Goal: Task Accomplishment & Management: Manage account settings

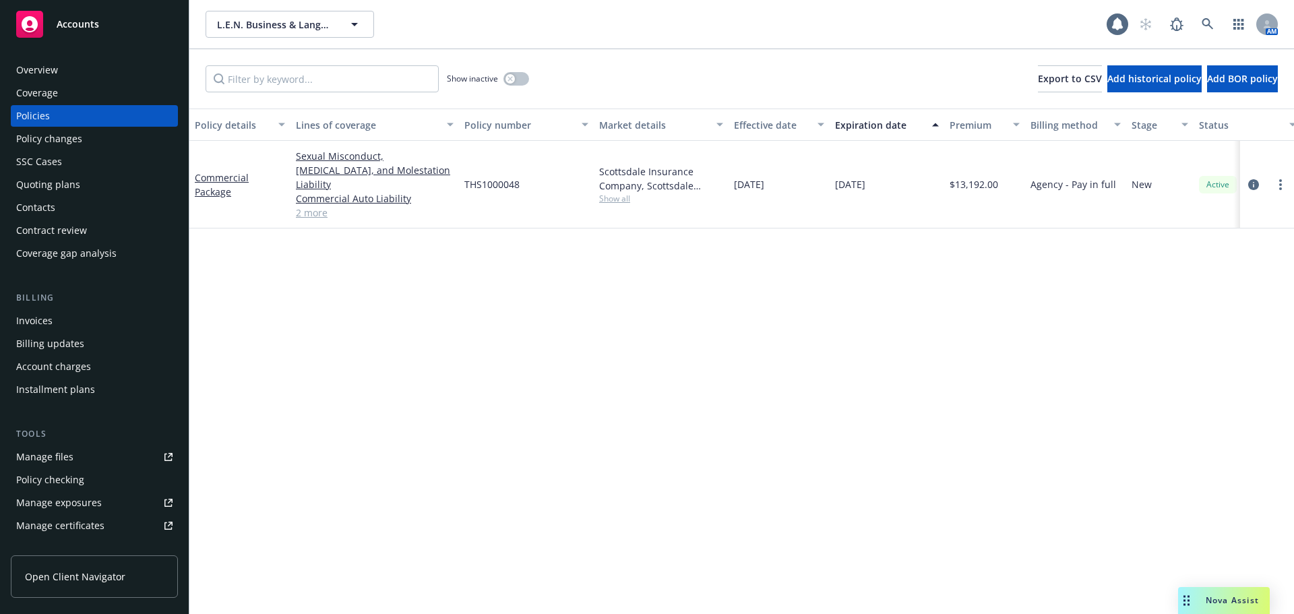
click at [46, 319] on div "Invoices" at bounding box center [34, 321] width 36 height 22
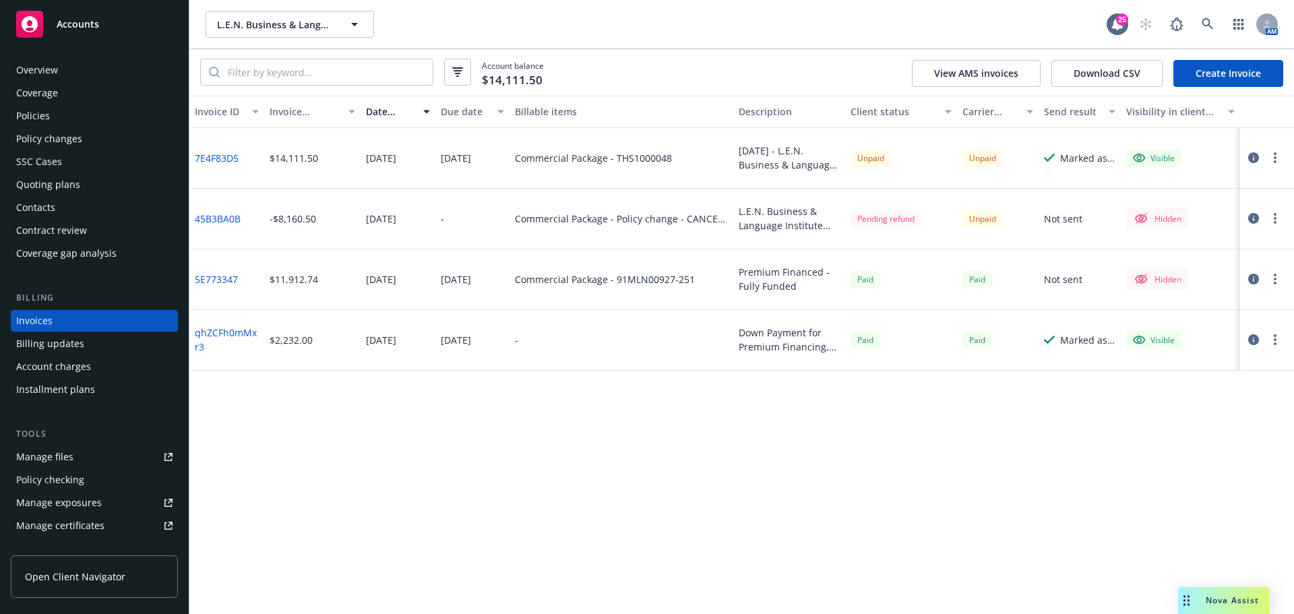
click at [1275, 157] on circle "button" at bounding box center [1275, 157] width 3 height 3
click at [1160, 382] on link "Void" at bounding box center [1197, 374] width 172 height 27
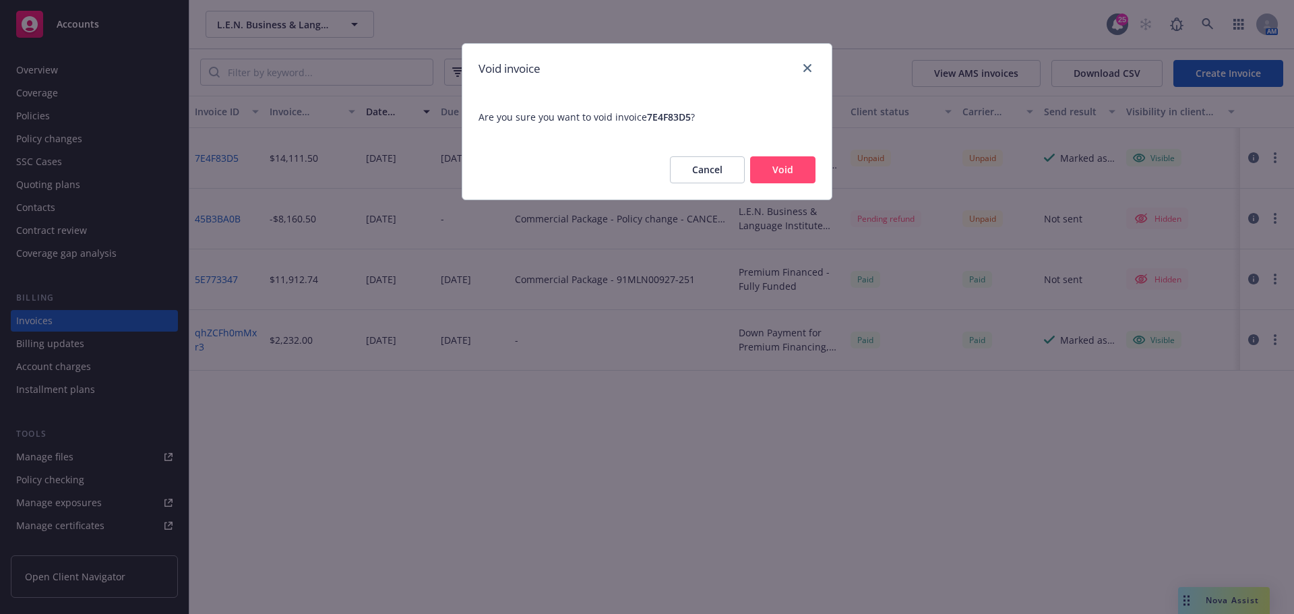
click at [793, 163] on button "Void" at bounding box center [782, 169] width 65 height 27
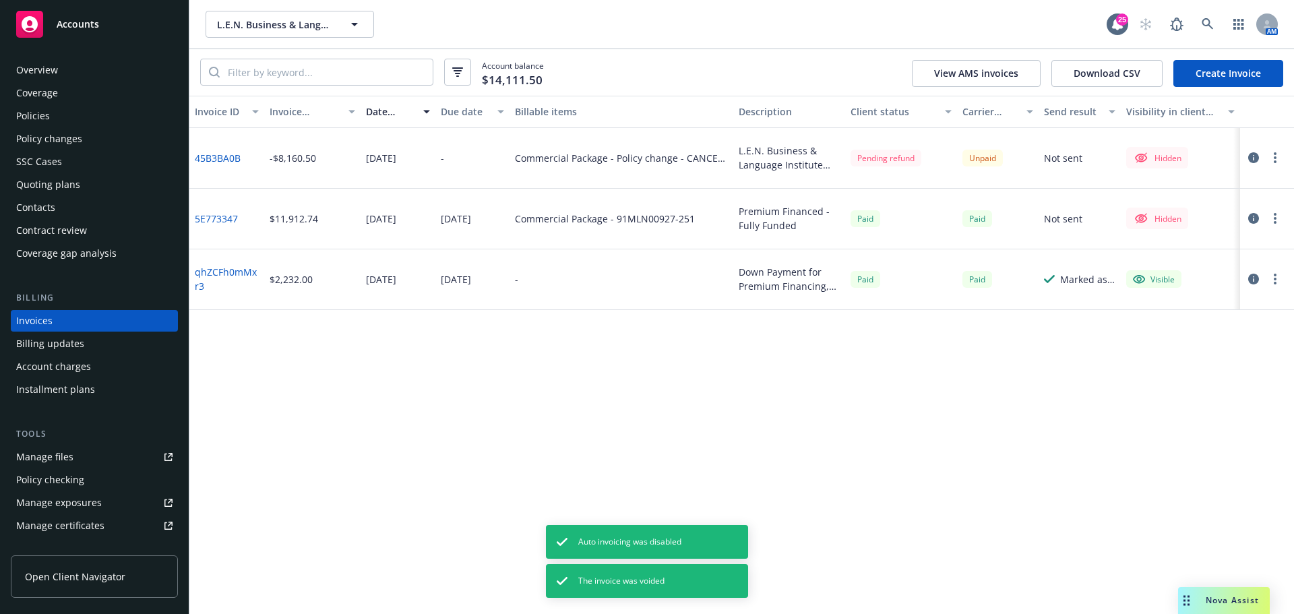
click at [1227, 71] on link "Create Invoice" at bounding box center [1229, 73] width 110 height 27
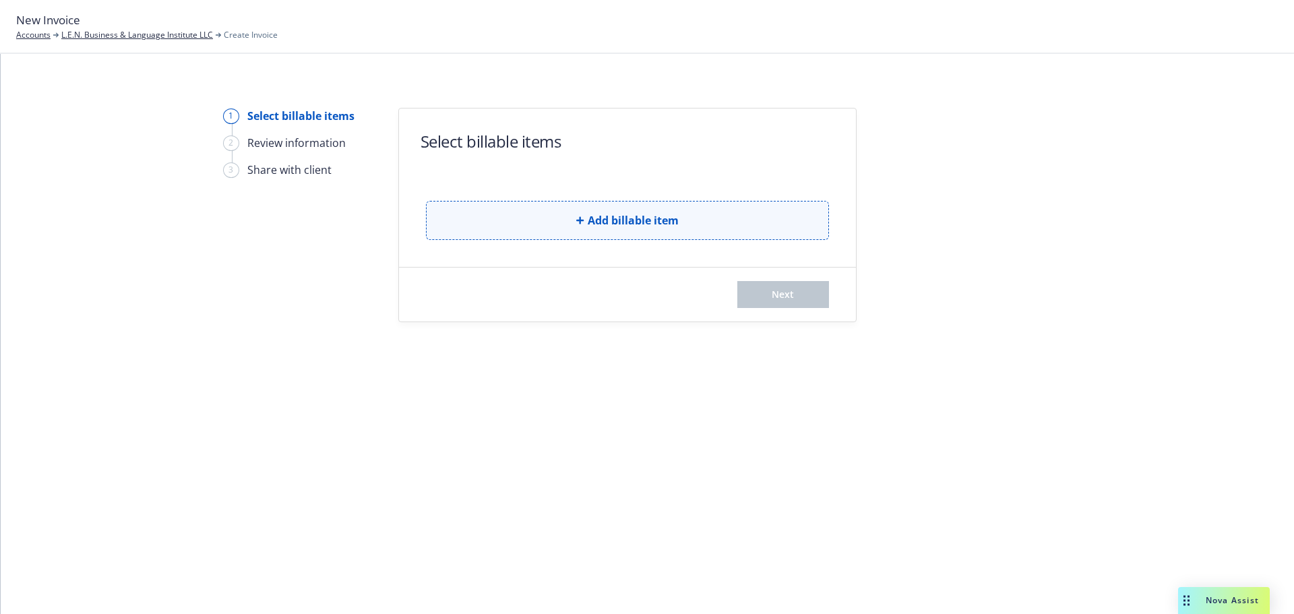
click at [473, 213] on button "Add billable item" at bounding box center [627, 220] width 403 height 39
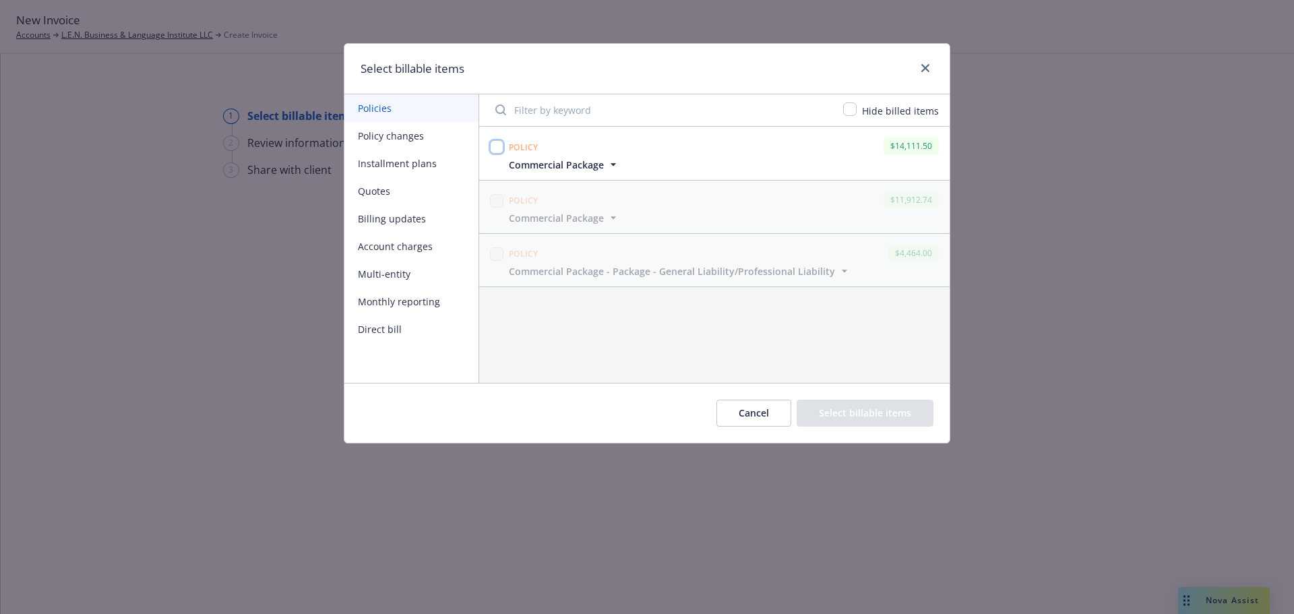
click at [502, 145] on input "checkbox" at bounding box center [496, 146] width 13 height 13
checkbox input "true"
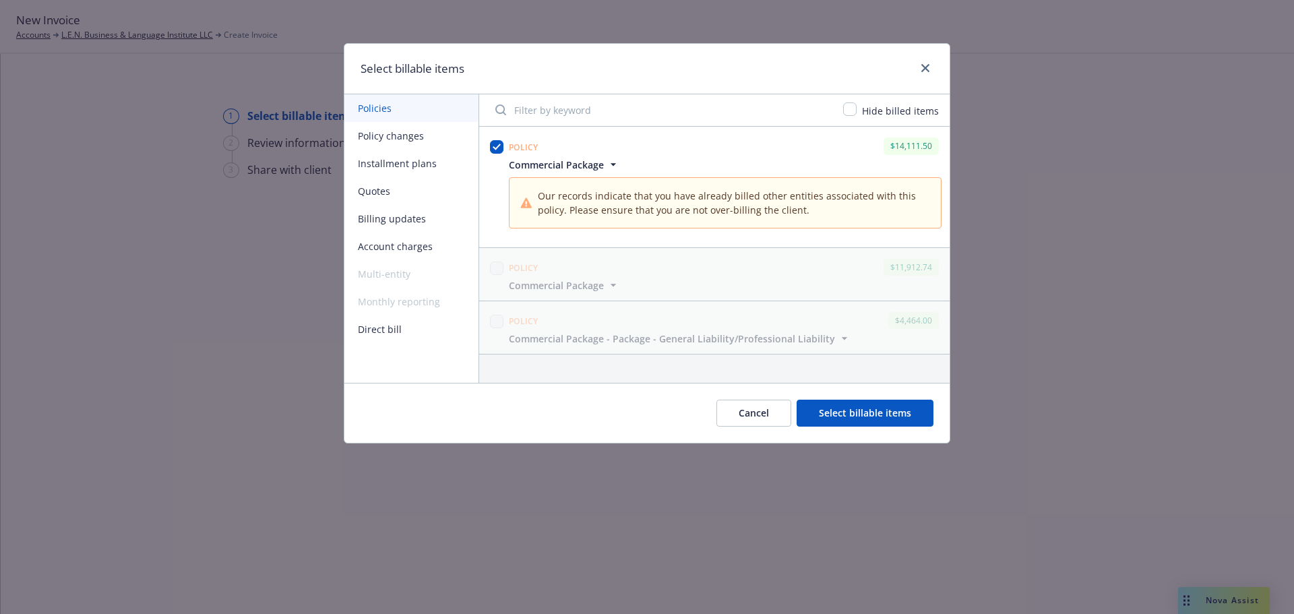
click at [891, 418] on button "Select billable items" at bounding box center [865, 413] width 137 height 27
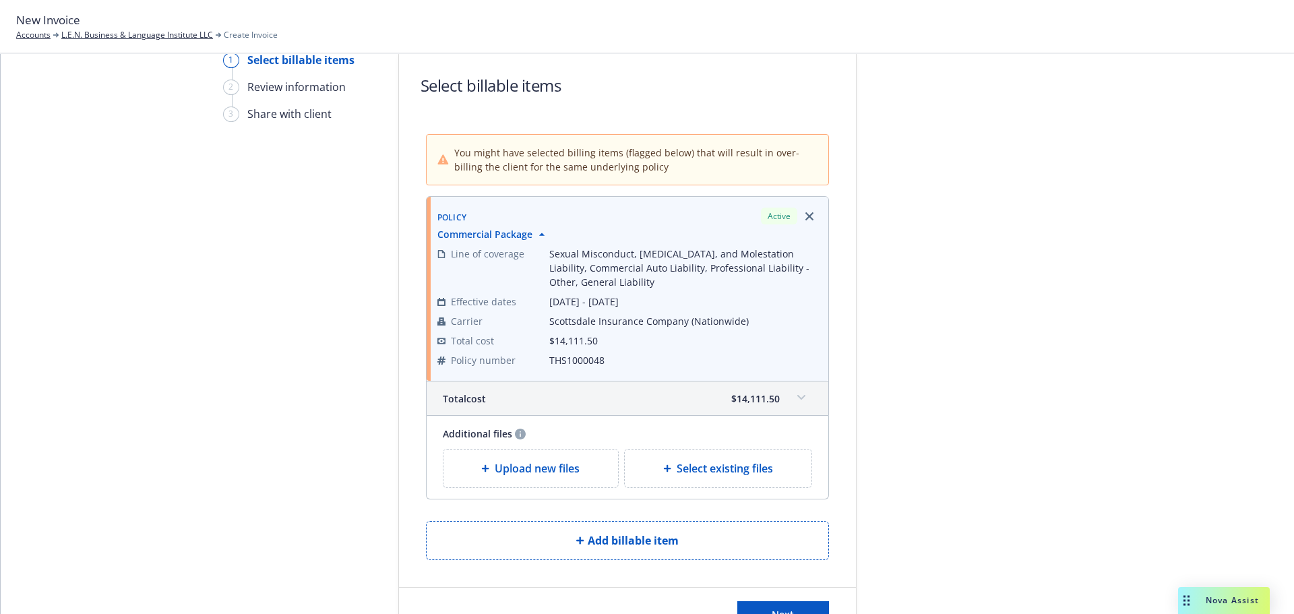
scroll to position [138, 0]
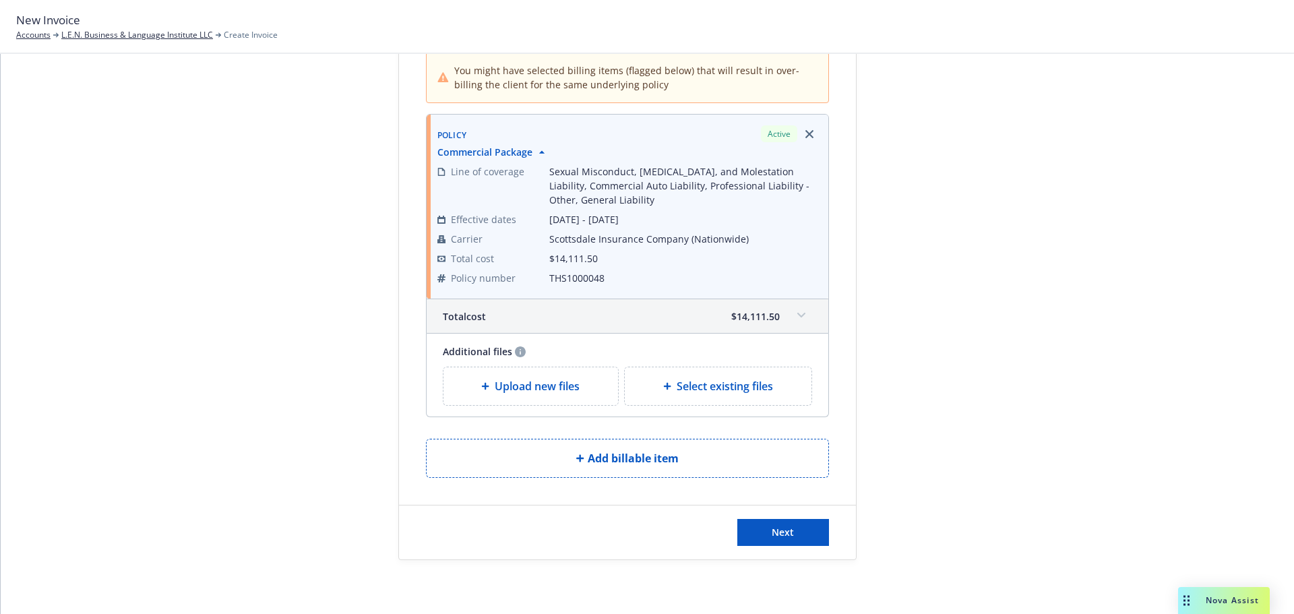
click at [789, 547] on div "Next" at bounding box center [627, 533] width 457 height 54
click at [789, 544] on button "Next" at bounding box center [784, 532] width 92 height 27
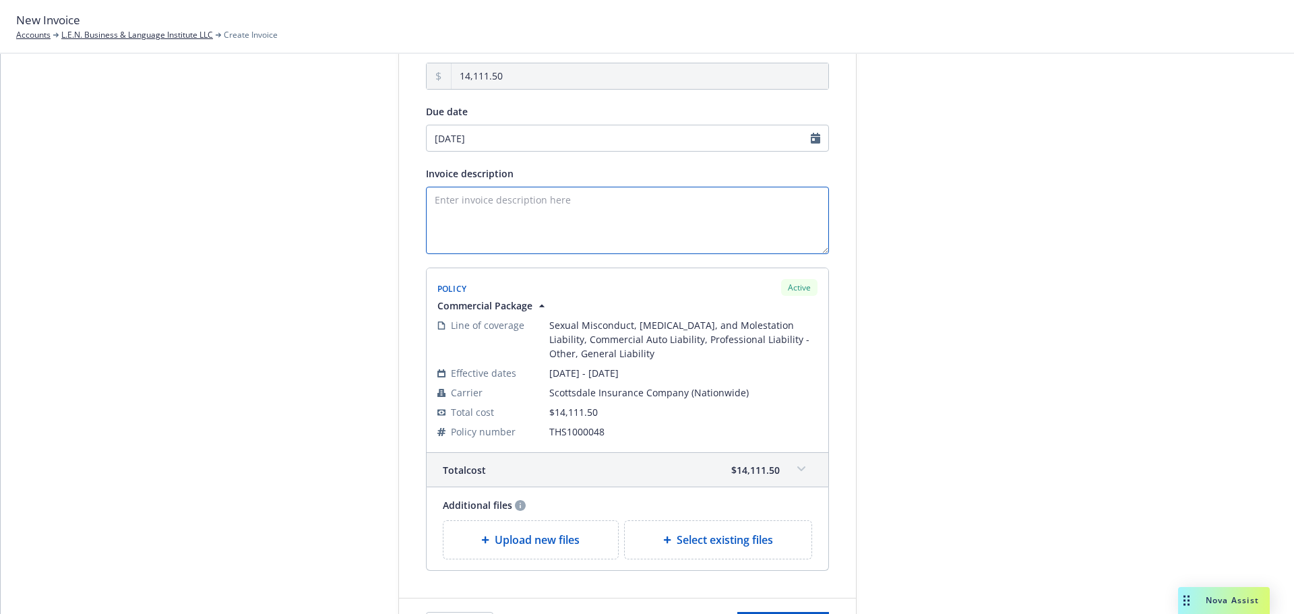
click at [568, 214] on textarea "Invoice description" at bounding box center [627, 220] width 403 height 67
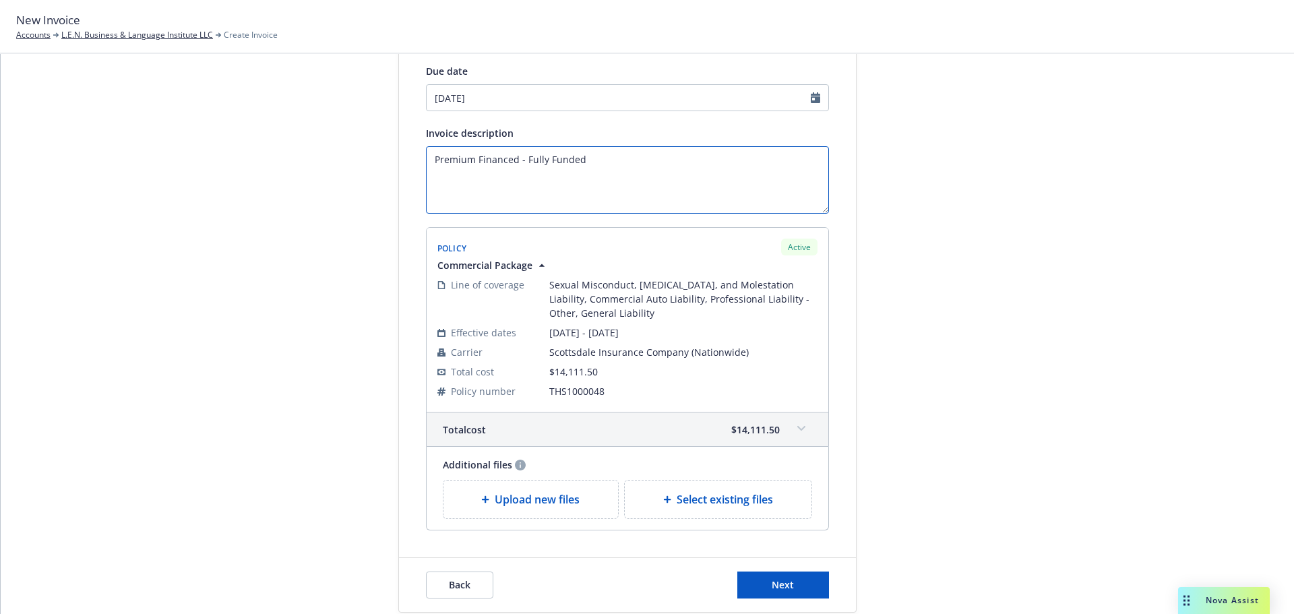
scroll to position [231, 0]
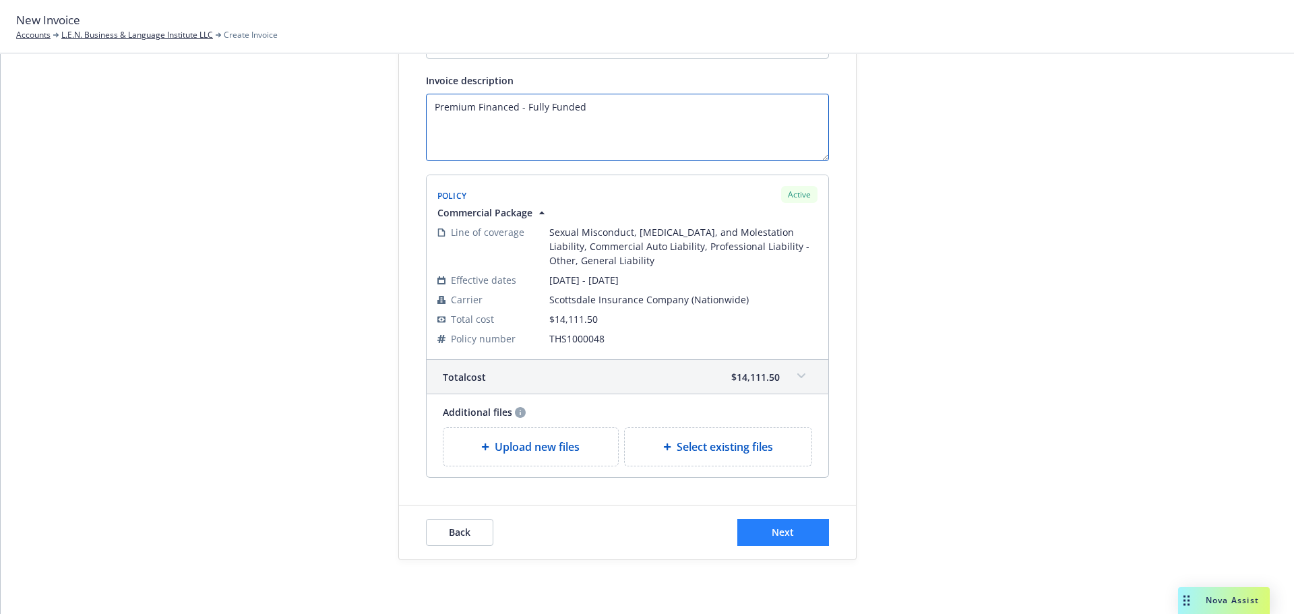
type textarea "Premium Financed - Fully Funded"
click at [808, 533] on button "Next" at bounding box center [784, 532] width 92 height 27
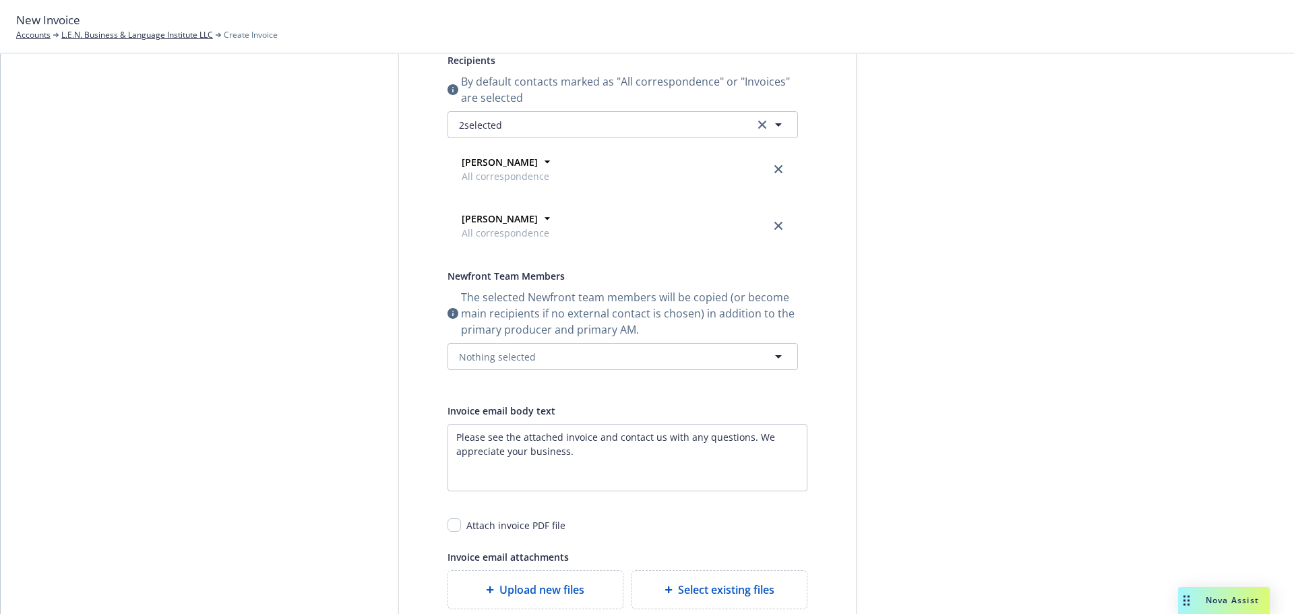
scroll to position [0, 0]
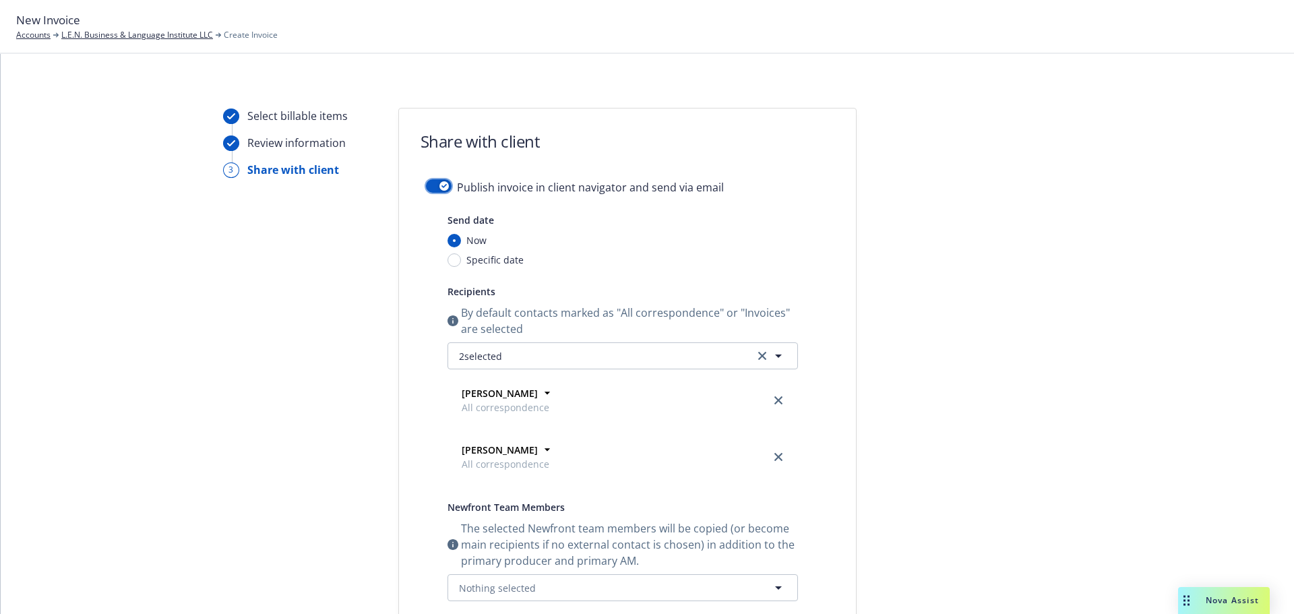
click at [429, 182] on button "button" at bounding box center [439, 185] width 26 height 13
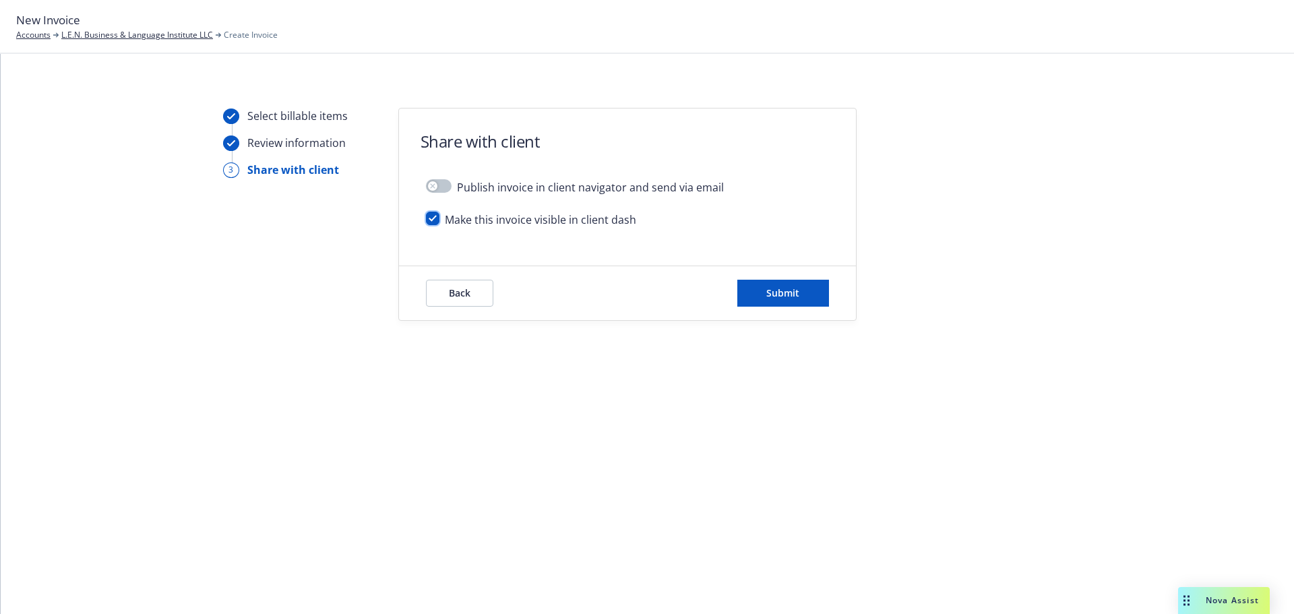
click at [429, 218] on input "checkbox" at bounding box center [432, 218] width 13 height 13
checkbox input "false"
click at [791, 295] on span "Submit" at bounding box center [783, 293] width 33 height 13
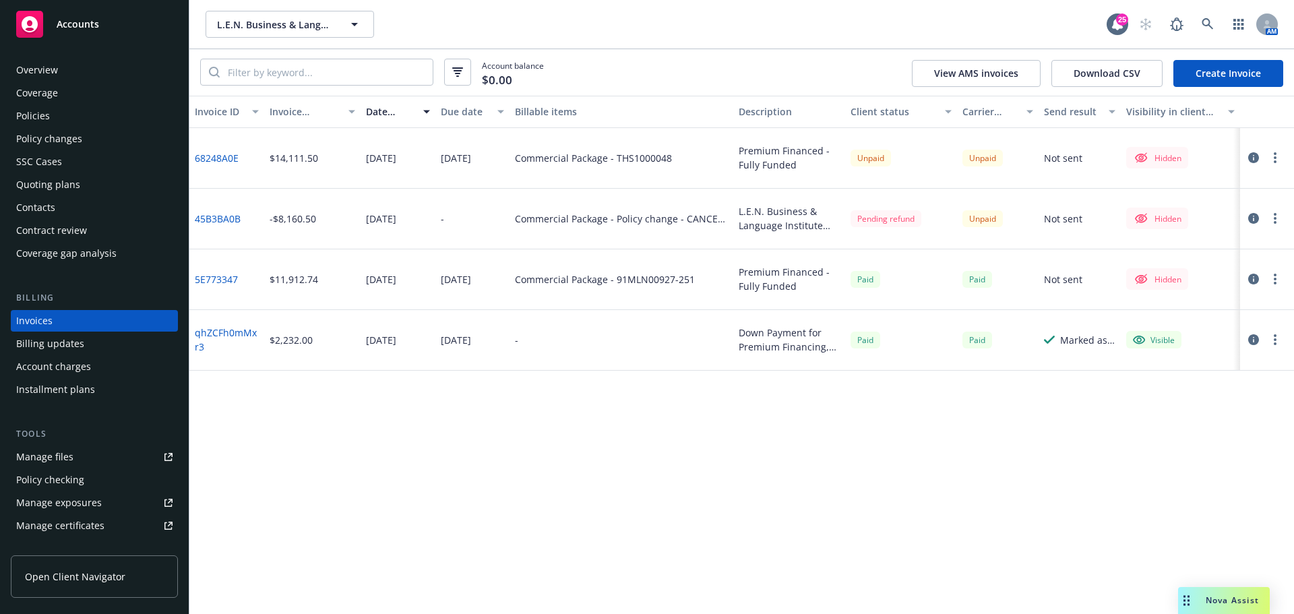
click at [1255, 160] on icon "button" at bounding box center [1254, 157] width 11 height 11
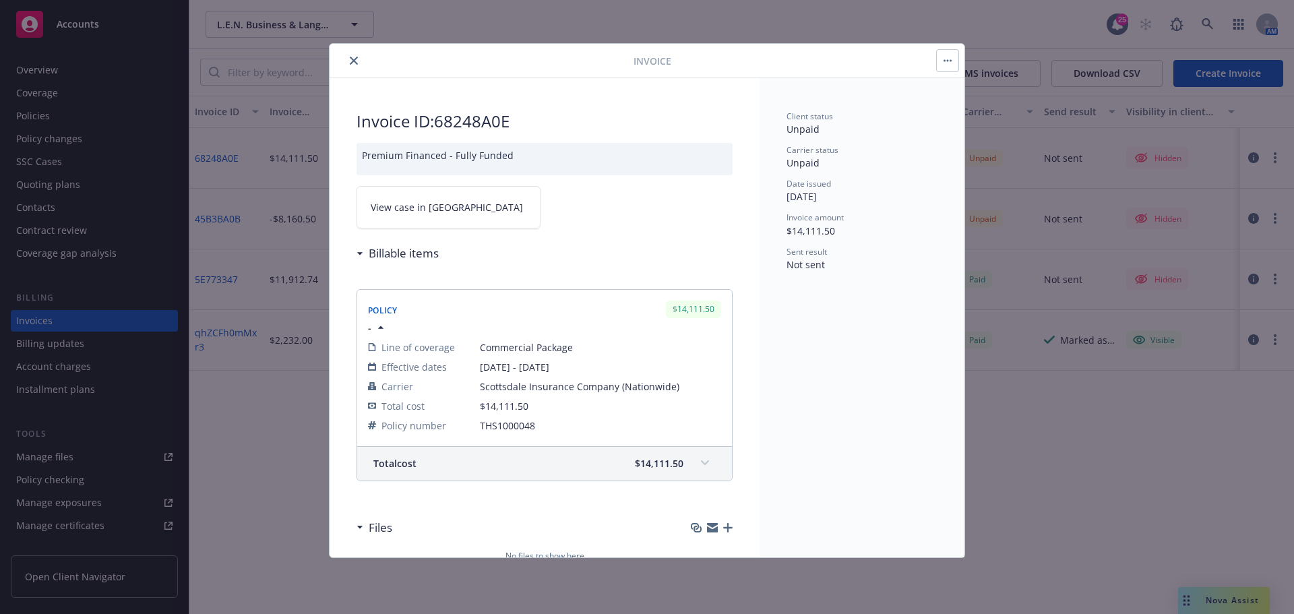
click at [452, 208] on link "View case in SSC" at bounding box center [449, 207] width 184 height 42
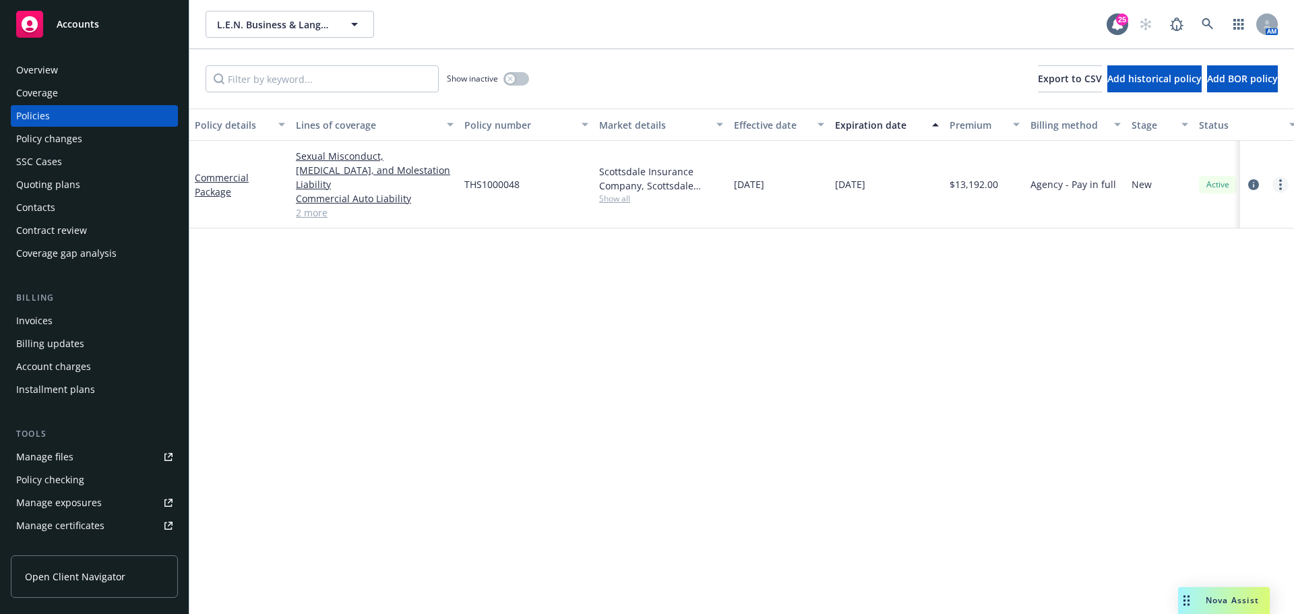
click at [1275, 182] on link "more" at bounding box center [1281, 185] width 16 height 16
click at [1204, 370] on link "Copy logging email" at bounding box center [1209, 366] width 158 height 27
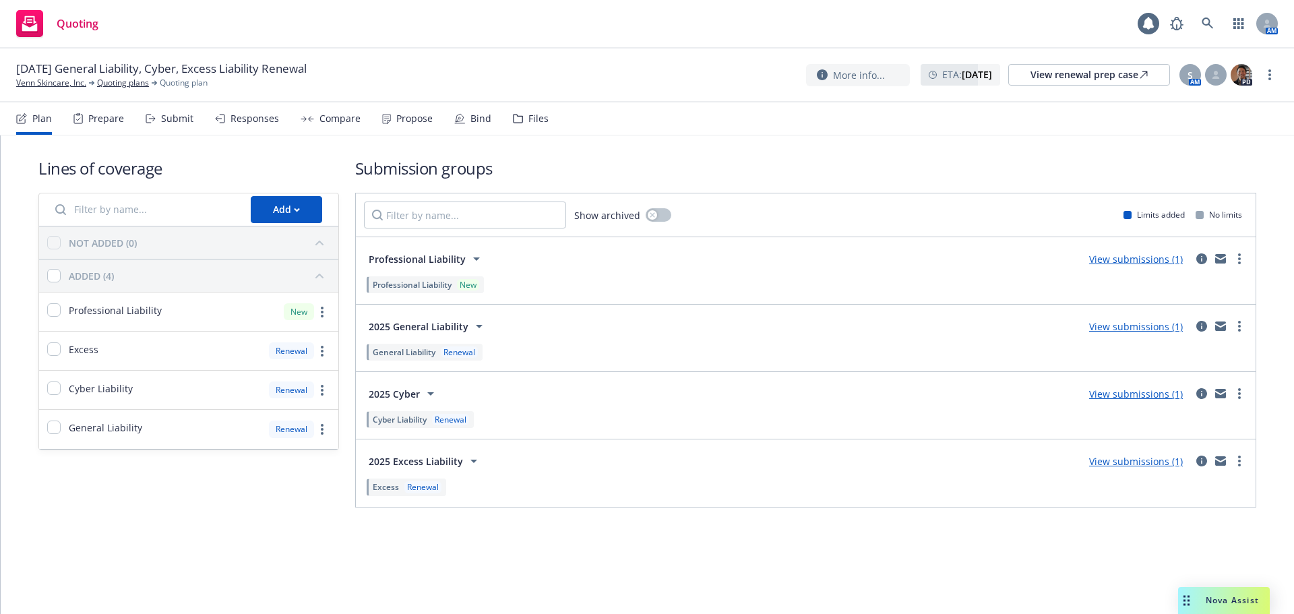
click at [417, 118] on div "Propose" at bounding box center [414, 118] width 36 height 11
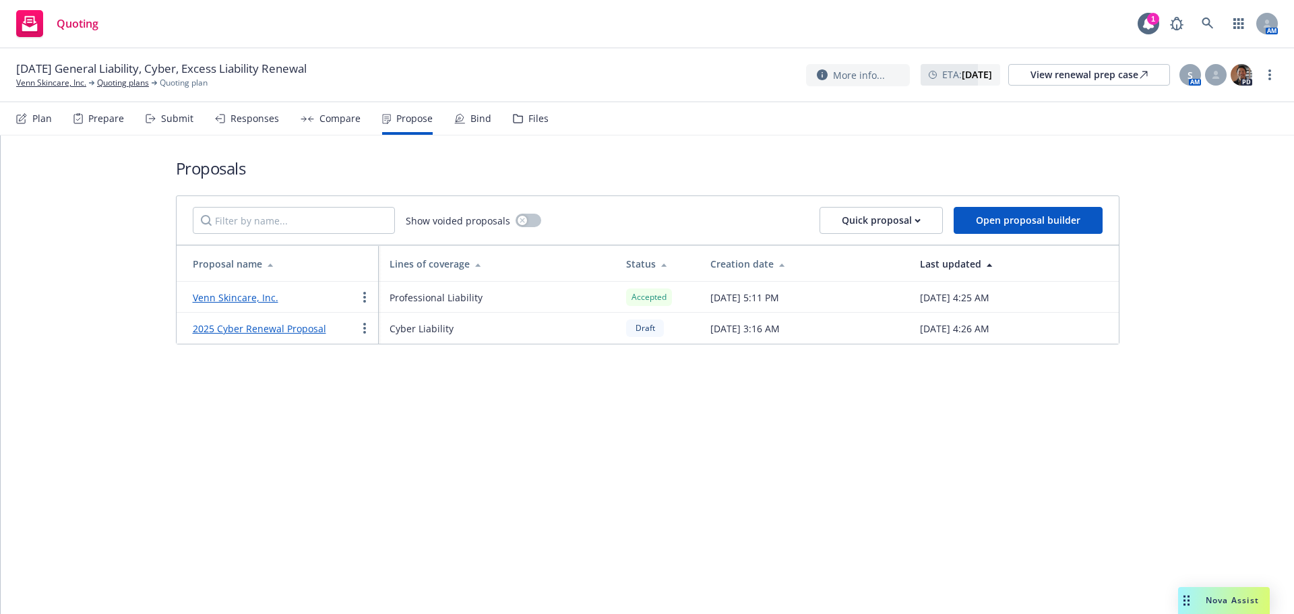
click at [463, 118] on div "Bind" at bounding box center [472, 118] width 37 height 32
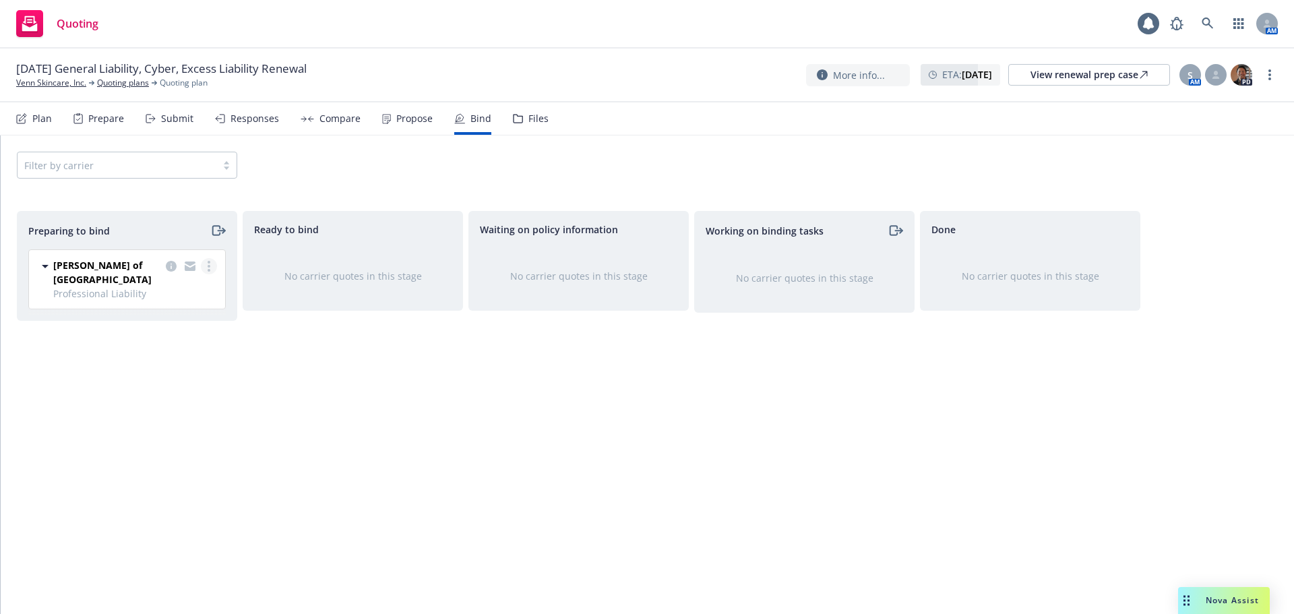
click at [210, 268] on link "more" at bounding box center [209, 266] width 16 height 16
drag, startPoint x: 178, startPoint y: 295, endPoint x: 182, endPoint y: 324, distance: 29.9
click at [182, 324] on div "Complete preparation Log bind order Move to done Invoice this quote Copy loggin…" at bounding box center [150, 347] width 132 height 135
click at [181, 324] on span "Log bind order" at bounding box center [133, 320] width 99 height 13
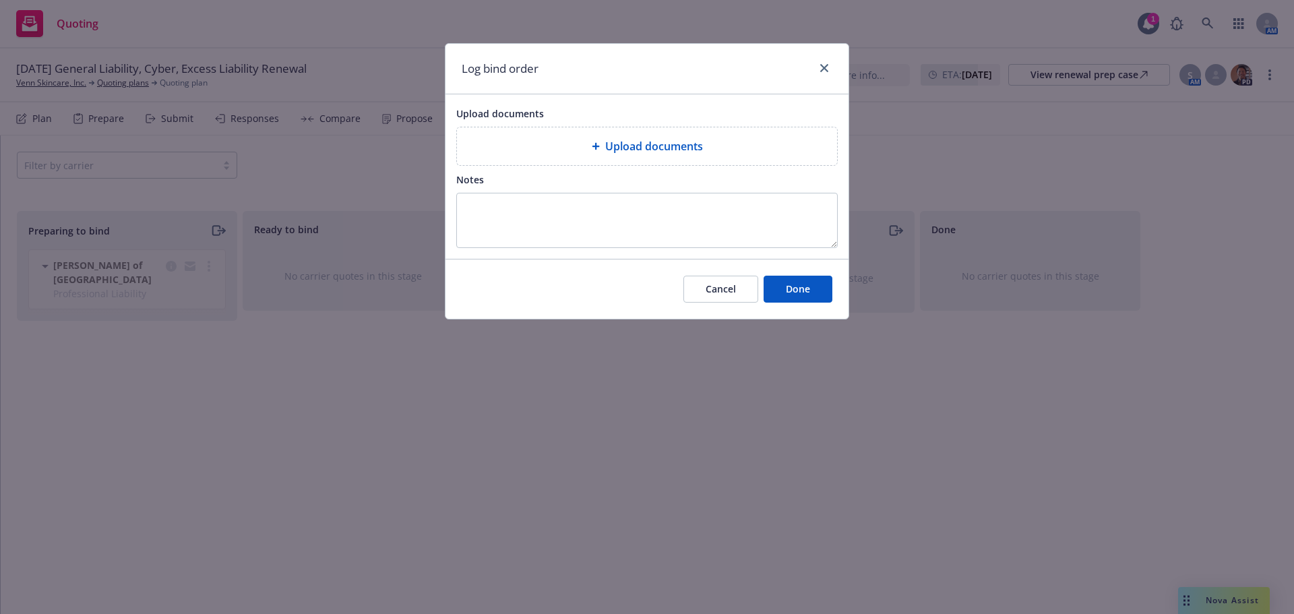
drag, startPoint x: 701, startPoint y: 171, endPoint x: 701, endPoint y: 154, distance: 16.9
click at [701, 169] on div "Upload documents Upload documents Notes" at bounding box center [647, 176] width 403 height 165
click at [701, 154] on span "Upload documents" at bounding box center [654, 146] width 98 height 16
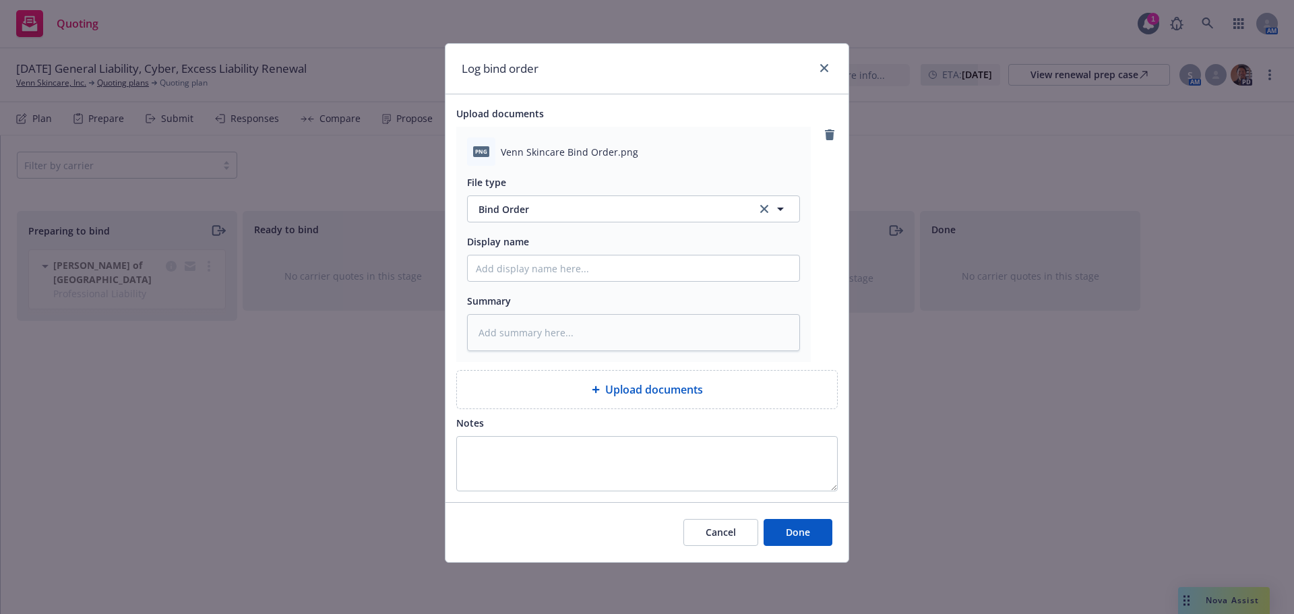
click at [798, 517] on div "Cancel Done" at bounding box center [647, 532] width 403 height 60
click at [803, 529] on span "Done" at bounding box center [798, 532] width 24 height 13
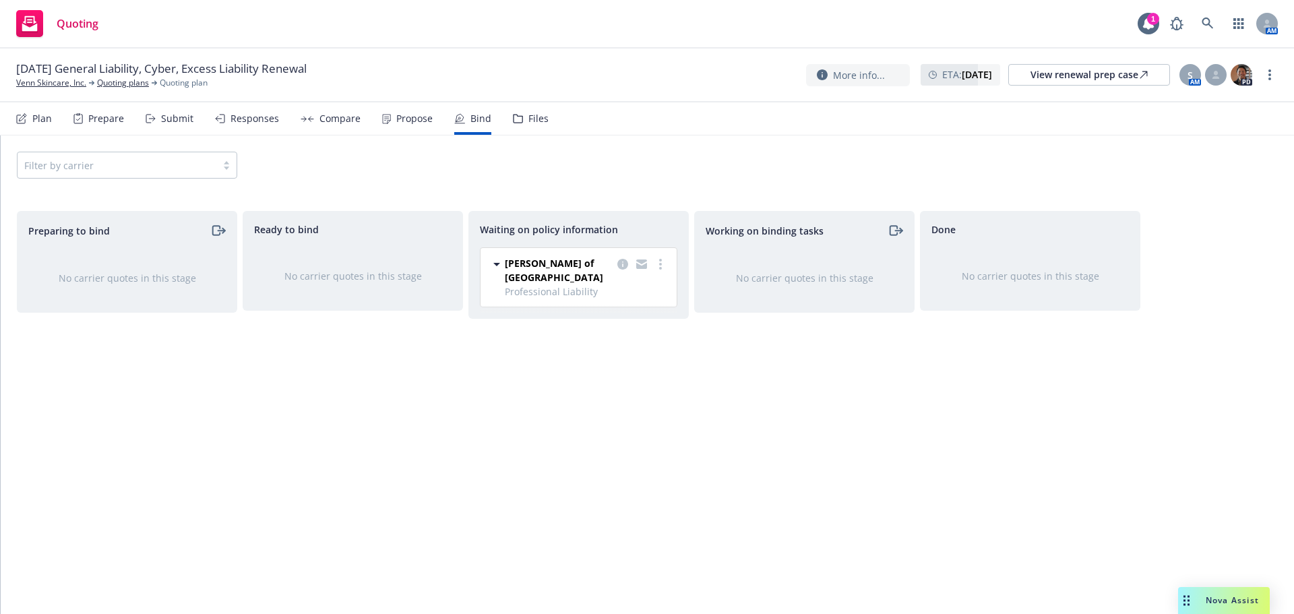
click at [403, 125] on div "Propose" at bounding box center [407, 118] width 51 height 32
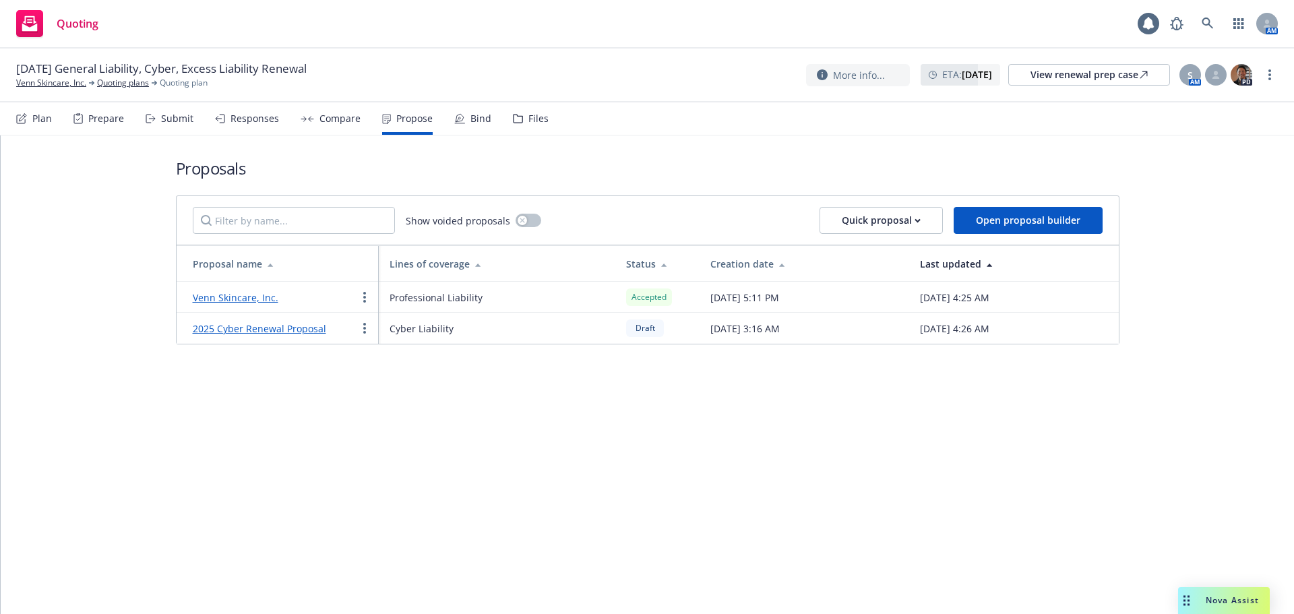
click at [251, 298] on link "Venn Skincare, Inc." at bounding box center [236, 297] width 86 height 13
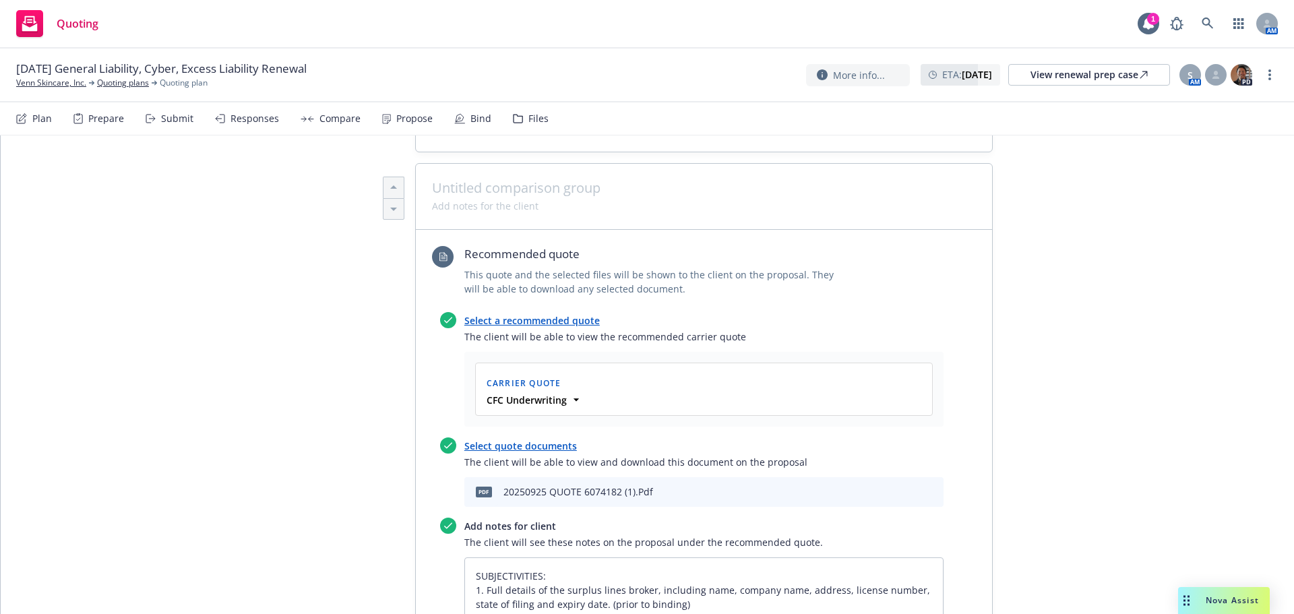
scroll to position [539, 0]
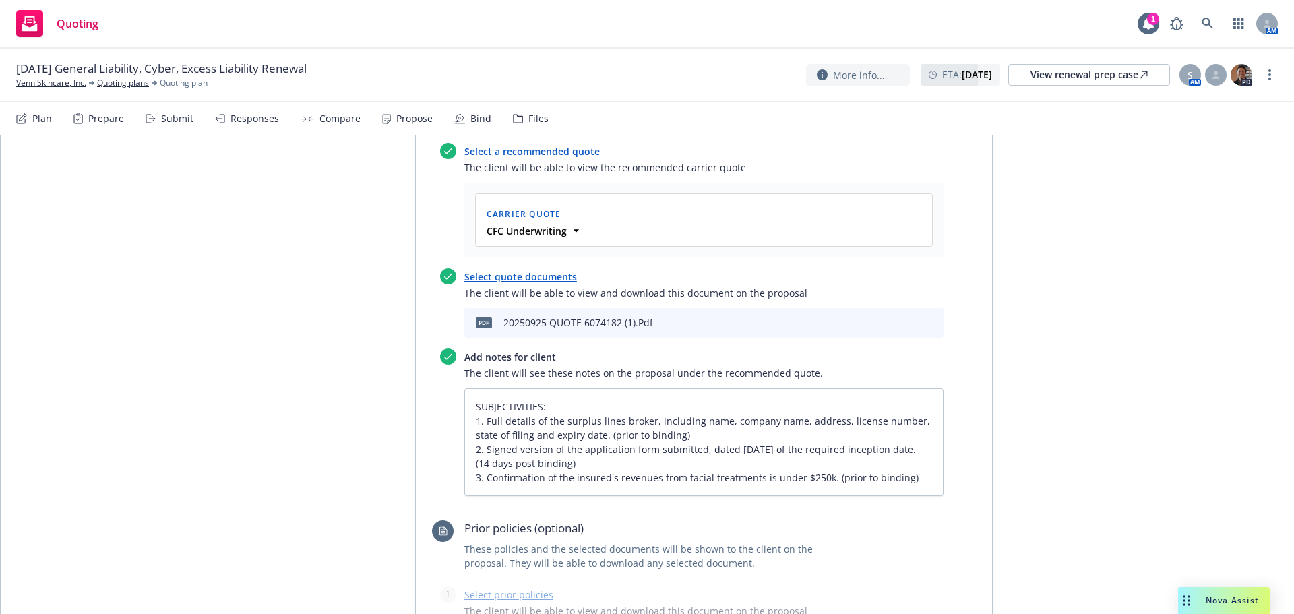
click at [882, 316] on icon "download file" at bounding box center [887, 321] width 11 height 11
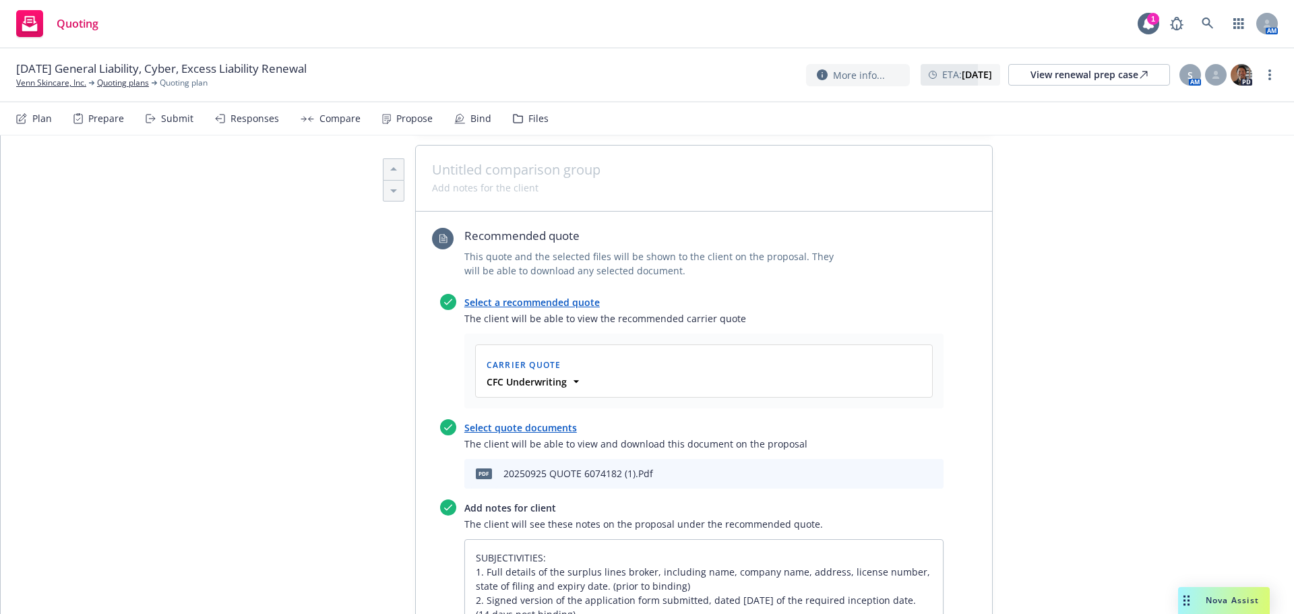
scroll to position [405, 0]
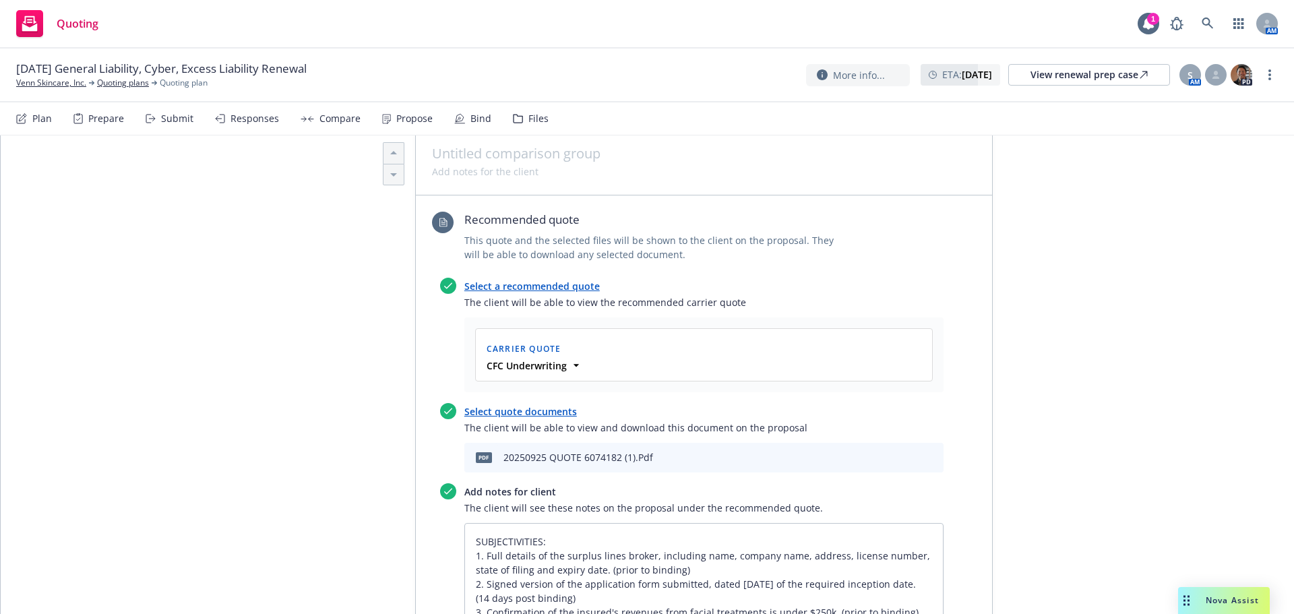
click at [912, 450] on div at bounding box center [910, 458] width 55 height 16
click at [910, 451] on button "preview file" at bounding box center [909, 457] width 15 height 12
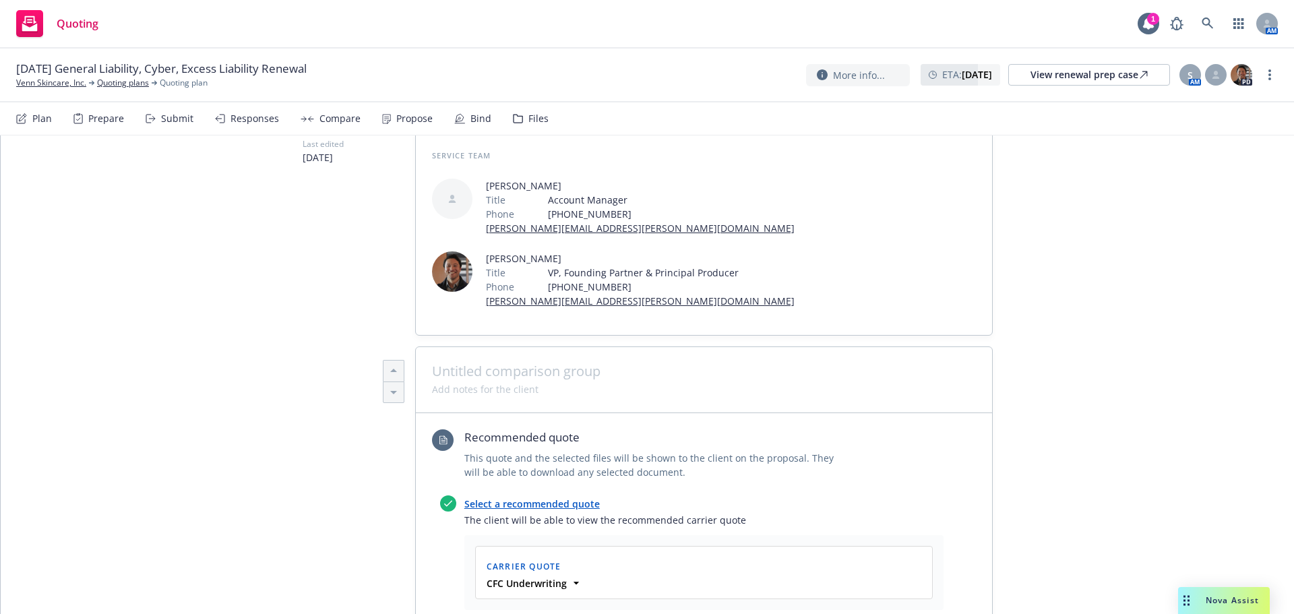
scroll to position [0, 0]
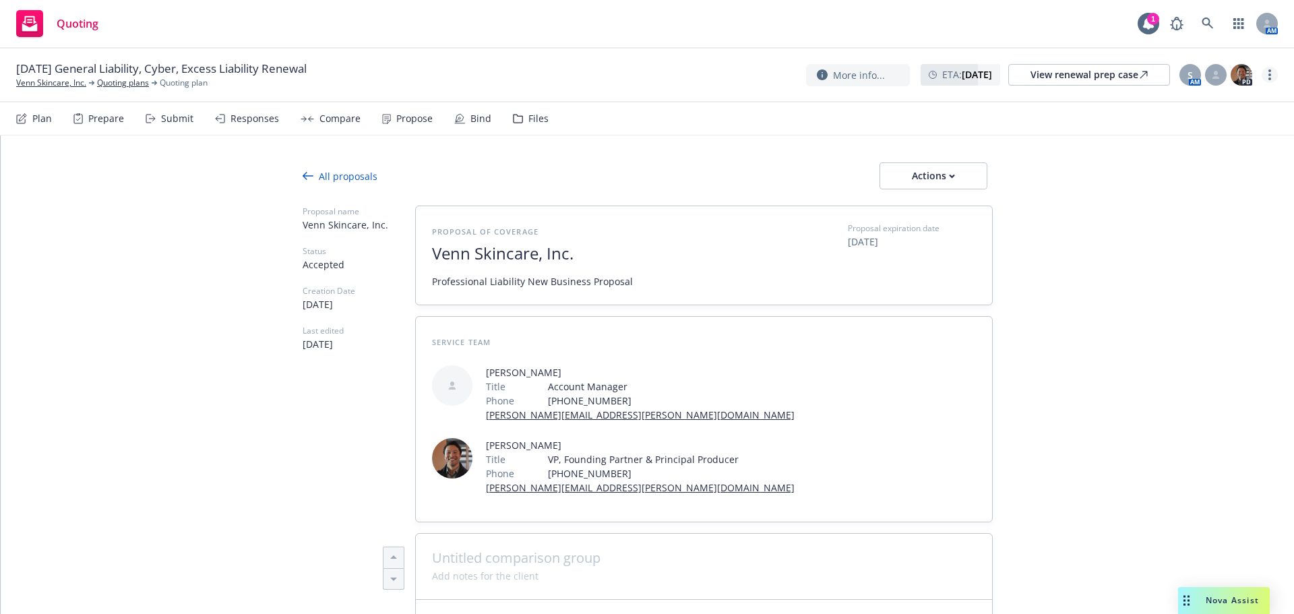
click at [1272, 71] on link "more" at bounding box center [1270, 75] width 16 height 16
click at [1231, 104] on link "Copy logging email" at bounding box center [1202, 103] width 150 height 27
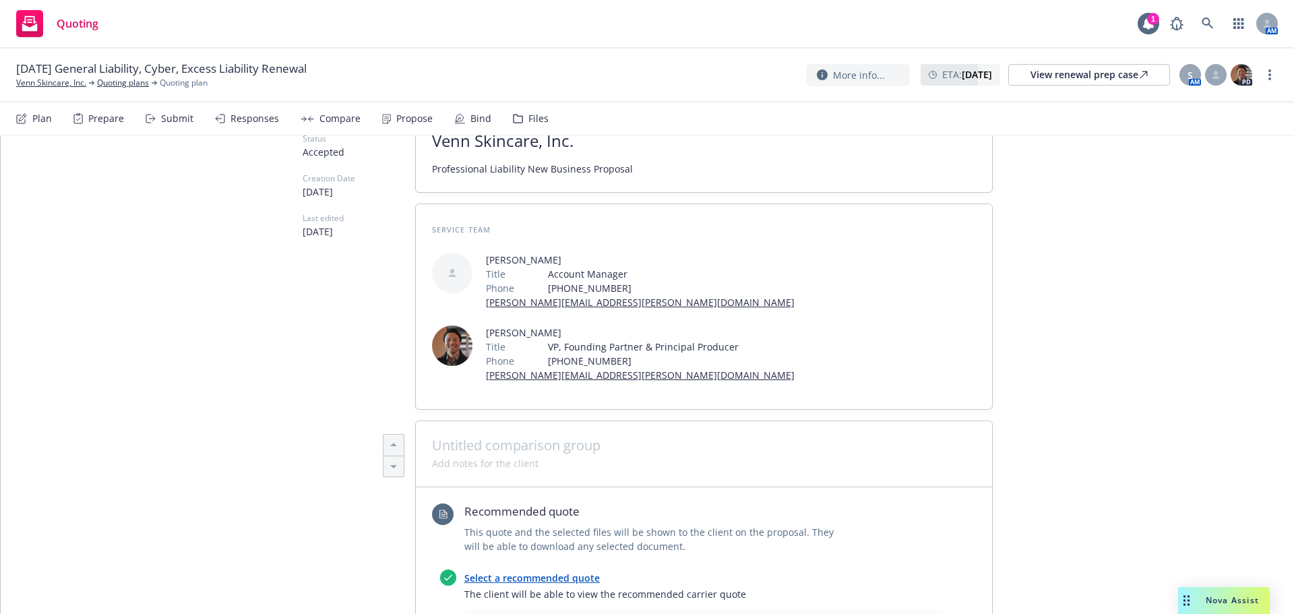
scroll to position [359, 0]
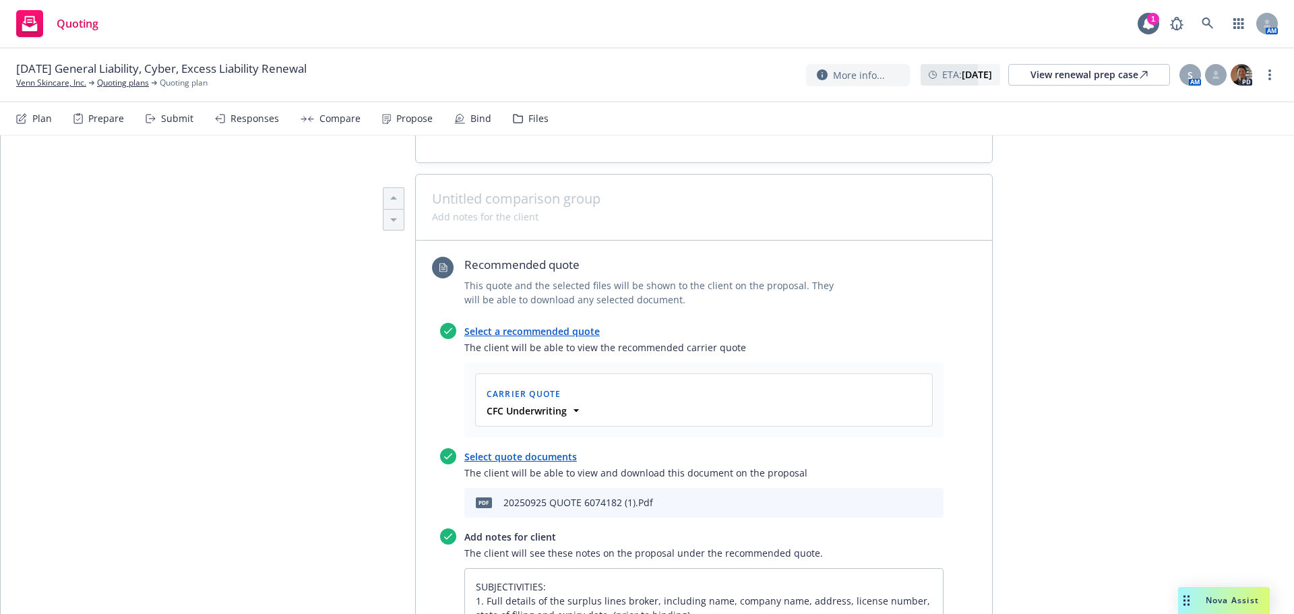
type textarea "x"
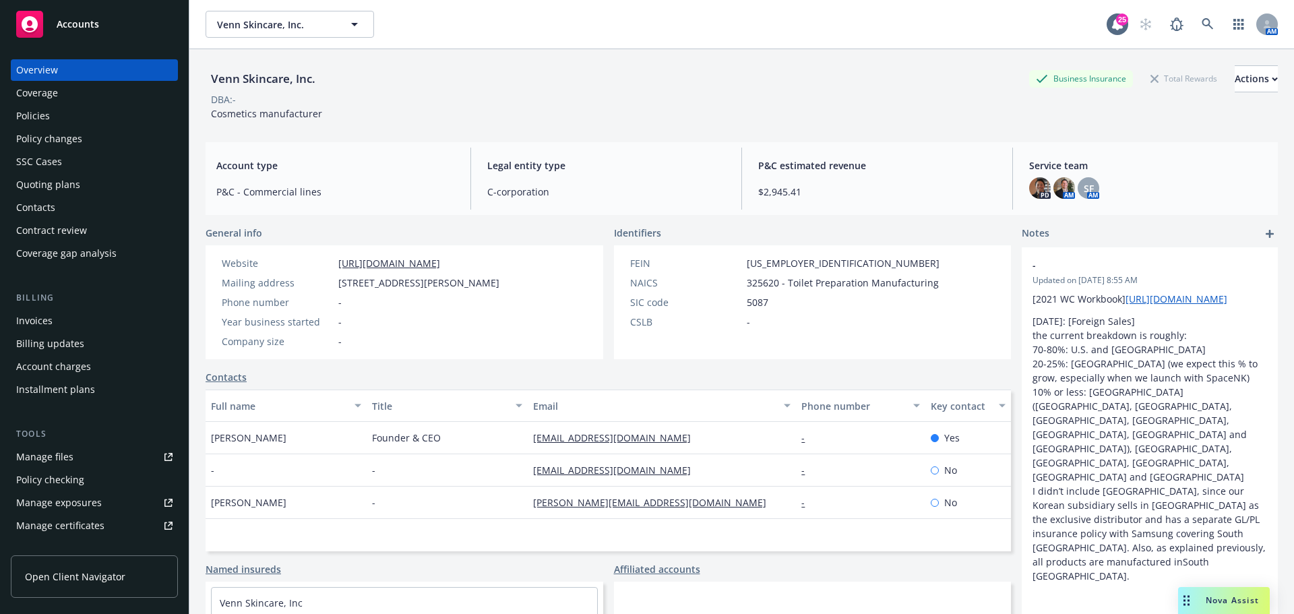
click at [66, 119] on div "Policies" at bounding box center [94, 116] width 156 height 22
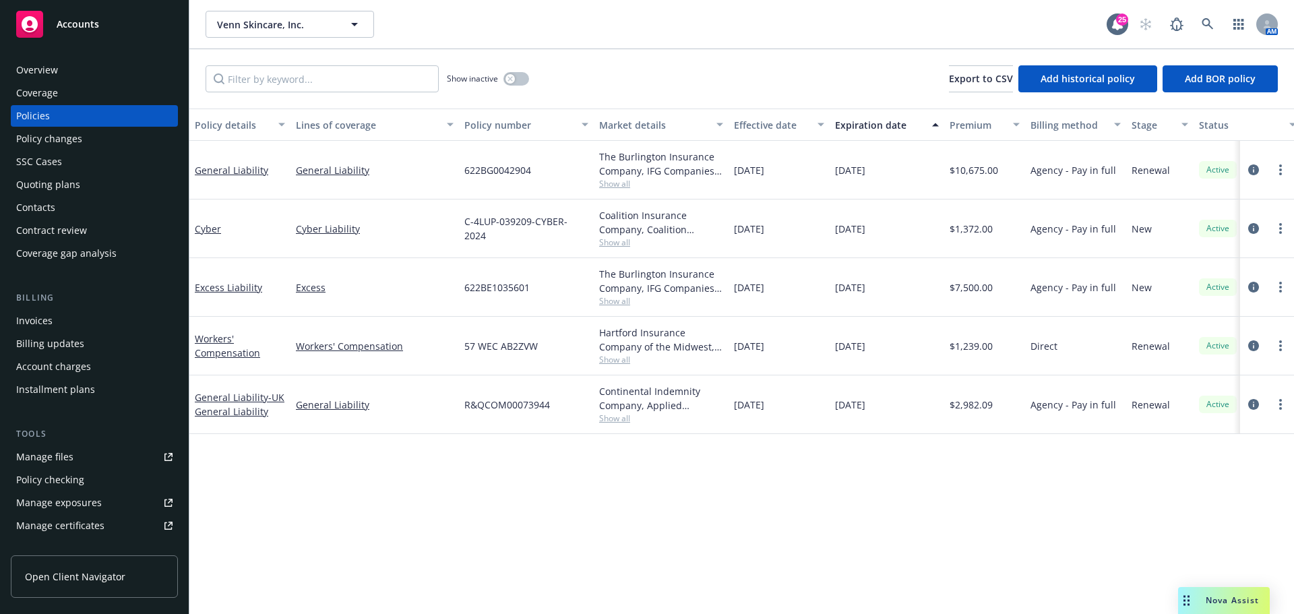
click at [55, 76] on div "Overview" at bounding box center [37, 70] width 42 height 22
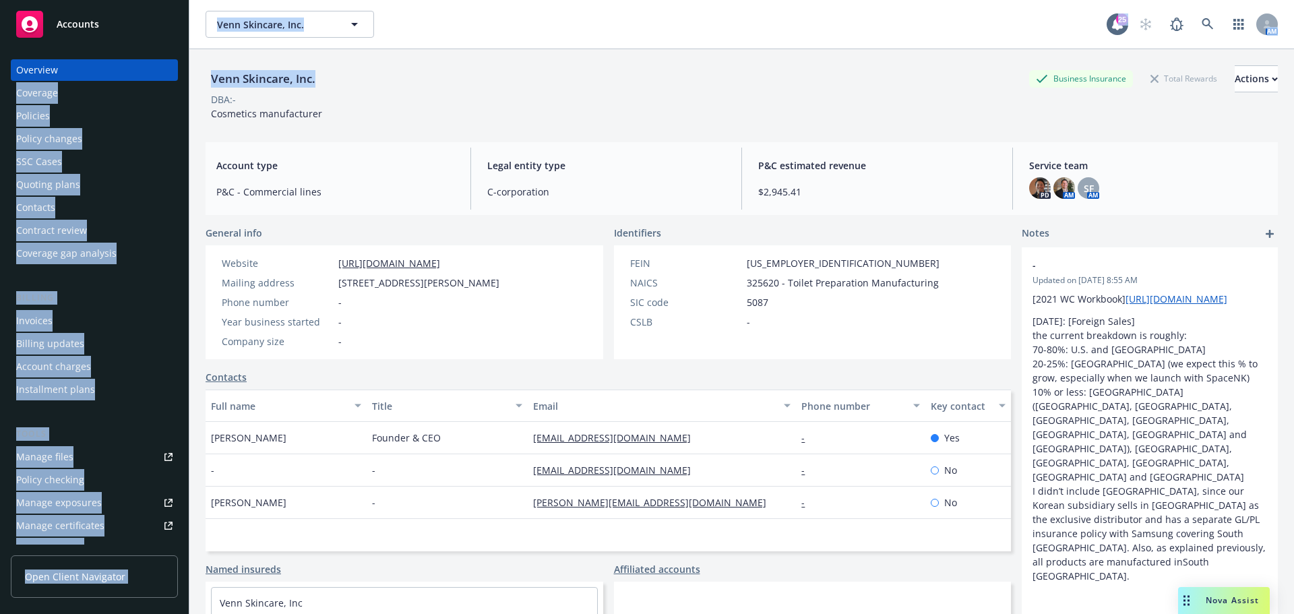
click at [187, 75] on div "Accounts Overview Coverage Policies Policy changes SSC Cases Quoting plans Cont…" at bounding box center [647, 307] width 1294 height 614
click at [309, 78] on div "Venn Skincare, Inc." at bounding box center [263, 79] width 115 height 18
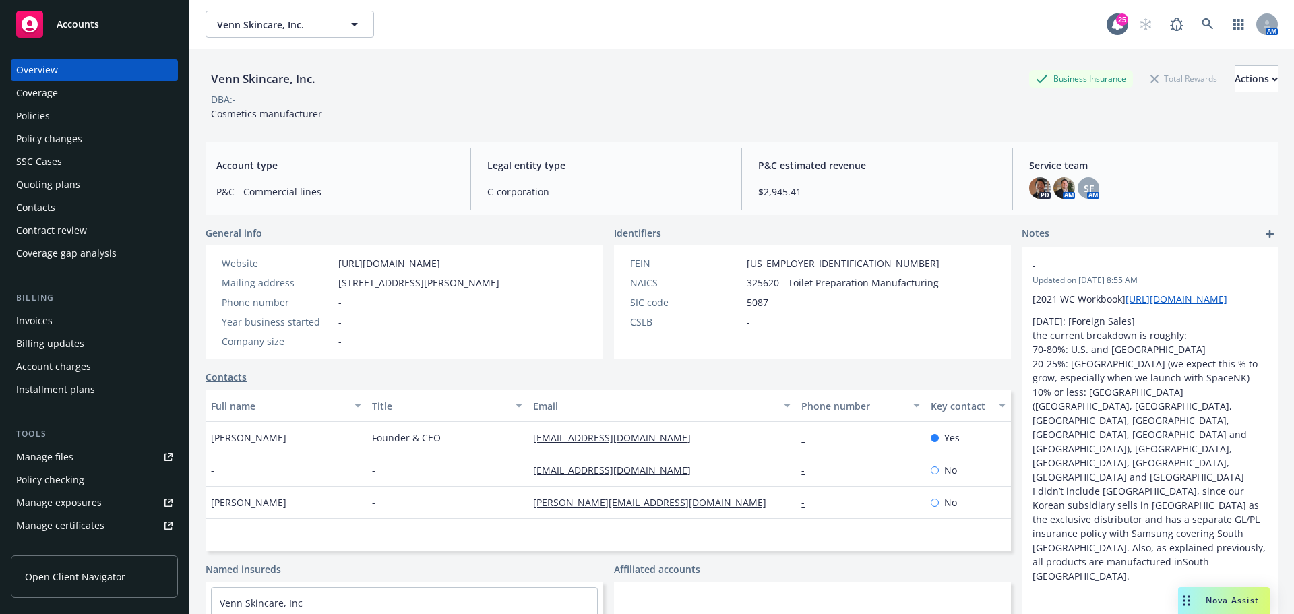
click at [299, 78] on div "Venn Skincare, Inc." at bounding box center [263, 79] width 115 height 18
copy div "Venn Skincare, Inc."
click at [255, 115] on span "Cosmetics manufacturer" at bounding box center [266, 113] width 111 height 13
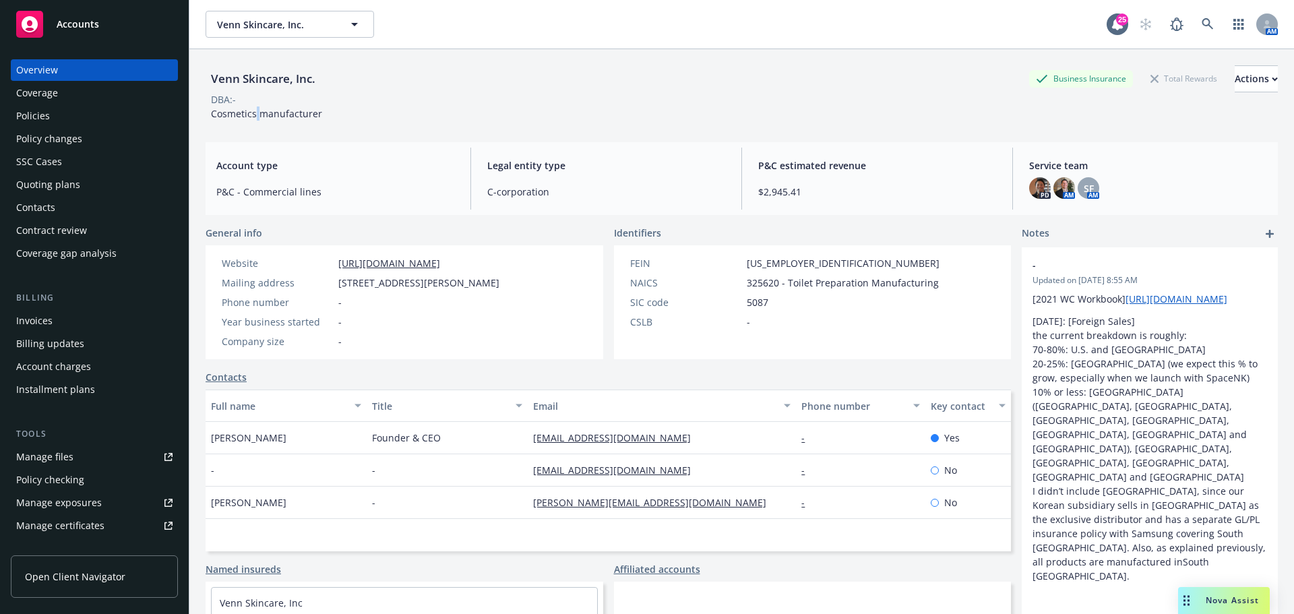
click at [255, 115] on span "Cosmetics manufacturer" at bounding box center [266, 113] width 111 height 13
copy span "Cosmetics manufacturer"
drag, startPoint x: 72, startPoint y: 185, endPoint x: 80, endPoint y: 185, distance: 7.4
click at [72, 185] on div "Quoting plans" at bounding box center [48, 185] width 64 height 22
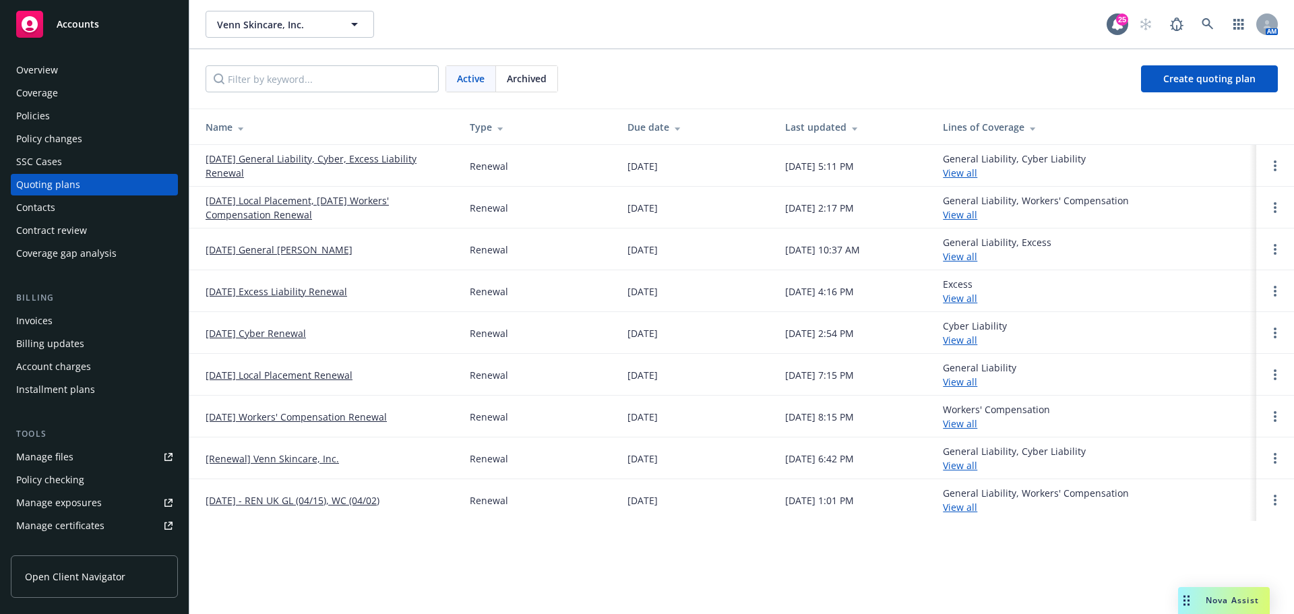
click at [369, 162] on link "11/01/25 General Liability, Cyber, Excess Liability Renewal" at bounding box center [327, 166] width 243 height 28
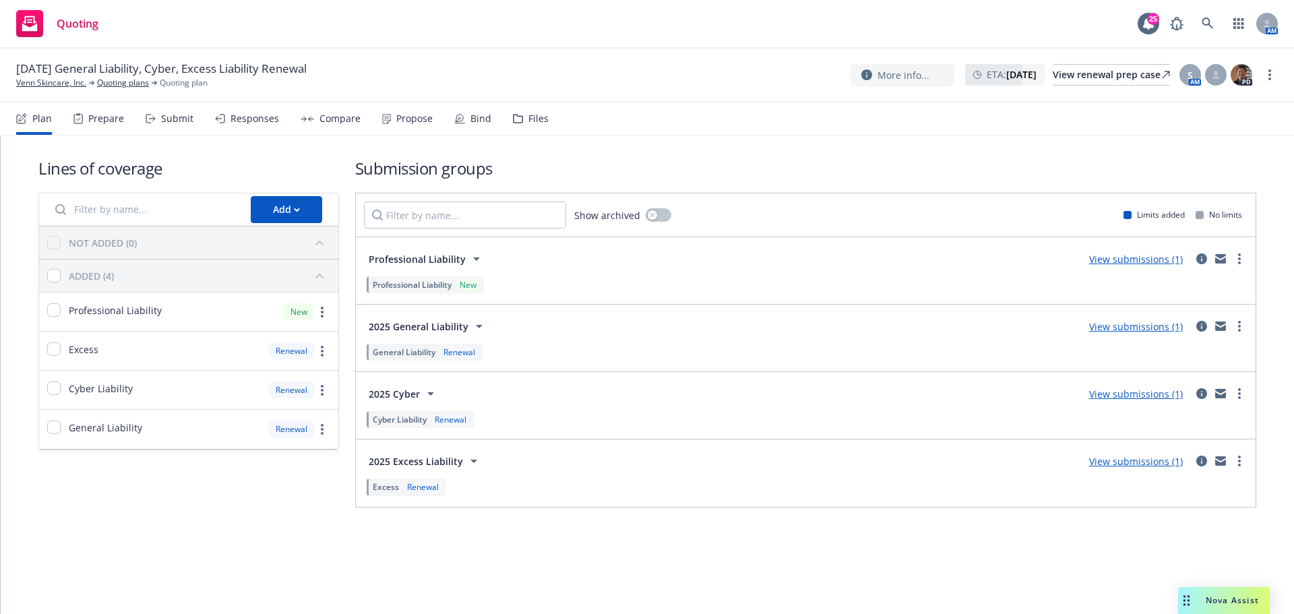
click at [390, 119] on div "Propose" at bounding box center [407, 118] width 51 height 32
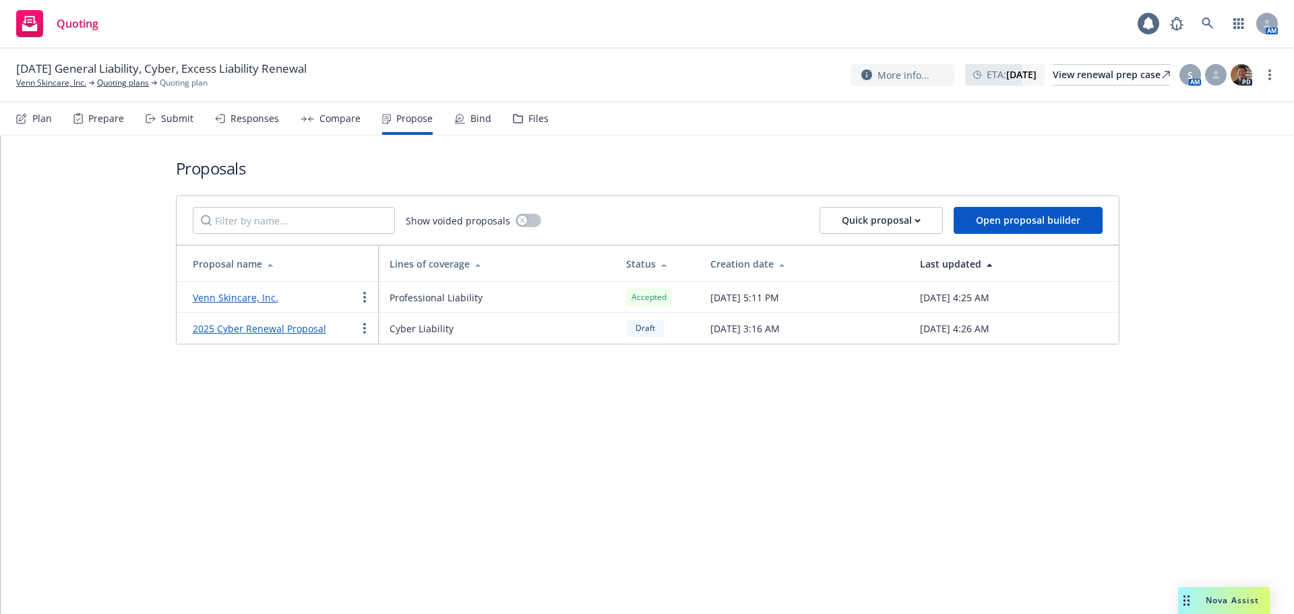
click at [264, 296] on link "Venn Skincare, Inc." at bounding box center [236, 297] width 86 height 13
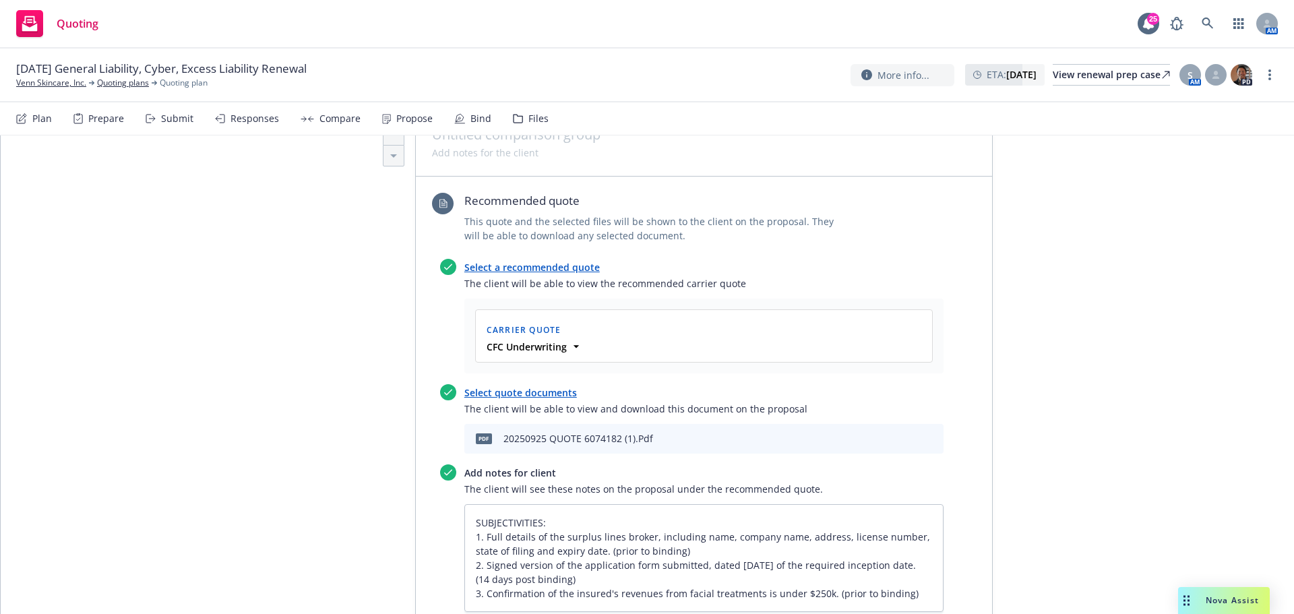
scroll to position [585, 0]
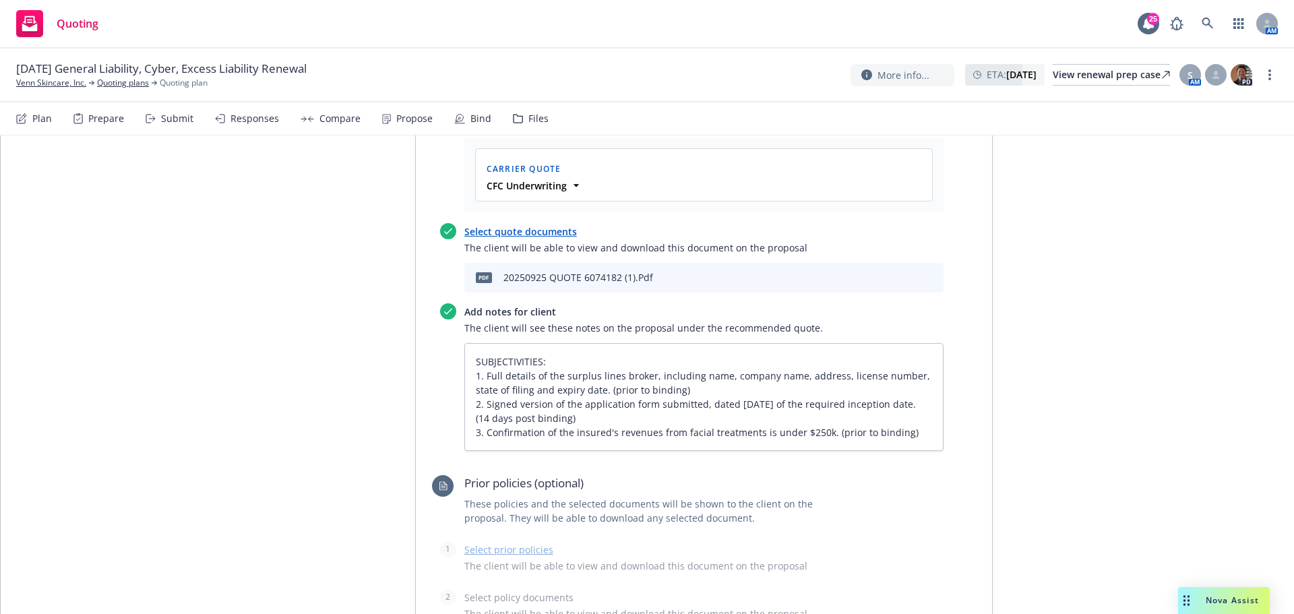
click at [1264, 73] on link "more" at bounding box center [1270, 75] width 16 height 16
click at [1222, 113] on link "Copy logging email" at bounding box center [1202, 102] width 150 height 27
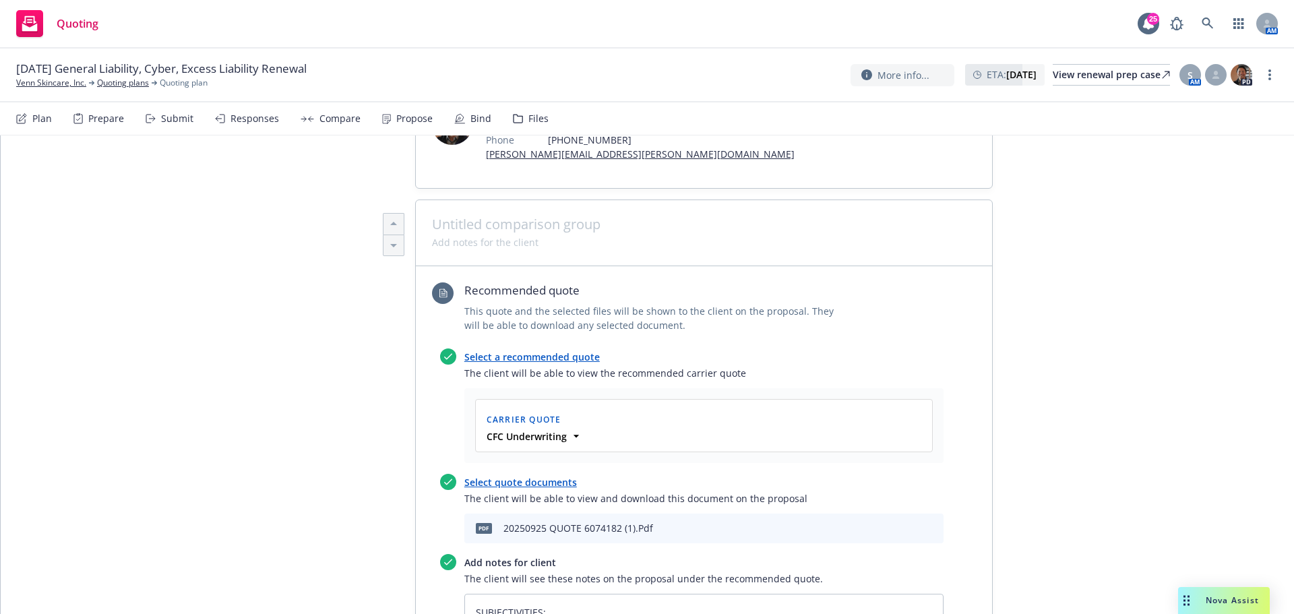
scroll to position [315, 0]
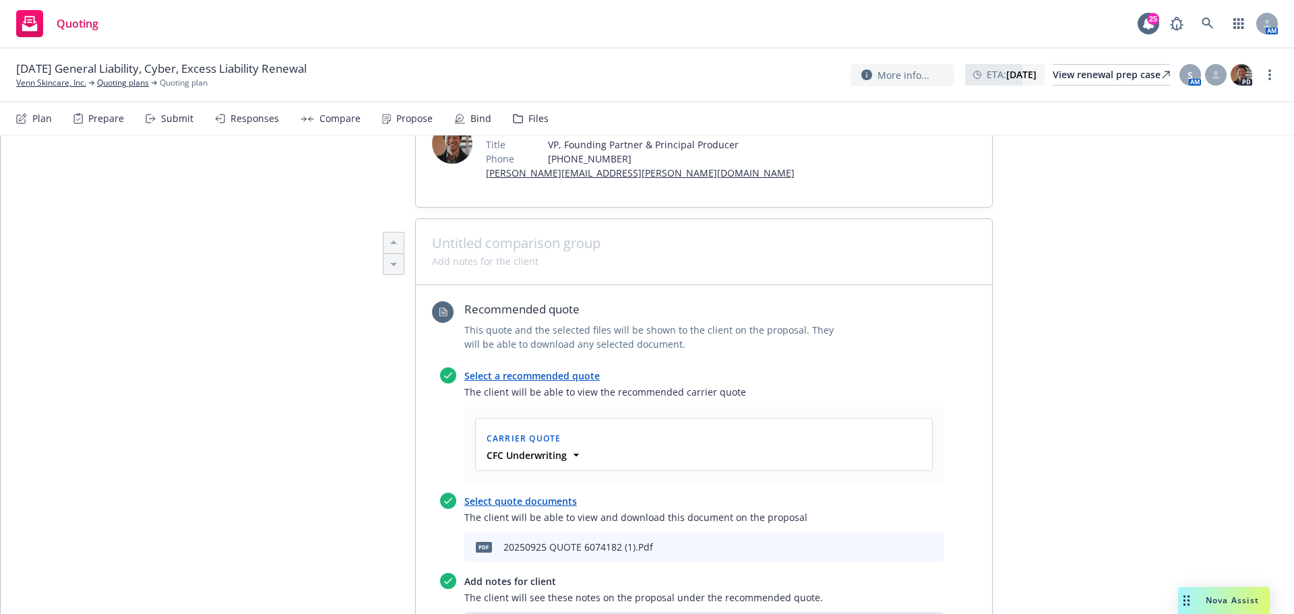
click at [907, 542] on icon "preview file" at bounding box center [909, 546] width 12 height 9
type textarea "x"
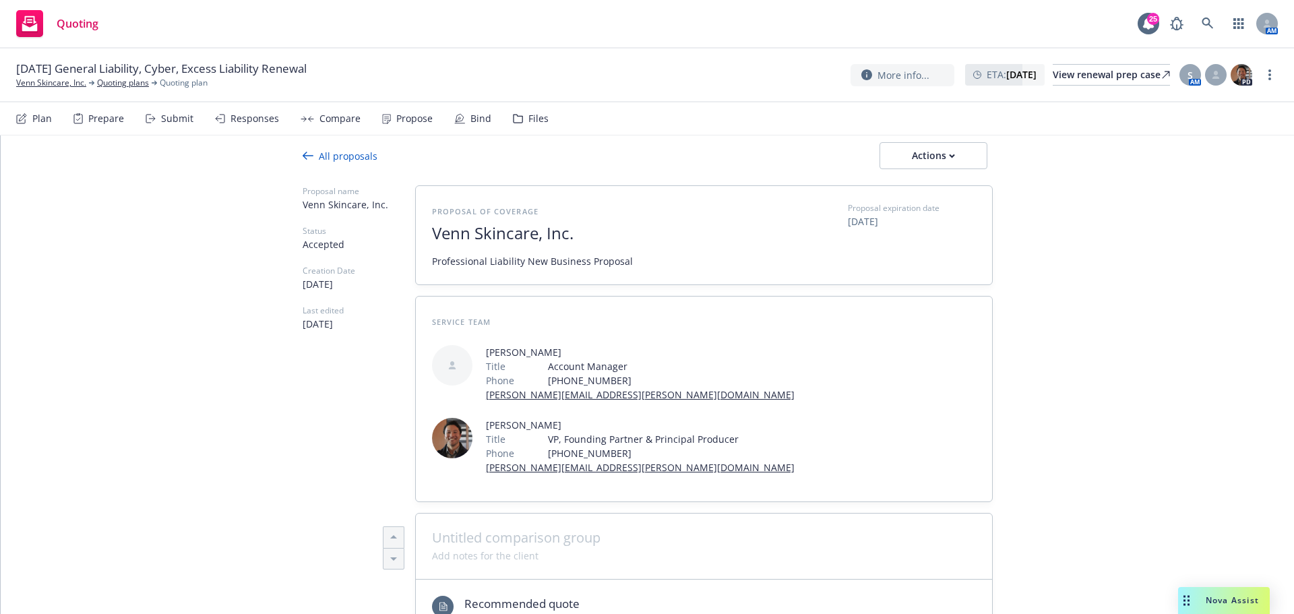
scroll to position [0, 0]
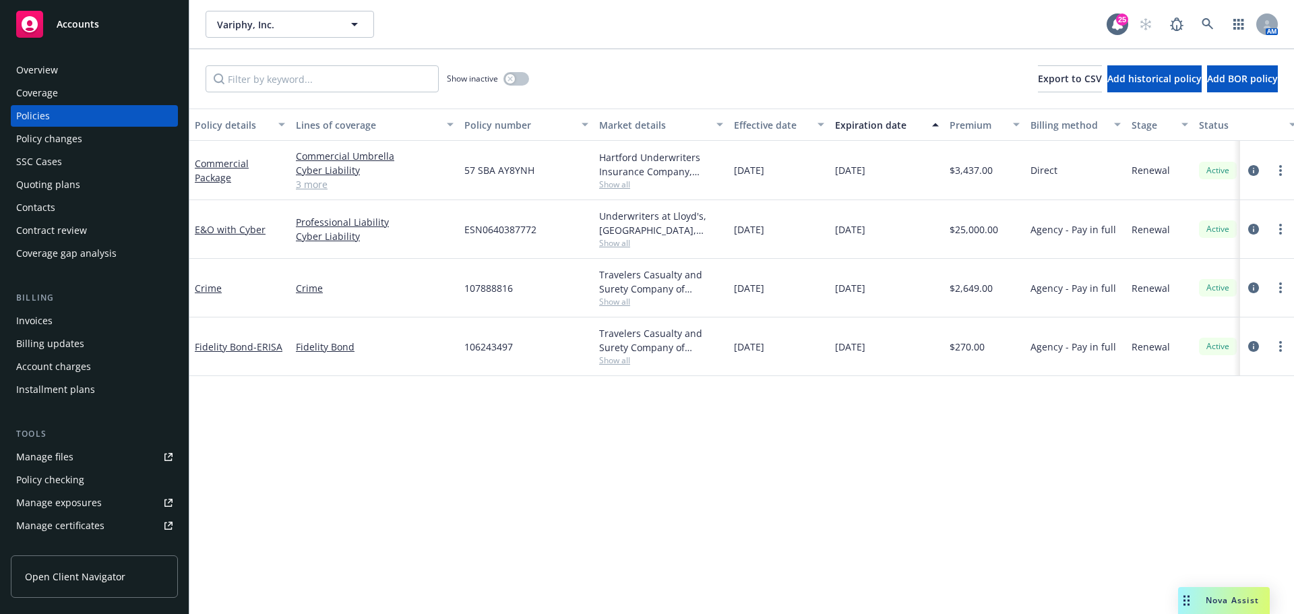
click at [92, 73] on div "Overview" at bounding box center [94, 70] width 156 height 22
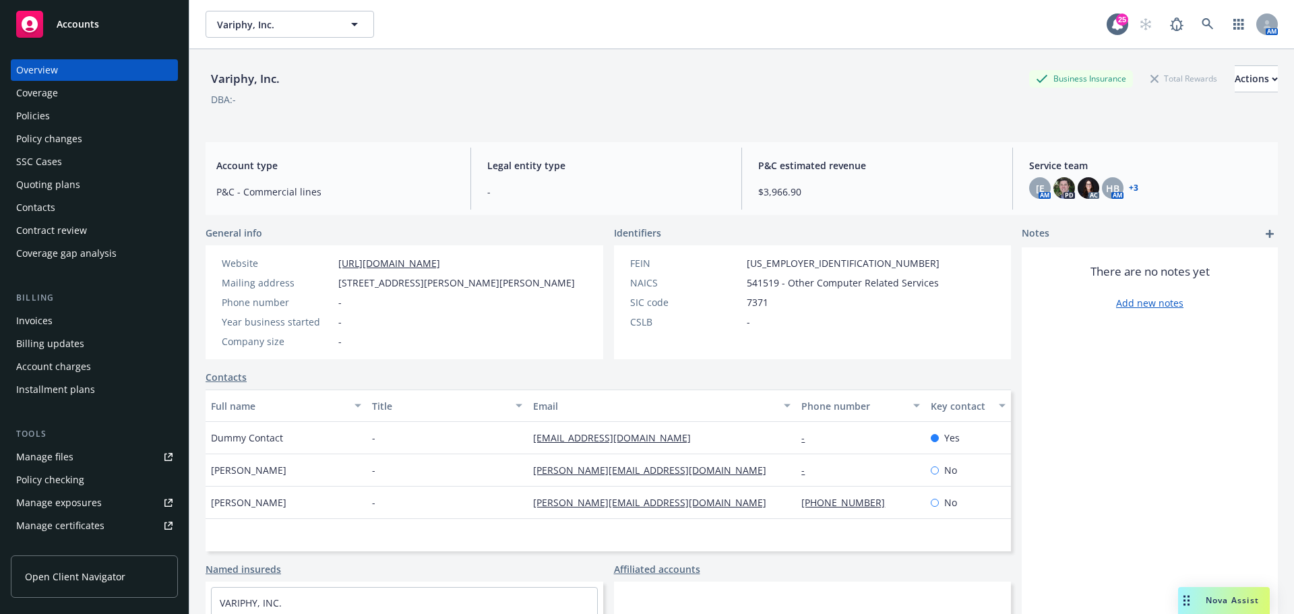
click at [1131, 187] on div "[E AM PD AC HB AM + 3" at bounding box center [1149, 188] width 238 height 22
click at [1129, 187] on link "+ 3" at bounding box center [1133, 188] width 9 height 8
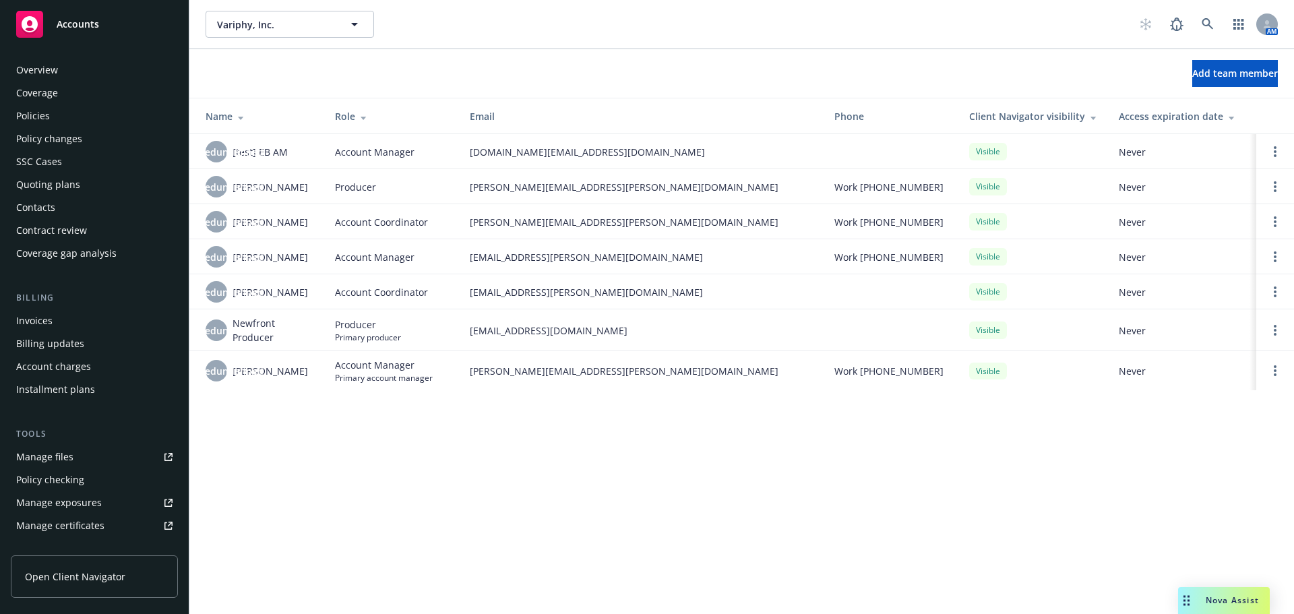
scroll to position [310, 0]
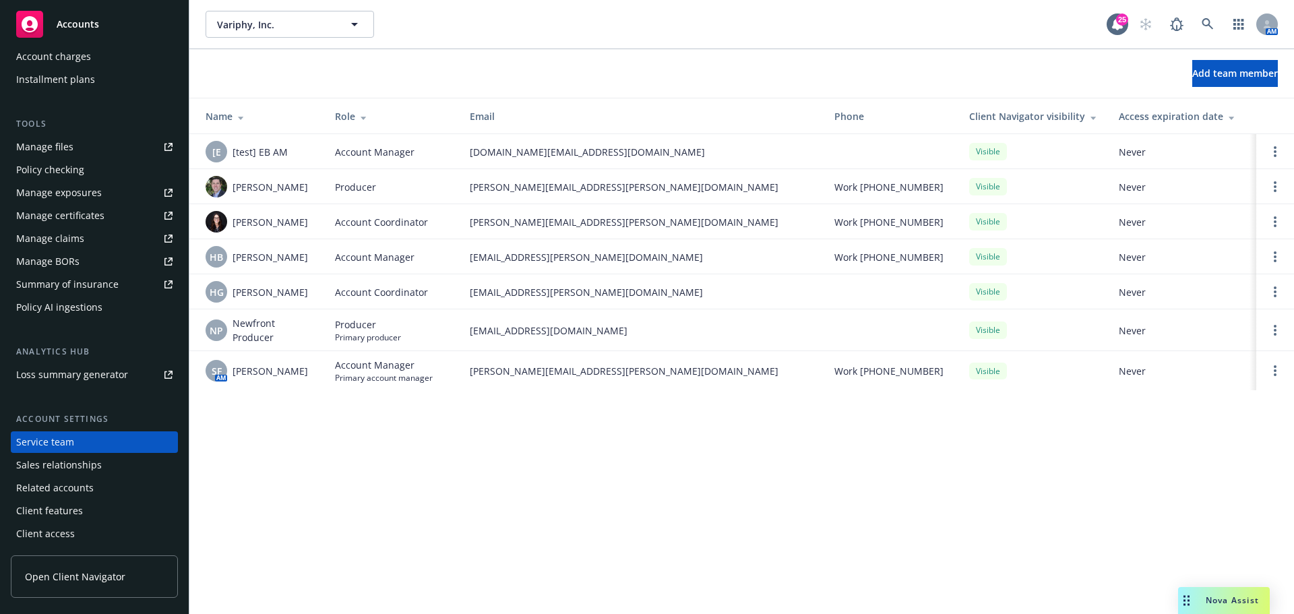
click at [333, 446] on div "Variphy, Inc. Variphy, Inc. 25 AM Add team member Name Role Email Phone Client …" at bounding box center [741, 307] width 1105 height 614
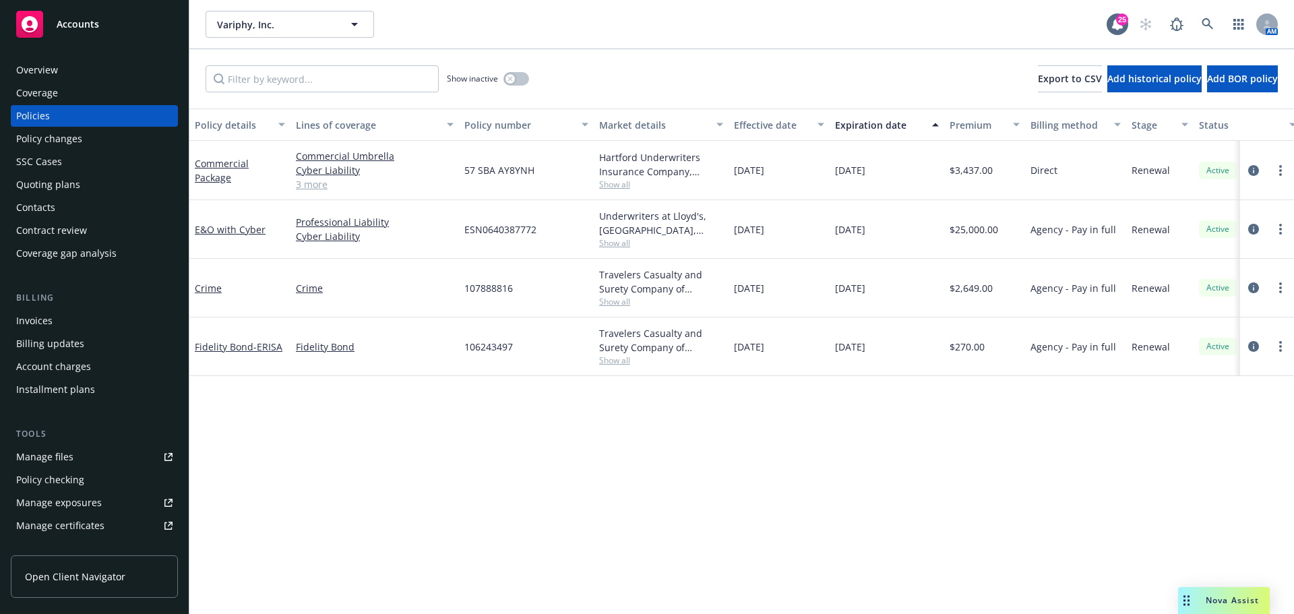
click at [132, 189] on div "Quoting plans" at bounding box center [94, 185] width 156 height 22
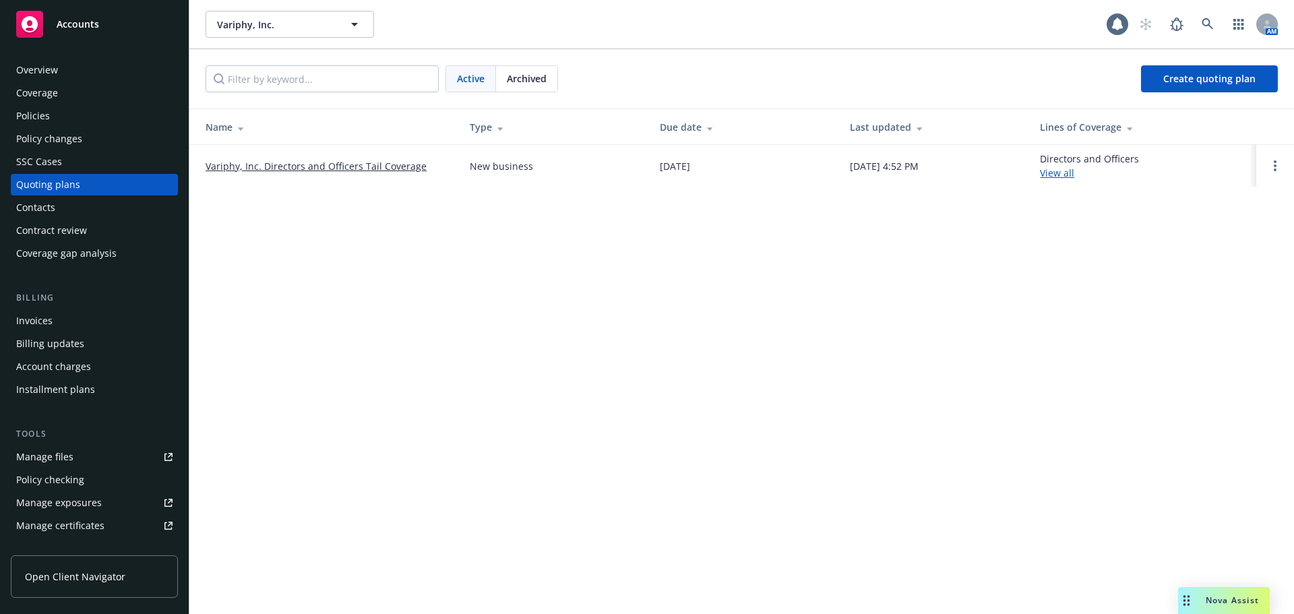
click at [262, 171] on link "Variphy, Inc. Directors and Officers Tail Coverage" at bounding box center [316, 166] width 221 height 14
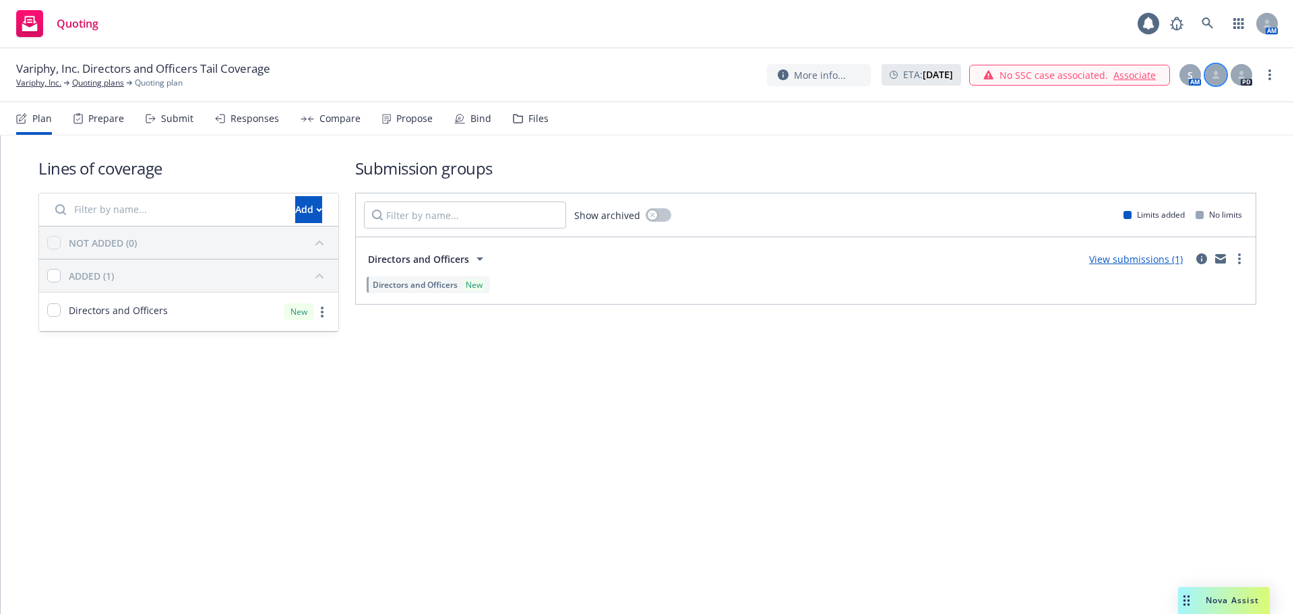
click at [1220, 72] on div at bounding box center [1216, 75] width 22 height 22
drag, startPoint x: 1106, startPoint y: 148, endPoint x: 1110, endPoint y: 162, distance: 14.7
click at [1106, 148] on select "Select a customer service associate... Cassidy Maxwell Herani Gebre" at bounding box center [1108, 157] width 214 height 27
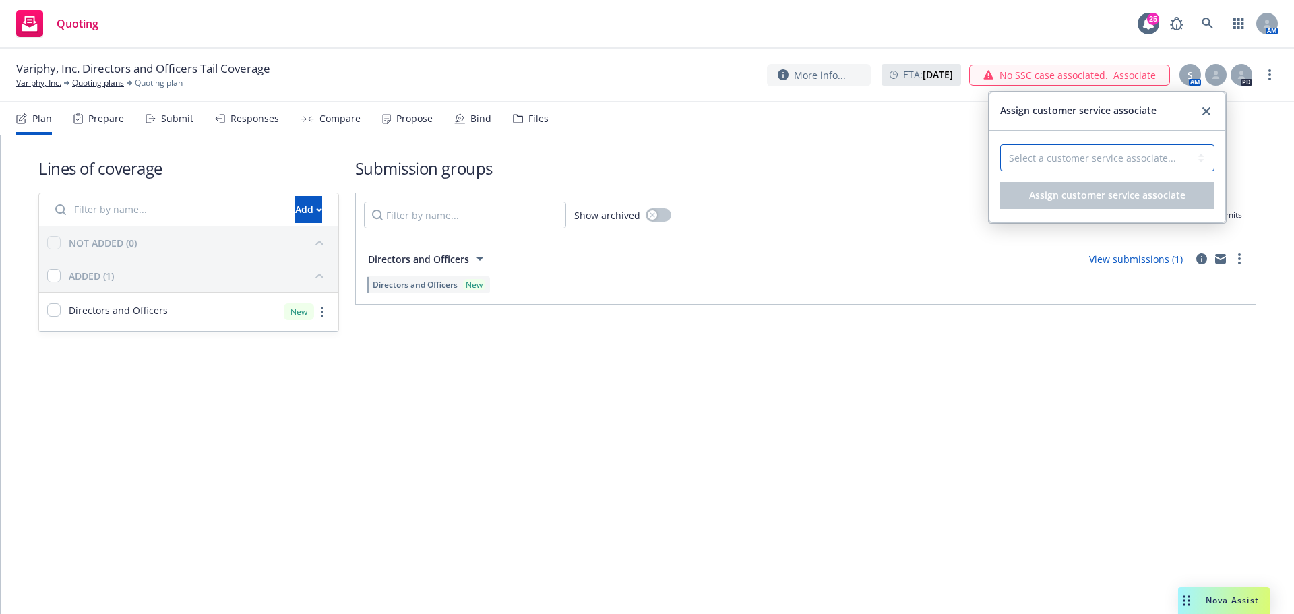
select select "496d47b9-9d1a-41b0-a24a-2c7471a24e30"
click at [1001, 144] on select "Select a customer service associate... Cassidy Maxwell Herani Gebre" at bounding box center [1108, 157] width 214 height 27
click at [1160, 189] on span "Assign customer service associate" at bounding box center [1108, 195] width 156 height 13
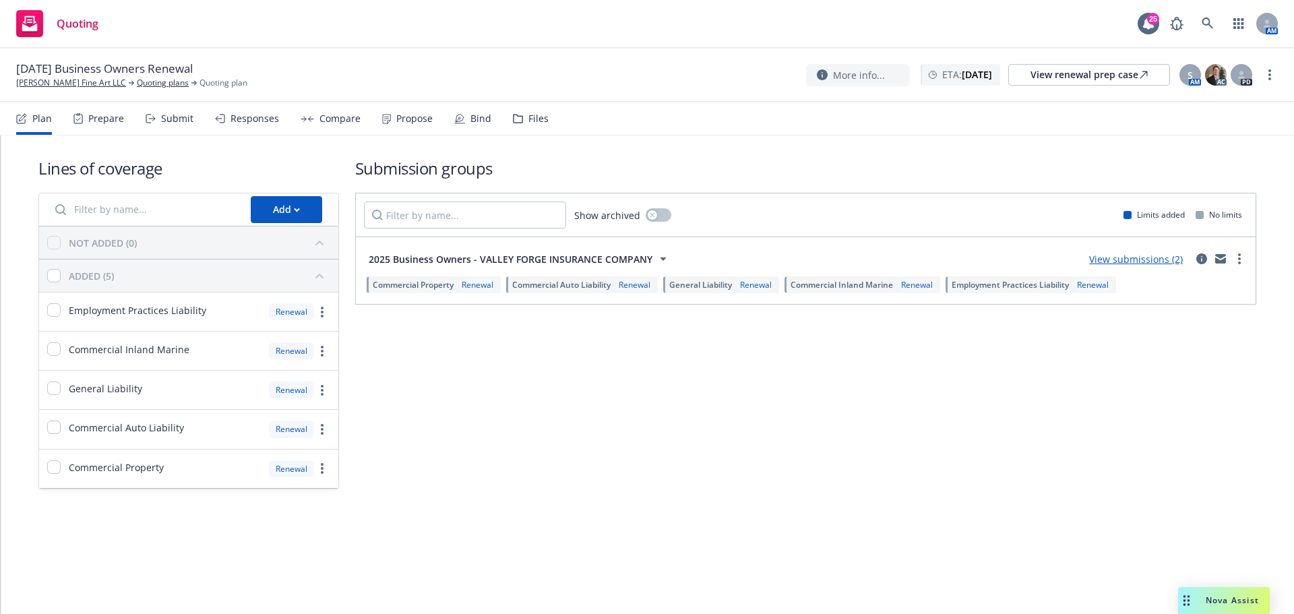
click at [479, 118] on div "Bind" at bounding box center [481, 118] width 21 height 11
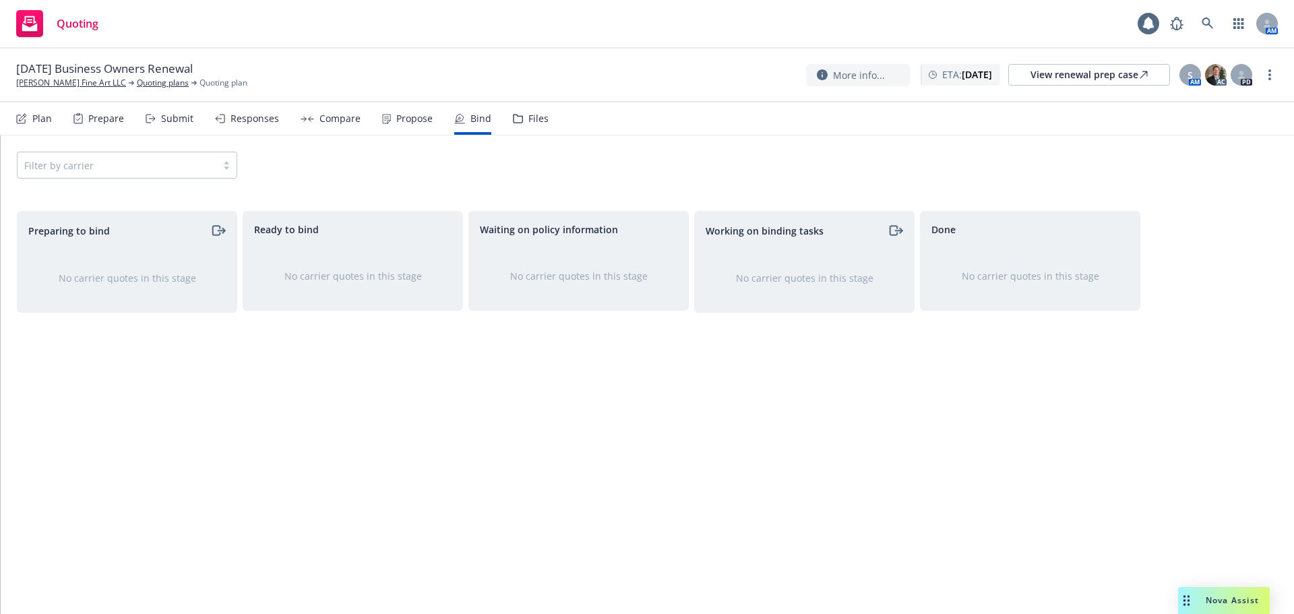
click at [412, 114] on div "Propose" at bounding box center [414, 118] width 36 height 11
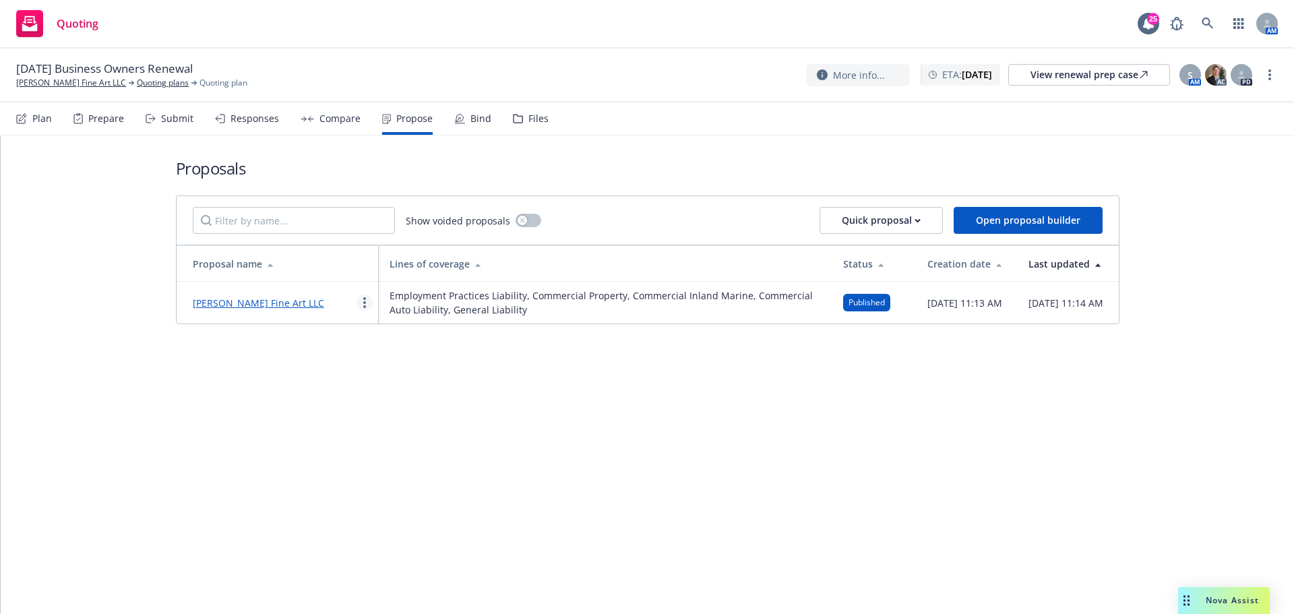
click at [361, 295] on link "more" at bounding box center [365, 303] width 16 height 16
click at [420, 393] on span "Log client response" at bounding box center [417, 389] width 120 height 13
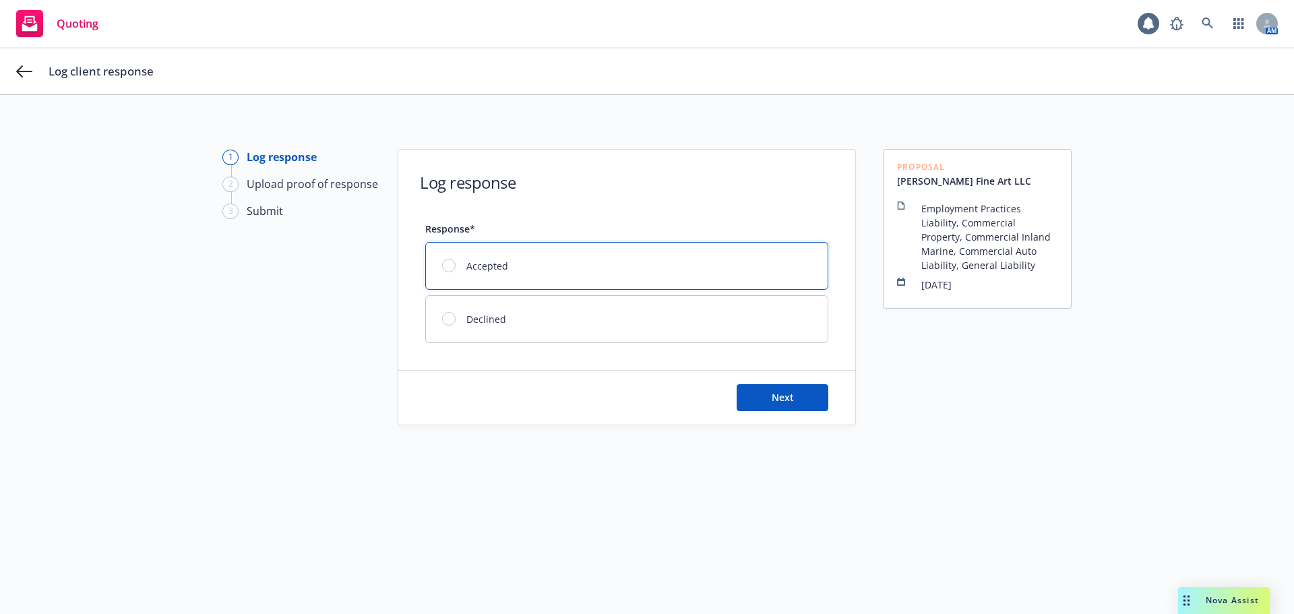
click at [637, 280] on div "Accepted" at bounding box center [627, 266] width 402 height 47
click at [769, 383] on div "Next" at bounding box center [626, 398] width 457 height 54
click at [775, 391] on span "Next" at bounding box center [783, 397] width 22 height 13
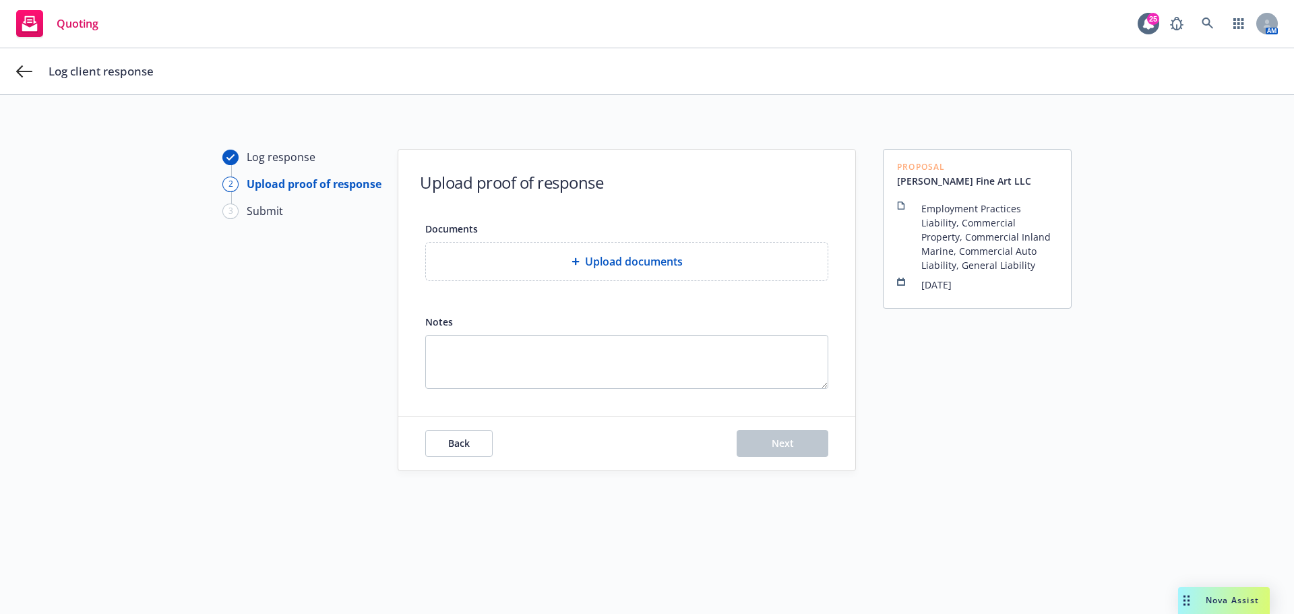
click at [692, 264] on div "Upload documents" at bounding box center [627, 262] width 380 height 16
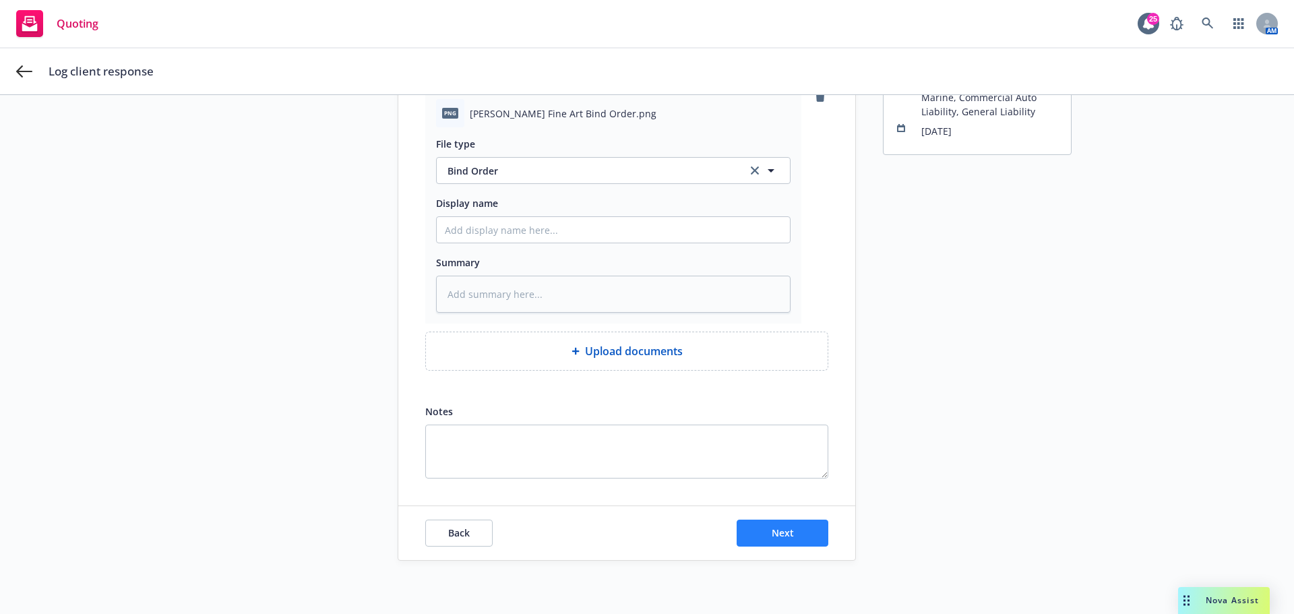
scroll to position [154, 0]
click at [777, 532] on span "Next" at bounding box center [783, 532] width 22 height 13
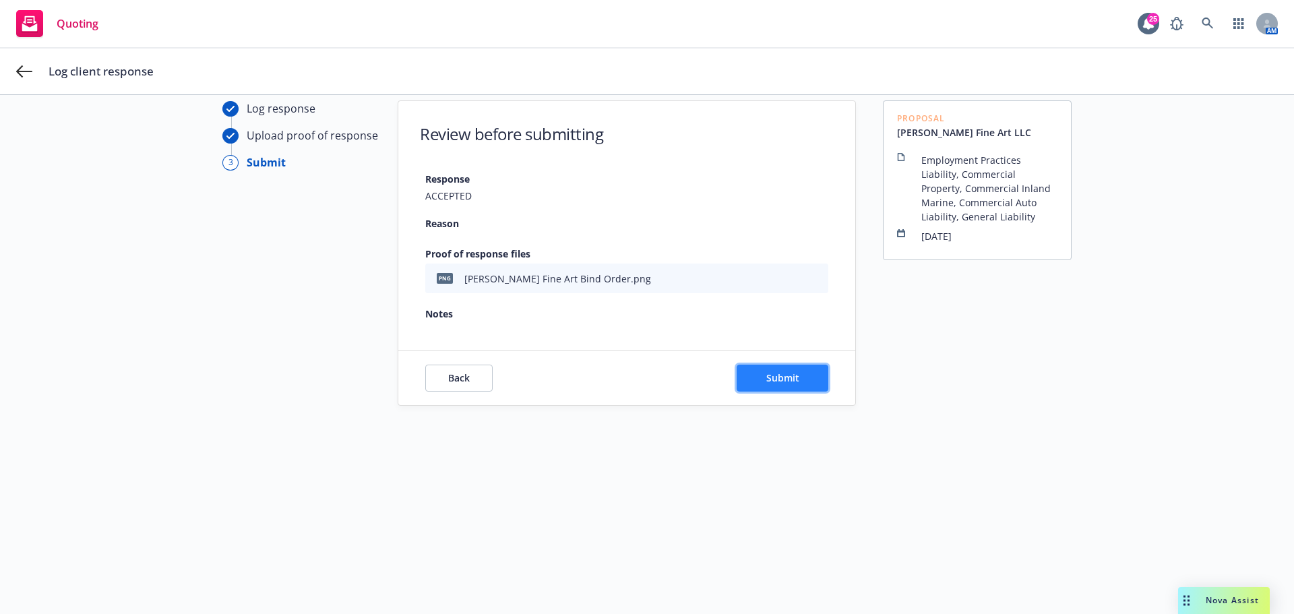
click at [787, 367] on button "Submit" at bounding box center [783, 378] width 92 height 27
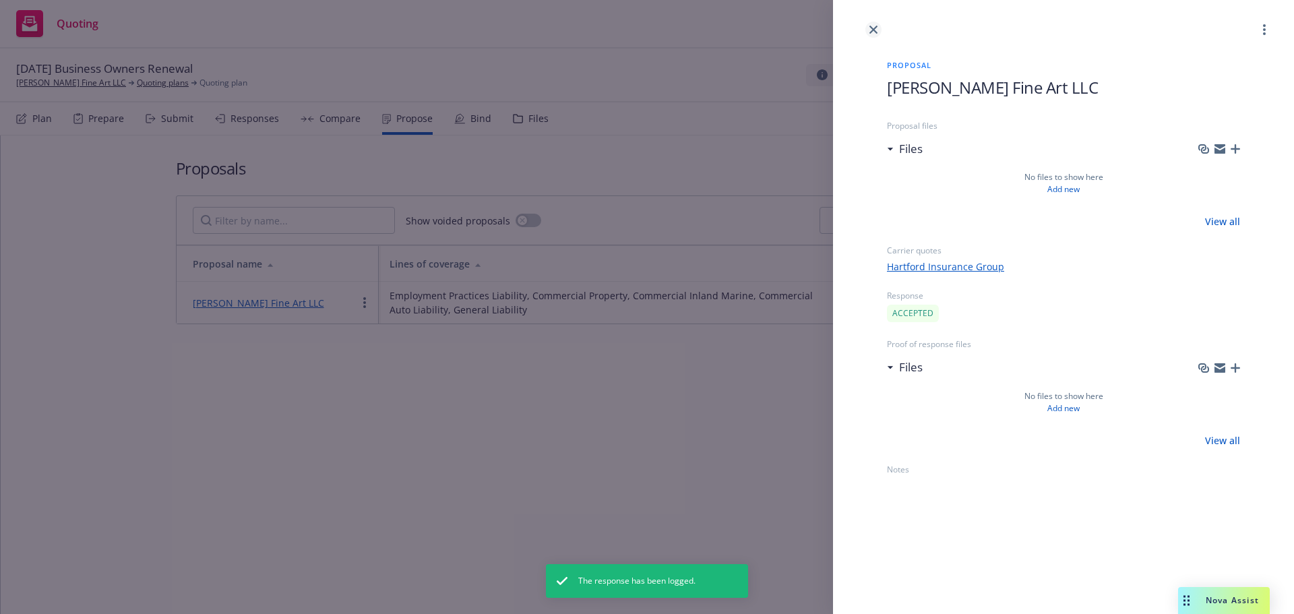
click at [870, 26] on icon "close" at bounding box center [874, 30] width 8 height 8
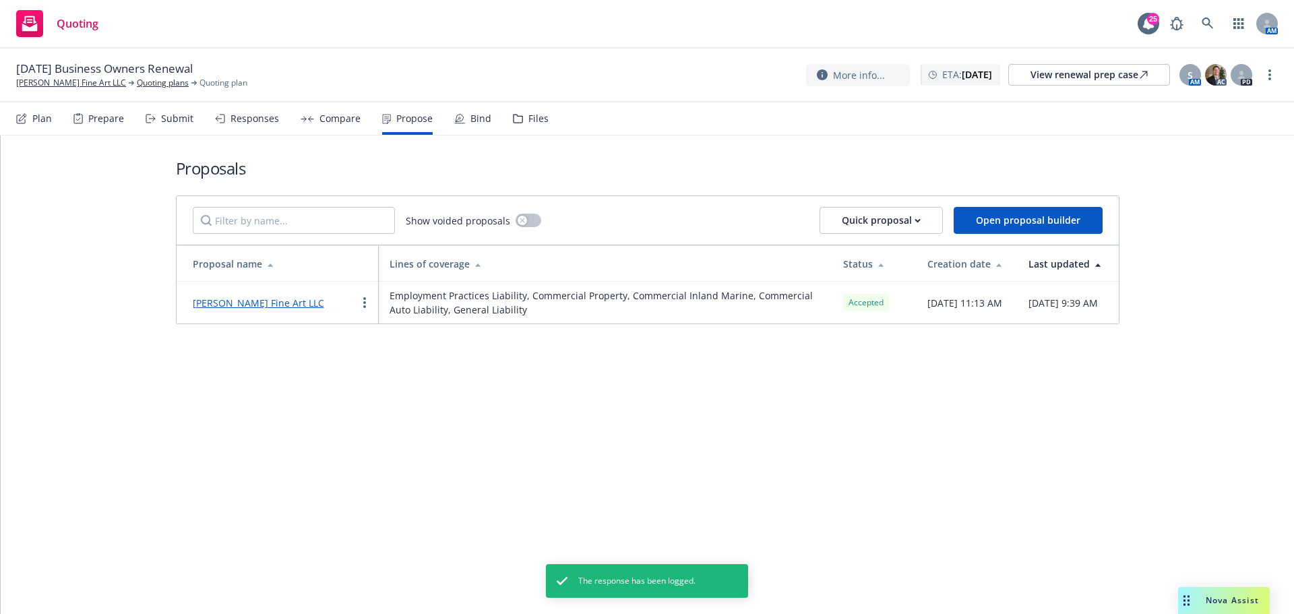
click at [471, 120] on div "Bind" at bounding box center [481, 118] width 21 height 11
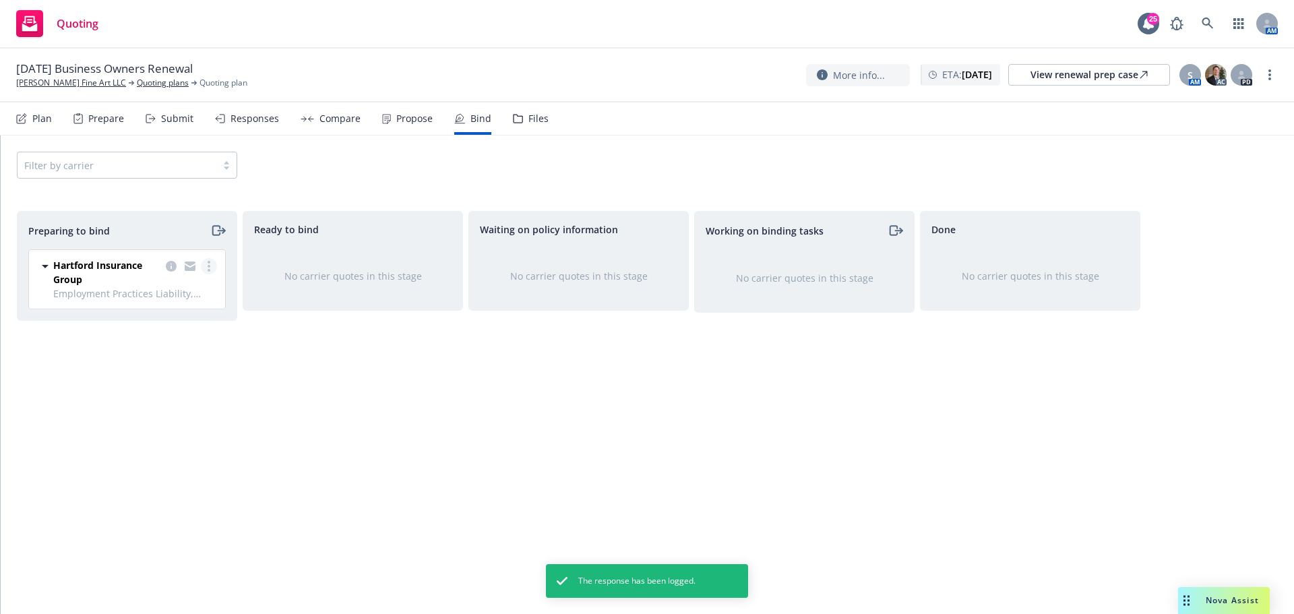
click at [213, 264] on link "more" at bounding box center [209, 266] width 16 height 16
click at [166, 325] on span "Log bind order" at bounding box center [133, 320] width 99 height 13
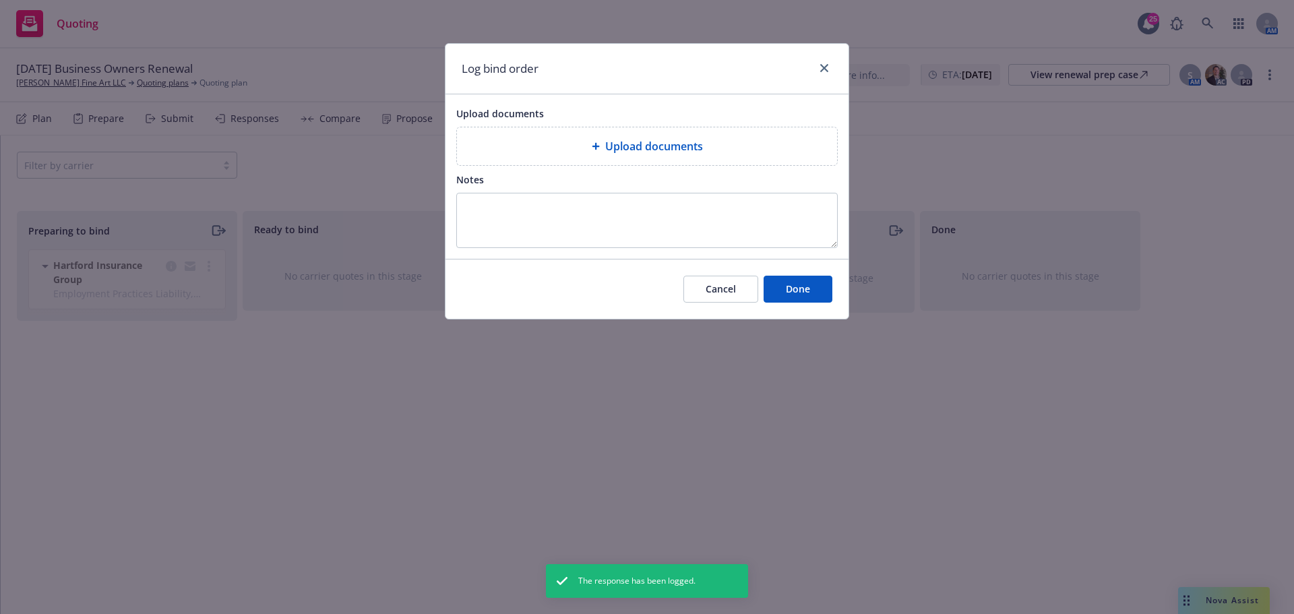
click at [622, 150] on span "Upload documents" at bounding box center [654, 146] width 98 height 16
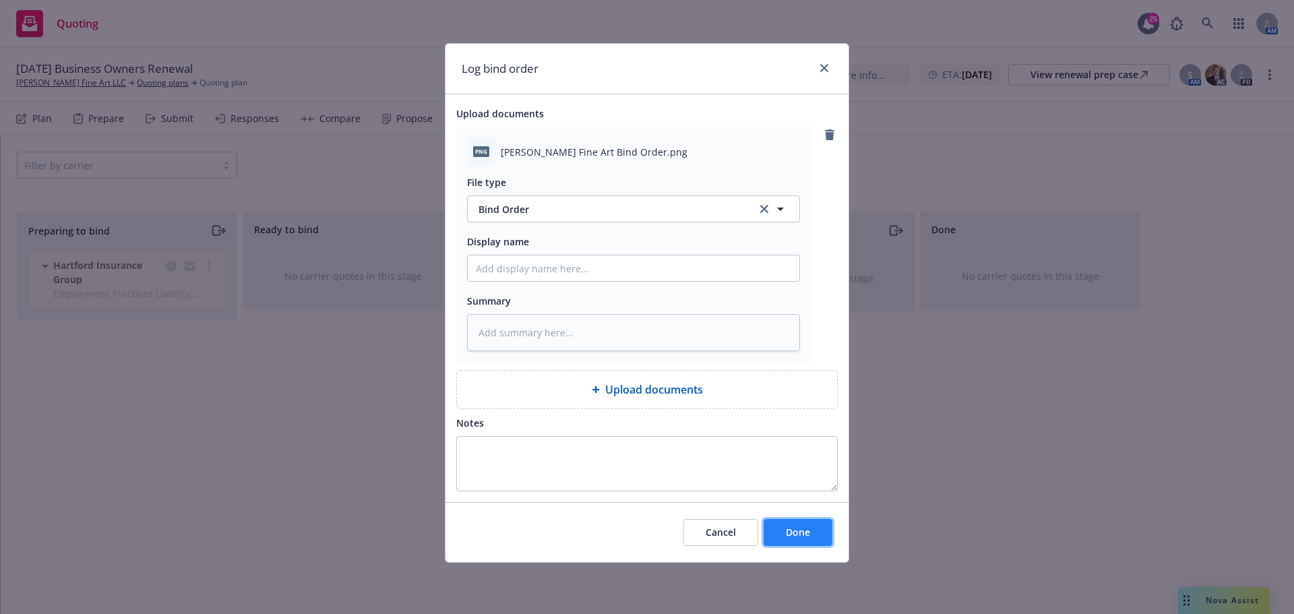
click at [795, 537] on span "Done" at bounding box center [798, 532] width 24 height 13
type textarea "x"
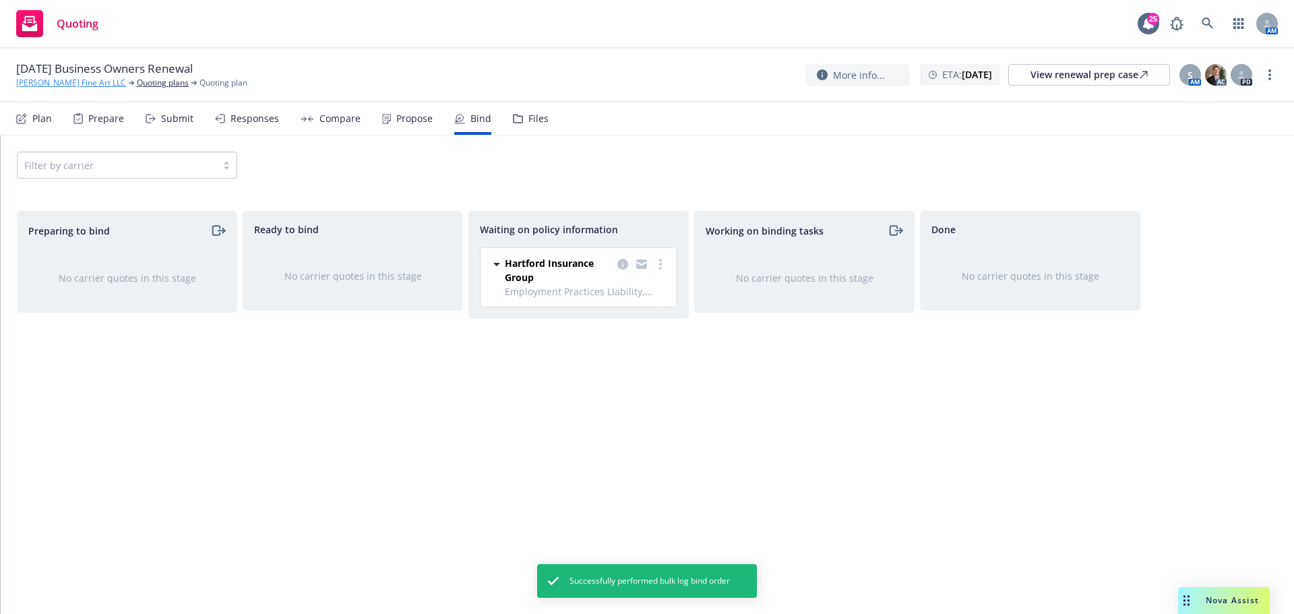
click at [73, 80] on link "Rudman Fine Art LLC" at bounding box center [71, 83] width 110 height 12
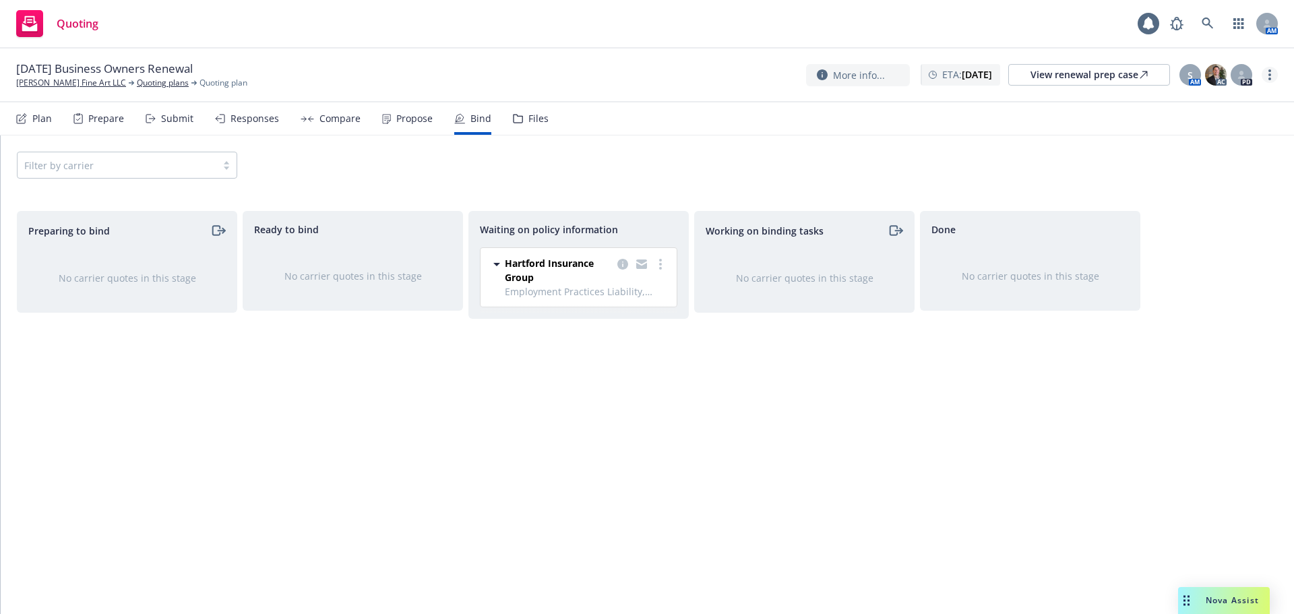
click at [1272, 73] on link "more" at bounding box center [1270, 75] width 16 height 16
click at [1223, 98] on link "Copy logging email" at bounding box center [1202, 102] width 150 height 27
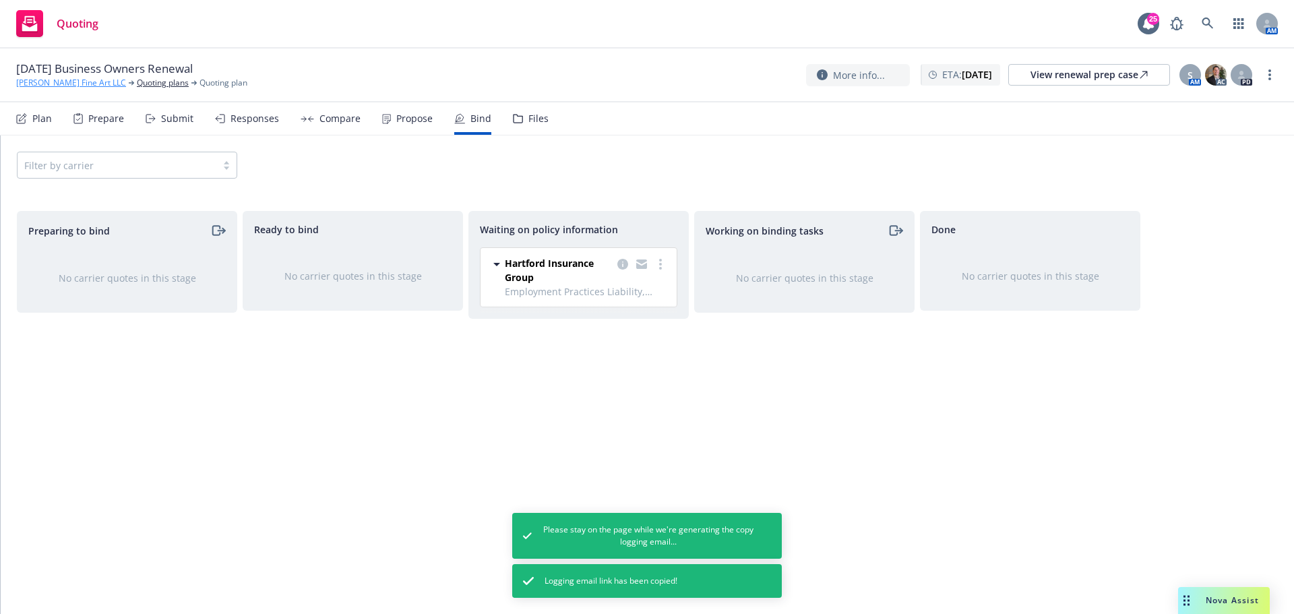
click at [81, 78] on link "[PERSON_NAME] Fine Art LLC" at bounding box center [71, 83] width 110 height 12
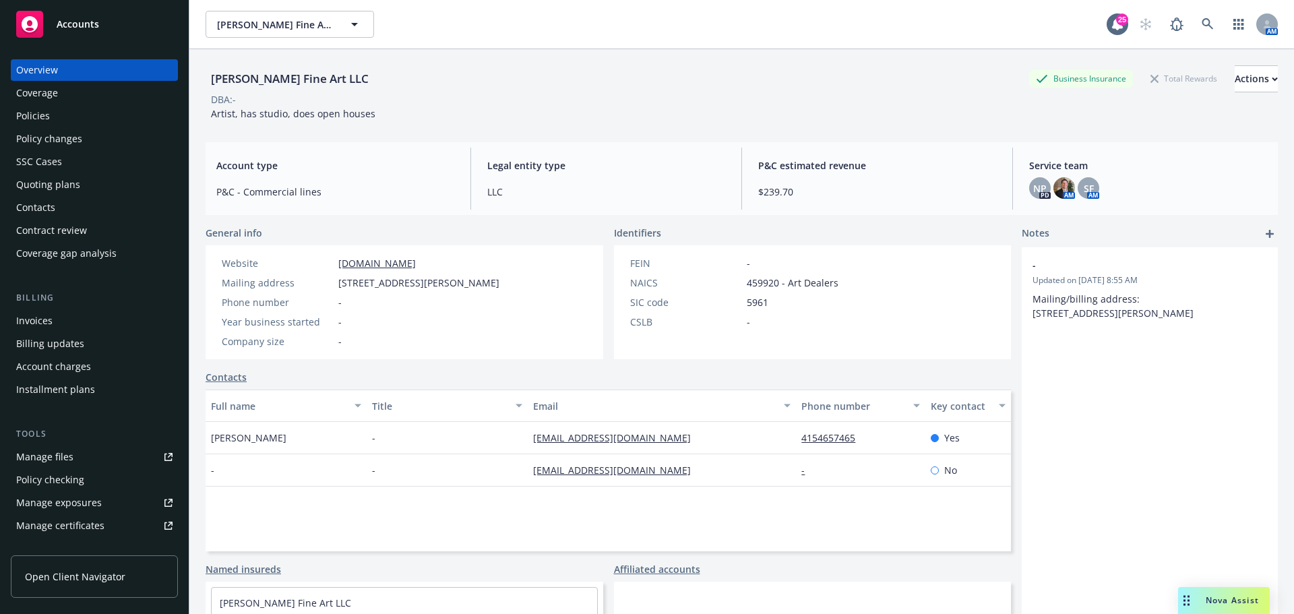
click at [126, 116] on div "Policies" at bounding box center [94, 116] width 156 height 22
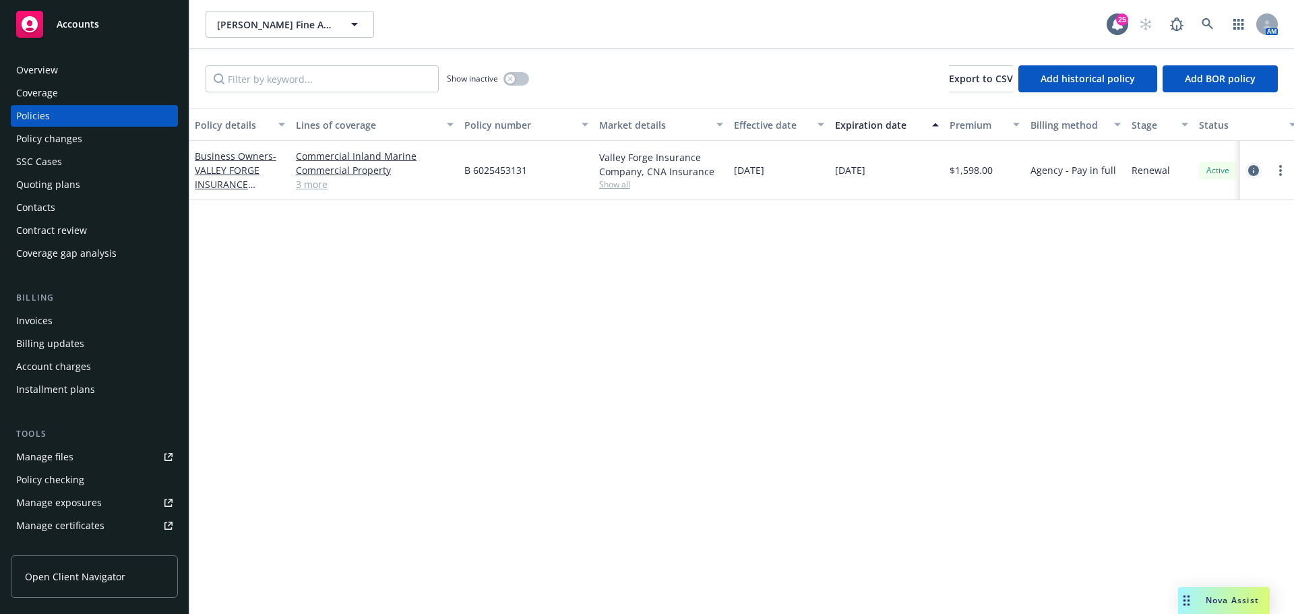
click at [1258, 171] on icon "circleInformation" at bounding box center [1254, 170] width 11 height 11
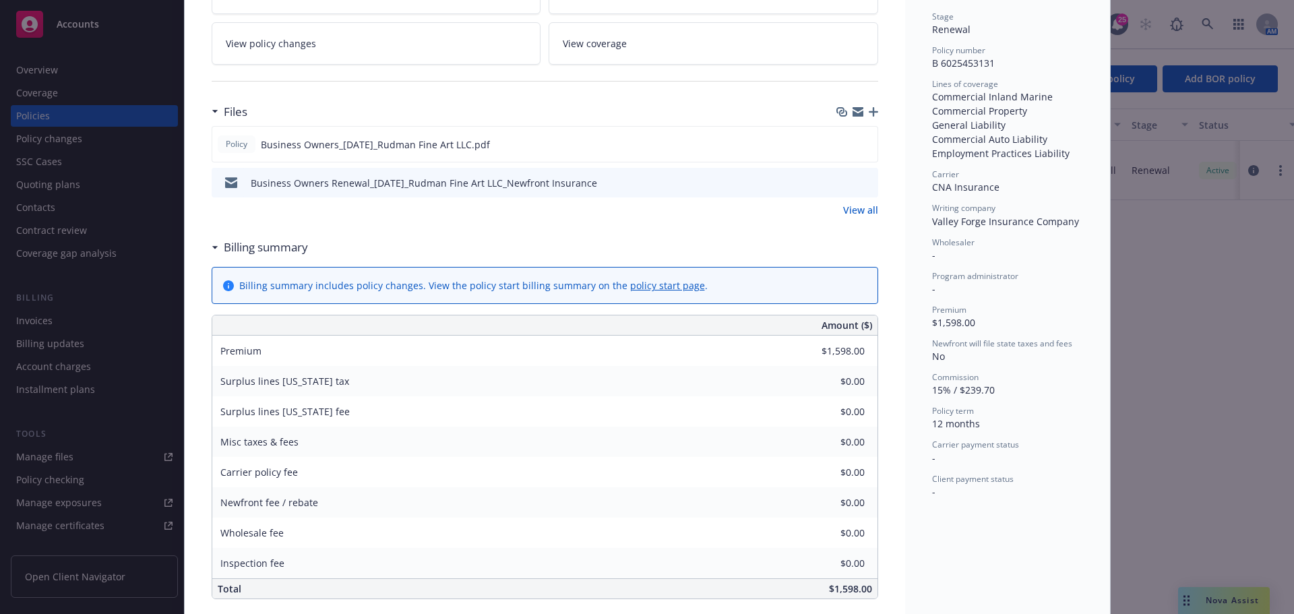
scroll to position [315, 0]
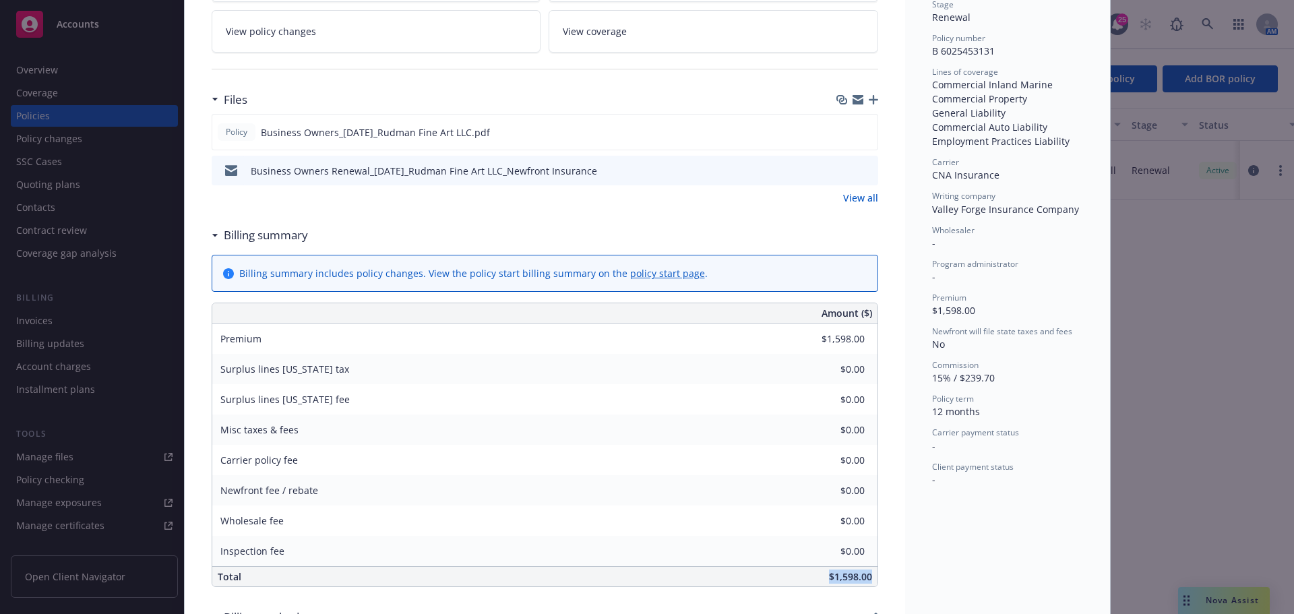
drag, startPoint x: 824, startPoint y: 576, endPoint x: 884, endPoint y: 583, distance: 60.4
click at [884, 583] on div "Business Owners - VALLEY FORGE INSURANCE COMPANY 11/06/2024 - Srilakshmi Netela…" at bounding box center [545, 565] width 721 height 1605
copy span "$1,598.00"
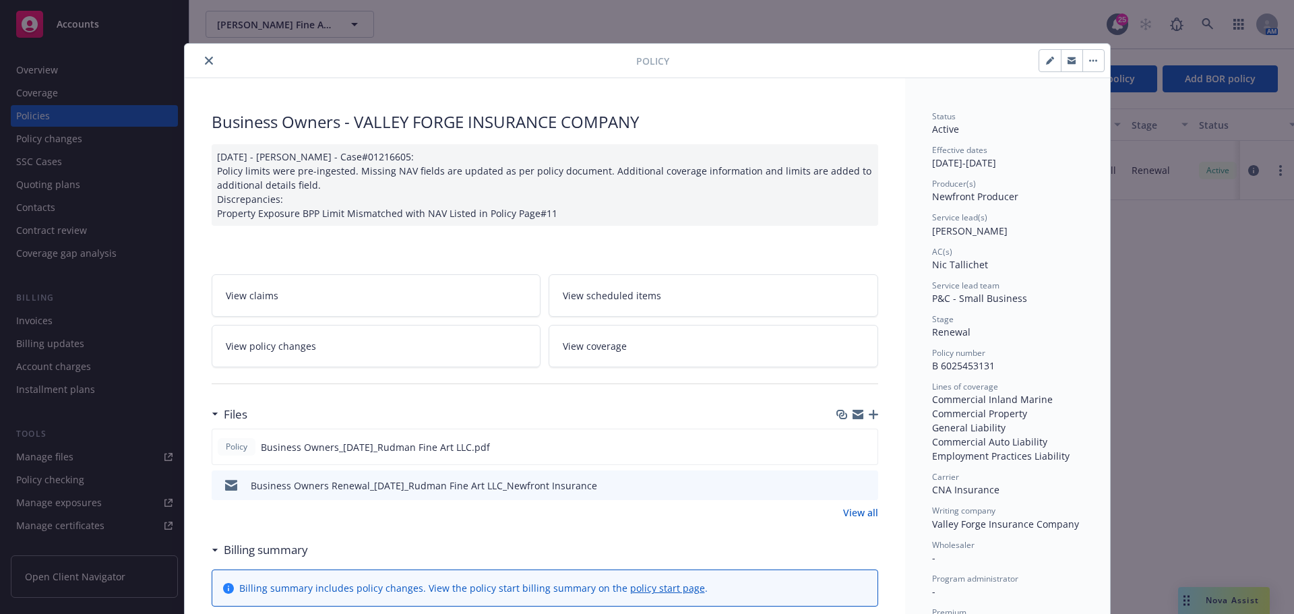
click at [208, 53] on button "close" at bounding box center [209, 61] width 16 height 16
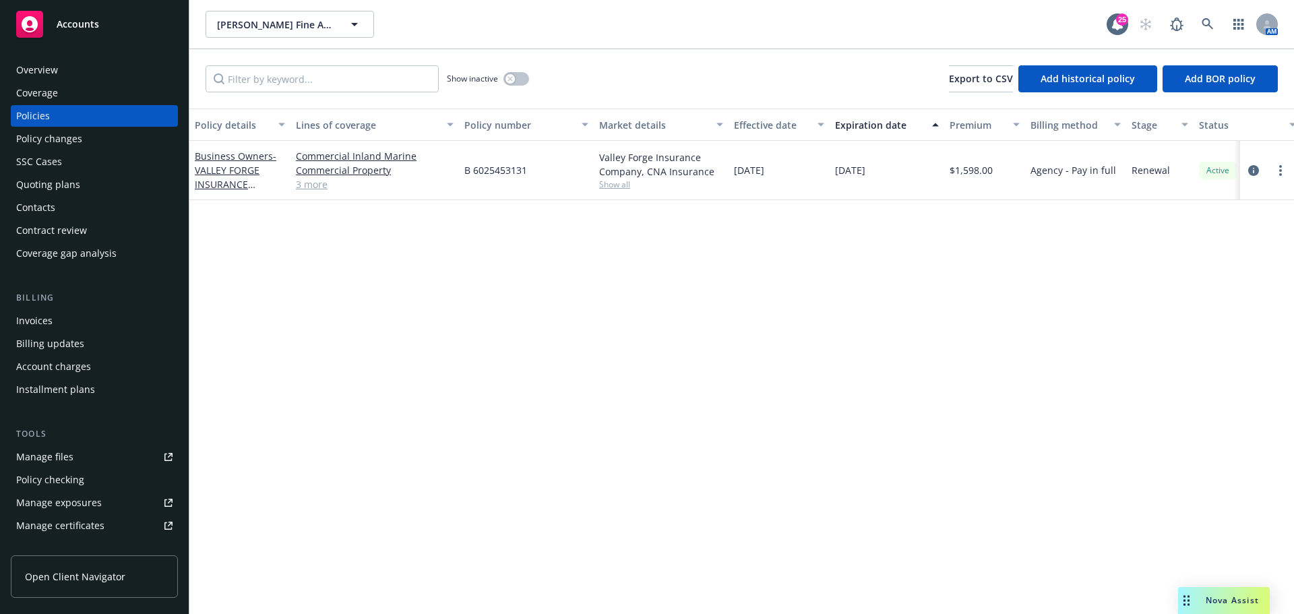
click at [631, 181] on span "Show all" at bounding box center [661, 184] width 124 height 11
drag, startPoint x: 460, startPoint y: 263, endPoint x: 532, endPoint y: 260, distance: 71.5
click at [532, 260] on div "Writing company Valley Forge Insurance Company Carrier CNA Insurance Program ad…" at bounding box center [588, 271] width 270 height 151
copy span "CNA Insurance"
click at [71, 70] on div "Overview" at bounding box center [94, 70] width 156 height 22
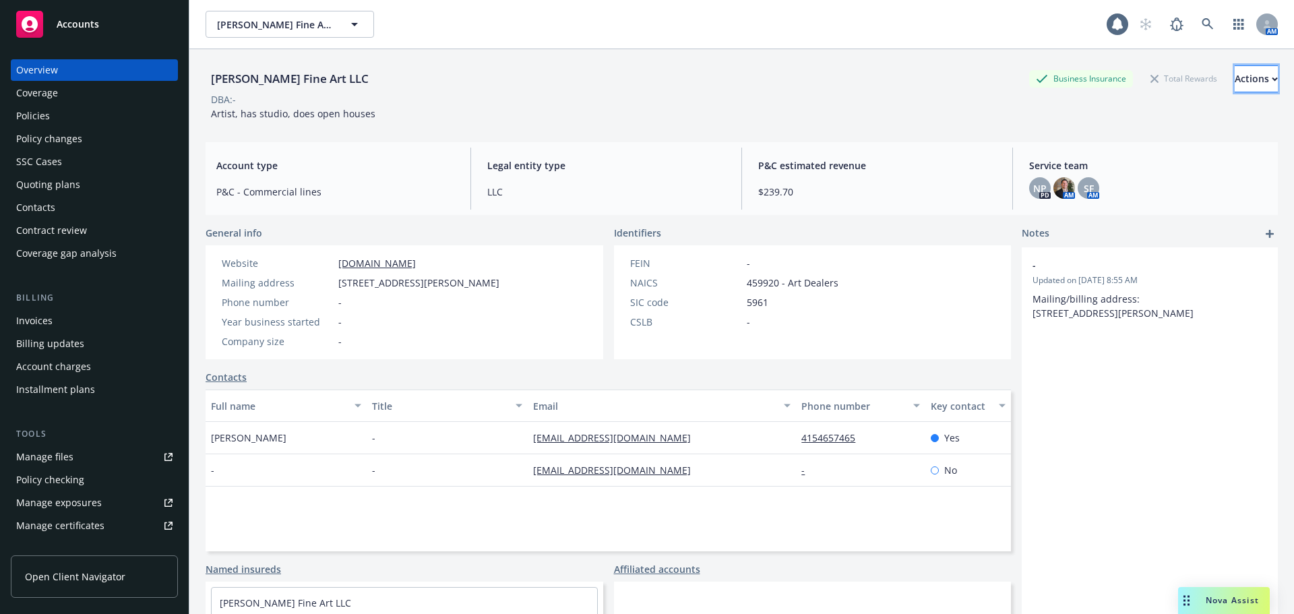
click at [1235, 75] on div "Actions" at bounding box center [1256, 79] width 43 height 26
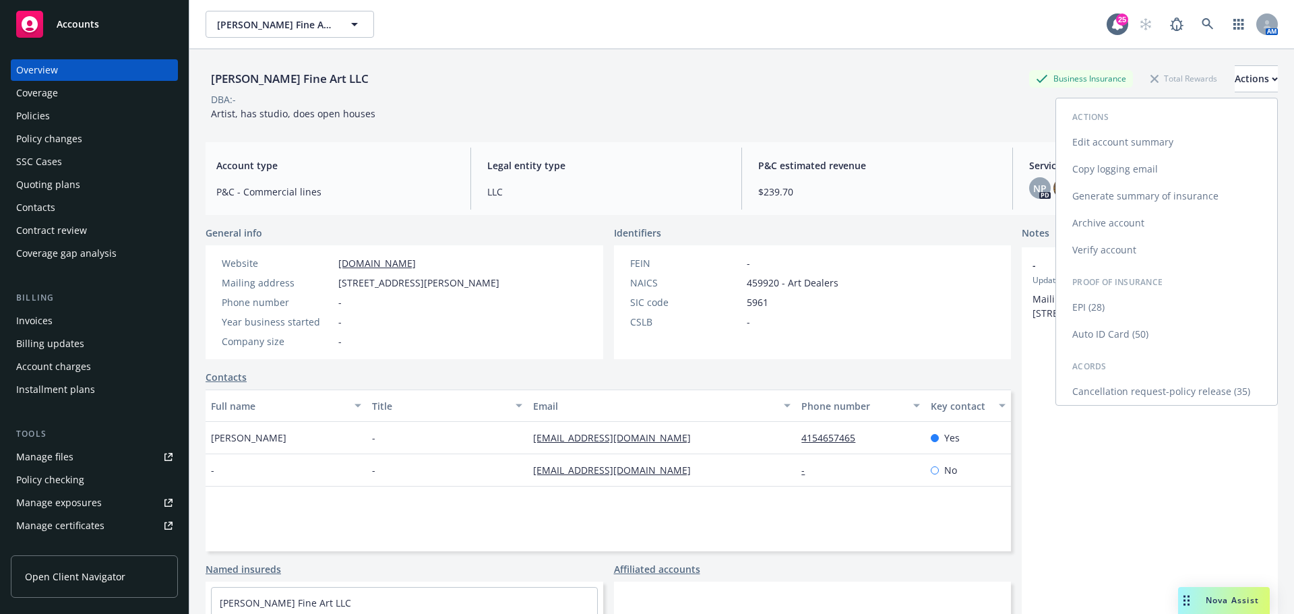
click at [1146, 380] on link "Cancellation request-policy release (35)" at bounding box center [1166, 391] width 221 height 27
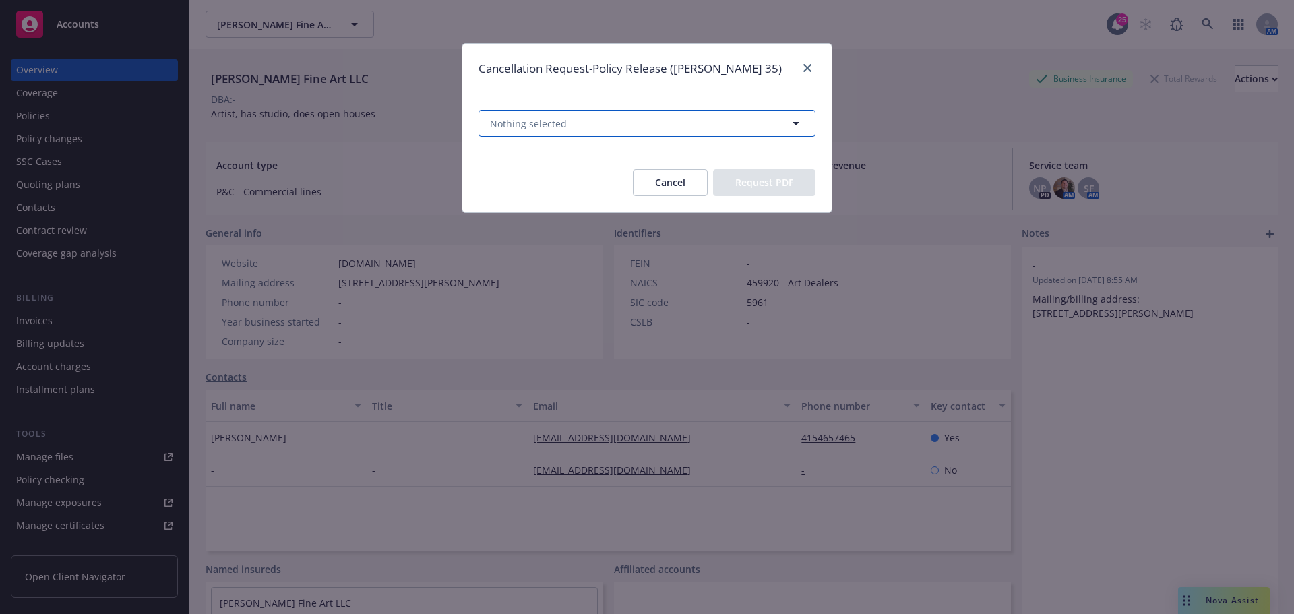
drag, startPoint x: 666, startPoint y: 125, endPoint x: 657, endPoint y: 137, distance: 15.0
click at [666, 124] on button "Nothing selected" at bounding box center [647, 123] width 337 height 27
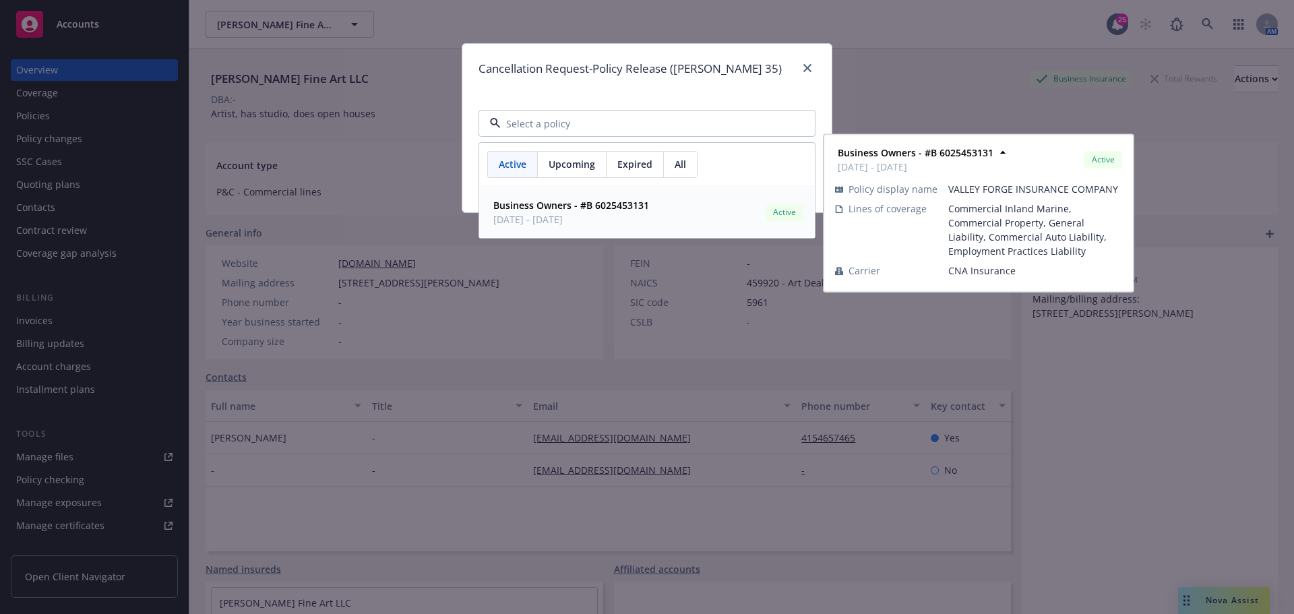
click at [639, 206] on strong "Business Owners - #B 6025453131" at bounding box center [572, 205] width 156 height 13
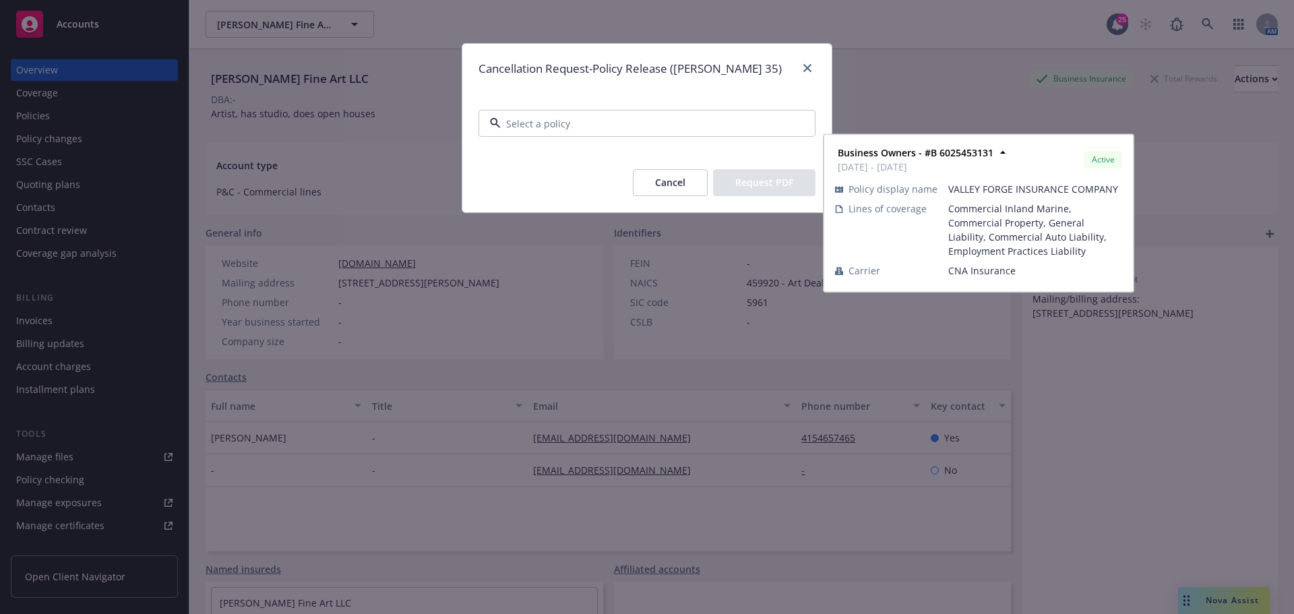
type input "Business Owners - VALLEY FORGE INSURANCE COMPANY"
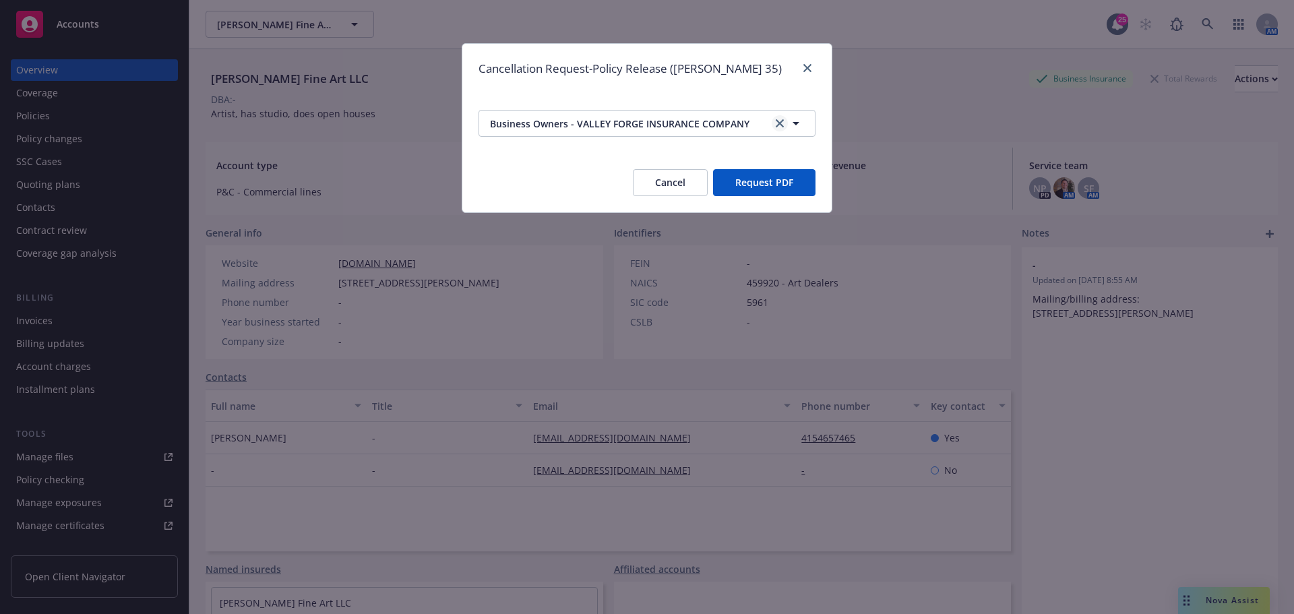
click at [784, 121] on link "clear selection" at bounding box center [780, 123] width 16 height 16
click at [742, 123] on button "Nothing selected" at bounding box center [647, 123] width 337 height 27
click at [723, 119] on button "Nothing selected" at bounding box center [647, 123] width 337 height 27
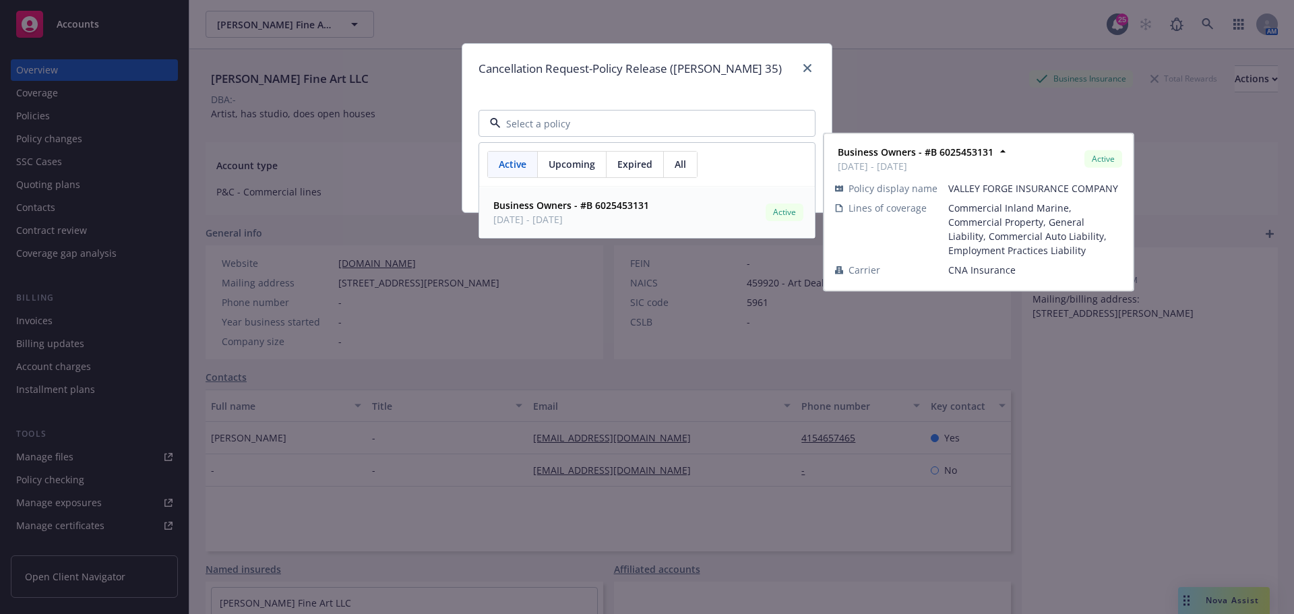
click at [659, 204] on div "Business Owners - #B 6025453131 12/13/2024 - 12/13/2025 Active" at bounding box center [647, 213] width 318 height 34
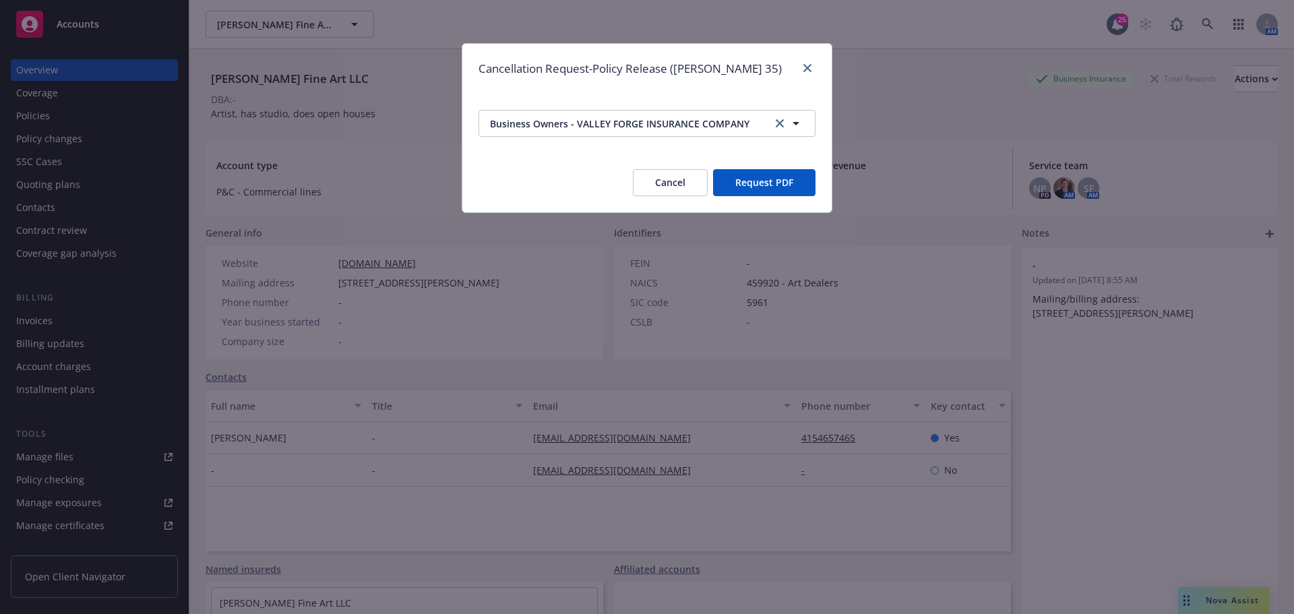
click at [750, 183] on button "Request PDF" at bounding box center [764, 182] width 102 height 27
click at [810, 65] on icon "close" at bounding box center [808, 68] width 8 height 8
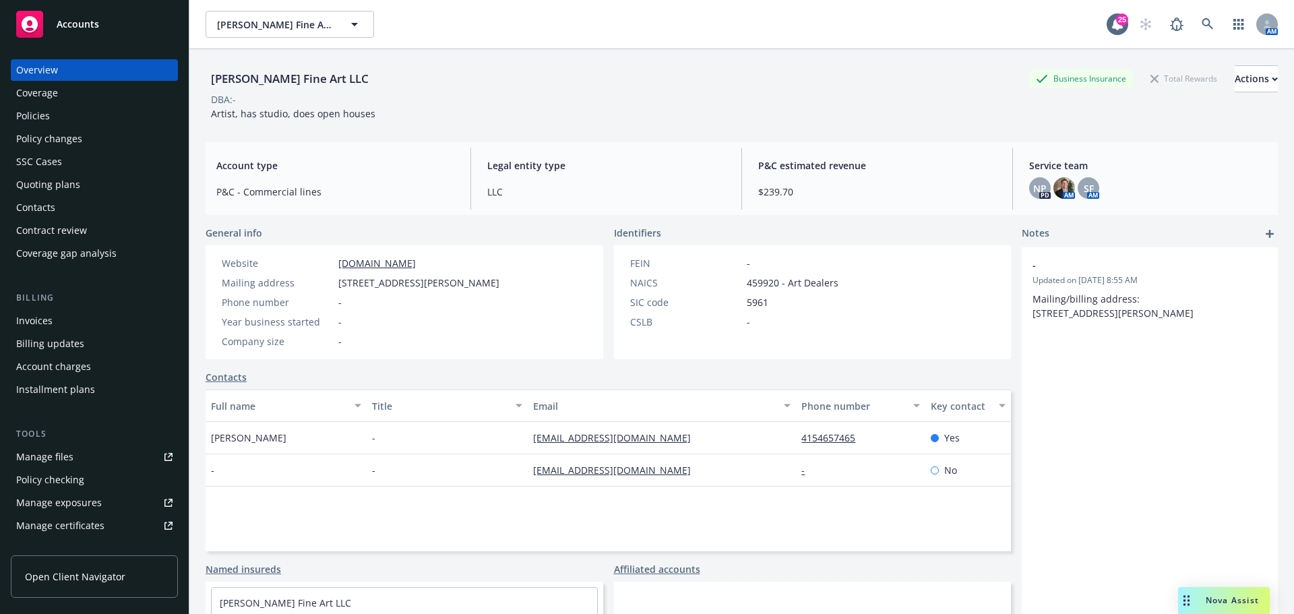
drag, startPoint x: 314, startPoint y: 436, endPoint x: 210, endPoint y: 439, distance: 104.5
click at [211, 440] on span "Tachina Rudman-Young" at bounding box center [249, 438] width 76 height 14
copy span "Tachina Rudman-Young"
click at [61, 118] on div "Policies" at bounding box center [94, 116] width 156 height 22
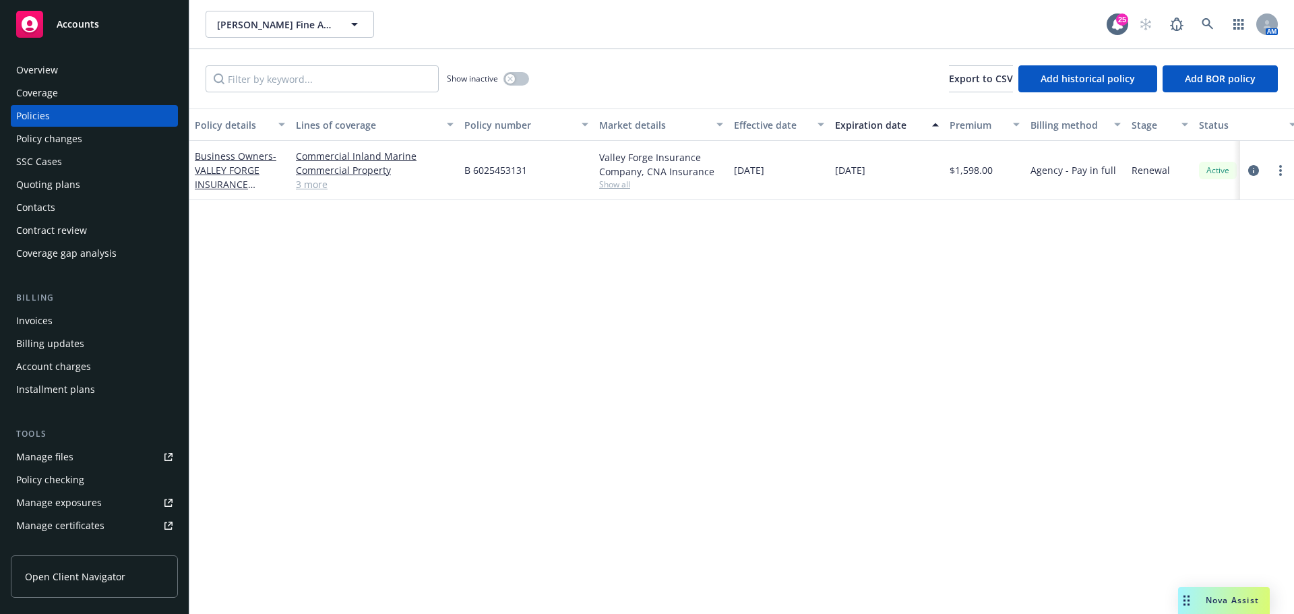
click at [1291, 169] on div at bounding box center [1268, 170] width 54 height 59
click at [1283, 169] on link "more" at bounding box center [1281, 170] width 16 height 16
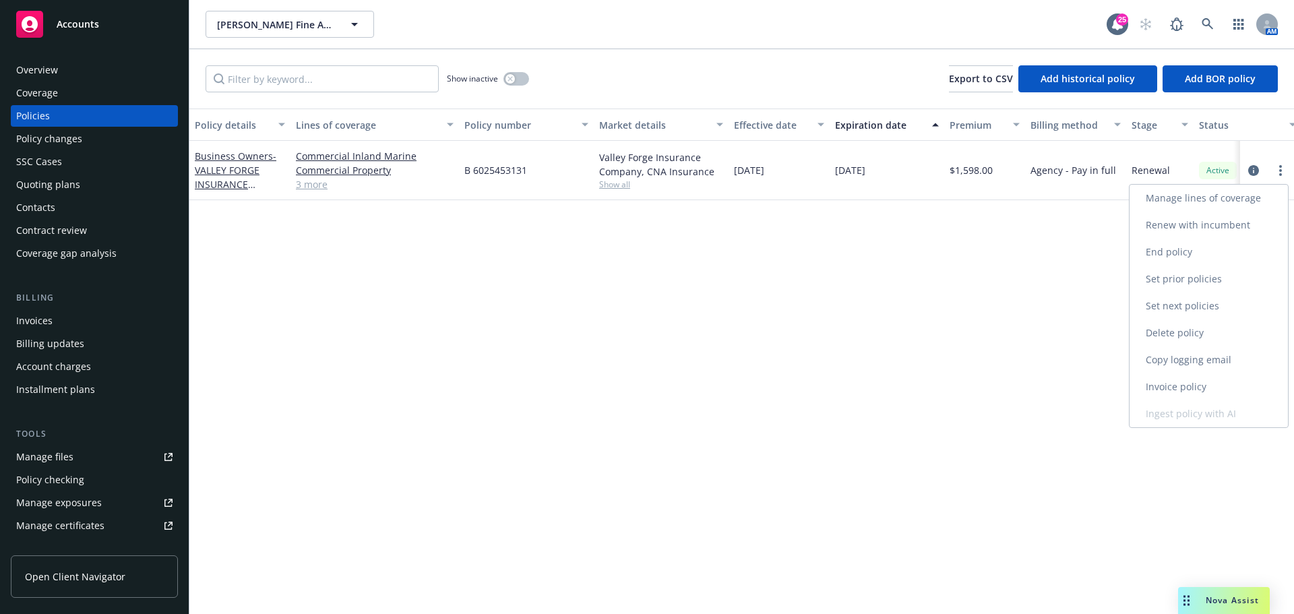
click at [1210, 366] on link "Copy logging email" at bounding box center [1209, 360] width 158 height 27
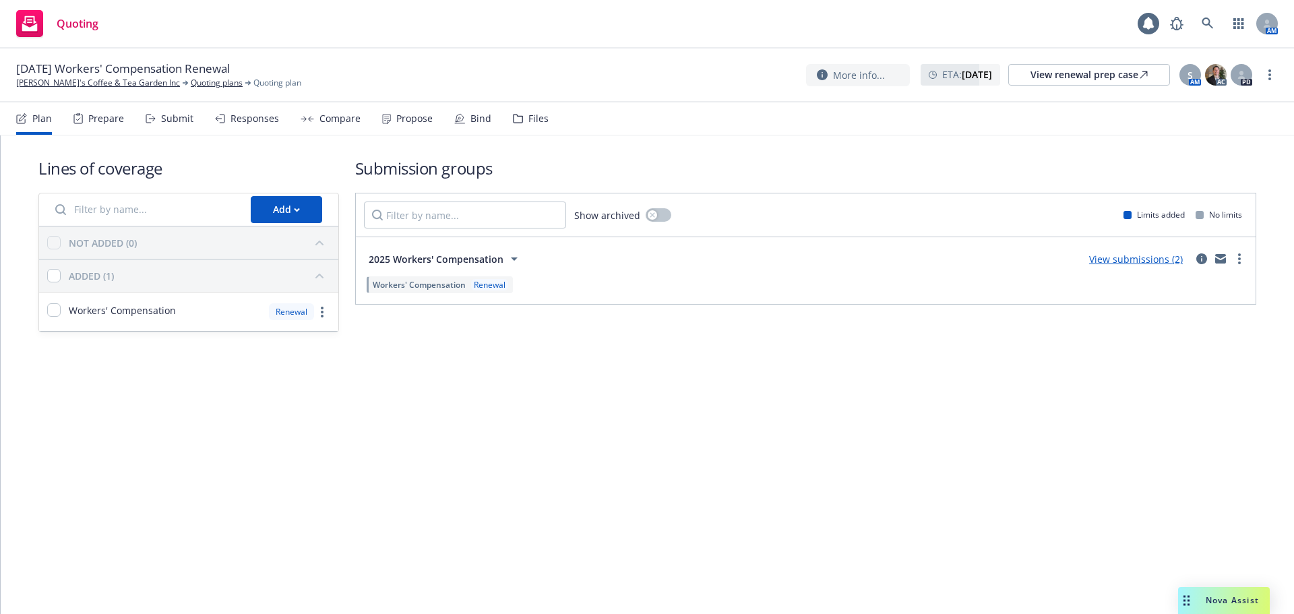
click at [462, 114] on div "Bind" at bounding box center [472, 118] width 37 height 32
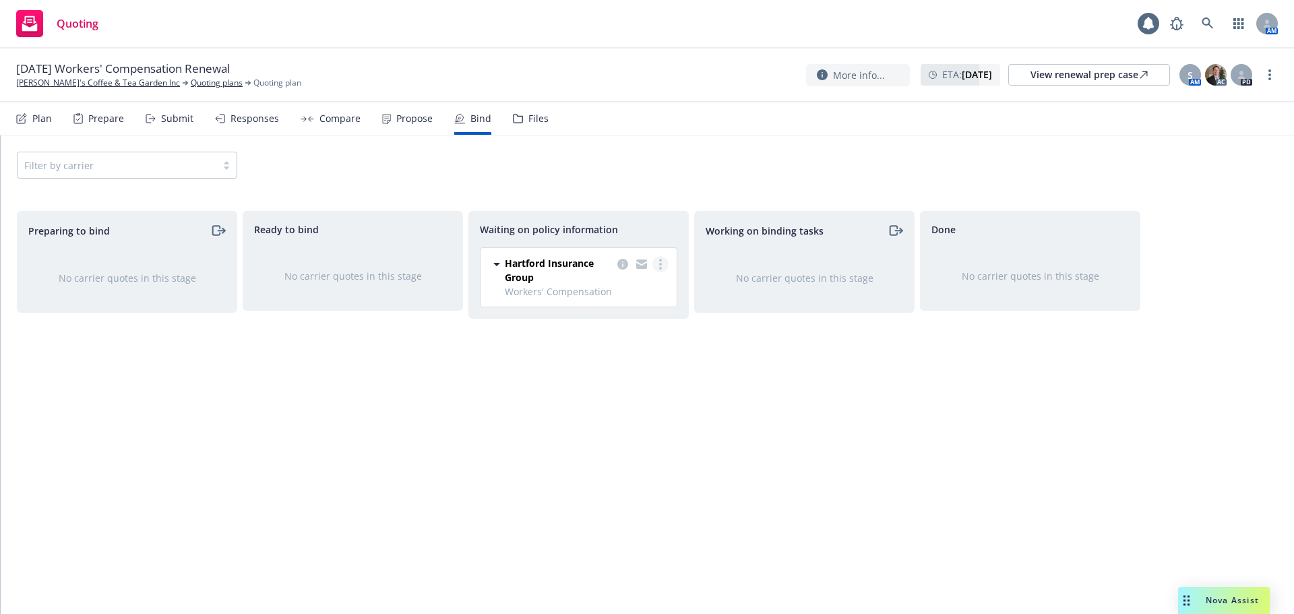
click at [665, 259] on link "more" at bounding box center [661, 264] width 16 height 16
click at [630, 291] on span "Create policies" at bounding box center [595, 291] width 99 height 13
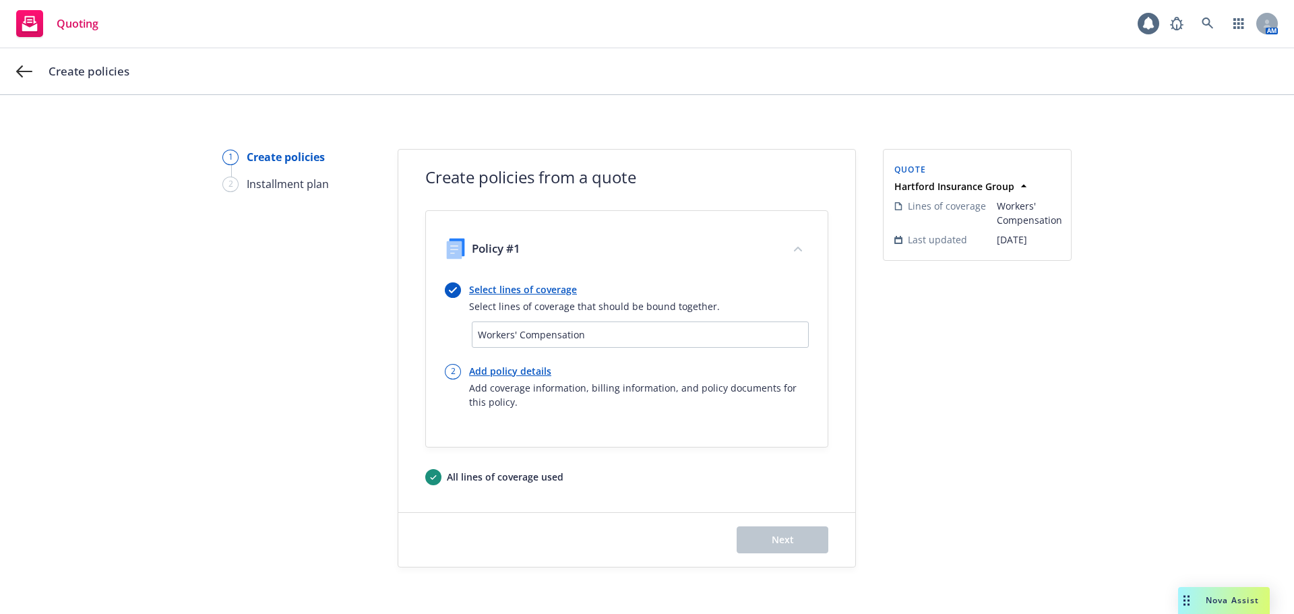
click at [502, 367] on link "Add policy details" at bounding box center [639, 371] width 340 height 14
select select "12"
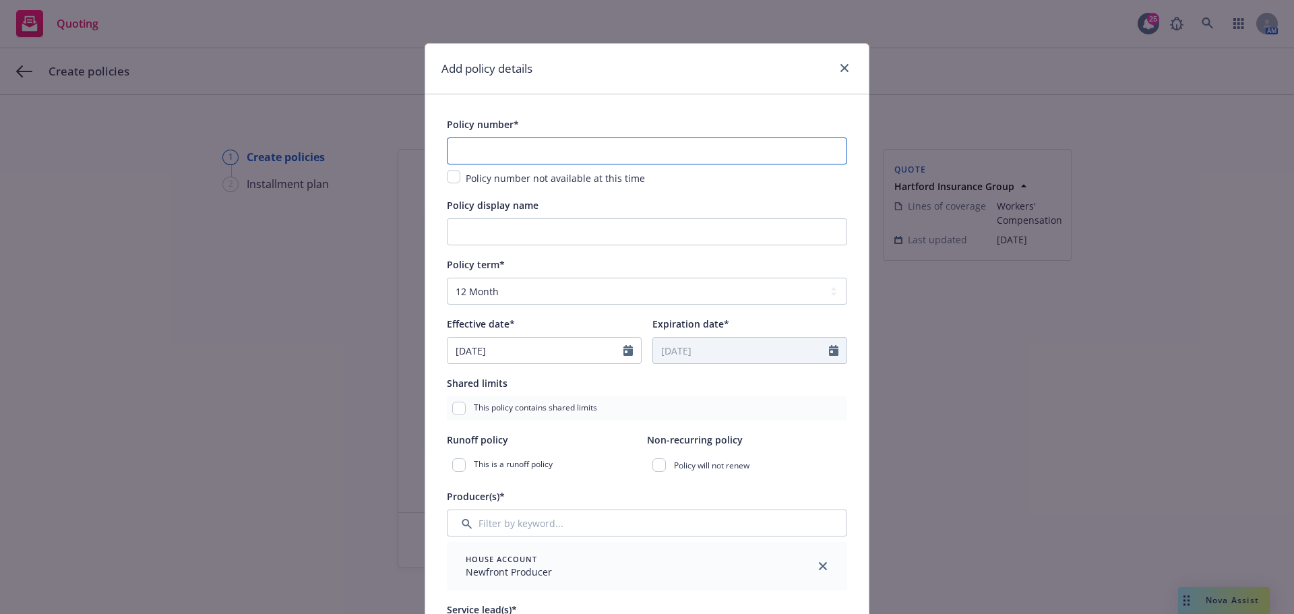
click at [526, 142] on input "text" at bounding box center [647, 151] width 400 height 27
paste input "57 WEC BU6FPD"
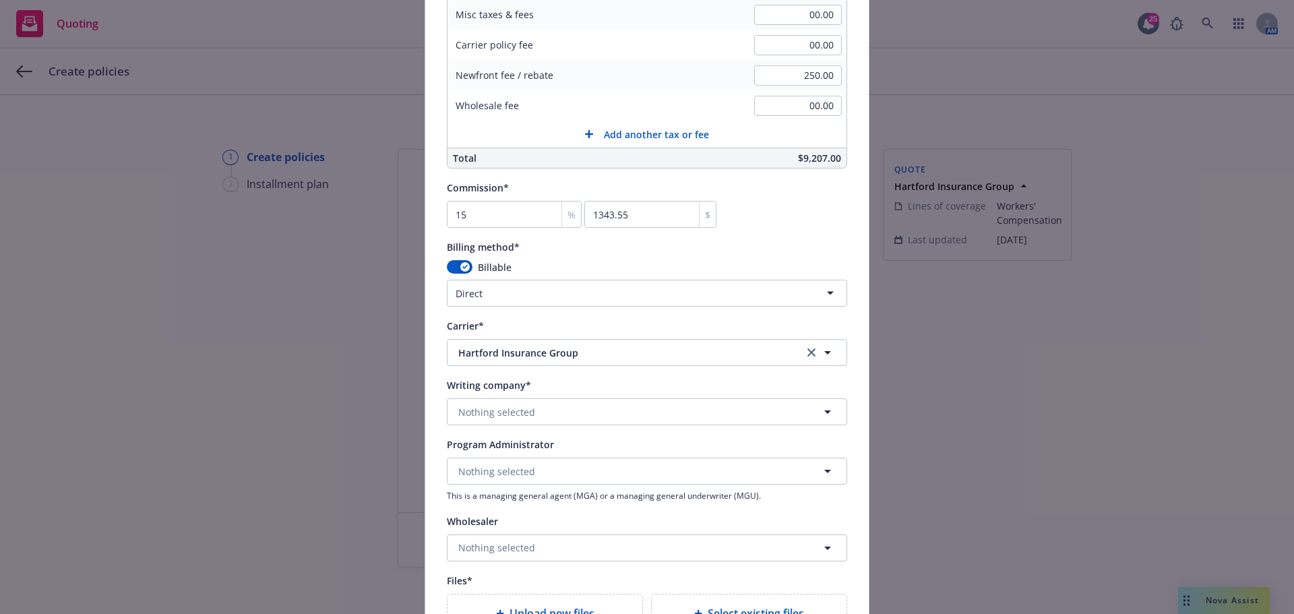
scroll to position [1034, 0]
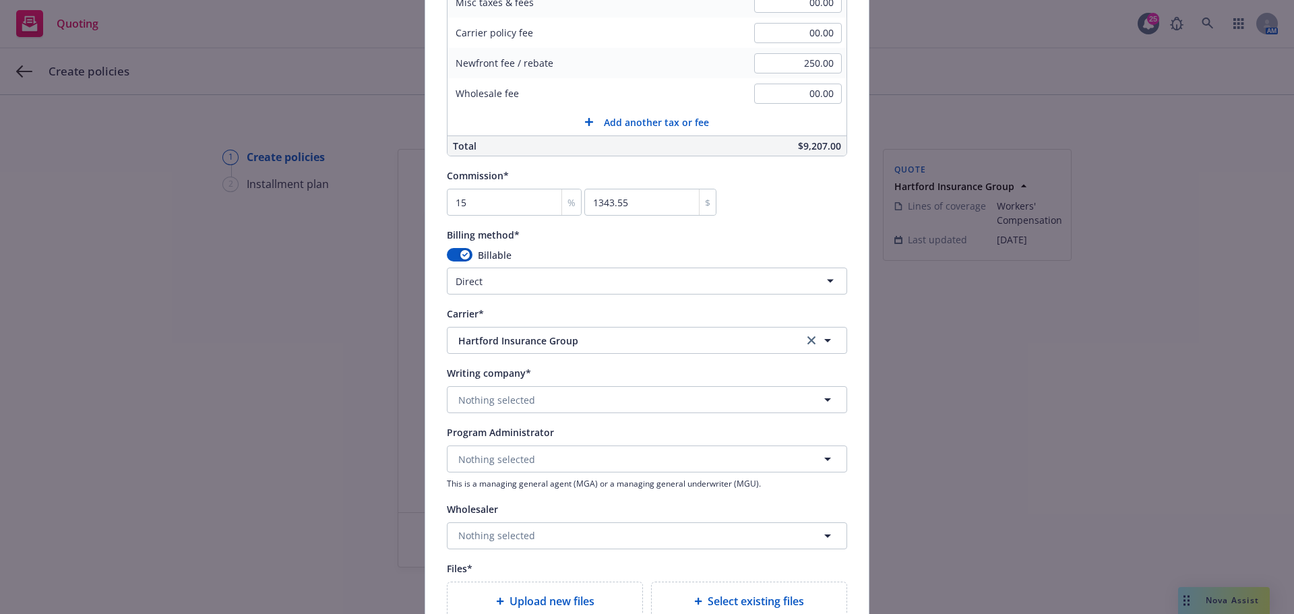
type input "57 WEC BU6FPD"
click at [554, 403] on button "Nothing selected" at bounding box center [647, 399] width 400 height 27
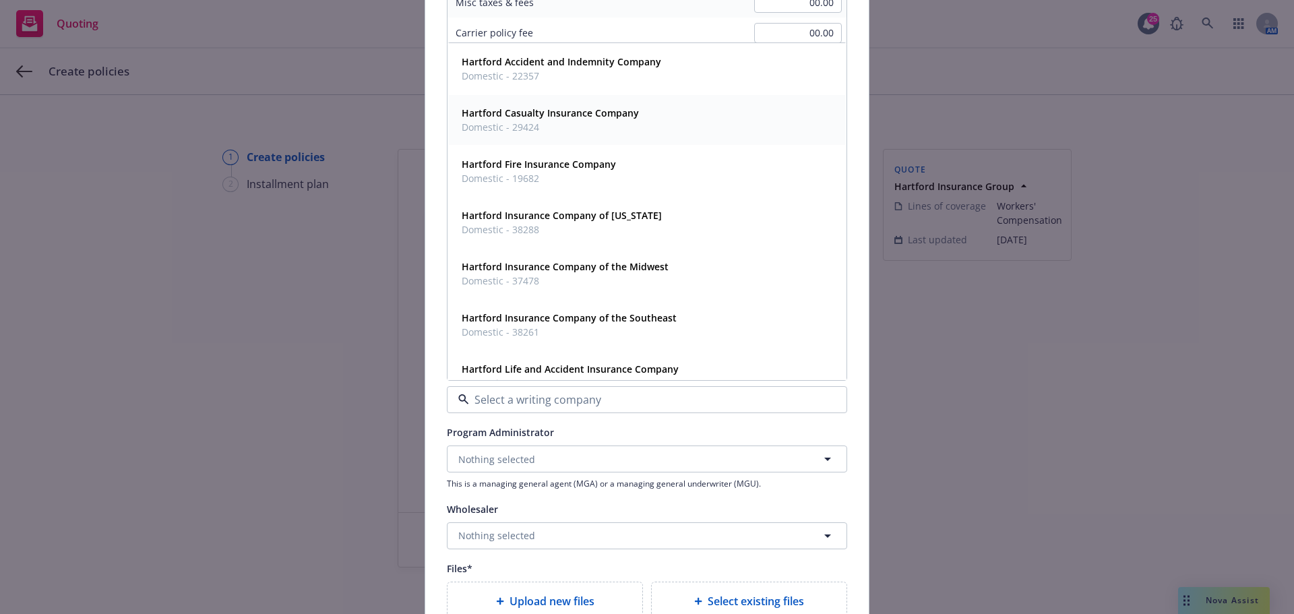
click at [657, 127] on div "Hartford Casualty Insurance Company Domestic - 29424" at bounding box center [647, 120] width 382 height 34
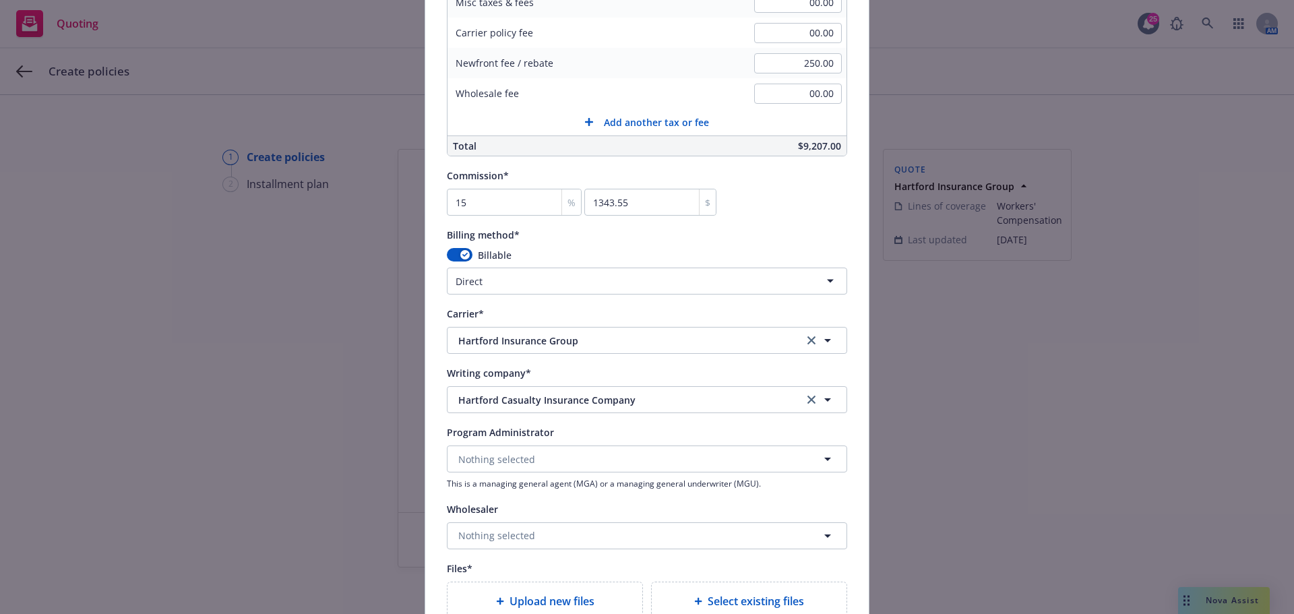
scroll to position [1326, 0]
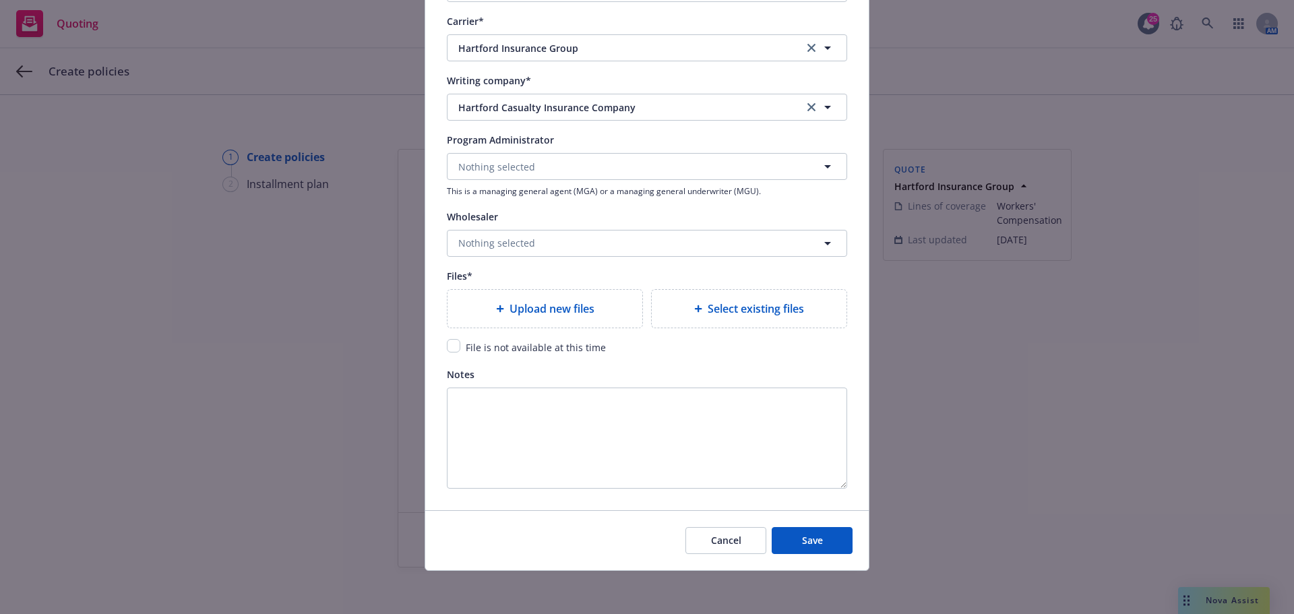
click at [466, 351] on span "File is not available at this time" at bounding box center [536, 347] width 140 height 13
click at [453, 349] on input "checkbox" at bounding box center [453, 345] width 13 height 13
checkbox input "true"
click at [814, 540] on span "Save" at bounding box center [812, 540] width 21 height 13
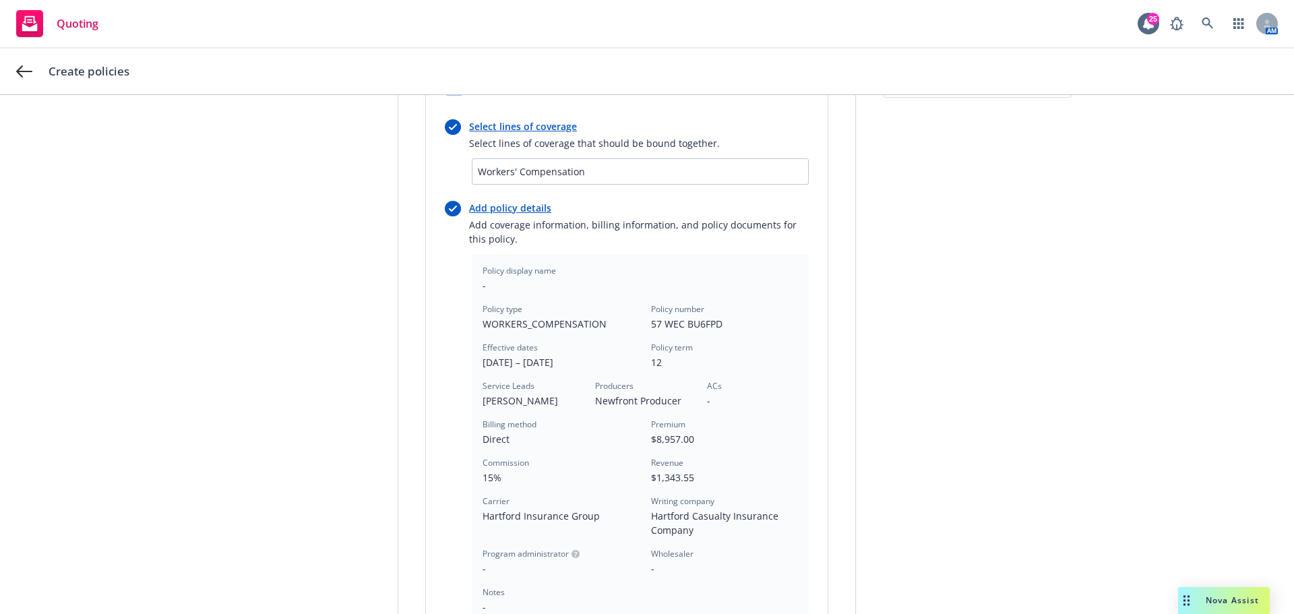
scroll to position [359, 0]
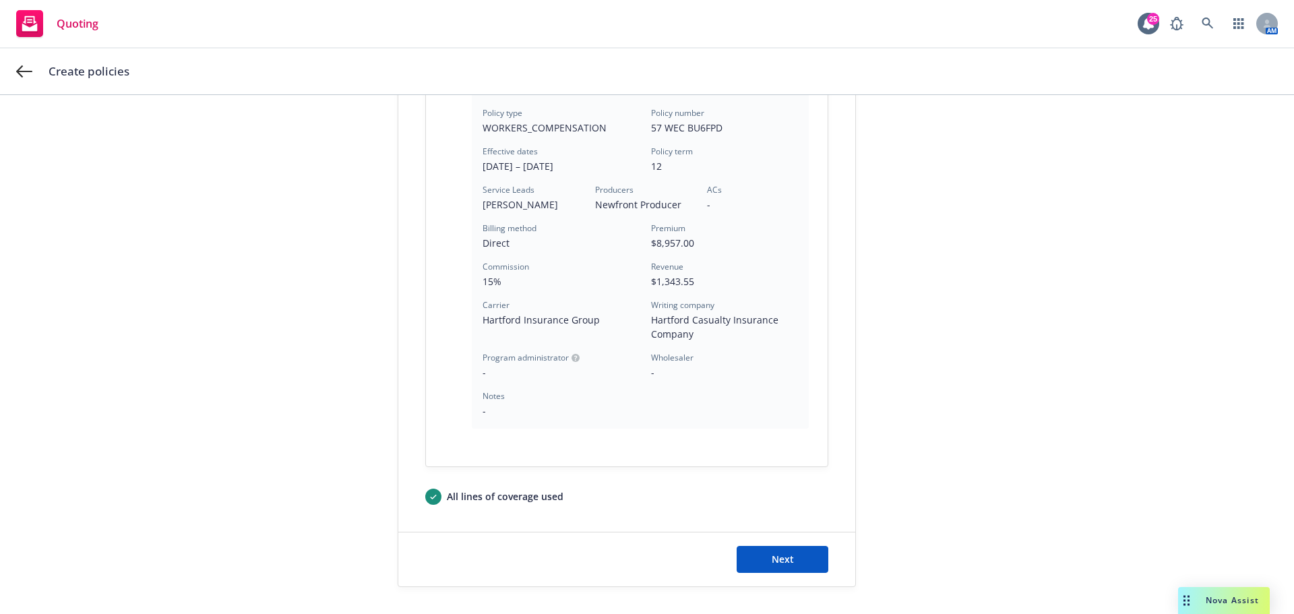
click at [775, 543] on div "Next" at bounding box center [626, 560] width 457 height 54
click at [781, 556] on span "Next" at bounding box center [783, 559] width 22 height 13
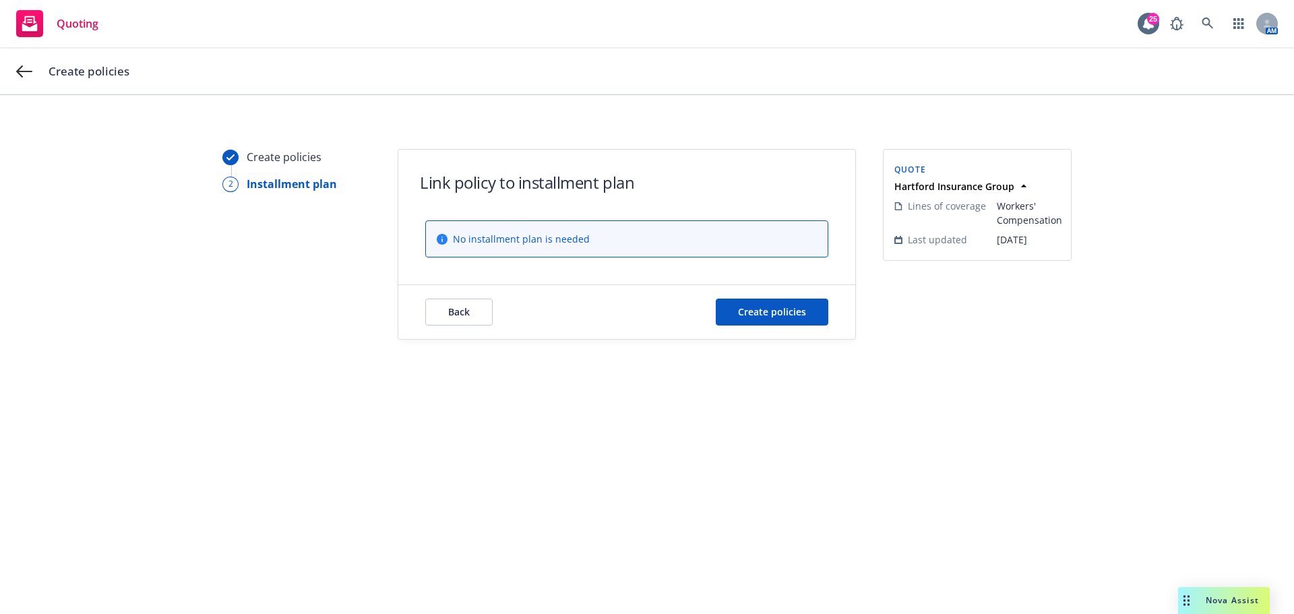
scroll to position [0, 0]
click at [783, 314] on span "Create policies" at bounding box center [772, 311] width 68 height 13
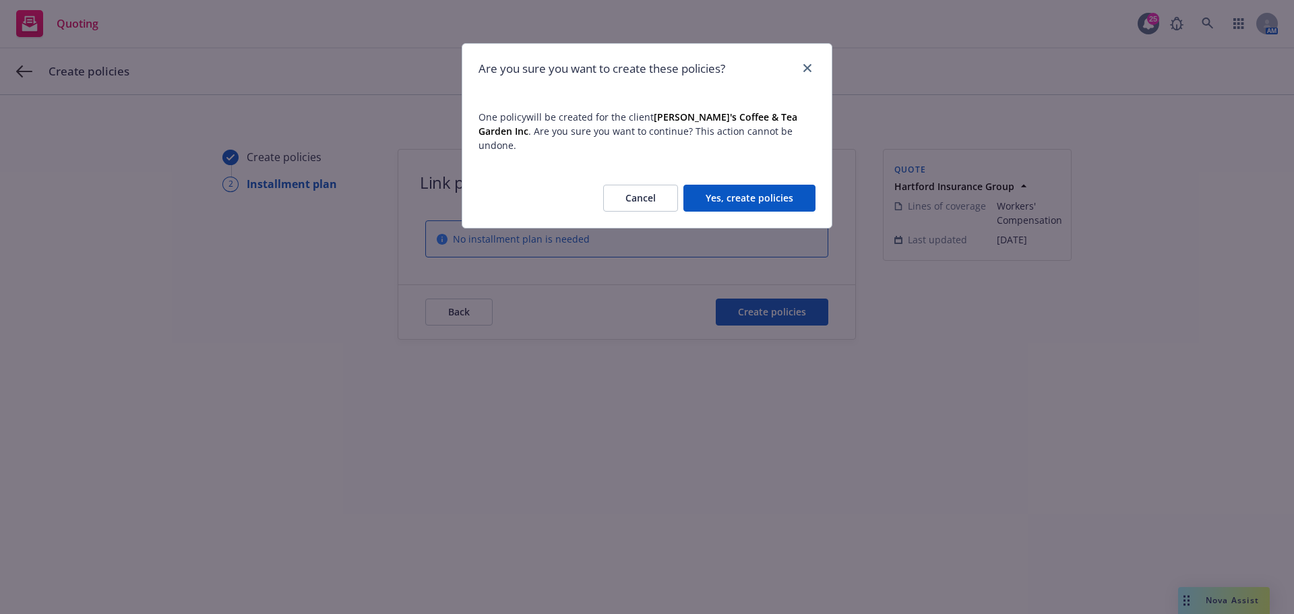
click at [746, 169] on div "Cancel Yes, create policies" at bounding box center [647, 198] width 369 height 59
click at [750, 185] on button "Yes, create policies" at bounding box center [750, 198] width 132 height 27
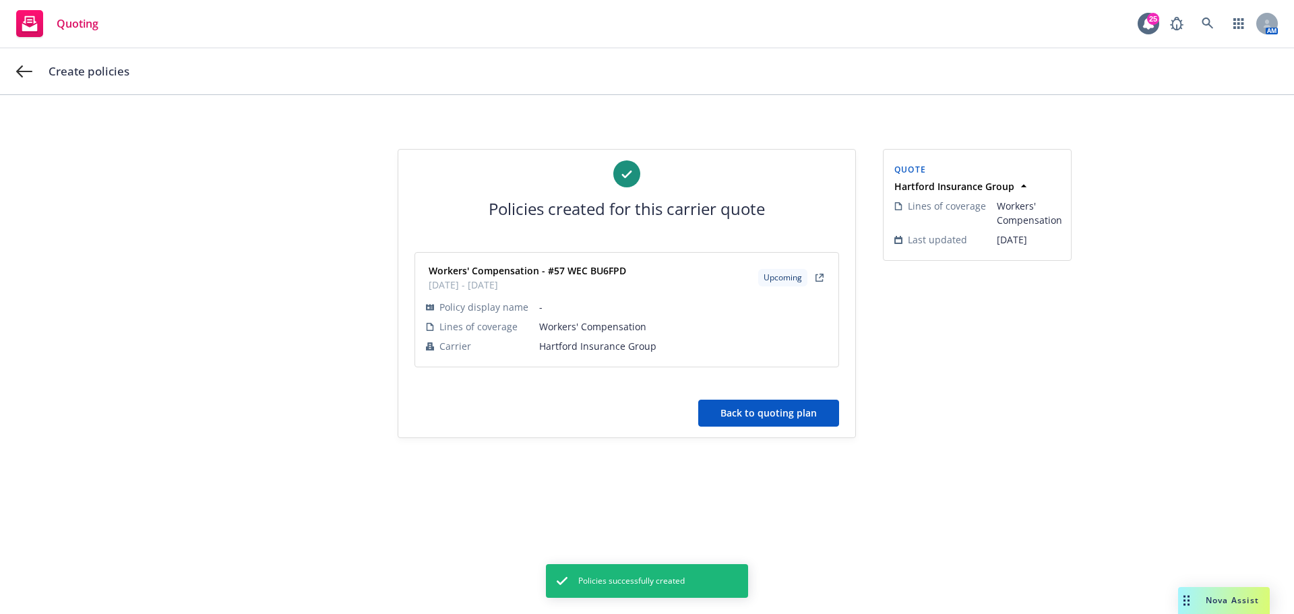
click at [791, 407] on button "Back to quoting plan" at bounding box center [768, 413] width 141 height 27
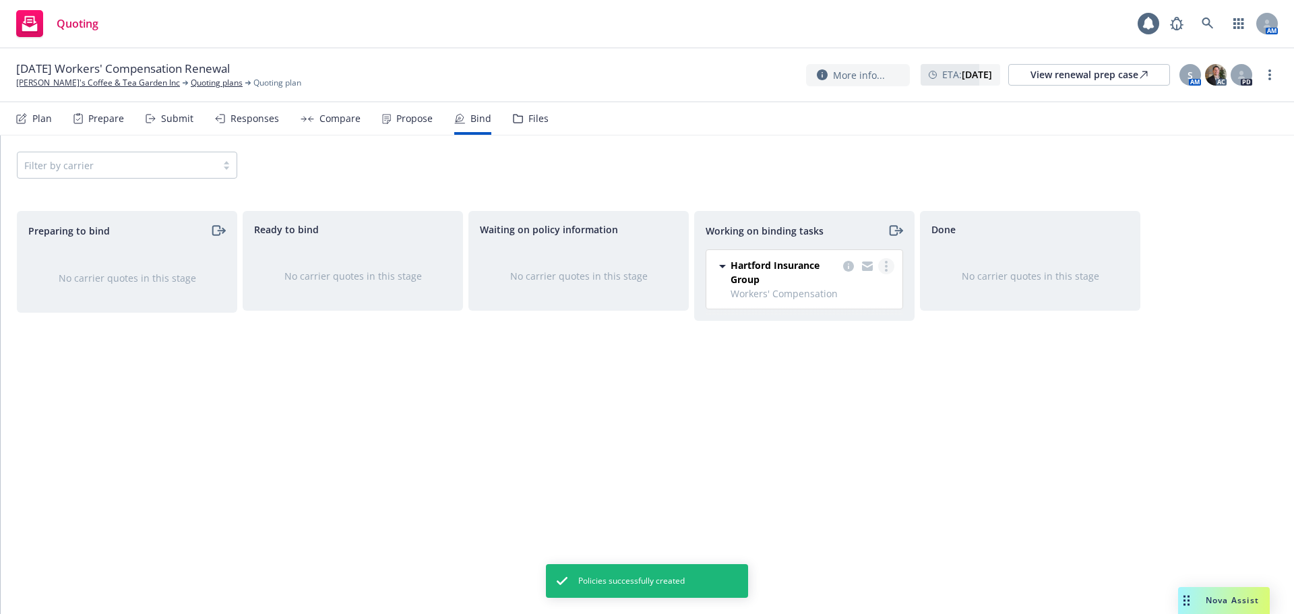
click at [887, 266] on icon "more" at bounding box center [886, 266] width 3 height 11
click at [834, 329] on link "Move to done" at bounding box center [833, 320] width 122 height 27
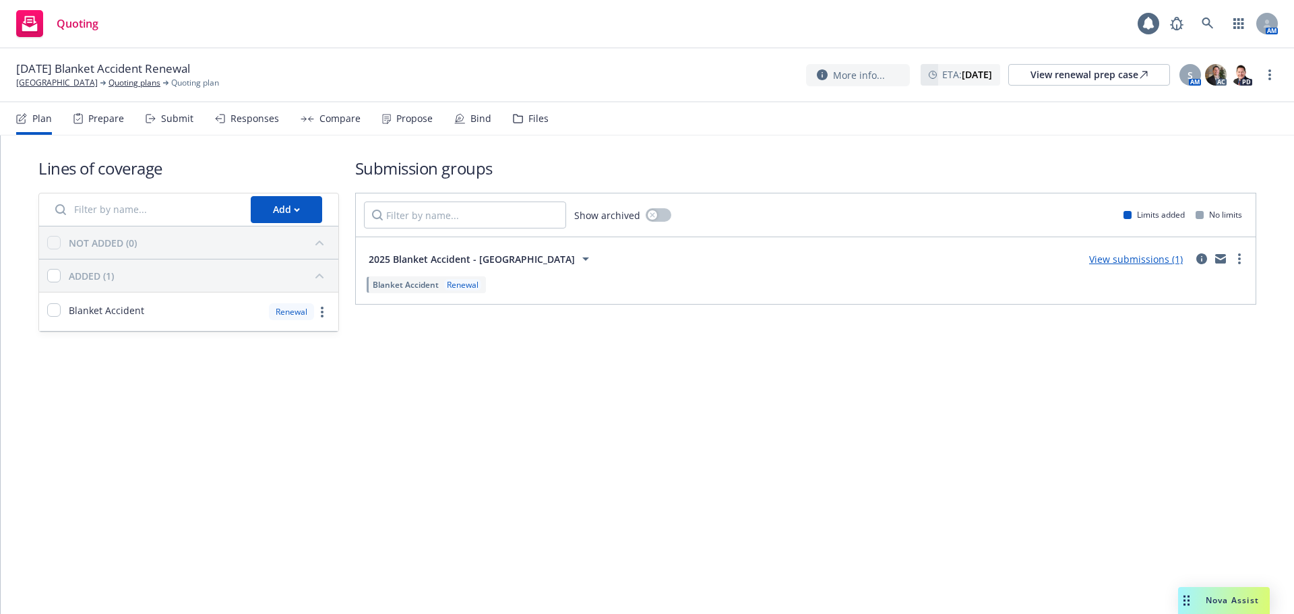
click at [403, 108] on div "Propose" at bounding box center [407, 118] width 51 height 32
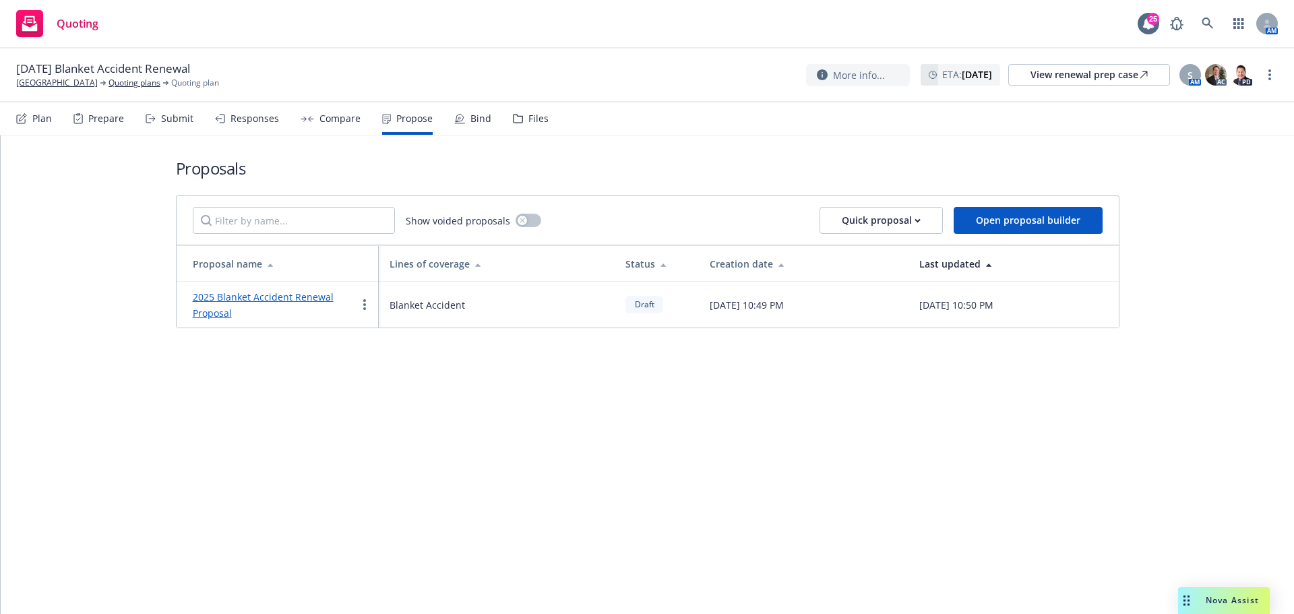
click at [295, 296] on link "2025 Blanket Accident Renewal Proposal" at bounding box center [263, 305] width 141 height 29
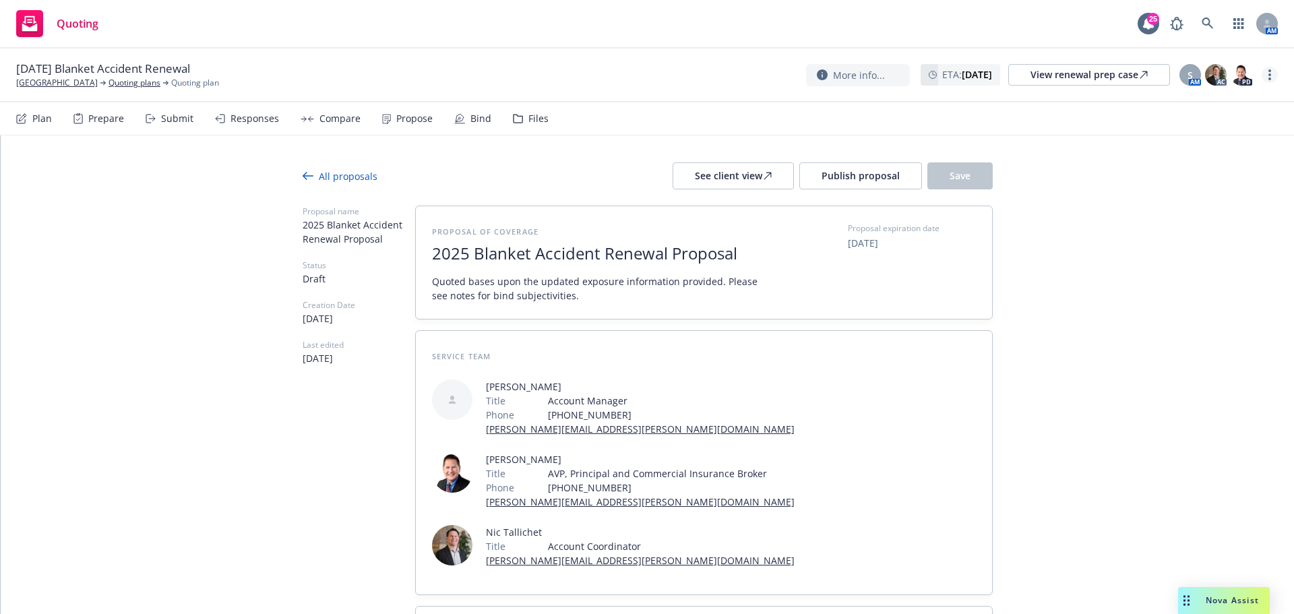
click at [1270, 74] on icon "more" at bounding box center [1270, 74] width 3 height 11
drag, startPoint x: 1230, startPoint y: 96, endPoint x: 1110, endPoint y: 18, distance: 143.6
click at [1230, 96] on link "Copy logging email" at bounding box center [1202, 103] width 150 height 27
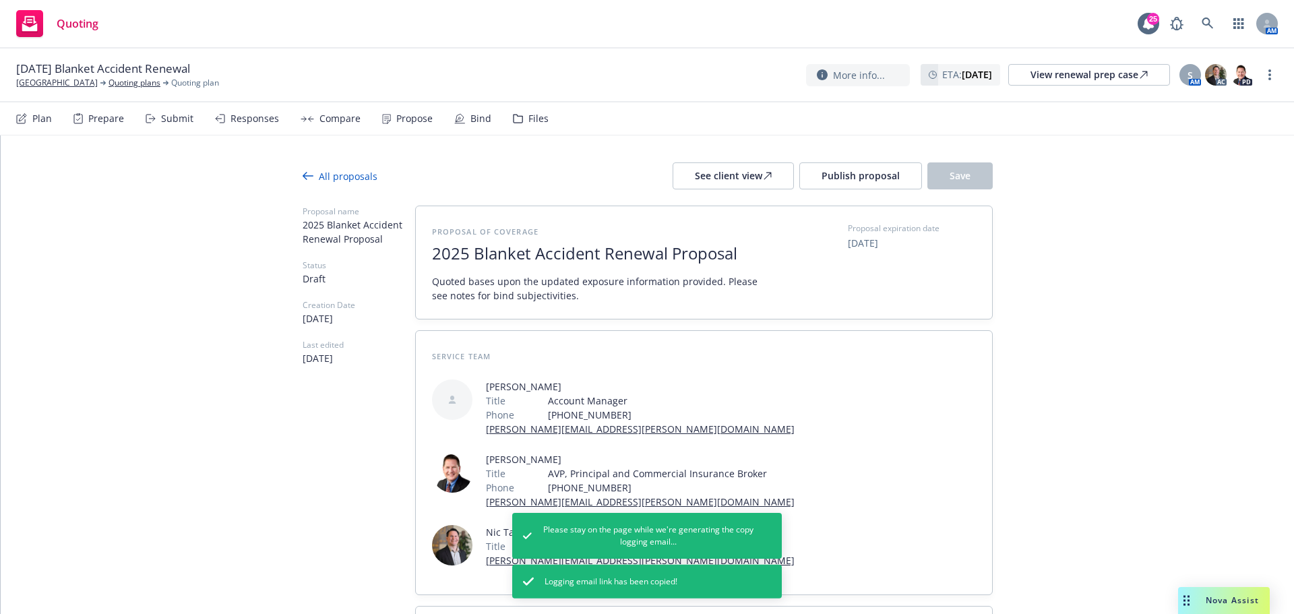
type textarea "x"
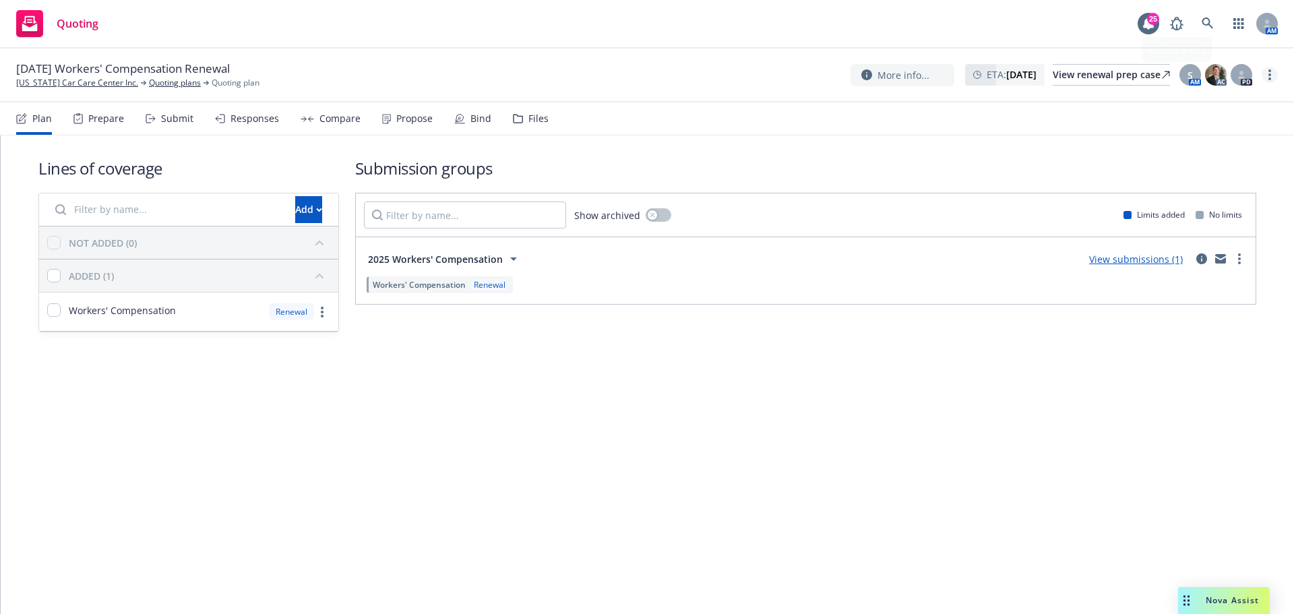
click at [1272, 78] on link "more" at bounding box center [1270, 75] width 16 height 16
click at [1225, 200] on link "Archive quoting plan" at bounding box center [1202, 210] width 150 height 27
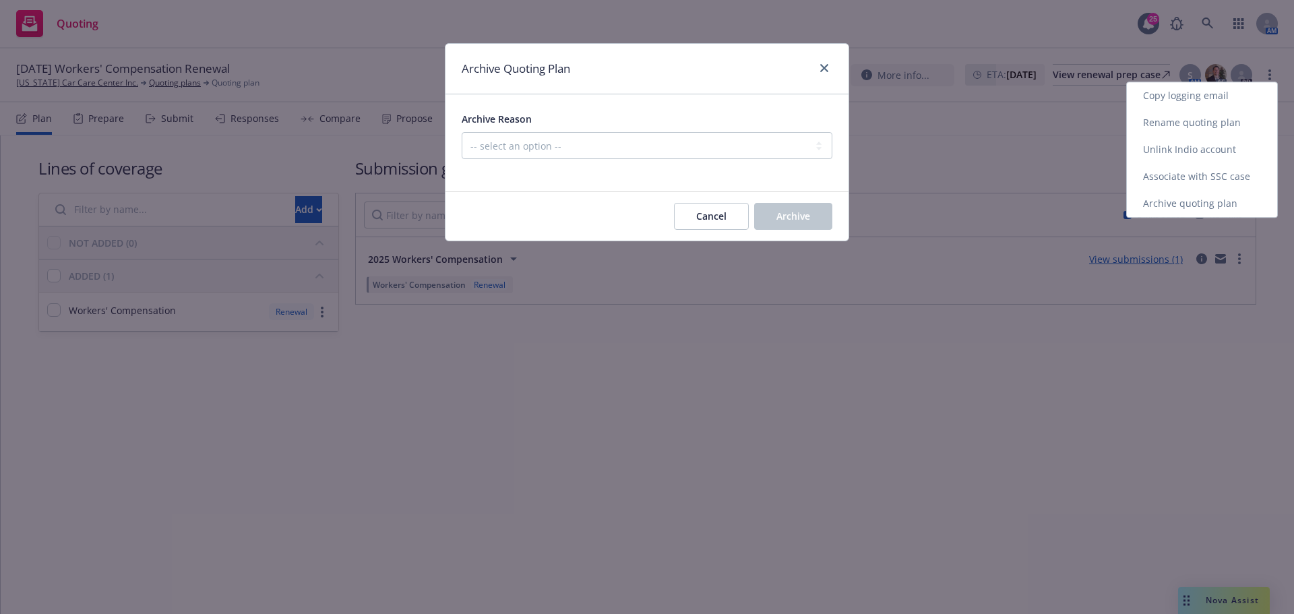
click at [777, 134] on div "Archive Reason -- select an option -- All policies in this renewal plan are aut…" at bounding box center [647, 135] width 371 height 49
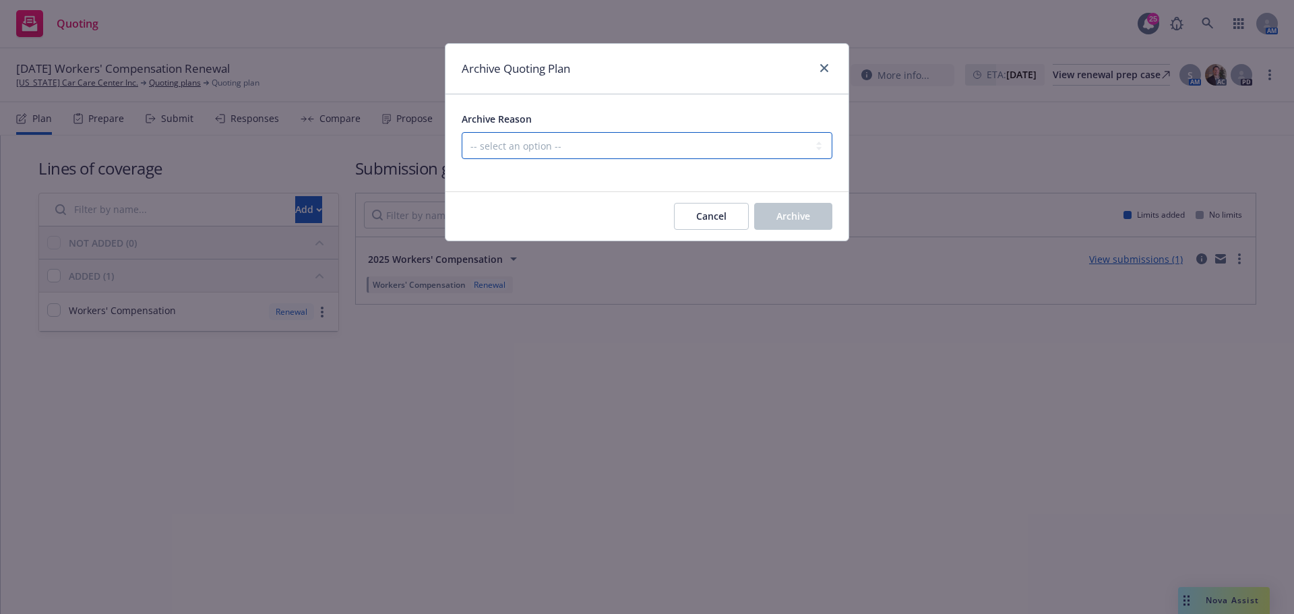
click at [771, 156] on select "-- select an option -- All policies in this renewal plan are auto-renewed Creat…" at bounding box center [647, 145] width 371 height 27
select select "ARCHIVED_RENEWAL_POLICY_AUTO_RENEWED"
click at [462, 132] on select "-- select an option -- All policies in this renewal plan are auto-renewed Creat…" at bounding box center [647, 145] width 371 height 27
click at [779, 205] on button "Archive" at bounding box center [793, 216] width 78 height 27
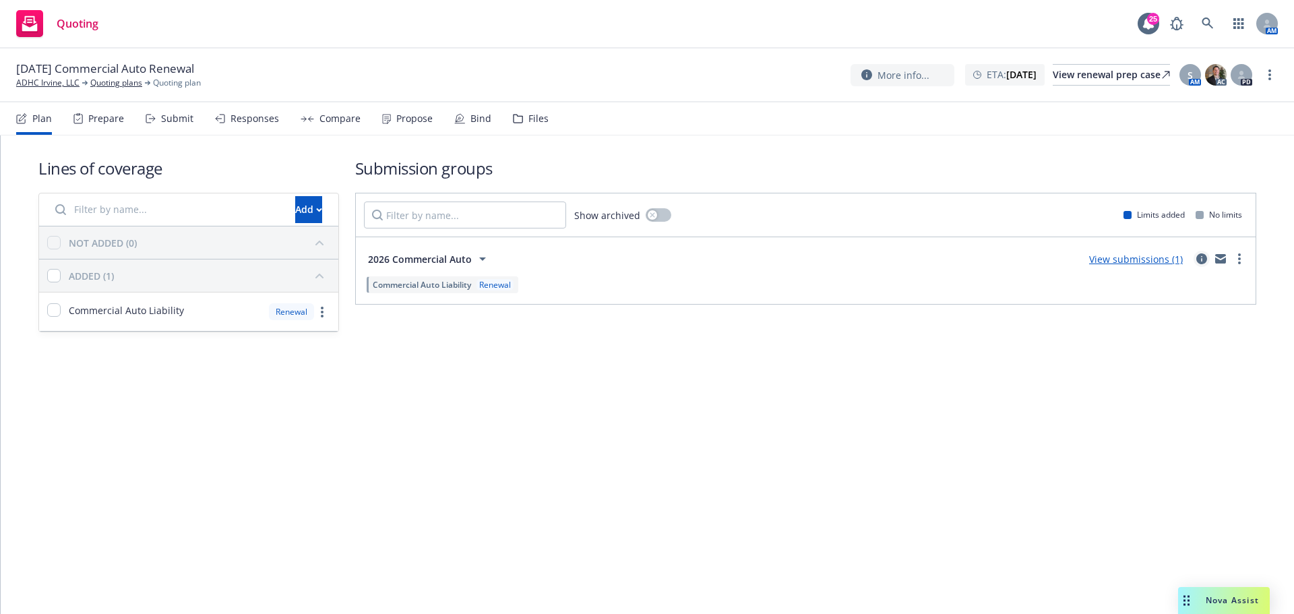
click at [1202, 262] on icon "circleInformation" at bounding box center [1202, 259] width 11 height 11
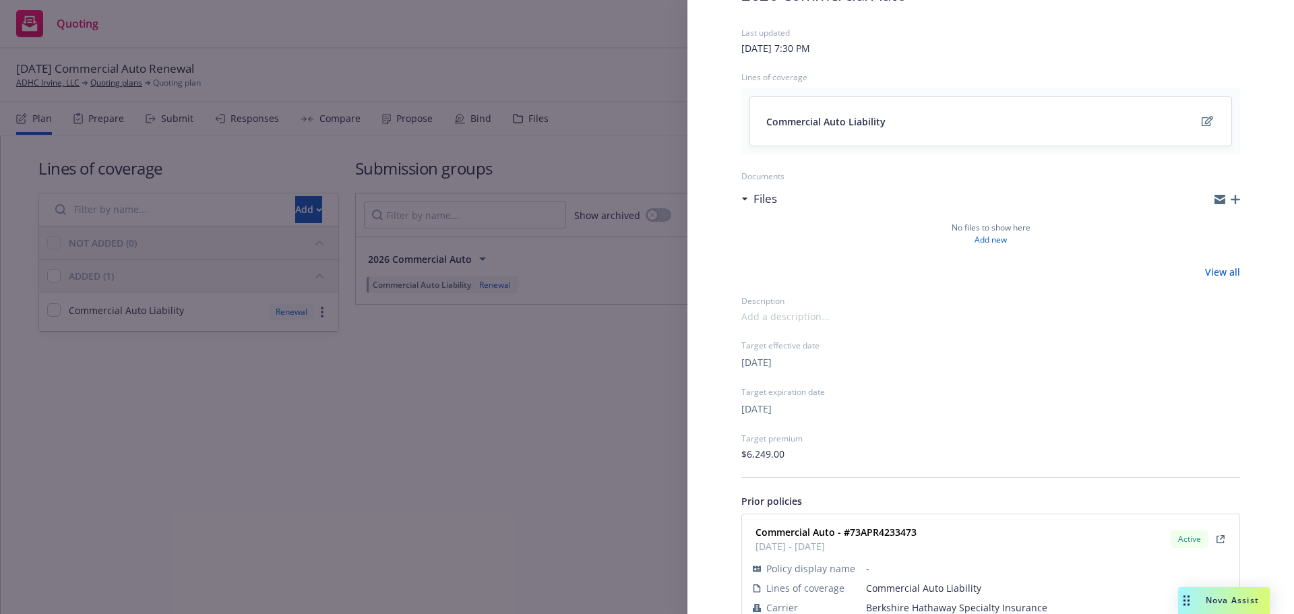
scroll to position [129, 0]
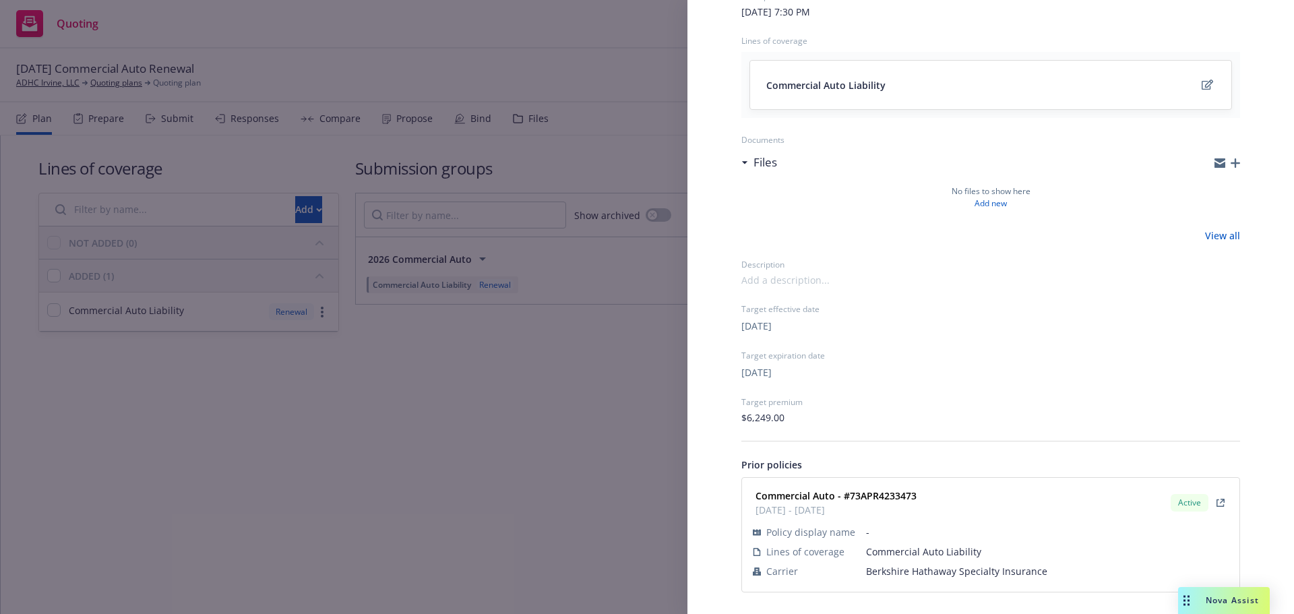
click at [913, 571] on span "Berkshire Hathaway Specialty Insurance" at bounding box center [1047, 571] width 363 height 14
copy span "Berkshire Hathaway Specialty Insurance"
click at [885, 491] on strong "Commercial Auto - #73APR4233473" at bounding box center [836, 495] width 161 height 13
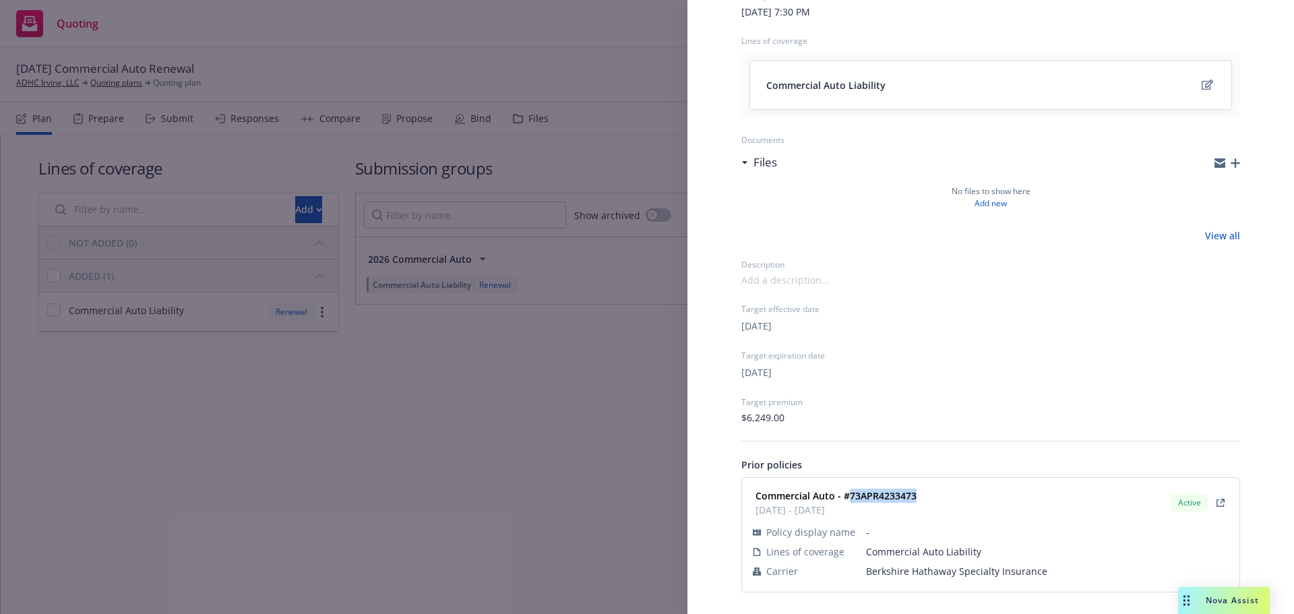
click at [885, 491] on strong "Commercial Auto - #73APR4233473" at bounding box center [836, 495] width 161 height 13
copy strong "73APR4233473"
drag, startPoint x: 468, startPoint y: 435, endPoint x: 227, endPoint y: 7, distance: 490.6
click at [466, 432] on div "Submission group 2026 Commercial Auto Last updated [DATE] 7:30 PM Lines of cove…" at bounding box center [647, 307] width 1294 height 614
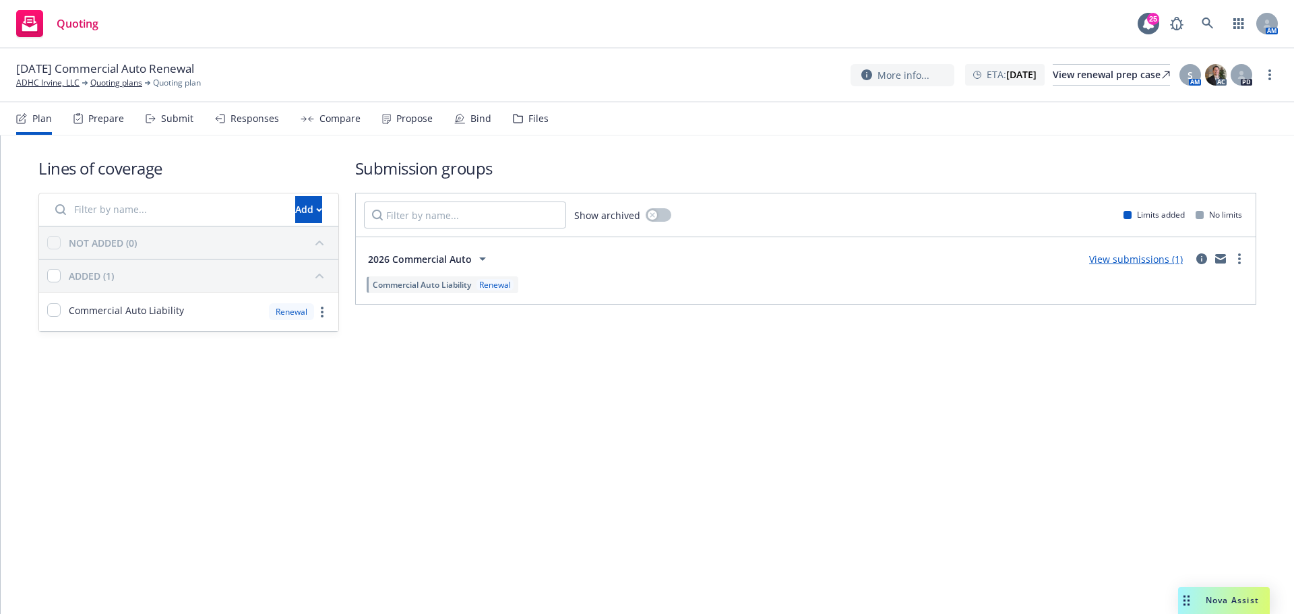
click at [154, 127] on div "Submit" at bounding box center [170, 118] width 48 height 32
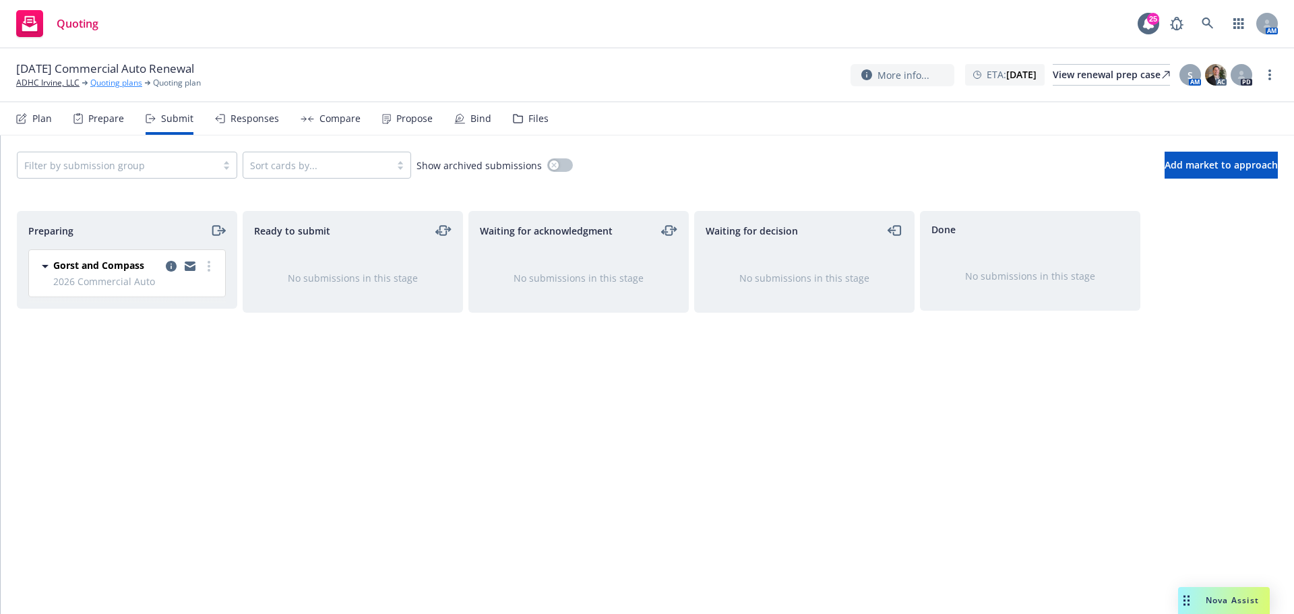
click at [114, 81] on link "Quoting plans" at bounding box center [116, 83] width 52 height 12
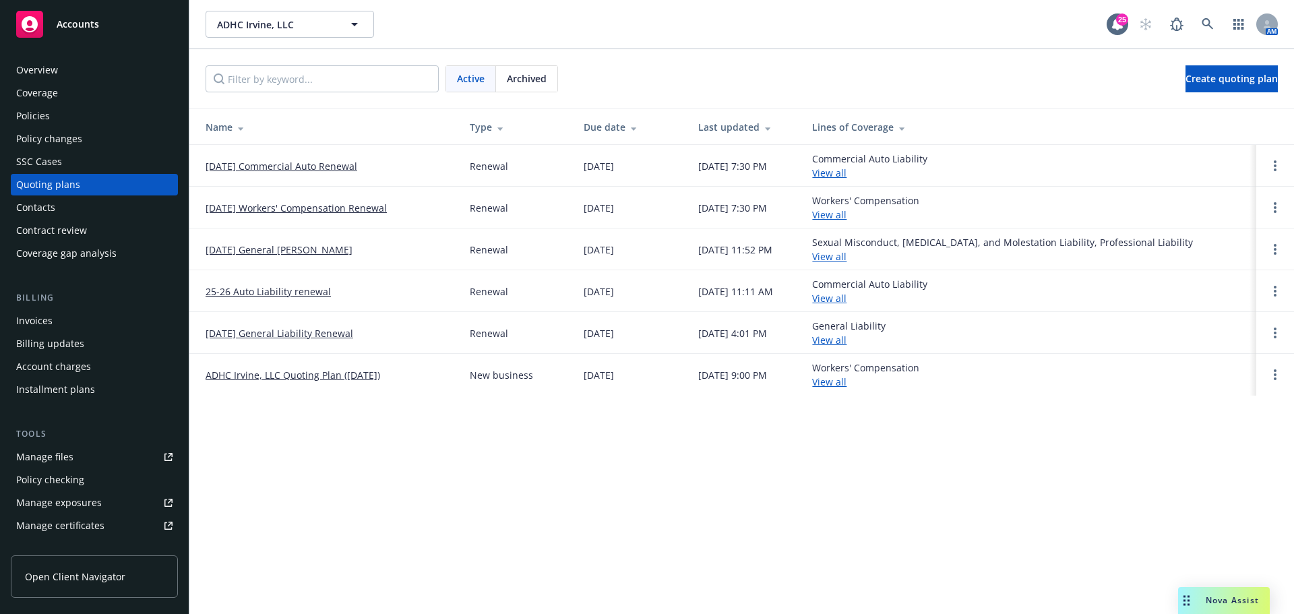
click at [295, 295] on link "25-26 Auto Liability renewal" at bounding box center [268, 292] width 125 height 14
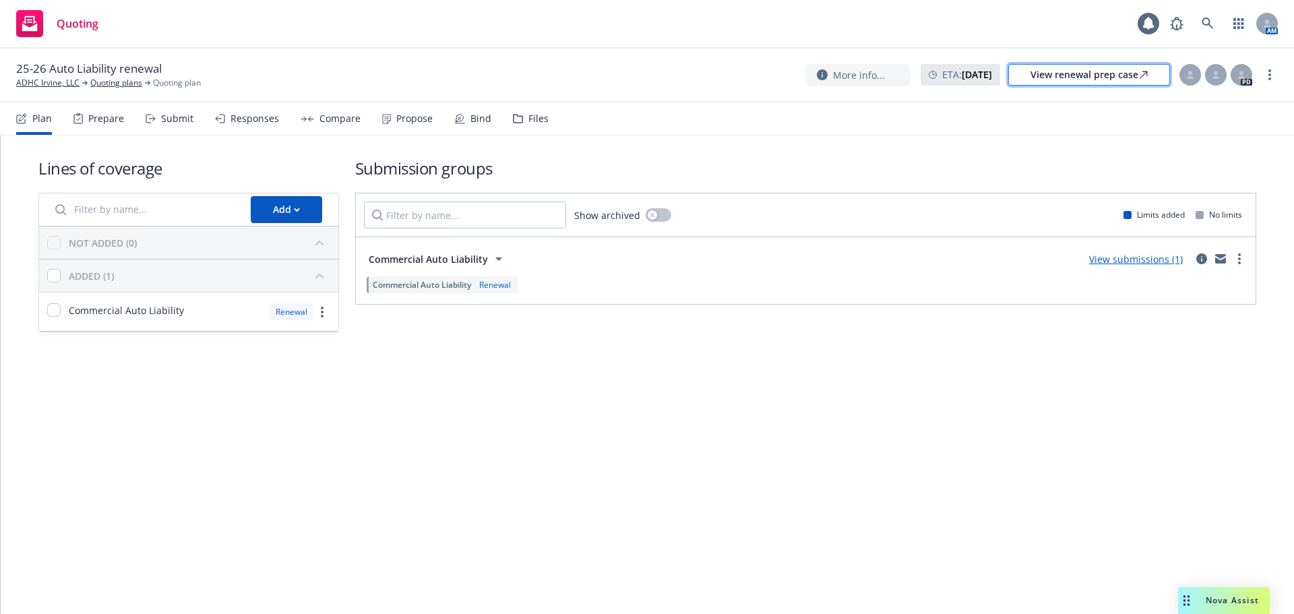
click at [1129, 76] on div "View renewal prep case" at bounding box center [1089, 75] width 117 height 20
click at [1205, 259] on icon "circleInformation" at bounding box center [1202, 259] width 11 height 11
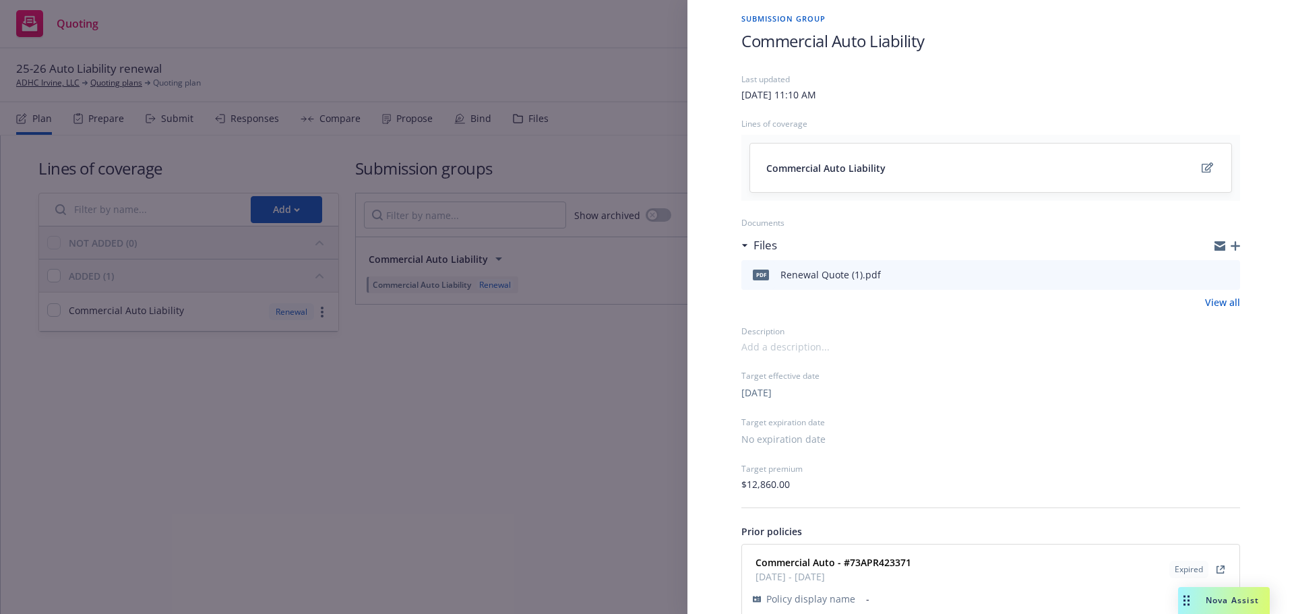
scroll to position [113, 0]
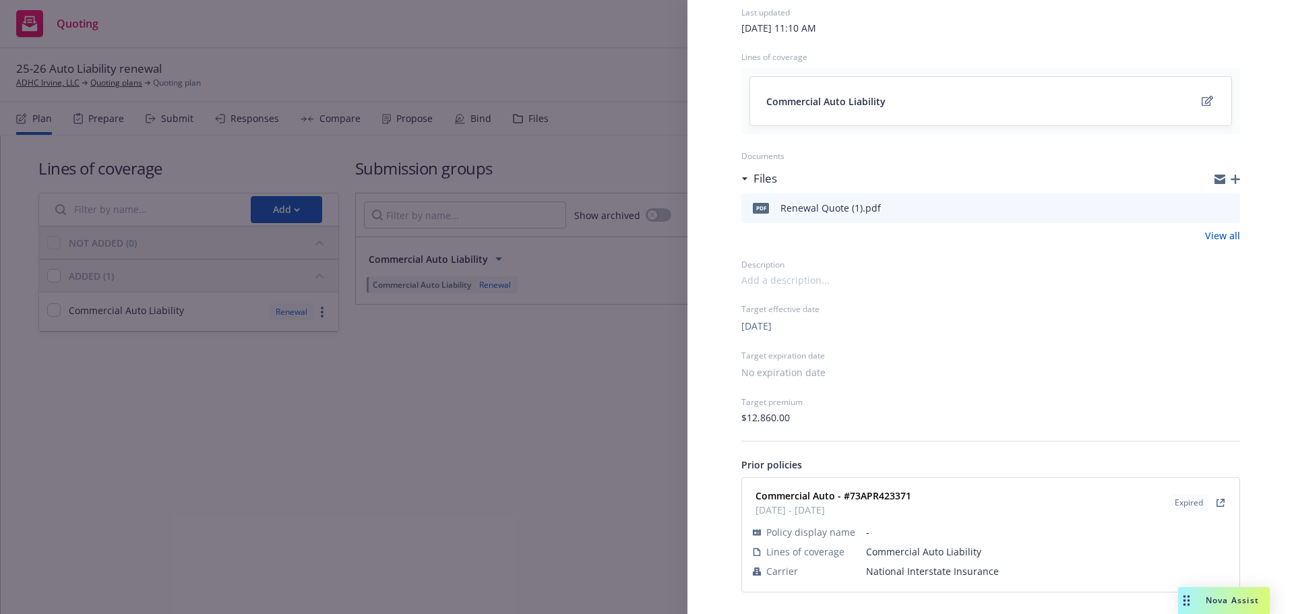
click at [494, 485] on div "Submission group Commercial Auto Liability Last updated Friday, February 7, 202…" at bounding box center [647, 307] width 1294 height 614
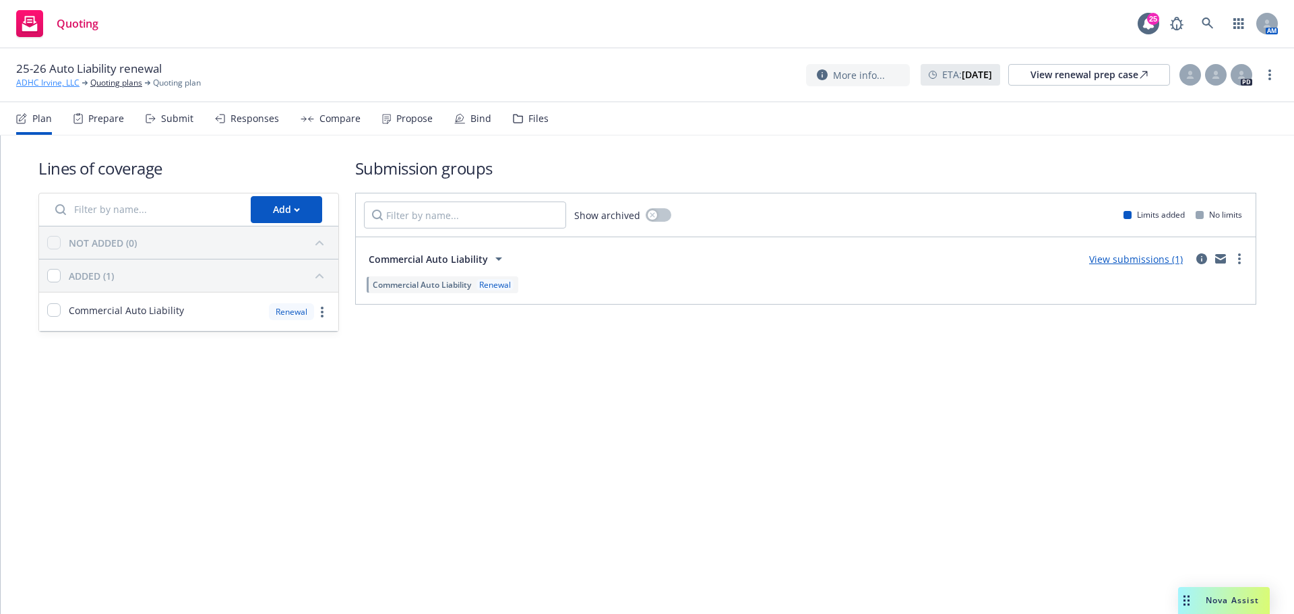
click at [31, 82] on link "ADHC Irvine, LLC" at bounding box center [47, 83] width 63 height 12
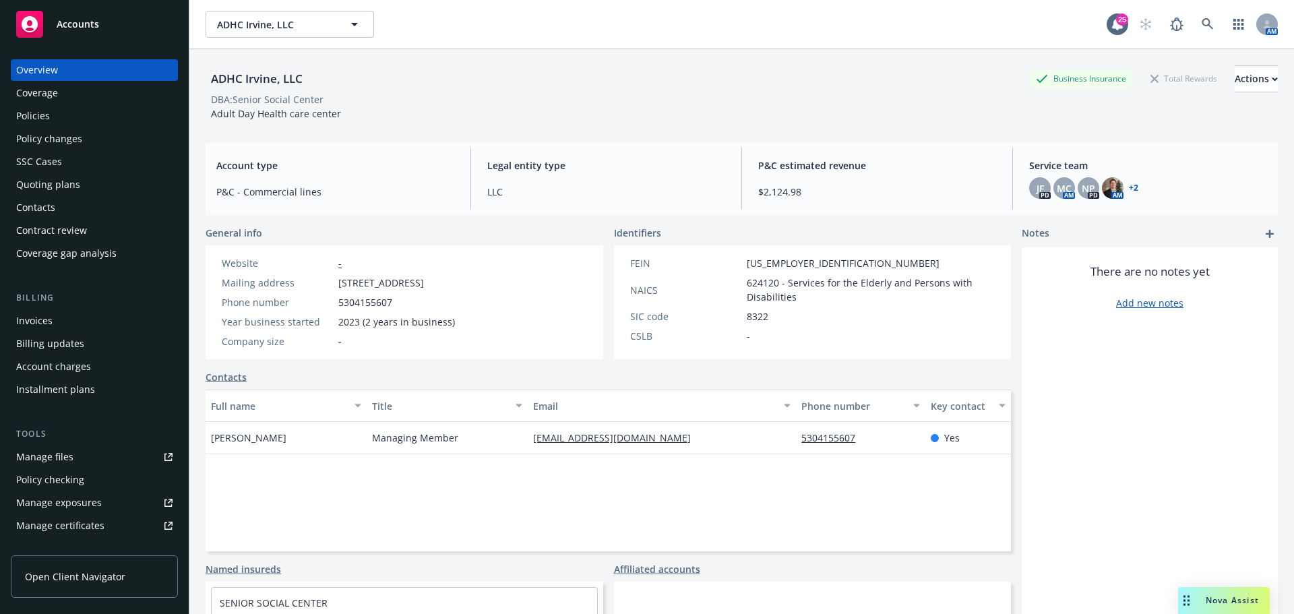
click at [67, 122] on div "Policies" at bounding box center [94, 116] width 156 height 22
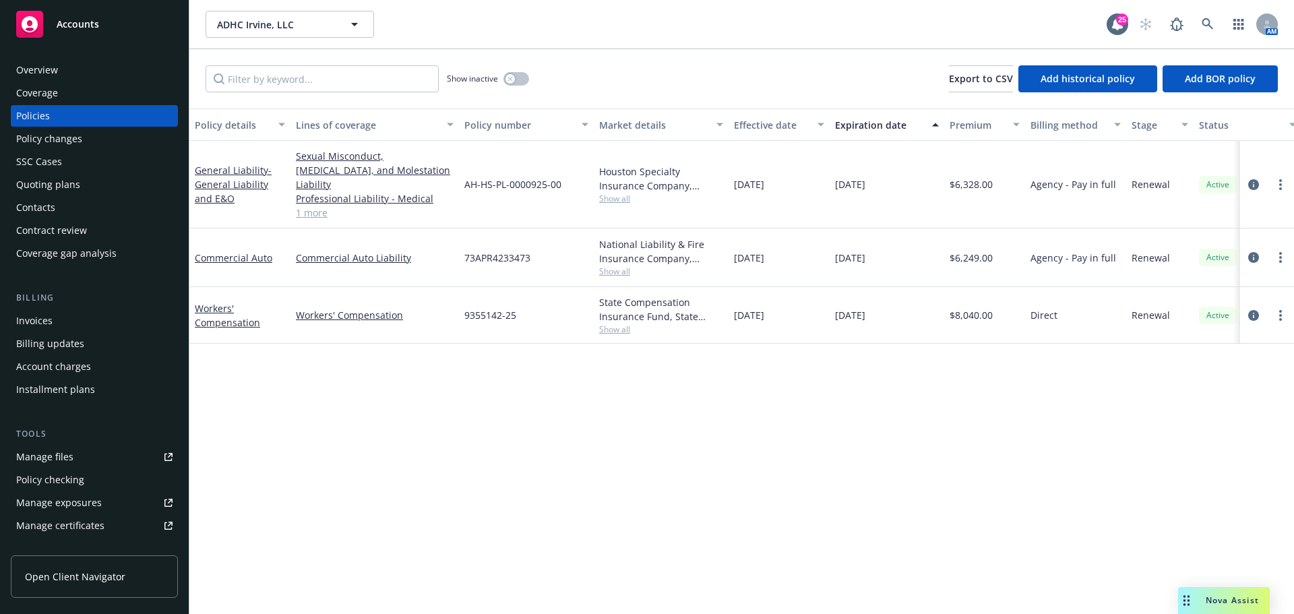
click at [621, 266] on span "Show all" at bounding box center [661, 271] width 124 height 11
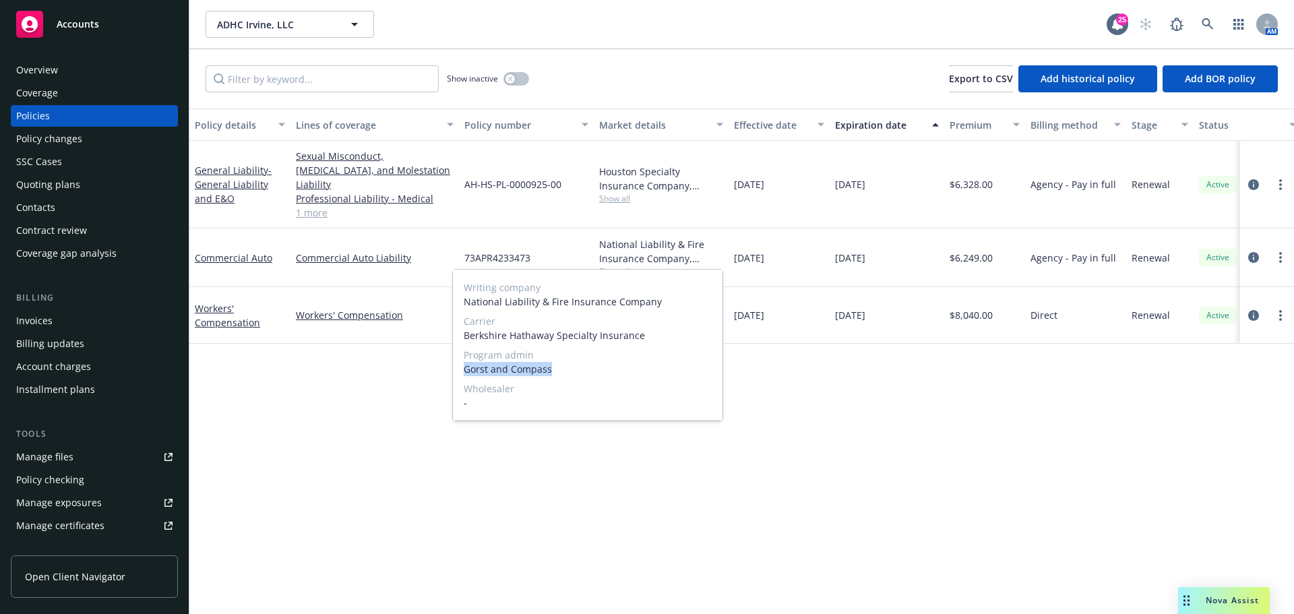
drag, startPoint x: 545, startPoint y: 370, endPoint x: 454, endPoint y: 371, distance: 90.4
click at [454, 371] on div "Writing company National Liability & Fire Insurance Company Carrier Berkshire H…" at bounding box center [588, 345] width 270 height 151
copy span "Gorst and Compass"
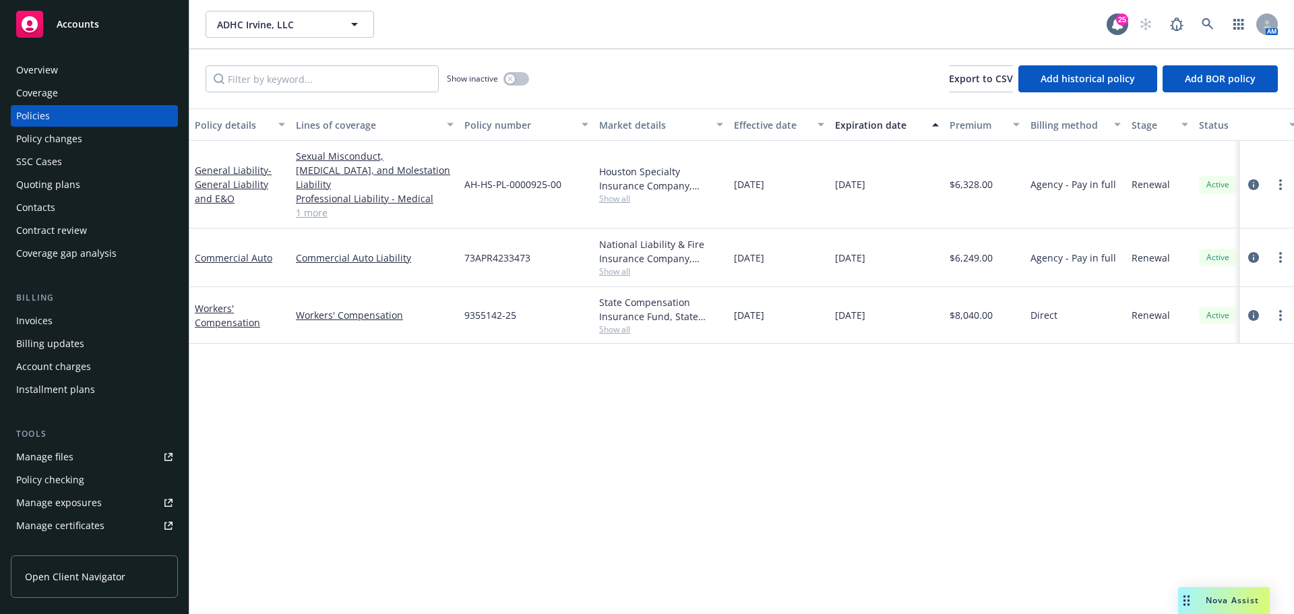
click at [407, 454] on div "Policy details Lines of coverage Policy number Market details Effective date Ex…" at bounding box center [741, 362] width 1105 height 506
click at [619, 266] on span "Show all" at bounding box center [661, 271] width 124 height 11
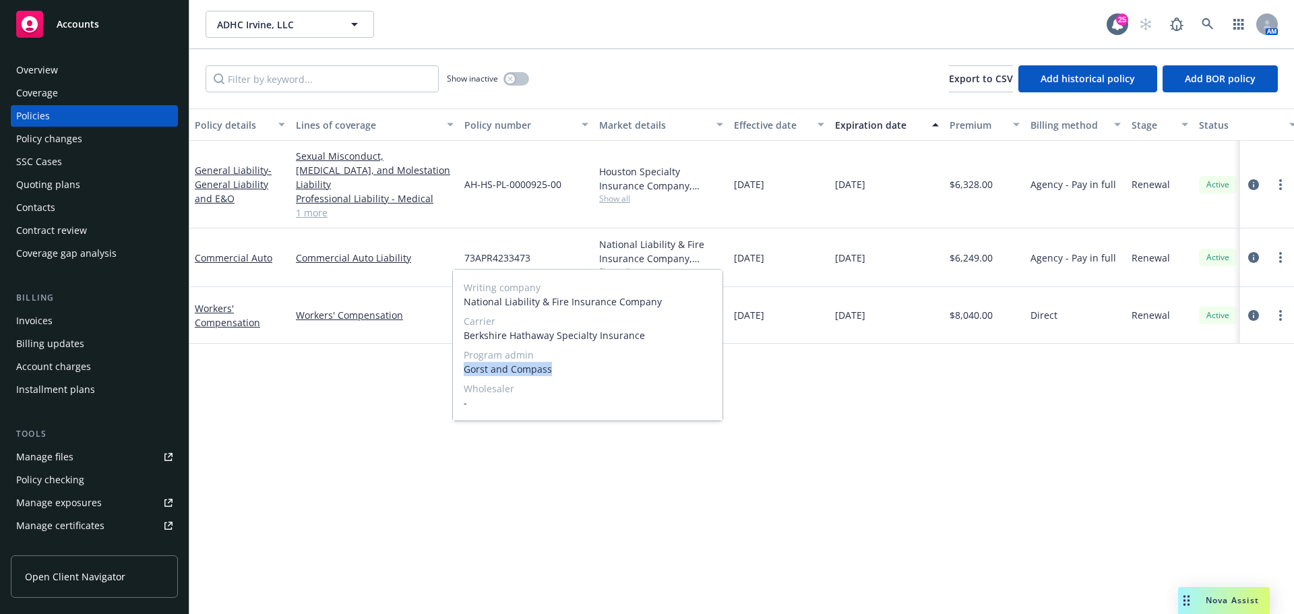
drag, startPoint x: 541, startPoint y: 372, endPoint x: 465, endPoint y: 371, distance: 75.5
click at [465, 371] on span "Gorst and Compass" at bounding box center [588, 369] width 248 height 14
copy span "Gorst and Compass"
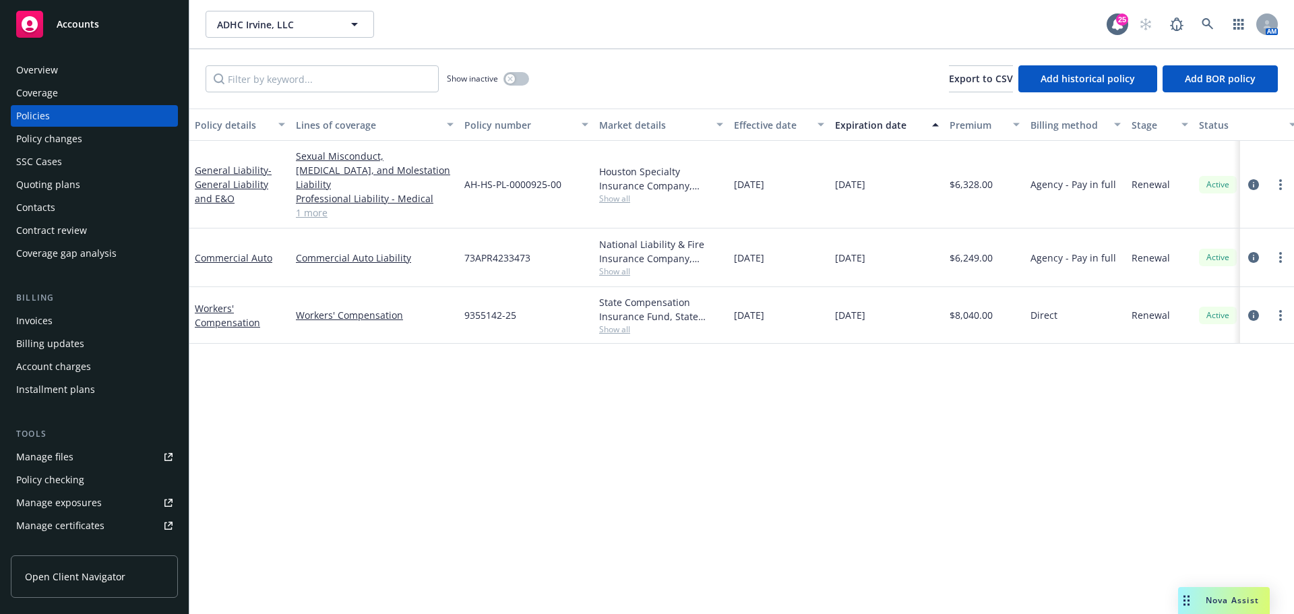
click at [851, 467] on div "Policy details Lines of coverage Policy number Market details Effective date Ex…" at bounding box center [741, 362] width 1105 height 506
click at [93, 187] on div "Quoting plans" at bounding box center [94, 185] width 156 height 22
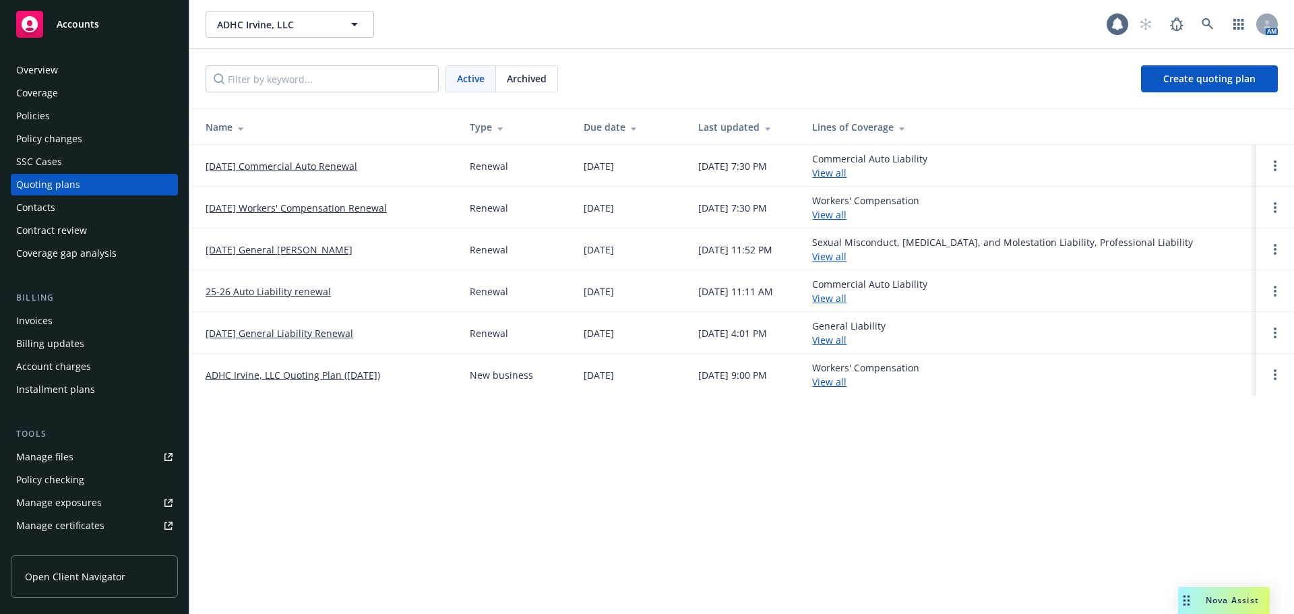
click at [266, 172] on link "02/11/26 Commercial Auto Renewal" at bounding box center [282, 166] width 152 height 14
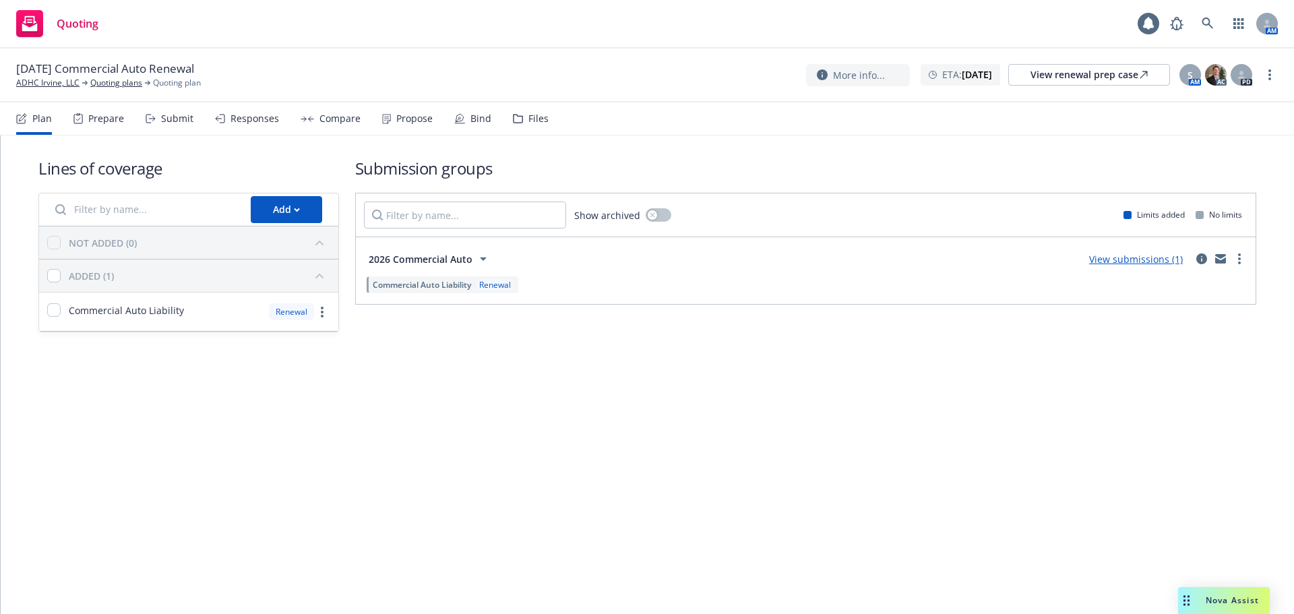
click at [185, 123] on div "Submit" at bounding box center [177, 118] width 32 height 11
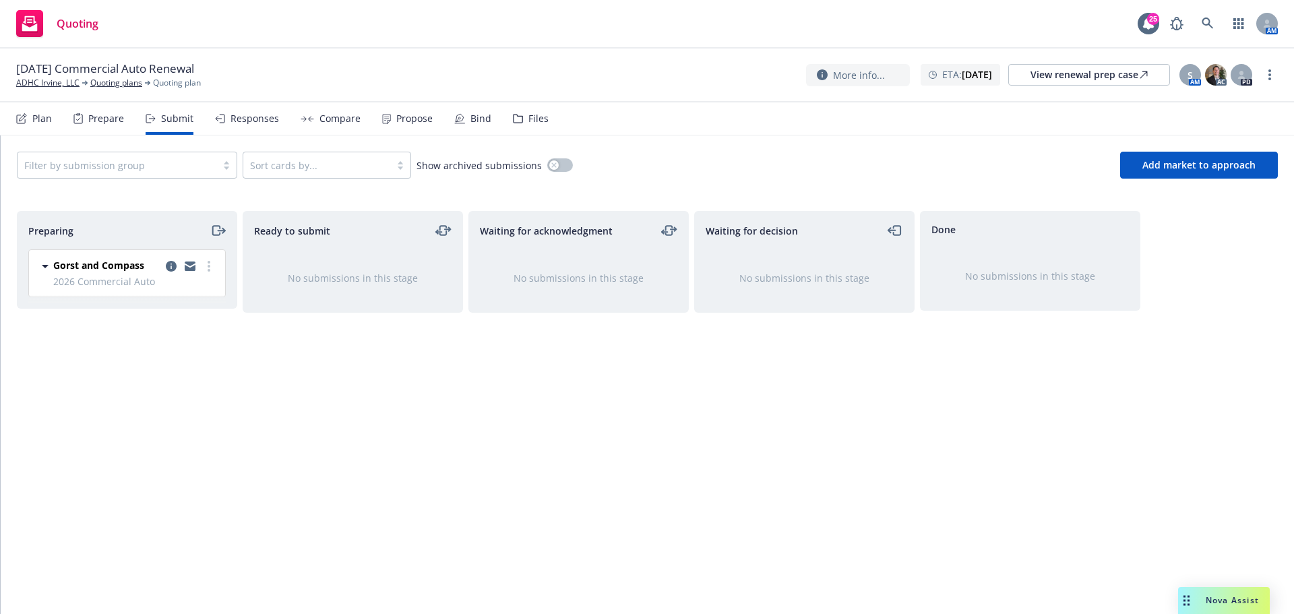
click at [209, 262] on circle "more" at bounding box center [209, 262] width 3 height 3
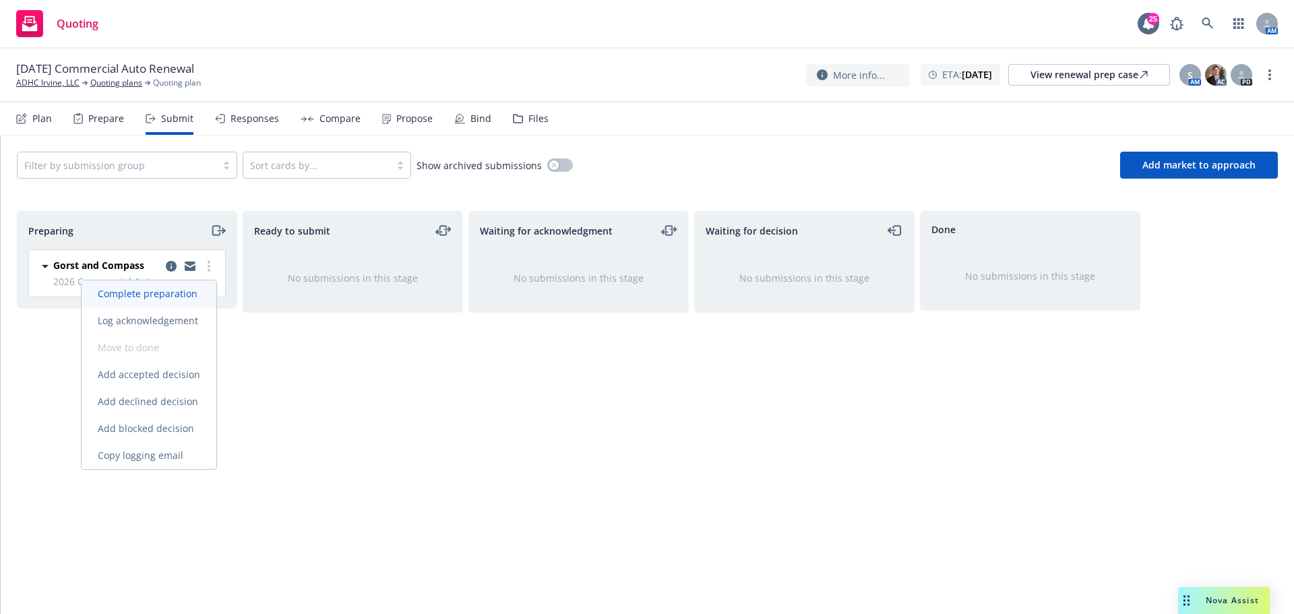
click at [186, 295] on span "Complete preparation" at bounding box center [148, 293] width 132 height 13
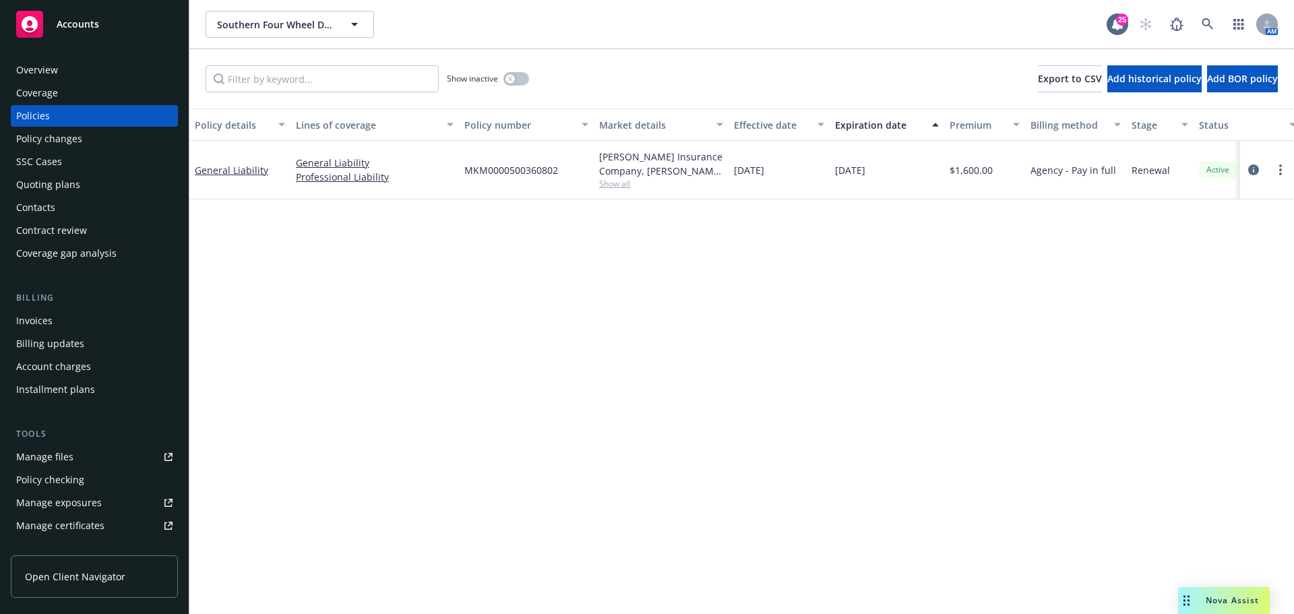
click at [86, 131] on div "Policy changes" at bounding box center [94, 139] width 156 height 22
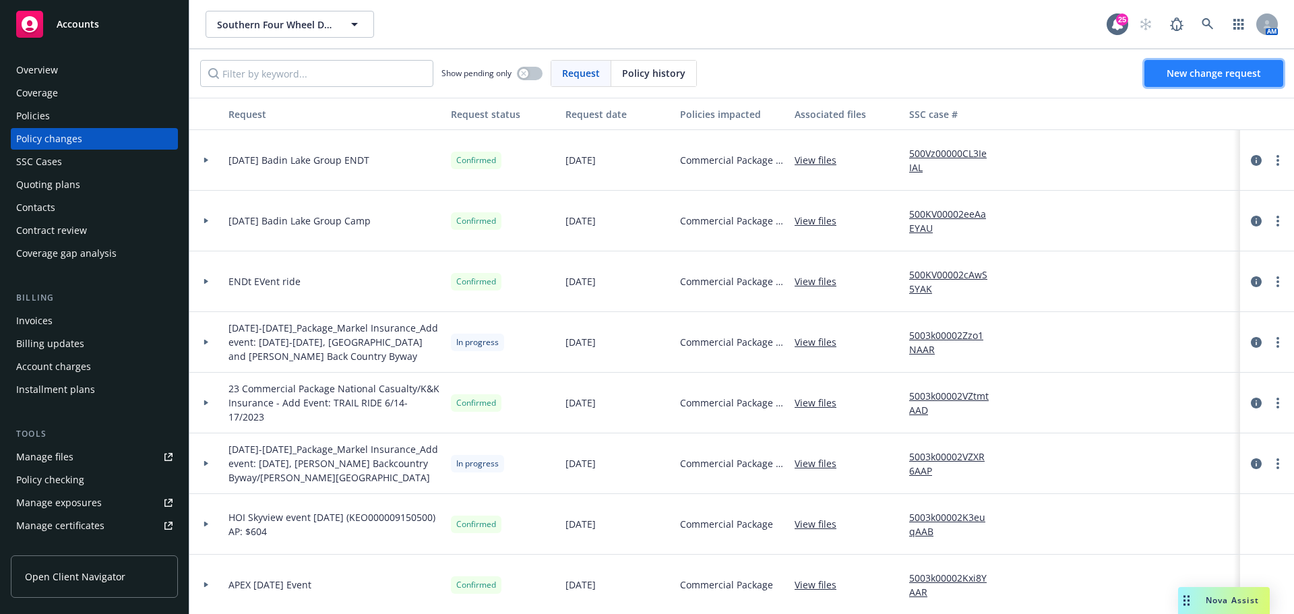
click at [1228, 73] on span "New change request" at bounding box center [1214, 73] width 94 height 13
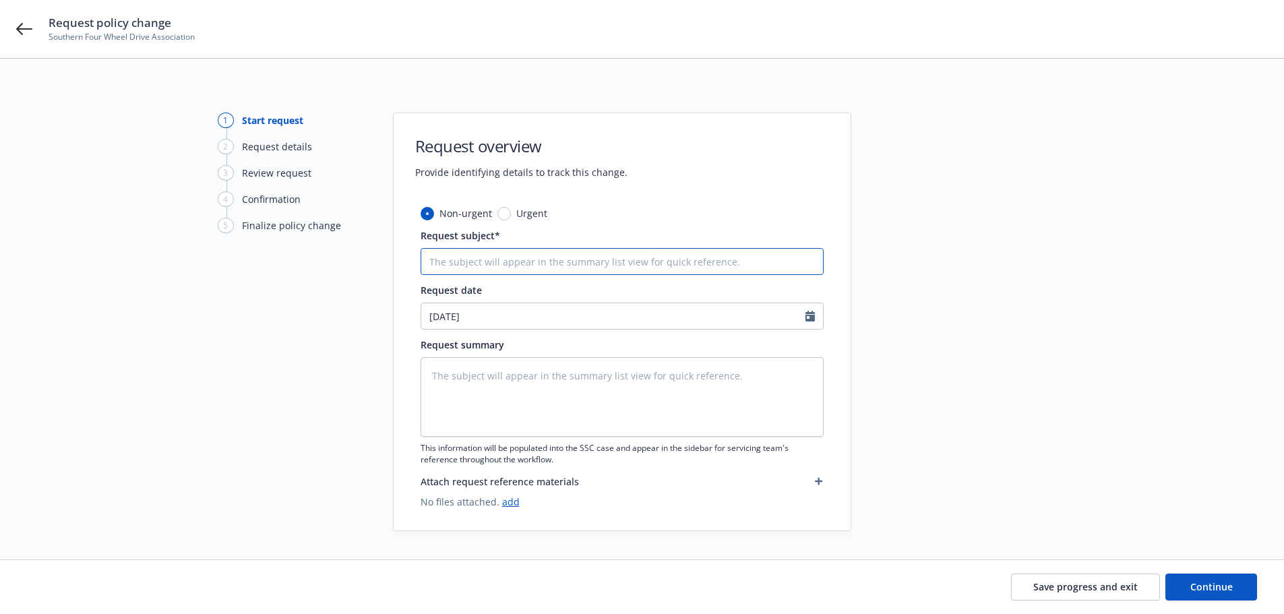
click at [572, 267] on input "Request subject*" at bounding box center [622, 261] width 403 height 27
paste input "Southern Four Wheel Drive Association"
type textarea "x"
type input "Southern Four Wheel Drive Association"
type textarea "x"
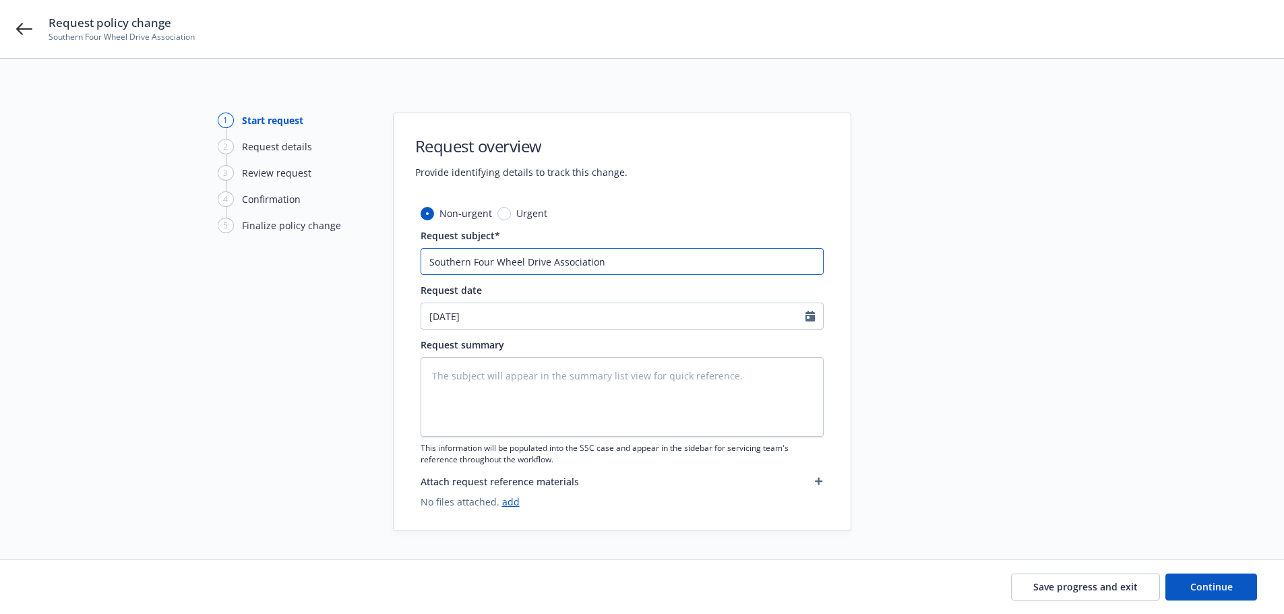
type input "Southern Four Wheel Drive Association"
type textarea "x"
type input "Southern Four Wheel Drive Association -"
type textarea "x"
type input "Southern Four Wheel Drive Association -"
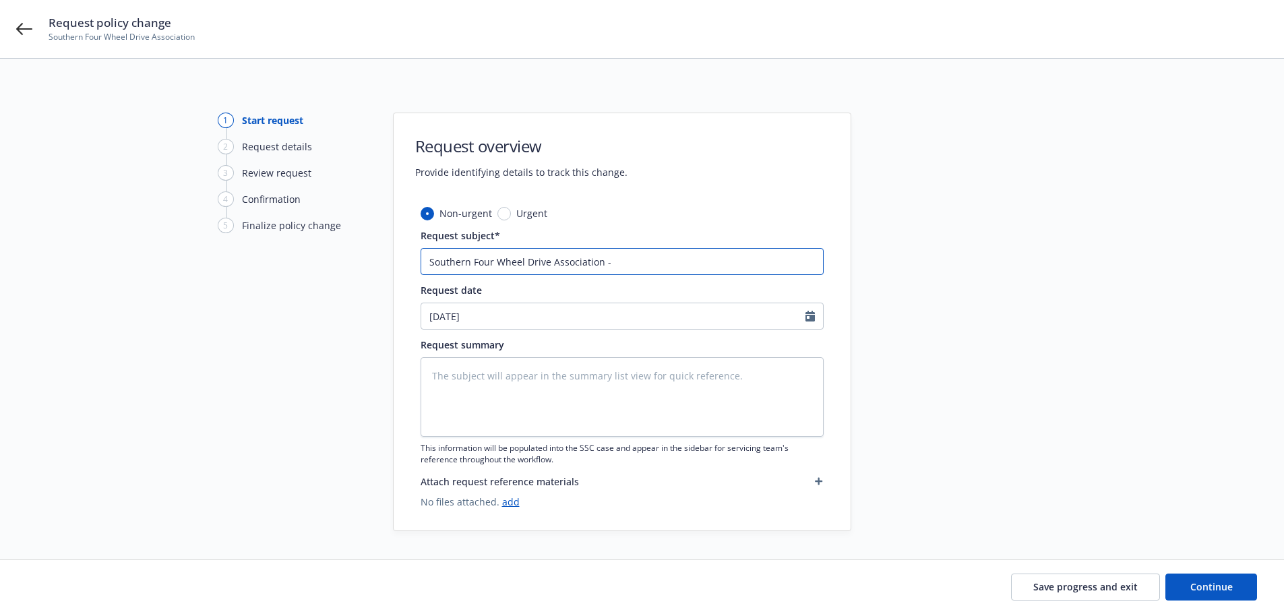
type textarea "x"
type input "Southern Four Wheel Drive Association - E"
type textarea "x"
type input "Southern Four Wheel Drive Association - Ev"
type textarea "x"
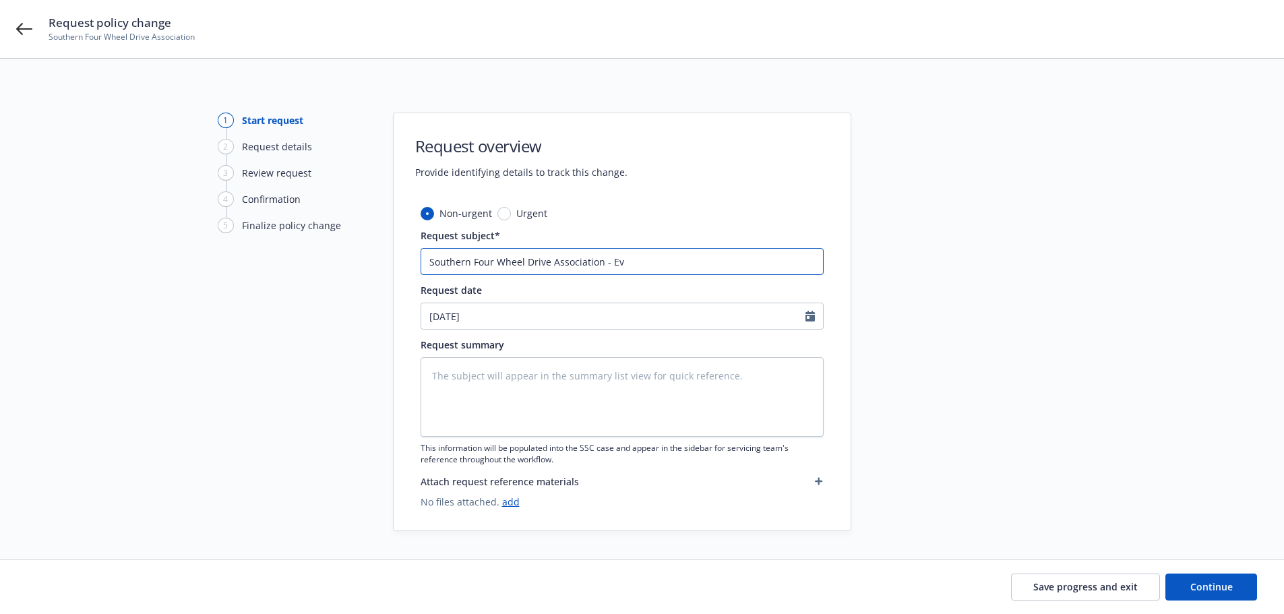
type input "Southern Four Wheel Drive Association - Eve"
type textarea "x"
type input "Southern Four Wheel Drive Association - Even"
type textarea "x"
type input "Southern Four Wheel Drive Association - Event"
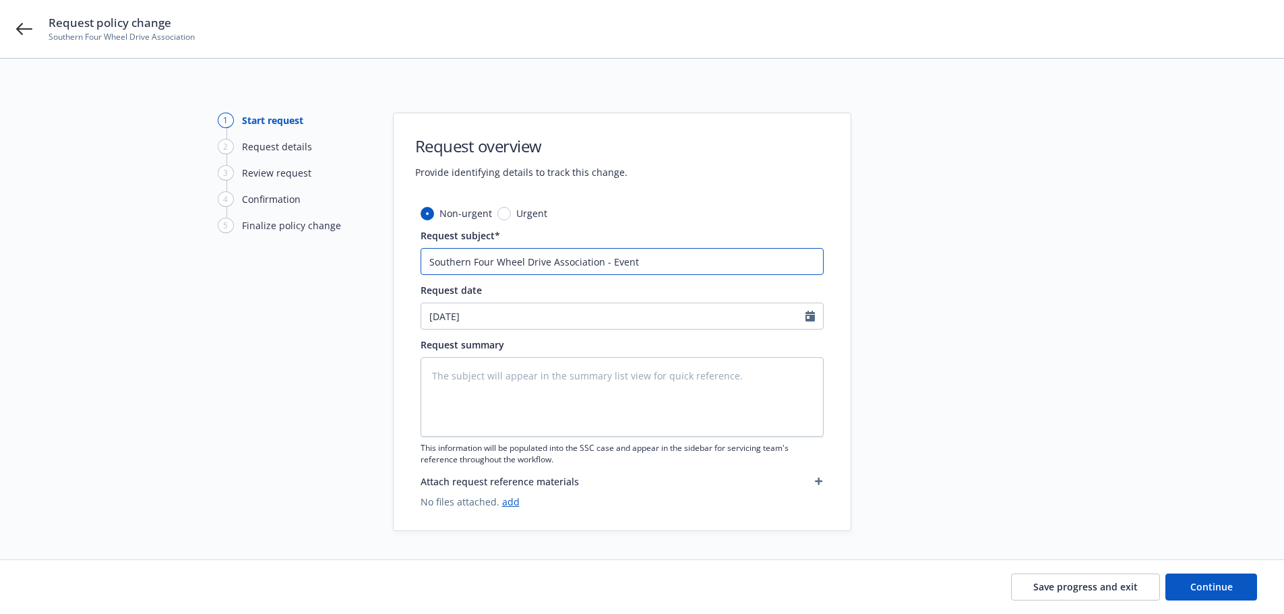
drag, startPoint x: 609, startPoint y: 262, endPoint x: 706, endPoint y: 260, distance: 96.4
click at [706, 260] on input "Southern Four Wheel Drive Association - Event" at bounding box center [622, 261] width 403 height 27
paste input "6/12-6/14 Trail Ride e"
type textarea "x"
type input "Southern Four Wheel Drive Association - 6/12-6/14 Trail Ride event"
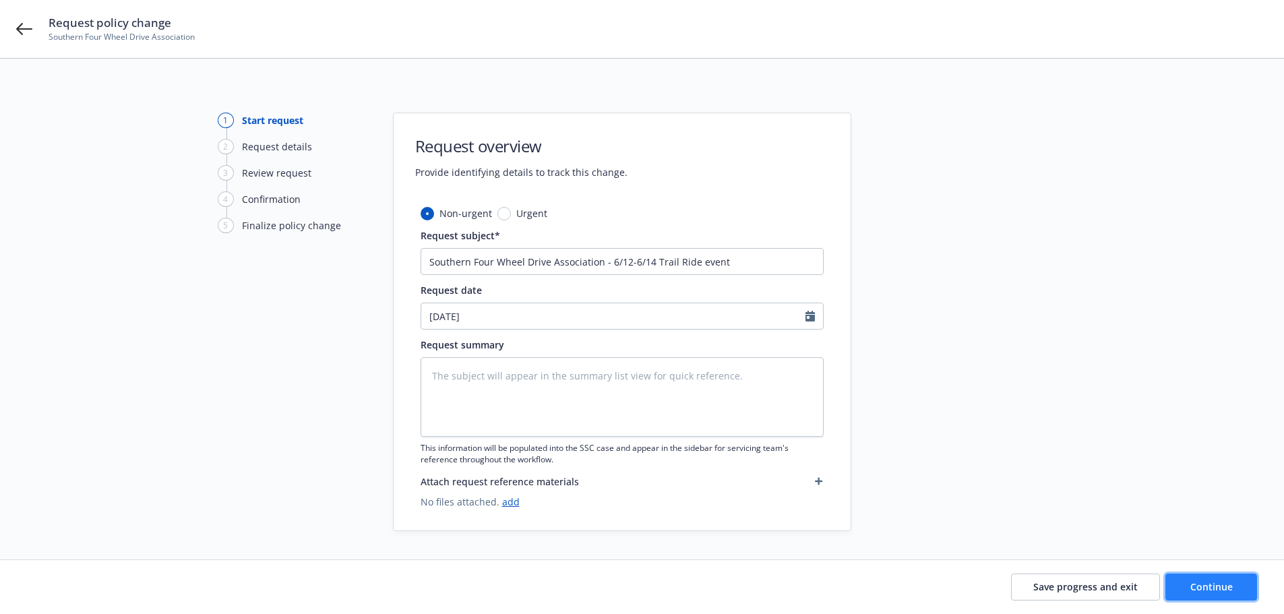
click at [1198, 582] on span "Continue" at bounding box center [1212, 586] width 42 height 13
type textarea "x"
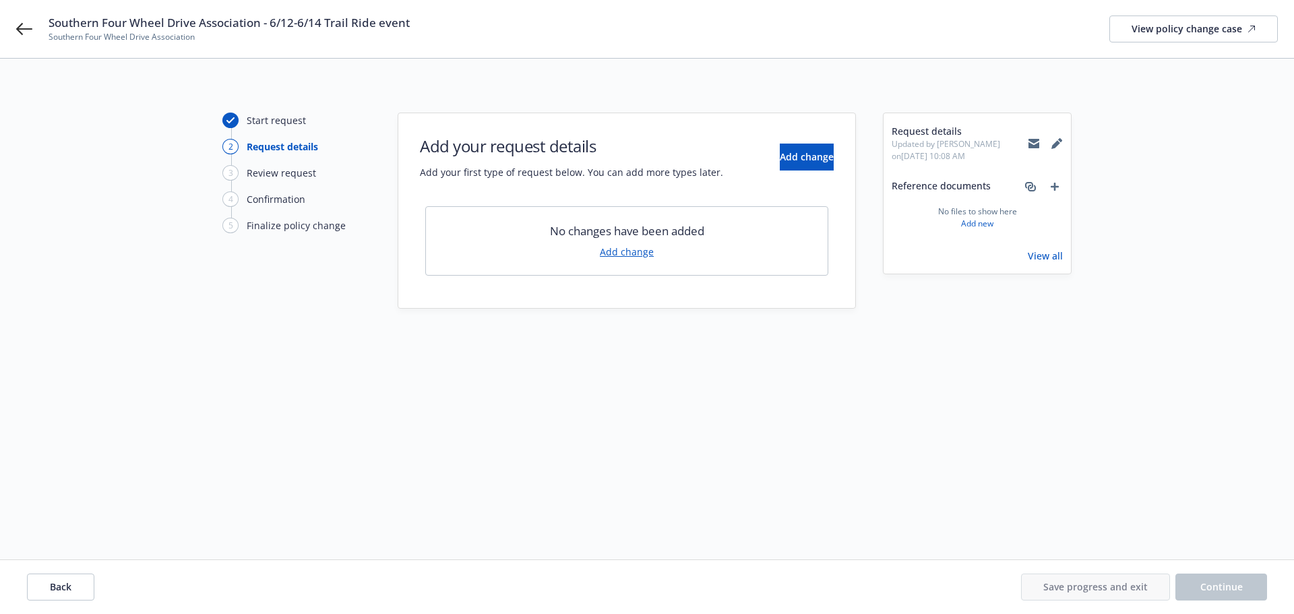
click at [635, 247] on link "Add change" at bounding box center [627, 252] width 54 height 14
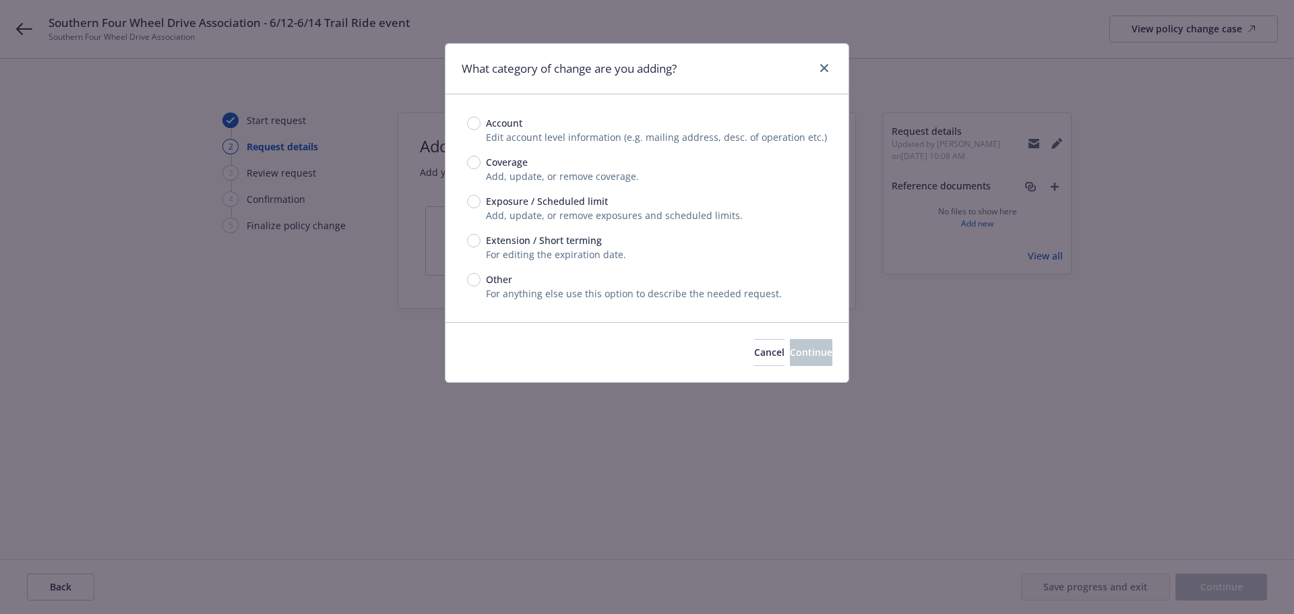
click at [501, 284] on span "Other" at bounding box center [499, 279] width 26 height 14
click at [481, 284] on input "Other" at bounding box center [473, 279] width 13 height 13
radio input "true"
click at [790, 357] on span "Continue" at bounding box center [811, 352] width 42 height 13
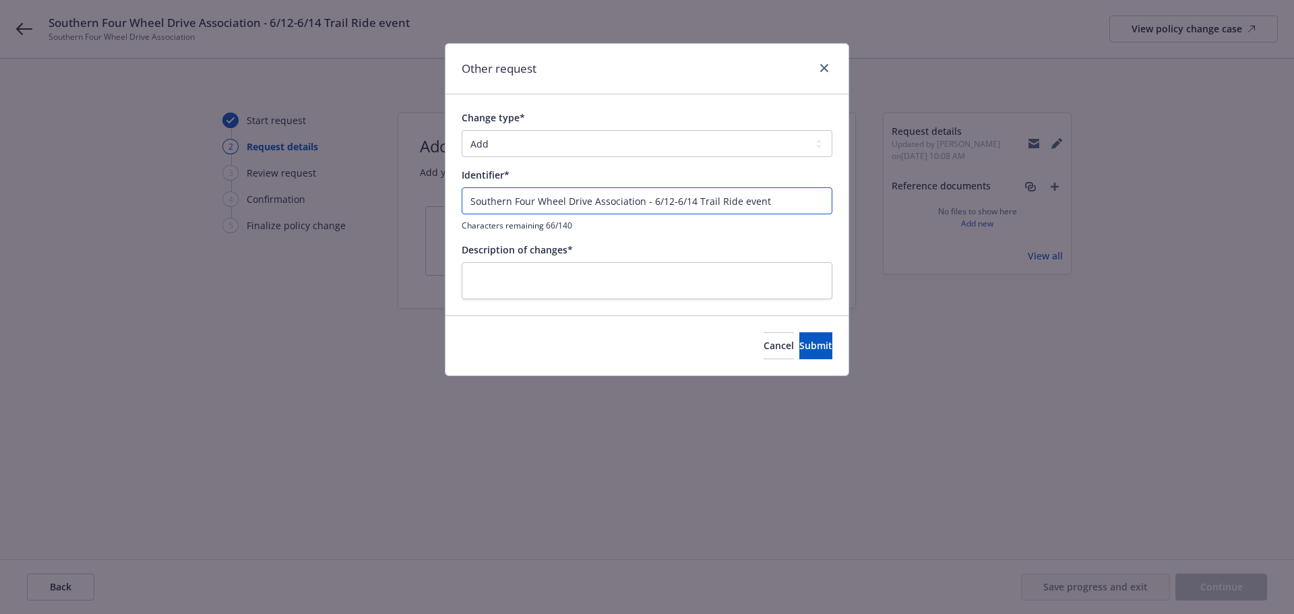
click at [570, 198] on input "Southern Four Wheel Drive Association - 6/12-6/14 Trail Ride event" at bounding box center [647, 200] width 371 height 27
click at [559, 278] on textarea at bounding box center [647, 280] width 371 height 37
paste textarea "Southern Four Wheel Drive Association - 6/12-6/14 Trail Ride event"
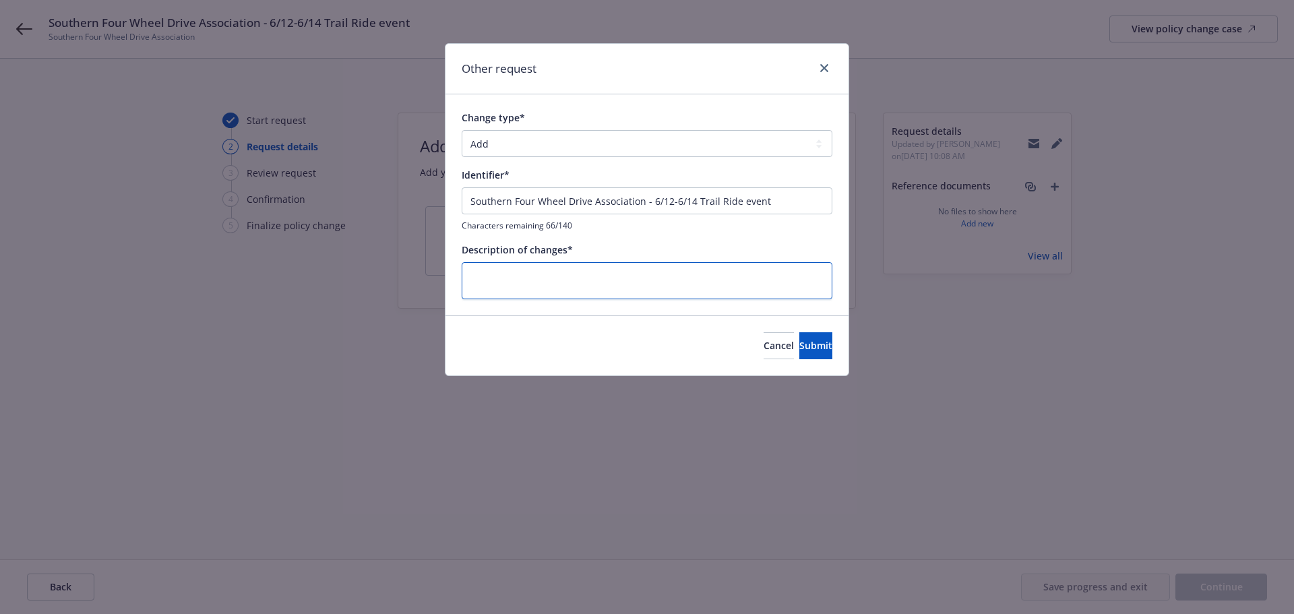
type textarea "x"
type textarea "Southern Four Wheel Drive Association - 6/12-6/14 Trail Ride event"
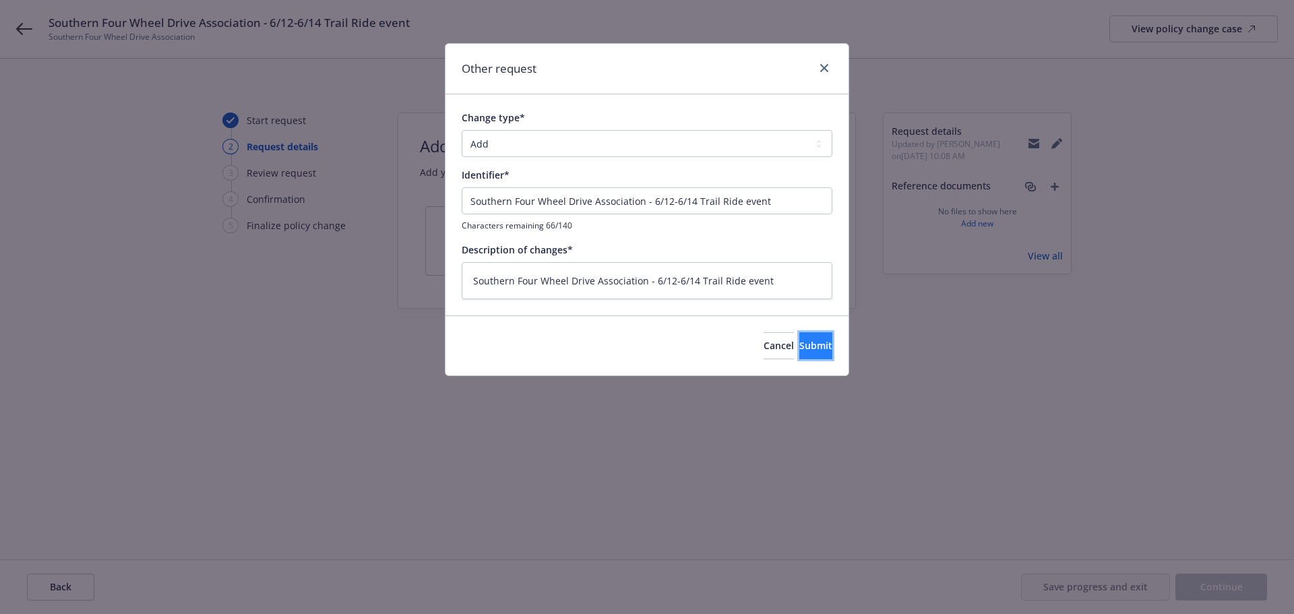
click at [805, 351] on span "Submit" at bounding box center [816, 345] width 33 height 13
type textarea "x"
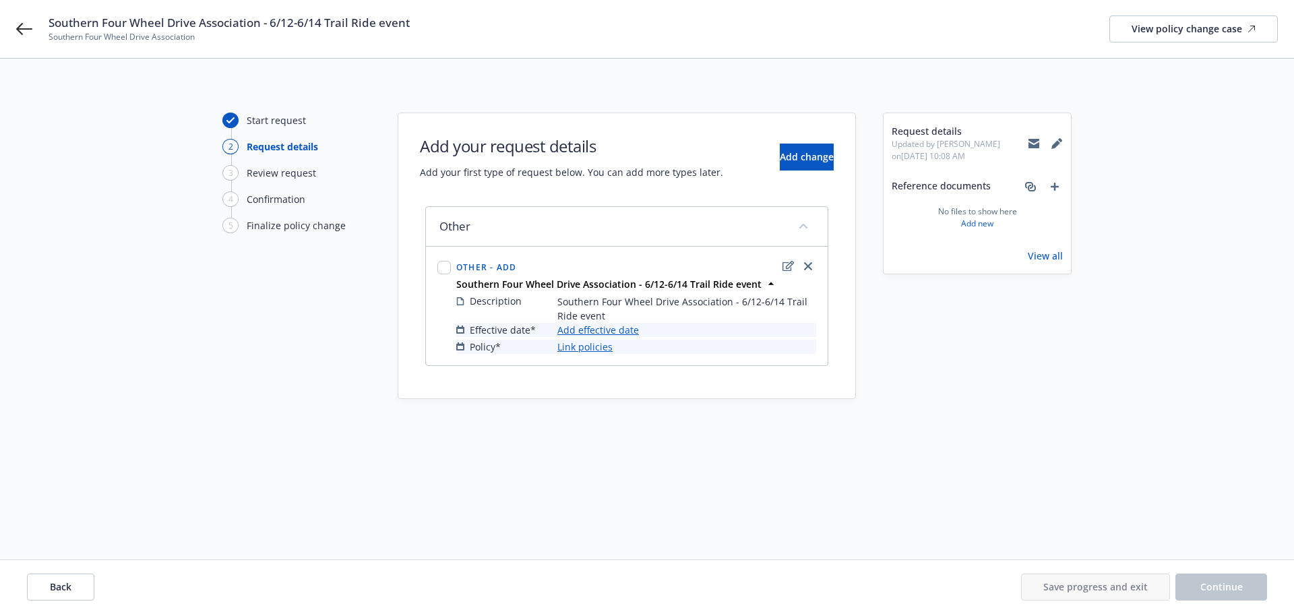
click at [595, 328] on link "Add effective date" at bounding box center [599, 330] width 82 height 14
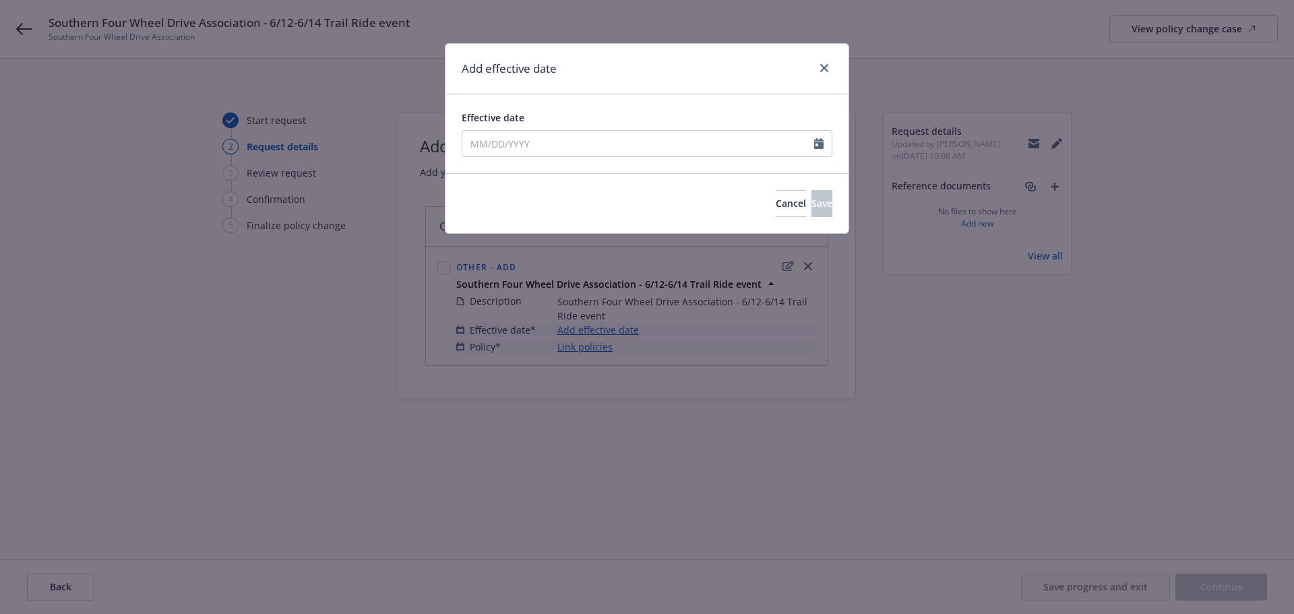
click at [629, 128] on div "Effective date" at bounding box center [647, 134] width 371 height 47
click at [629, 136] on input "Effective date" at bounding box center [639, 144] width 352 height 26
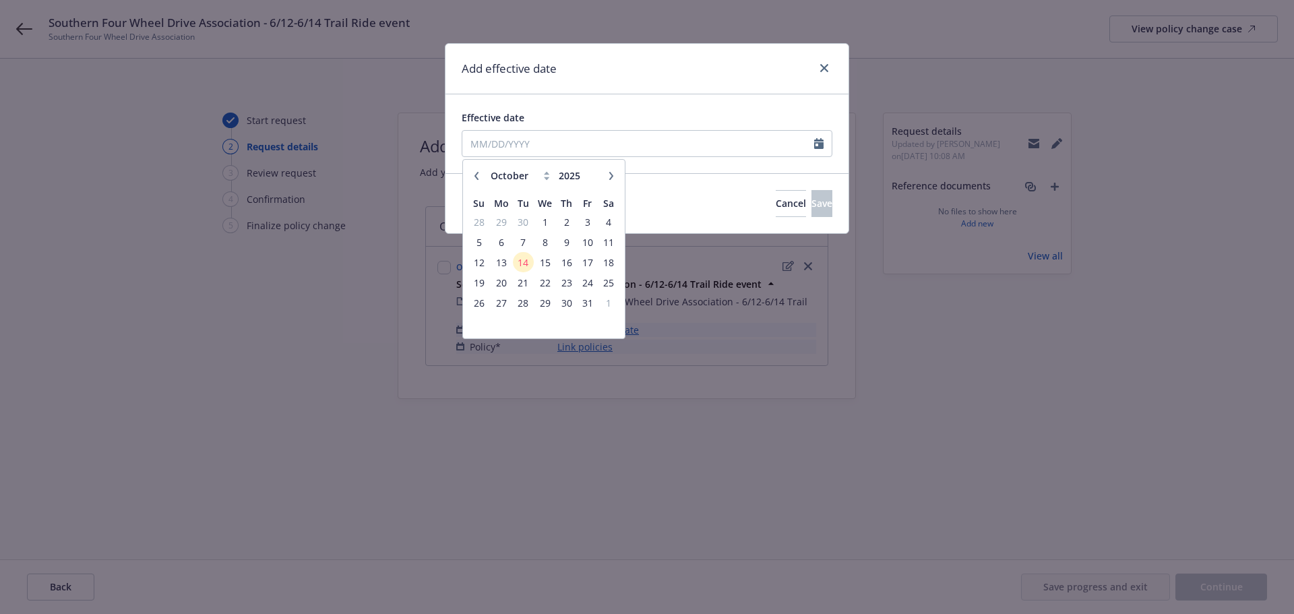
click at [478, 172] on icon "button" at bounding box center [477, 176] width 8 height 8
click at [478, 172] on icon "button" at bounding box center [477, 175] width 4 height 8
select select "8"
click at [520, 242] on span "5" at bounding box center [523, 242] width 18 height 17
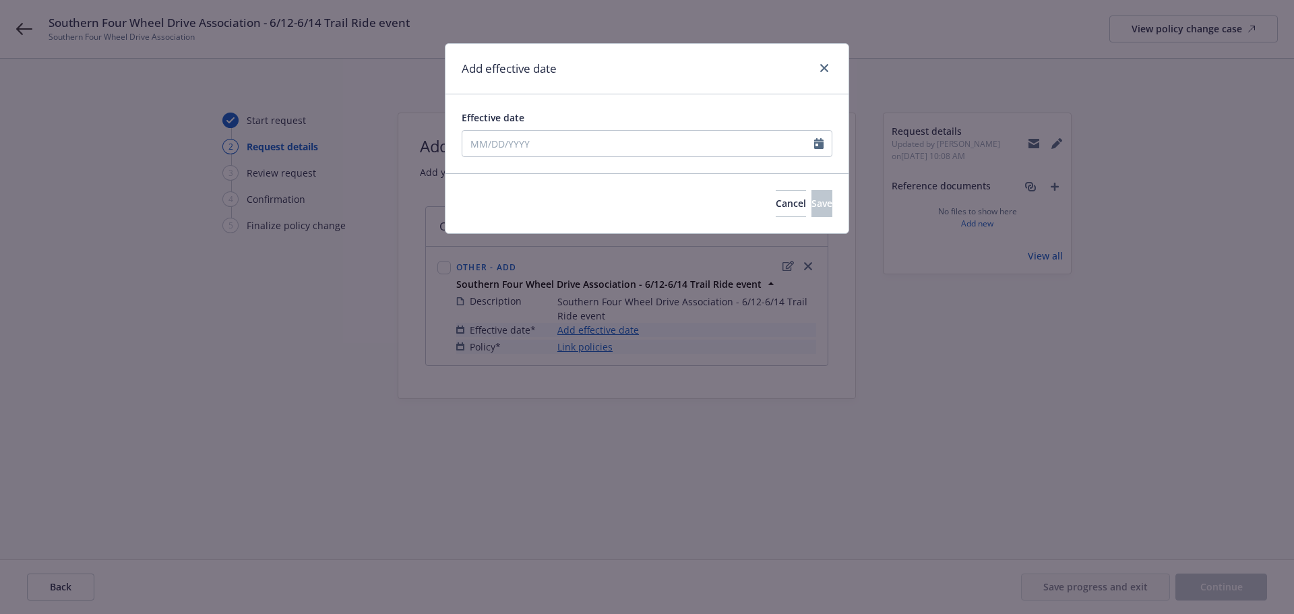
type input "08/05/2025"
click at [812, 196] on button "Save" at bounding box center [822, 203] width 21 height 27
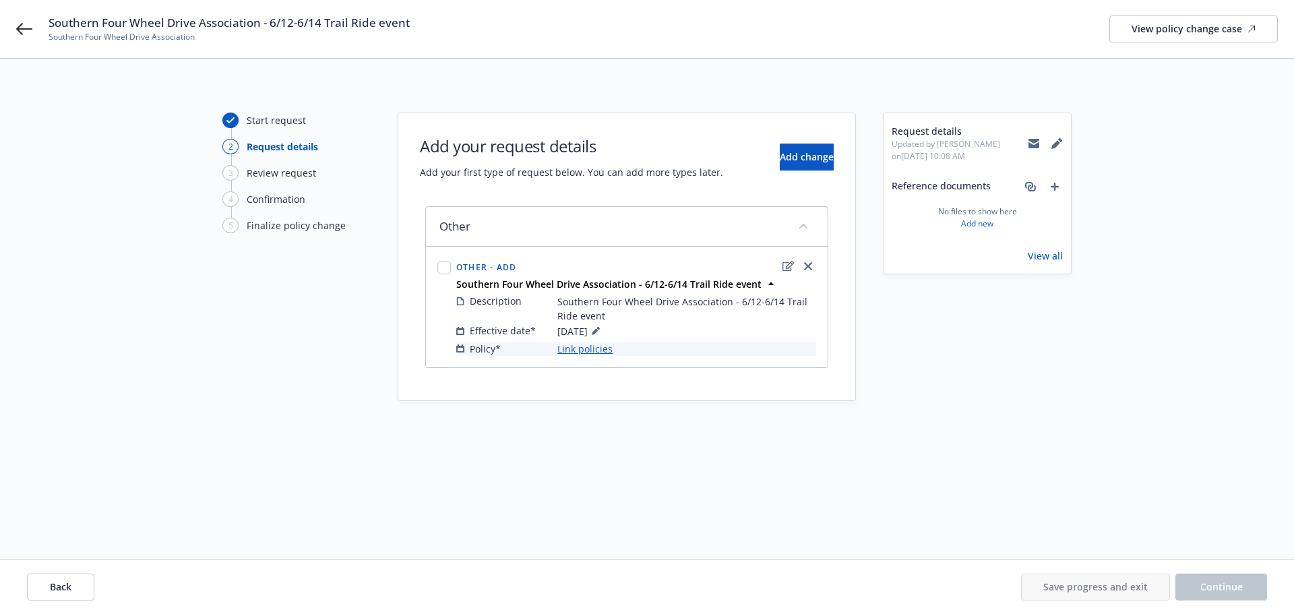
click at [589, 359] on div "Other - Add Southern Four Wheel Drive Association - 6/12-6/14 Trail Ride event …" at bounding box center [627, 306] width 400 height 119
click at [588, 353] on link "Link policies" at bounding box center [585, 349] width 55 height 14
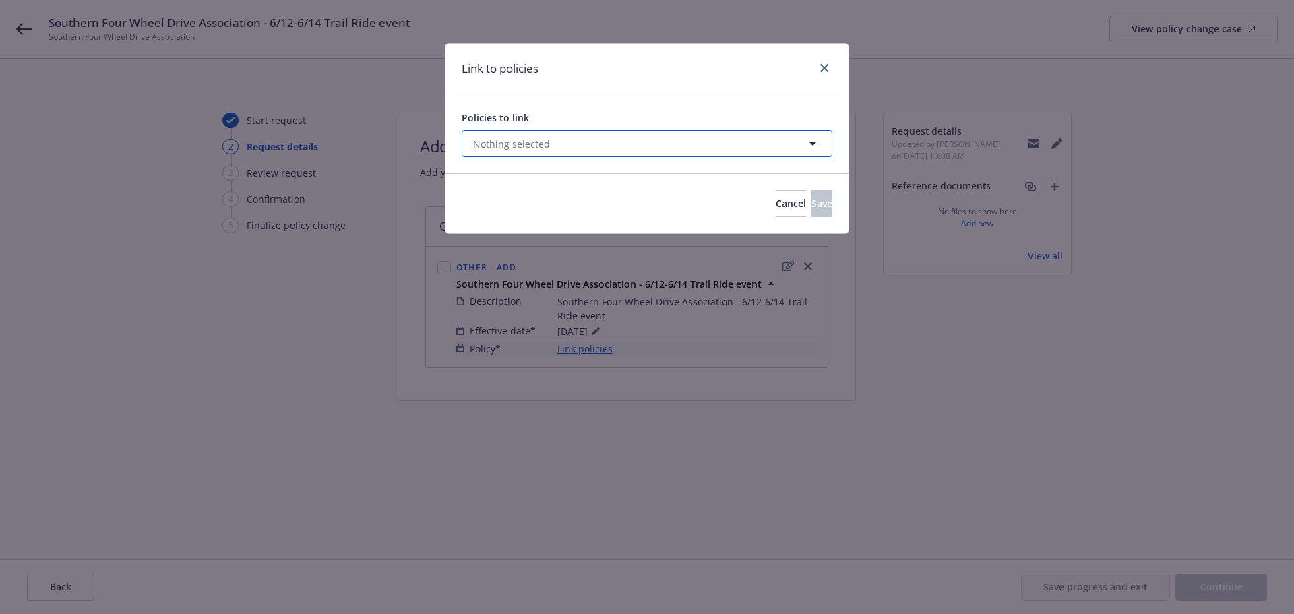
click at [633, 135] on button "Nothing selected" at bounding box center [647, 143] width 371 height 27
select select "ACTIVE"
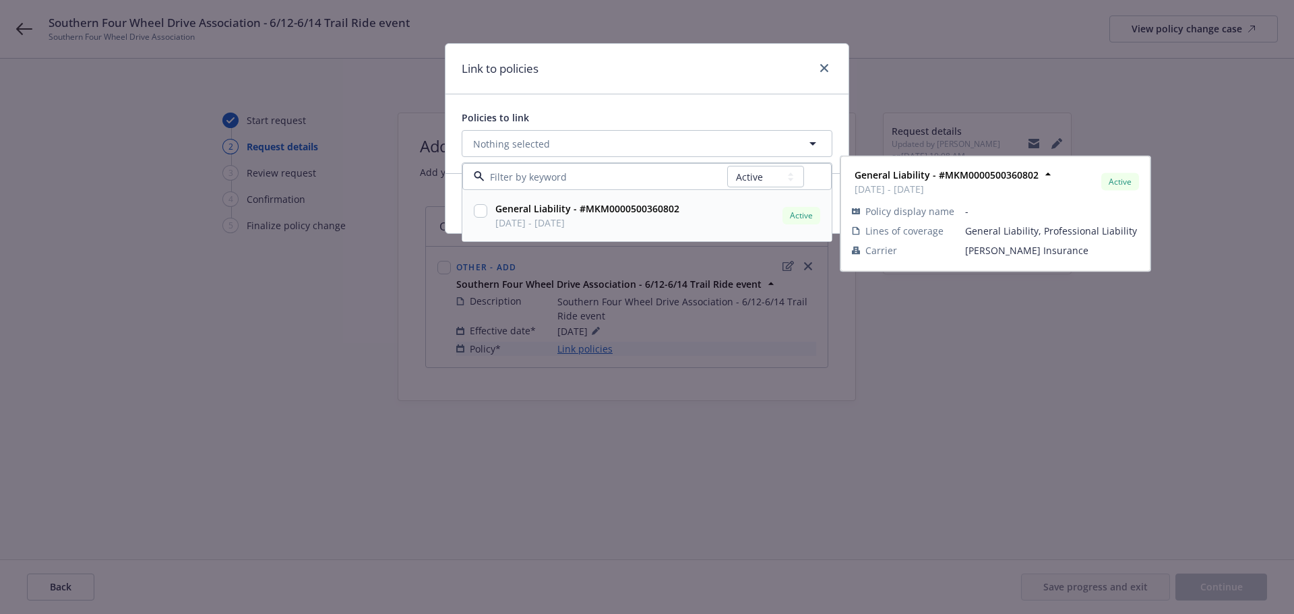
click at [604, 212] on strong "General Liability - #MKM0000500360802" at bounding box center [588, 208] width 184 height 13
checkbox input "true"
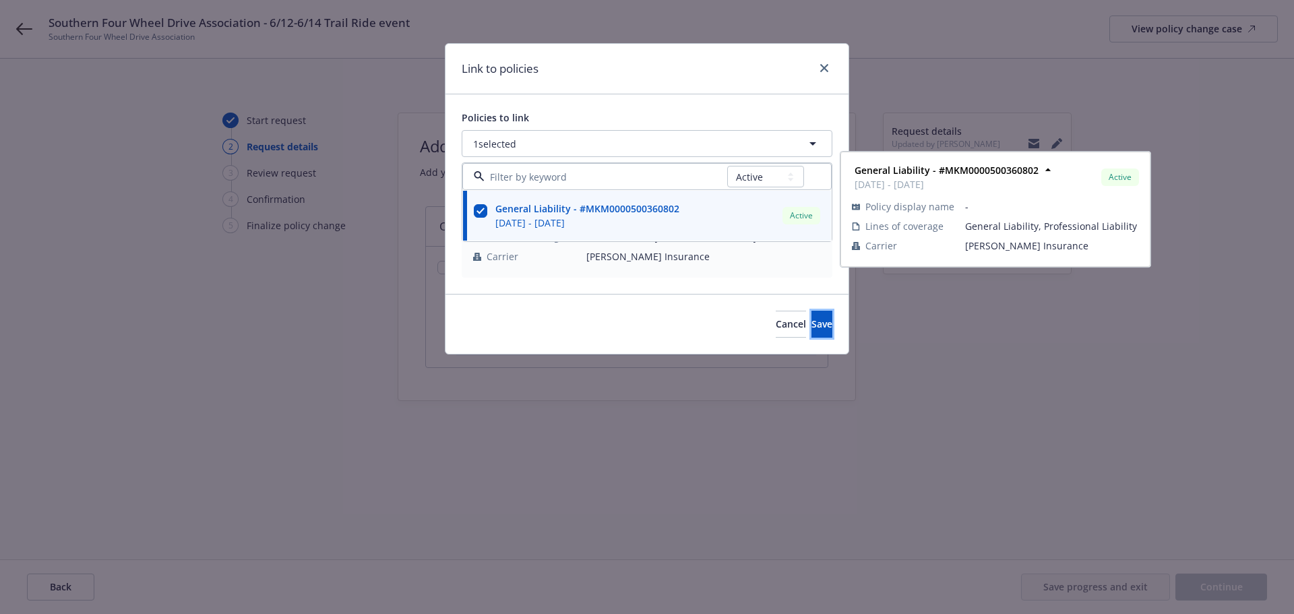
click at [812, 330] on button "Save" at bounding box center [822, 324] width 21 height 27
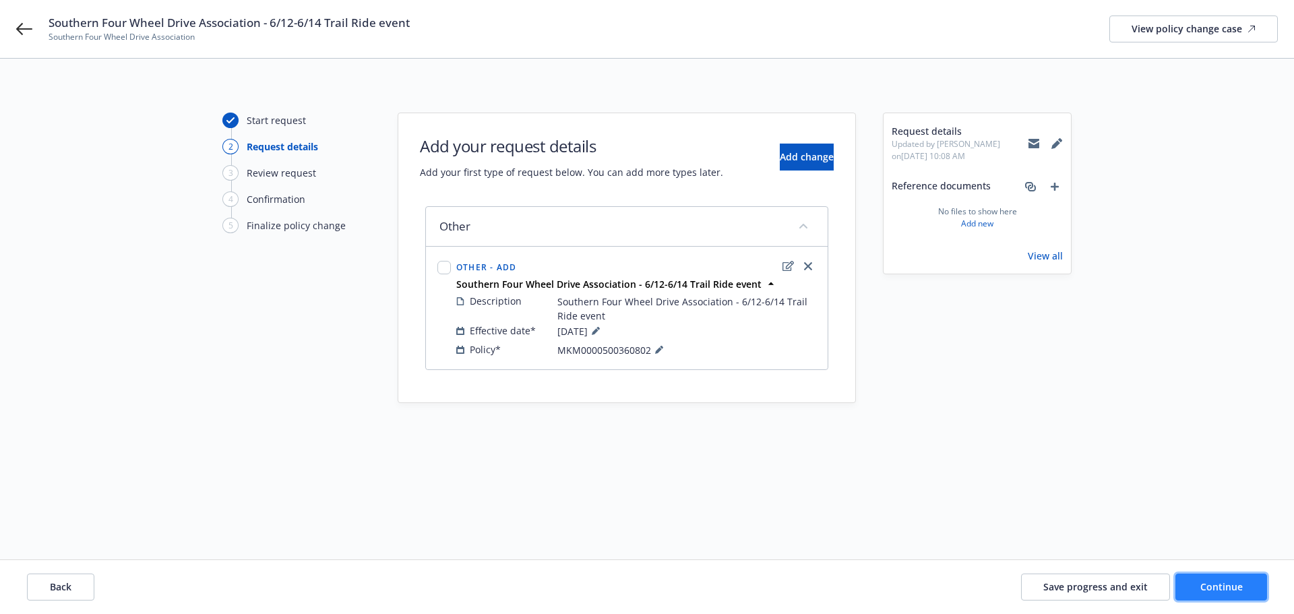
click at [1210, 584] on span "Continue" at bounding box center [1222, 586] width 42 height 13
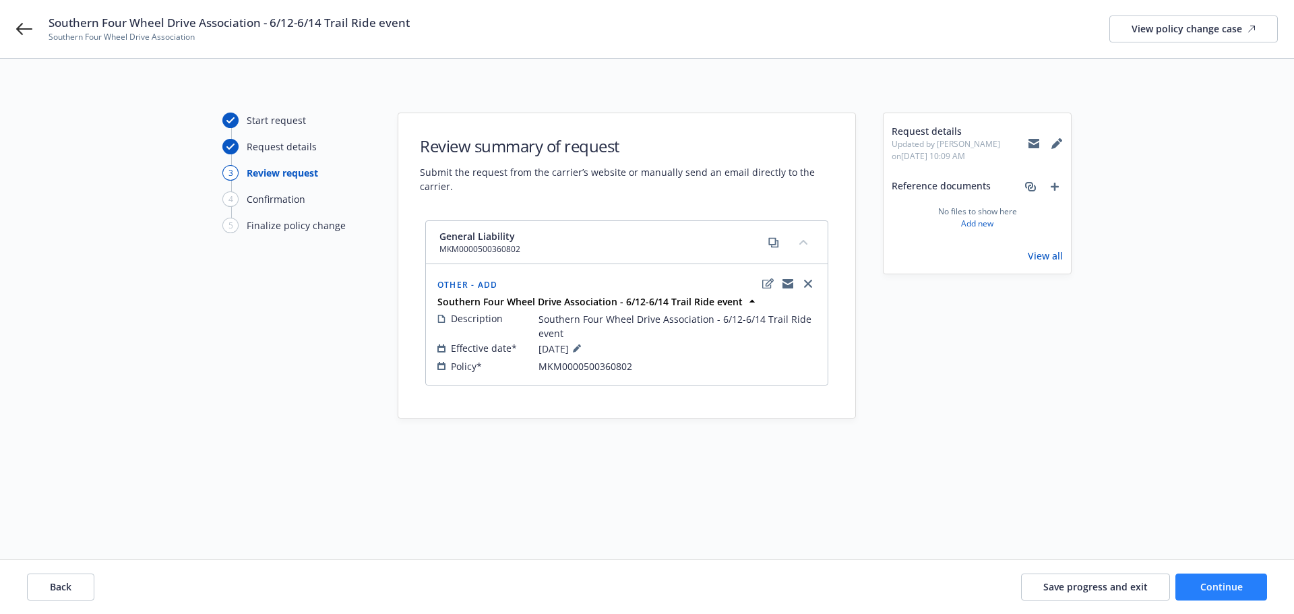
click at [1201, 573] on div "Back Save progress and exit Continue" at bounding box center [647, 587] width 1294 height 54
click at [1200, 576] on button "Continue" at bounding box center [1222, 587] width 92 height 27
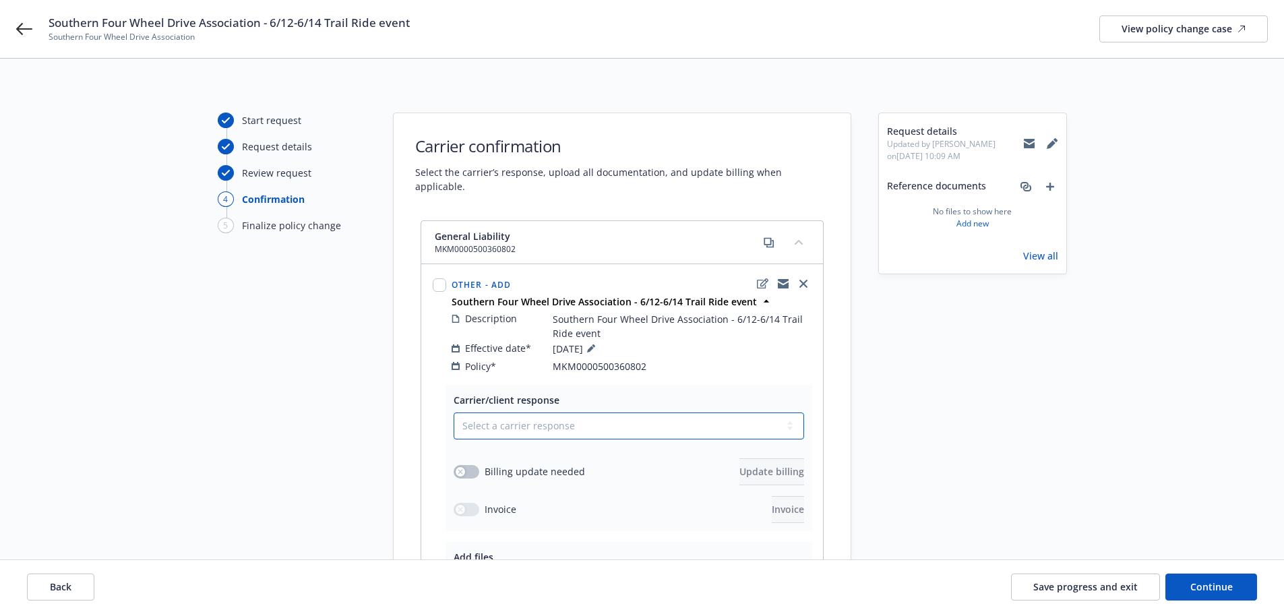
click at [617, 413] on select "Select a carrier response Accepted Accepted with revision No endorsement needed…" at bounding box center [629, 426] width 351 height 27
select select "ACCEPTED"
click at [454, 413] on select "Select a carrier response Accepted Accepted with revision No endorsement needed…" at bounding box center [629, 426] width 351 height 27
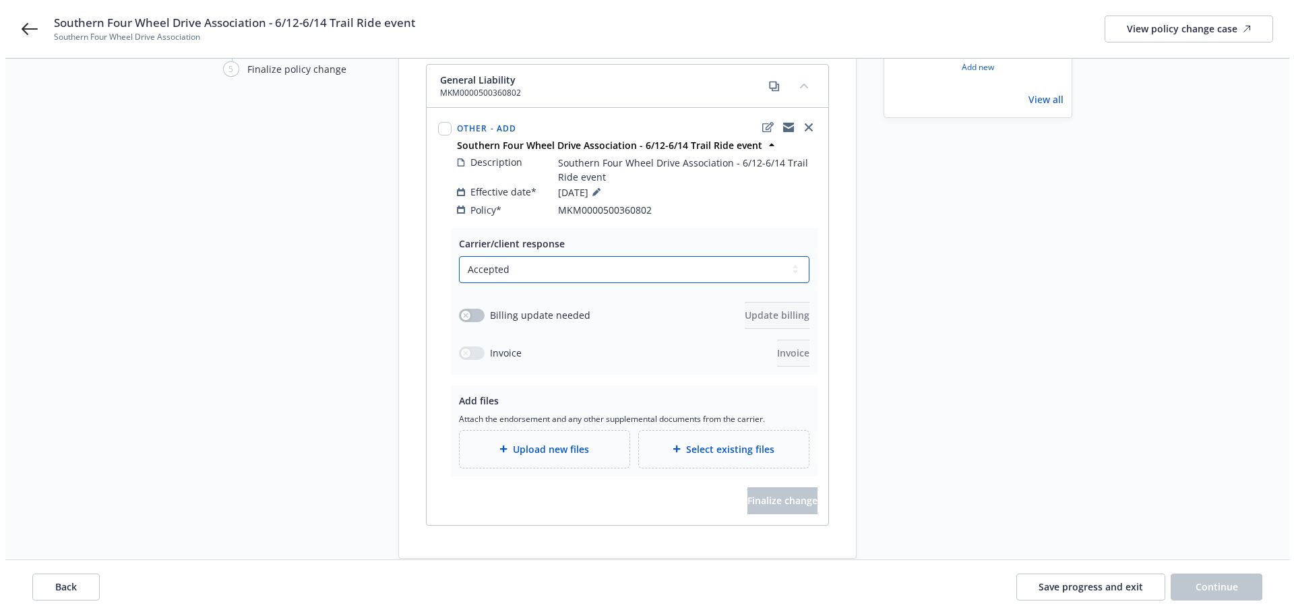
scroll to position [180, 0]
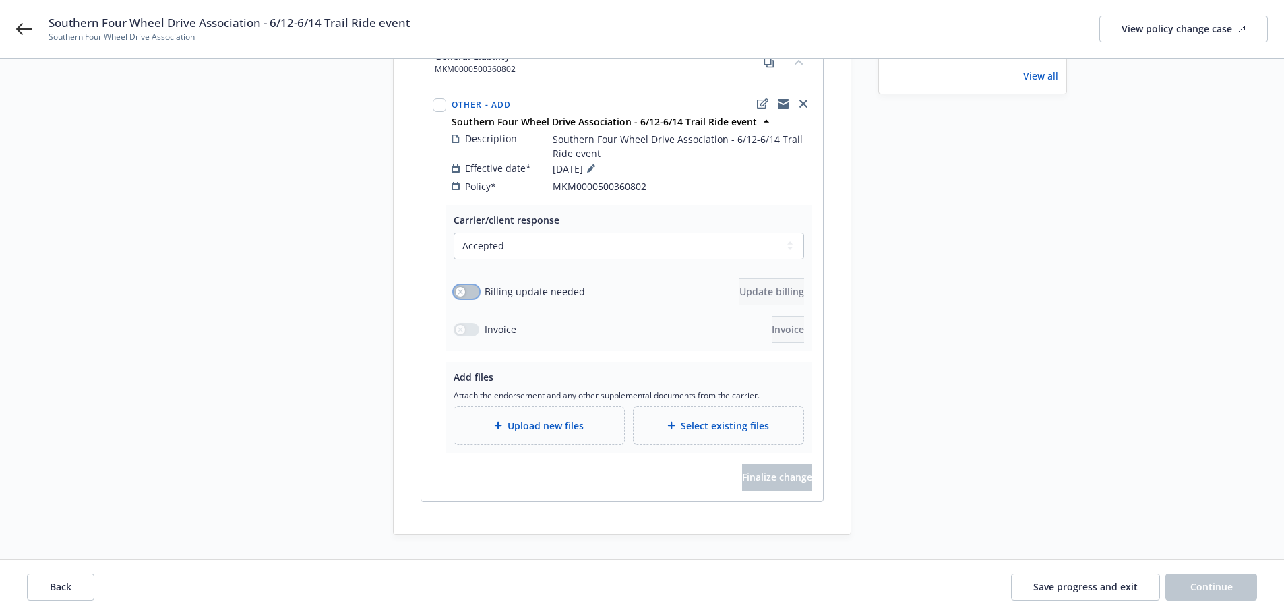
click at [470, 285] on button "button" at bounding box center [467, 291] width 26 height 13
click at [754, 285] on span "Update billing" at bounding box center [772, 291] width 65 height 13
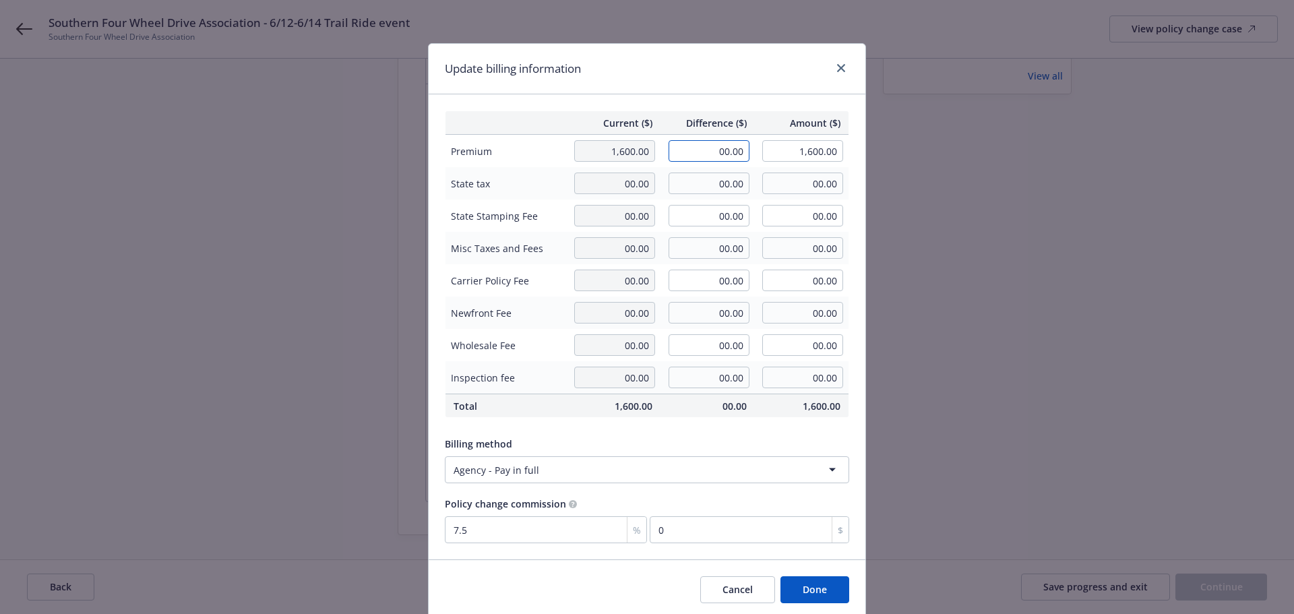
click at [689, 158] on input "00.00" at bounding box center [709, 151] width 81 height 22
type input "720.00"
type input "2,320.00"
type input "54"
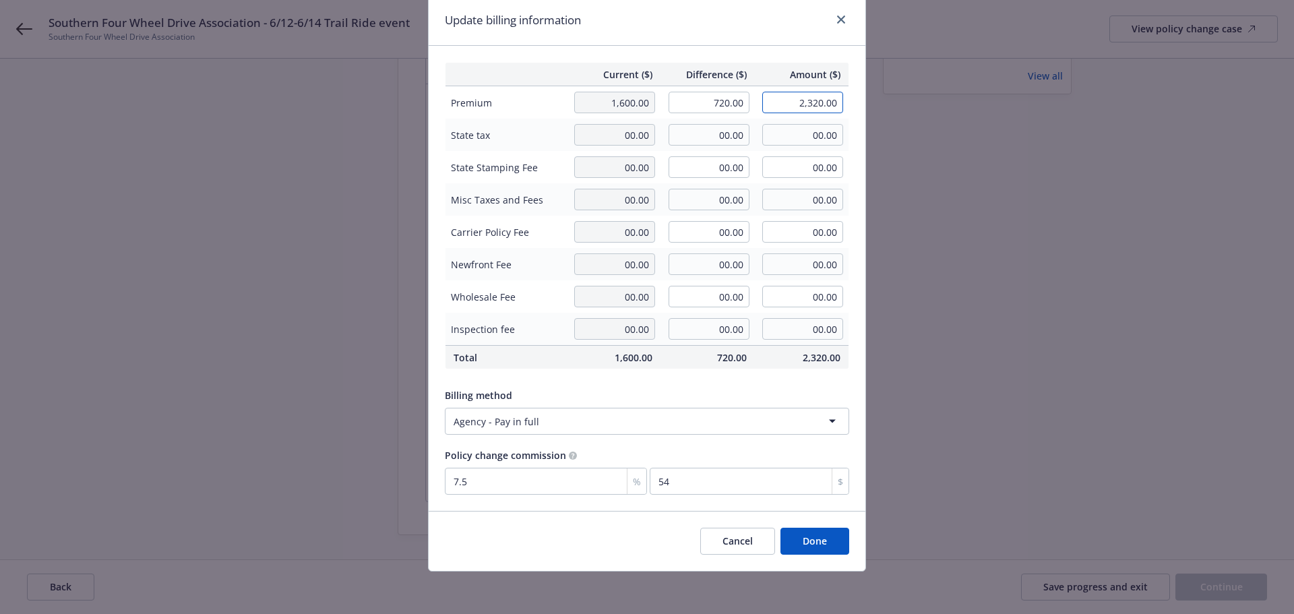
scroll to position [49, 0]
click at [823, 535] on button "Done" at bounding box center [815, 540] width 69 height 27
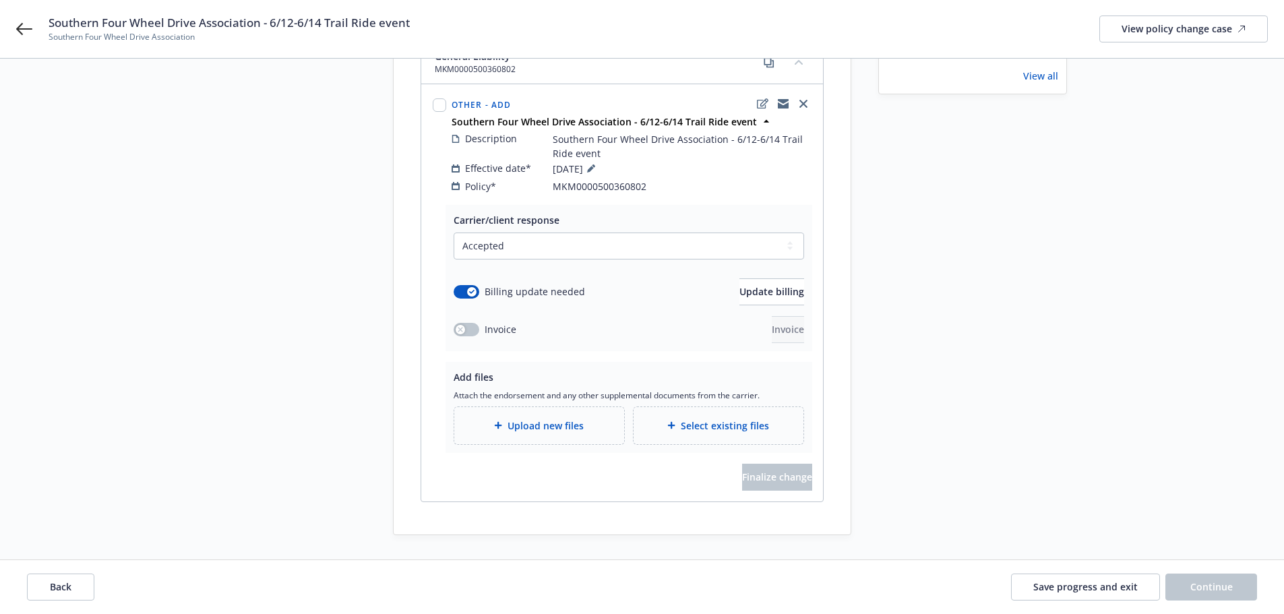
click at [576, 419] on span "Upload new files" at bounding box center [546, 426] width 76 height 14
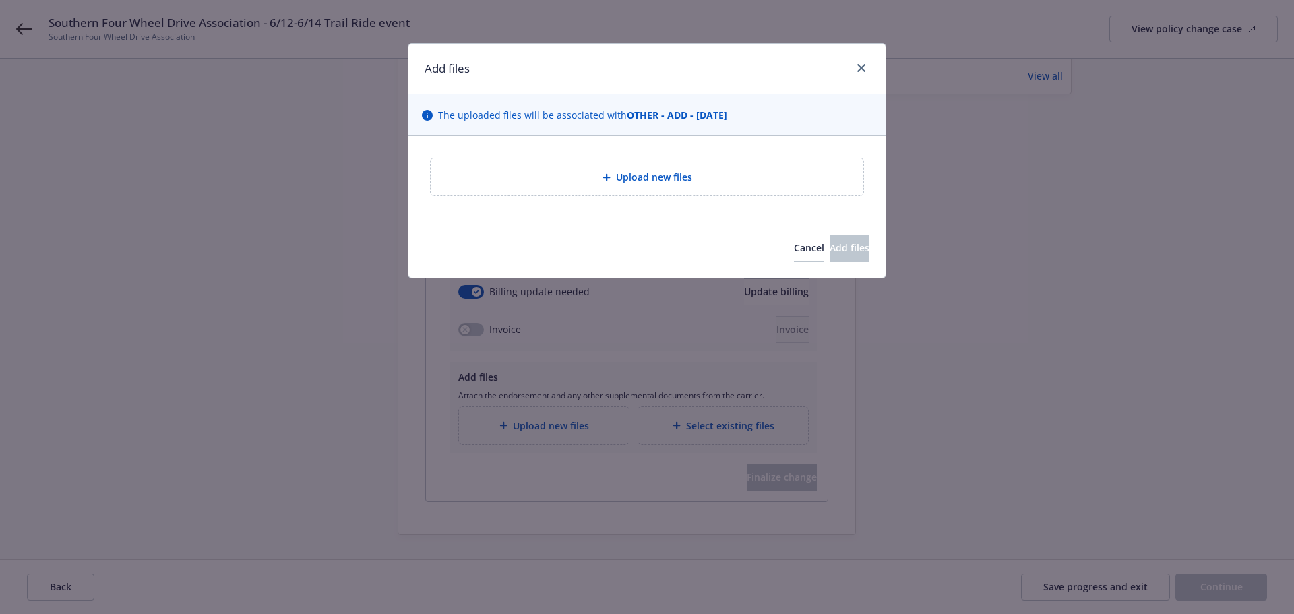
click at [732, 177] on div "Upload new files" at bounding box center [647, 177] width 411 height 16
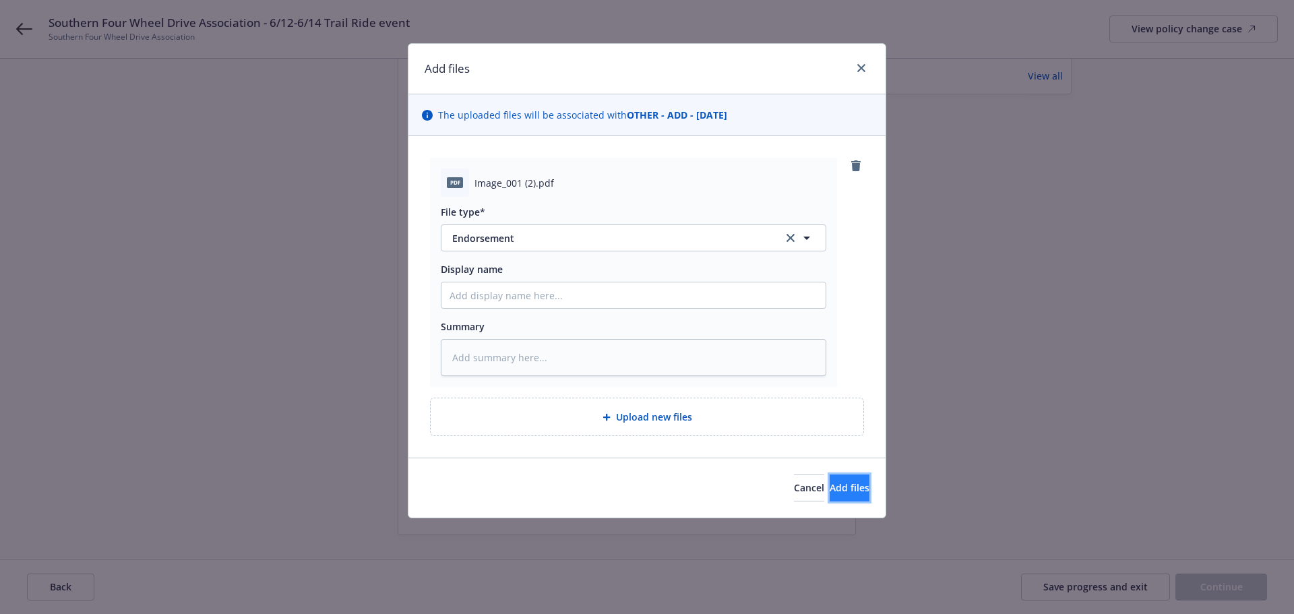
click at [866, 488] on button "Add files" at bounding box center [850, 488] width 40 height 27
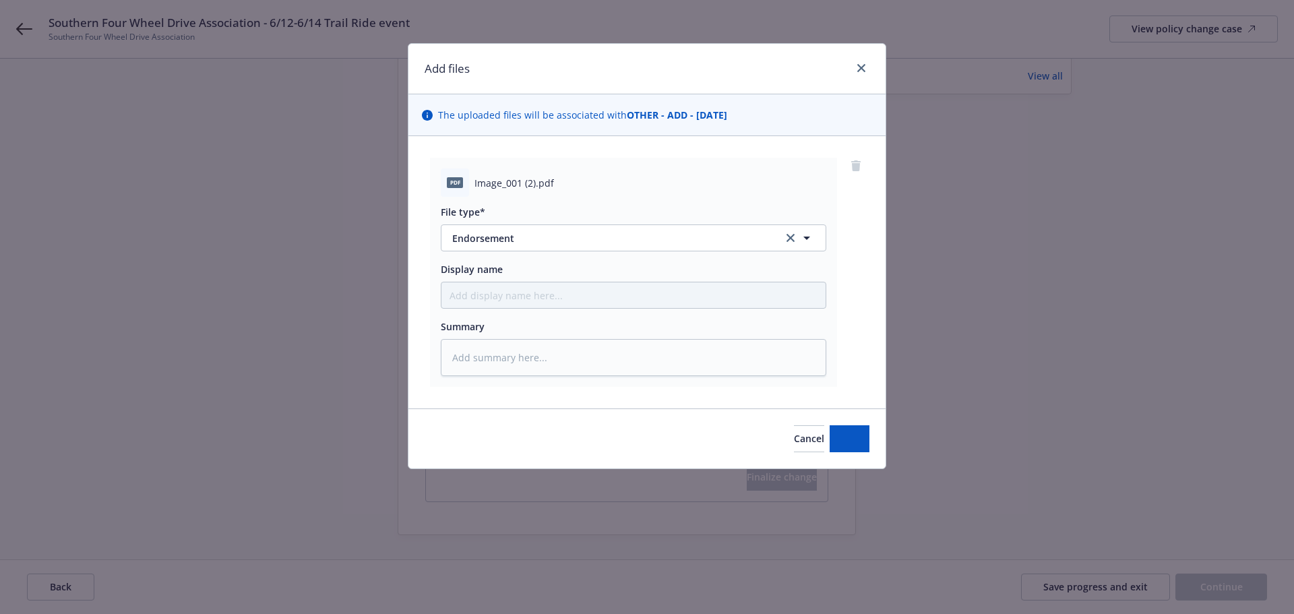
type textarea "x"
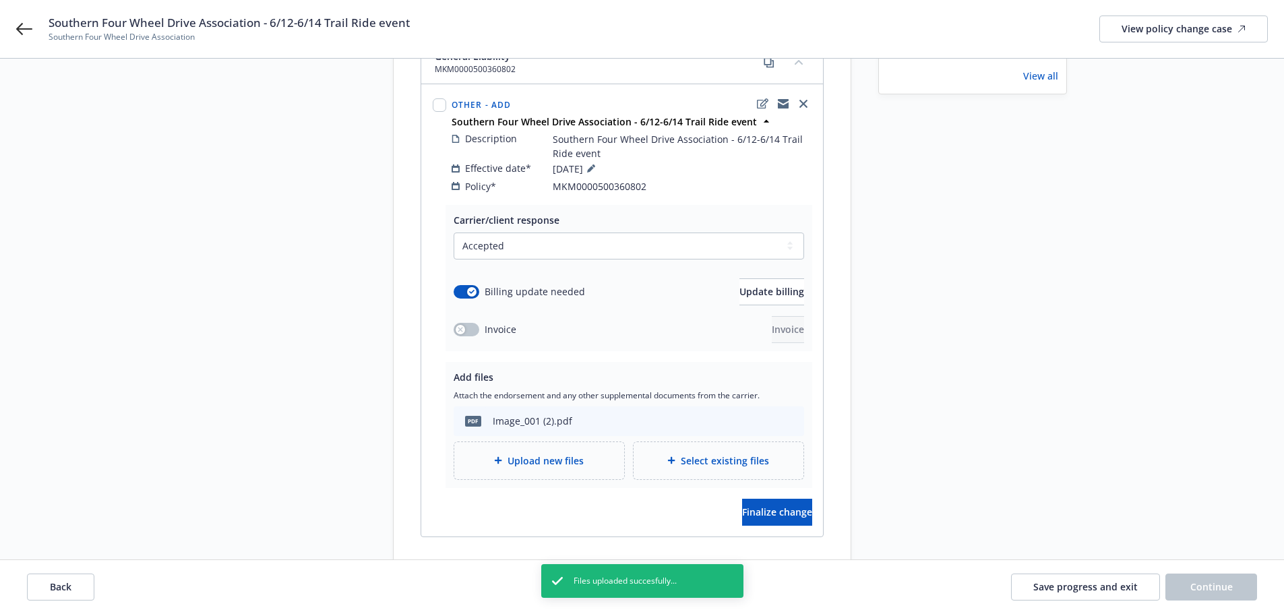
click at [770, 512] on div "Carrier/client response Select a carrier response Accepted Accepted with revisi…" at bounding box center [622, 371] width 402 height 332
click at [772, 506] on button "Finalize change" at bounding box center [777, 512] width 70 height 27
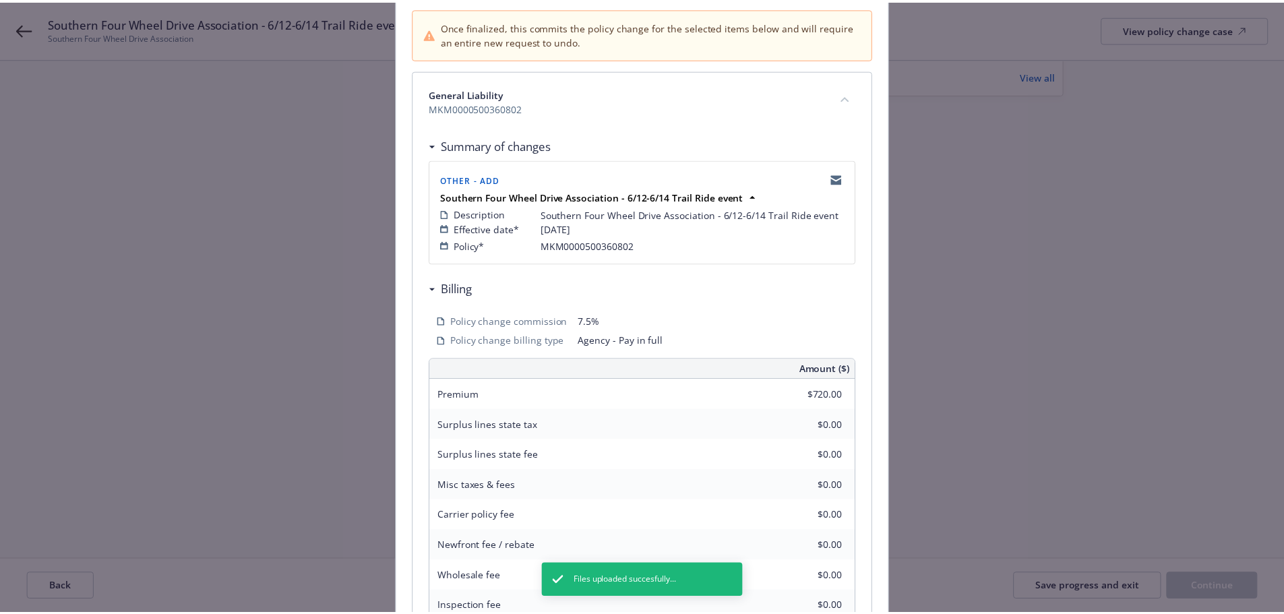
scroll to position [297, 0]
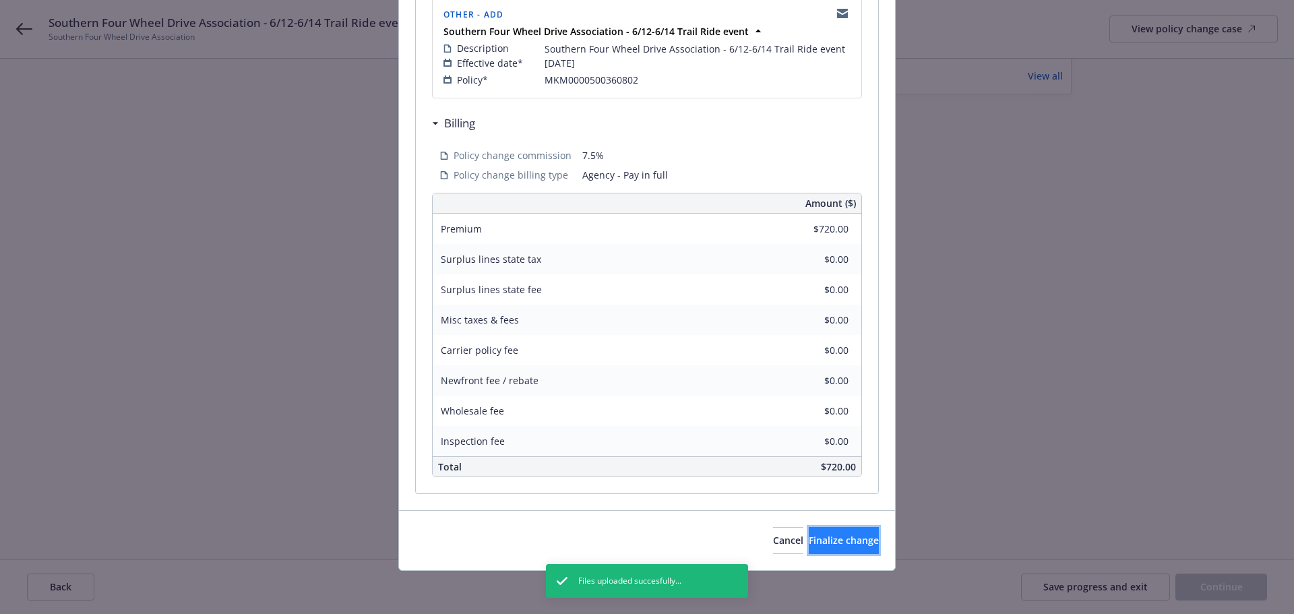
click at [828, 537] on span "Finalize change" at bounding box center [844, 540] width 70 height 13
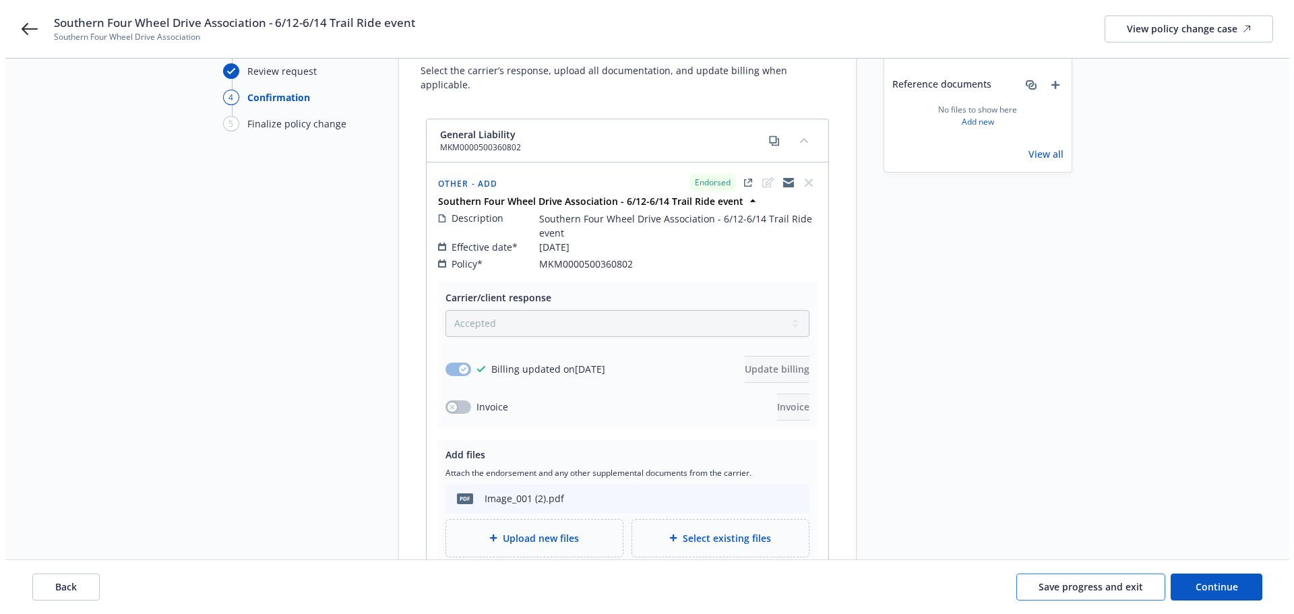
scroll to position [0, 0]
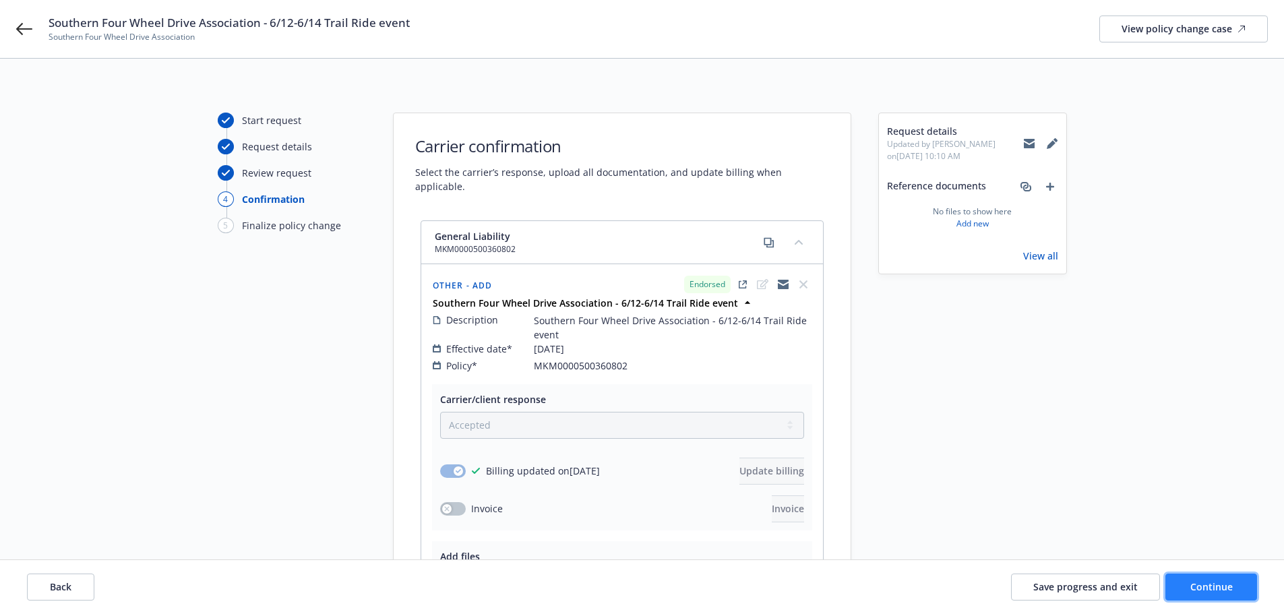
click at [1216, 597] on button "Continue" at bounding box center [1212, 587] width 92 height 27
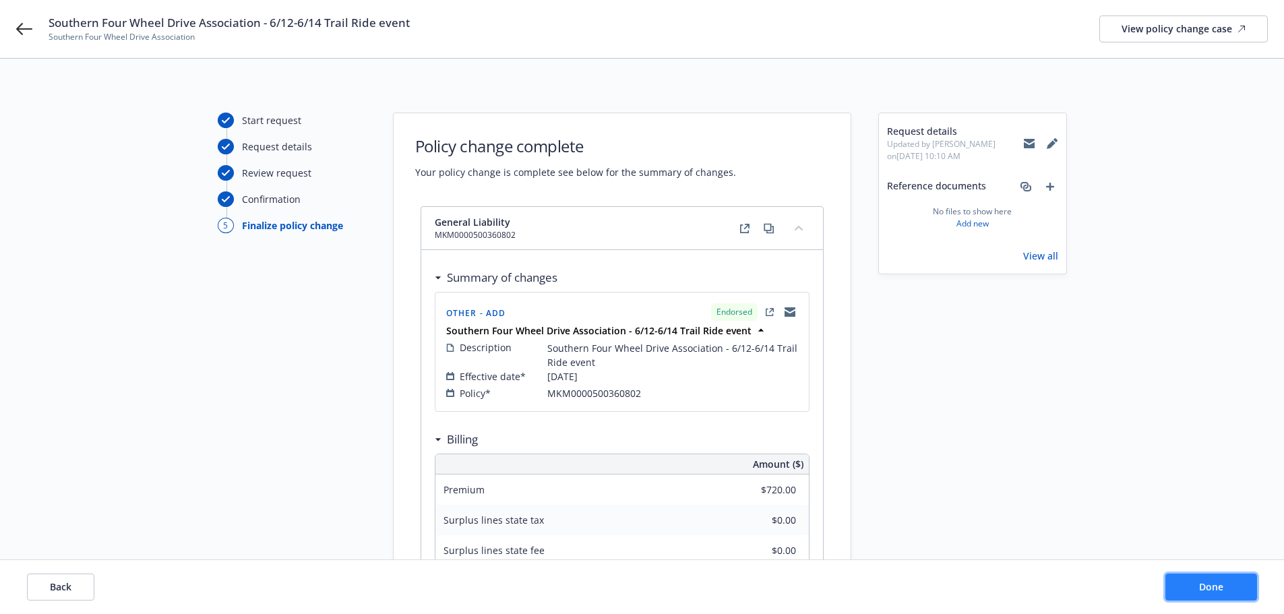
click at [1216, 585] on span "Done" at bounding box center [1211, 586] width 24 height 13
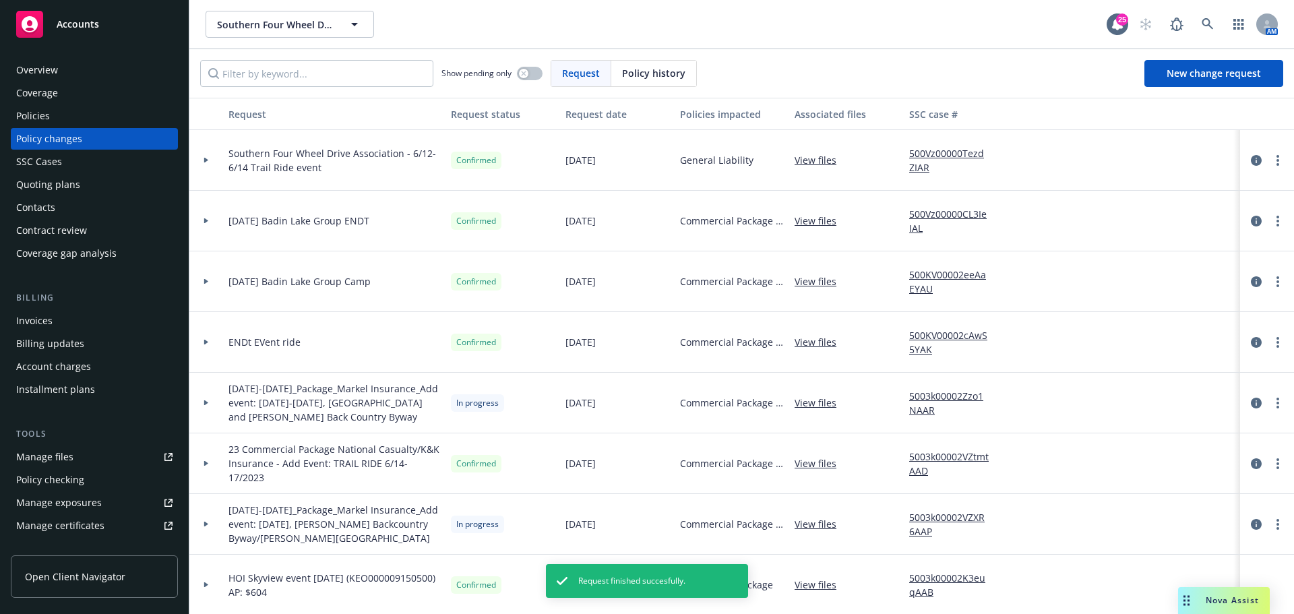
click at [92, 324] on div "Invoices" at bounding box center [94, 321] width 156 height 22
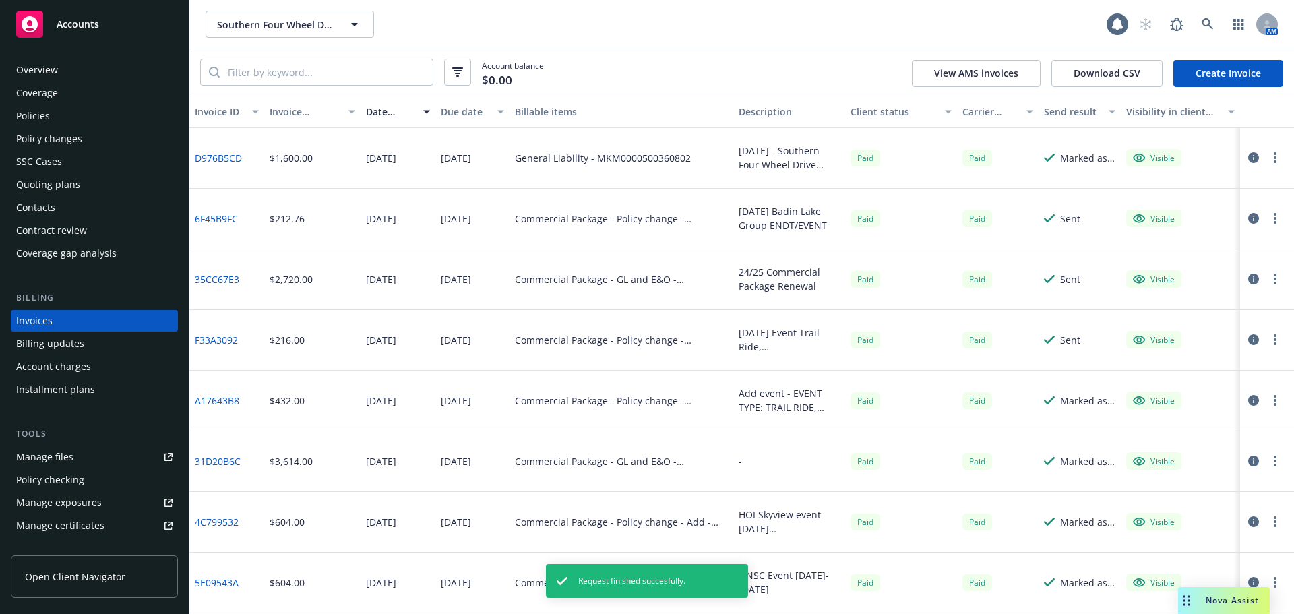
click at [1225, 72] on link "Create Invoice" at bounding box center [1229, 73] width 110 height 27
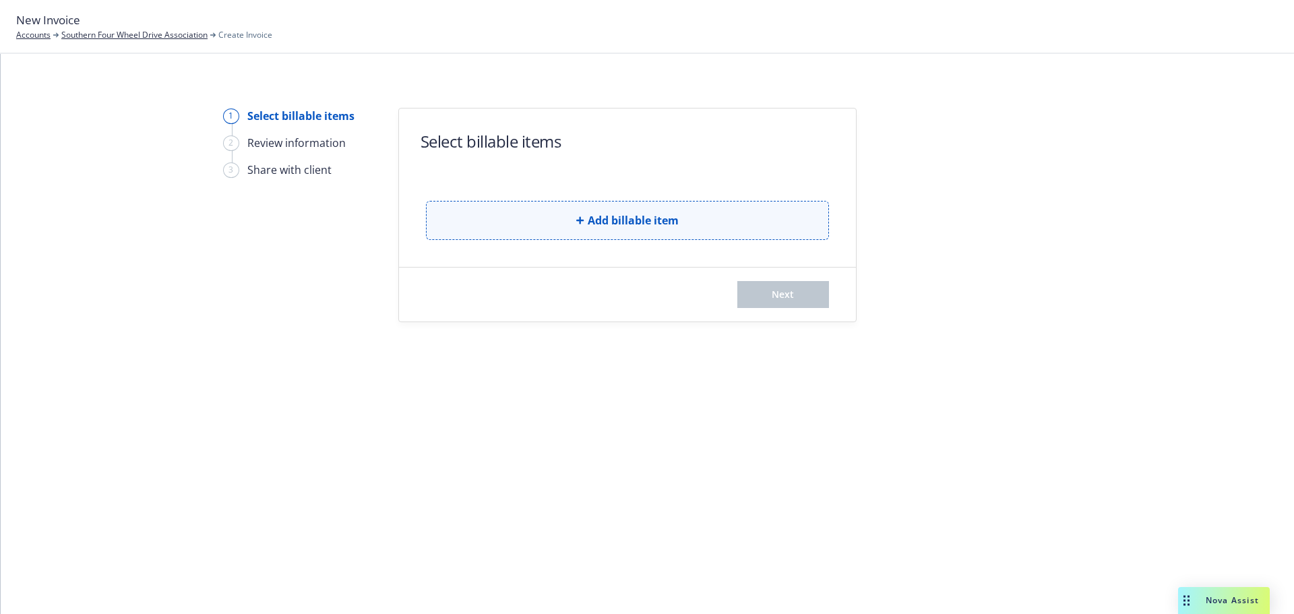
click at [601, 212] on span "Add billable item" at bounding box center [633, 220] width 91 height 16
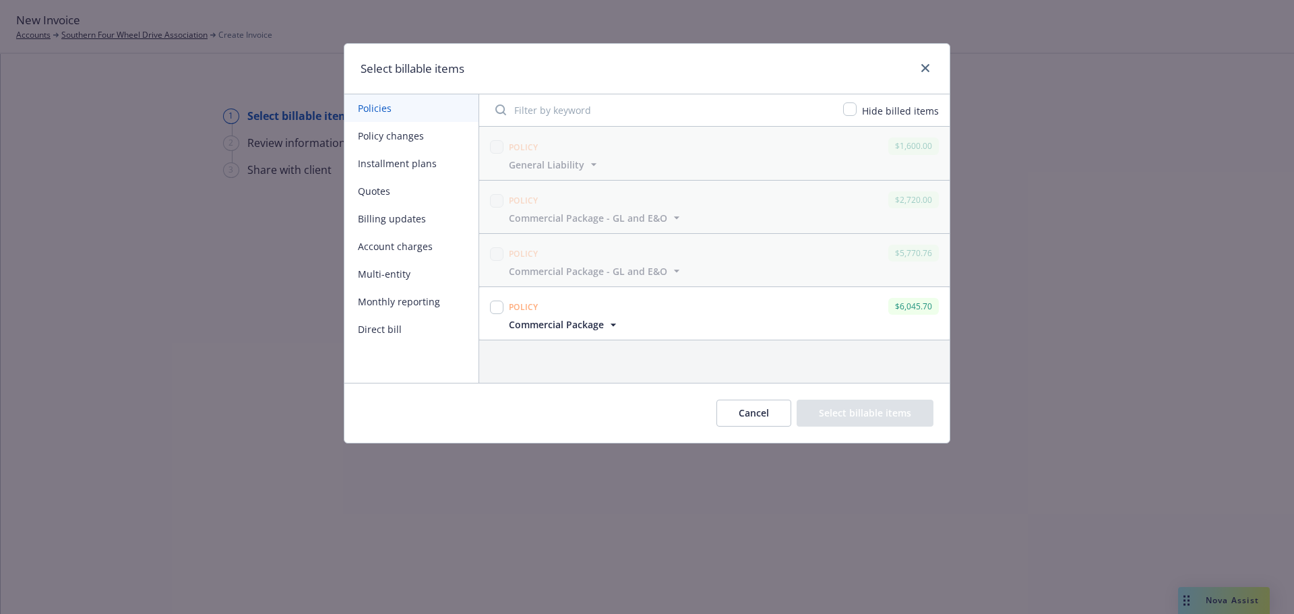
click at [417, 138] on button "Policy changes" at bounding box center [412, 136] width 134 height 28
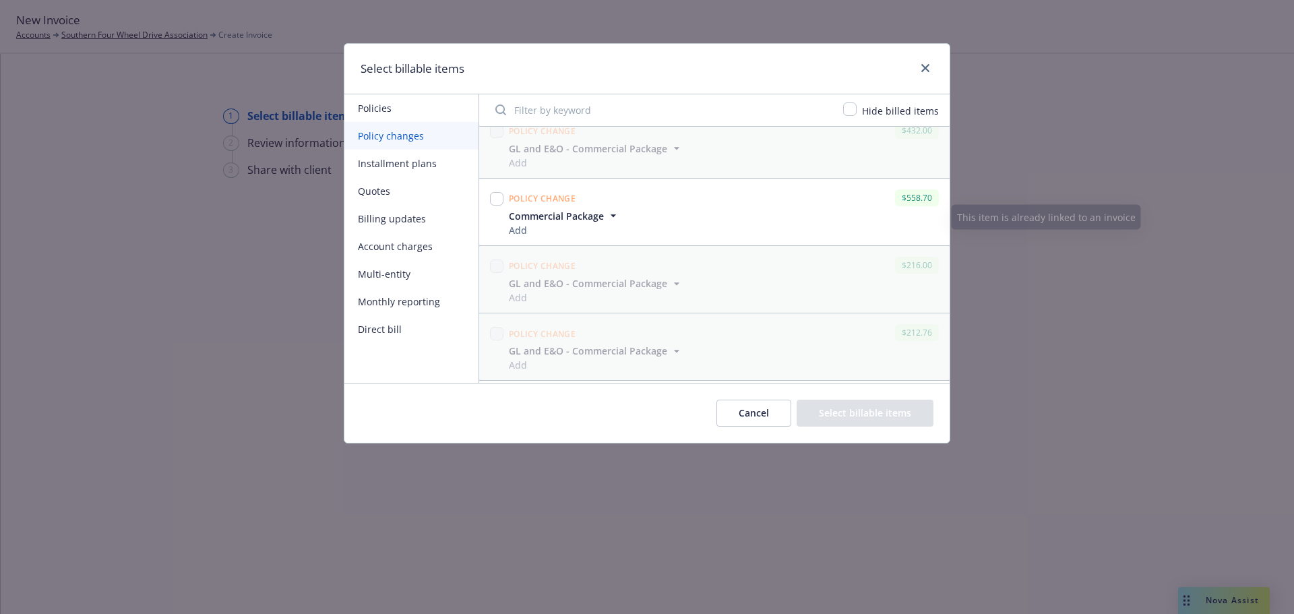
scroll to position [149, 0]
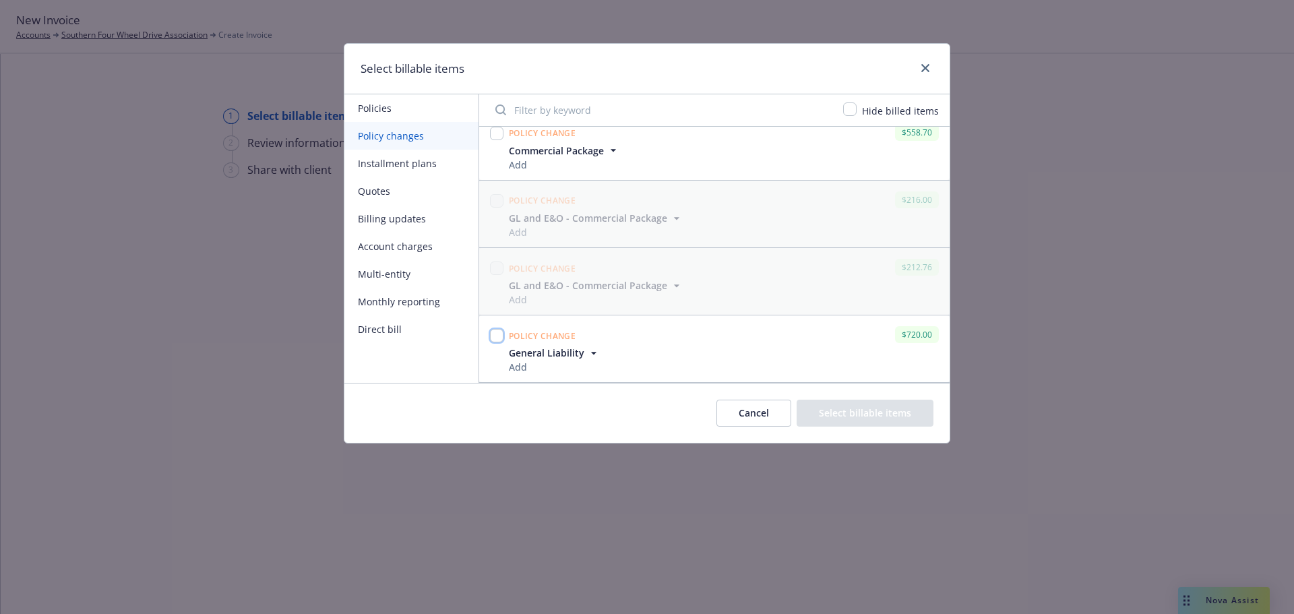
click at [498, 338] on input "checkbox" at bounding box center [496, 335] width 13 height 13
checkbox input "true"
click at [901, 422] on button "Select billable items" at bounding box center [865, 413] width 137 height 27
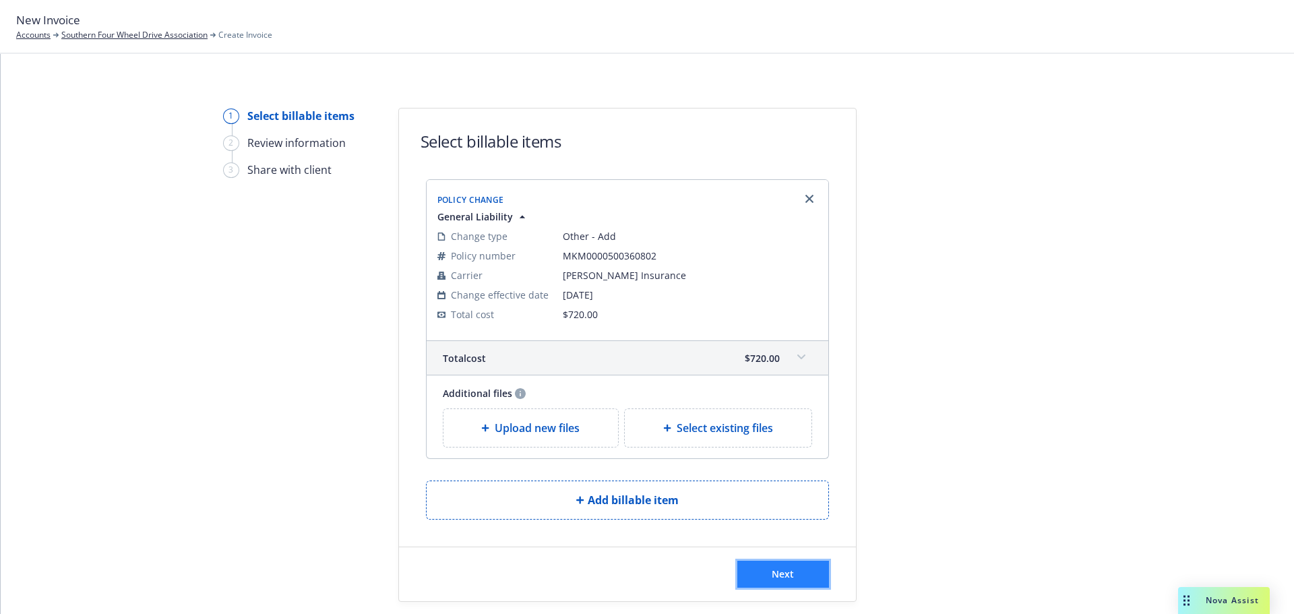
click at [780, 577] on span "Next" at bounding box center [783, 574] width 22 height 13
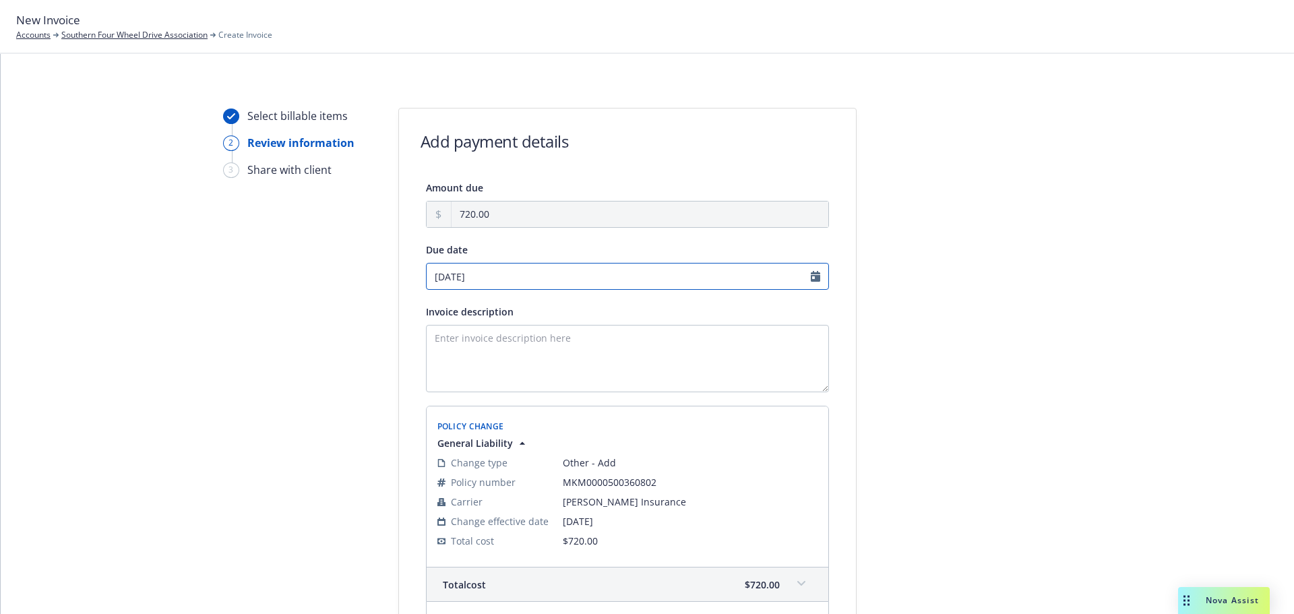
click at [806, 274] on input "10/28/2025" at bounding box center [627, 276] width 403 height 27
select select "October"
select select "2025"
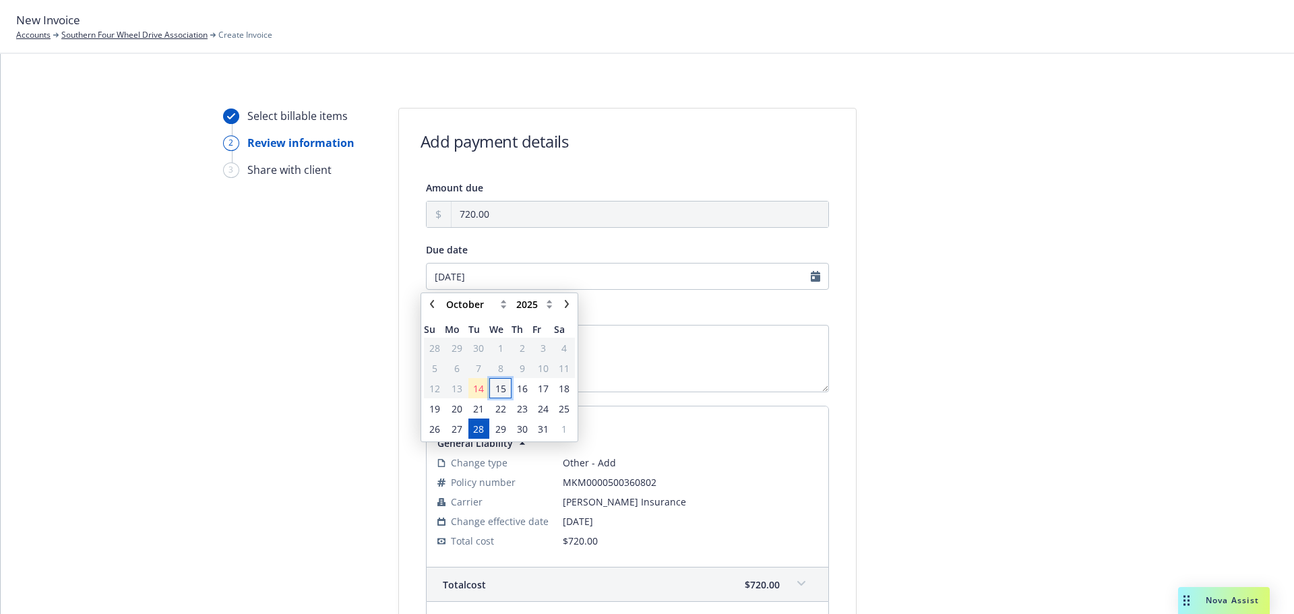
click at [500, 391] on span "15" at bounding box center [501, 389] width 11 height 14
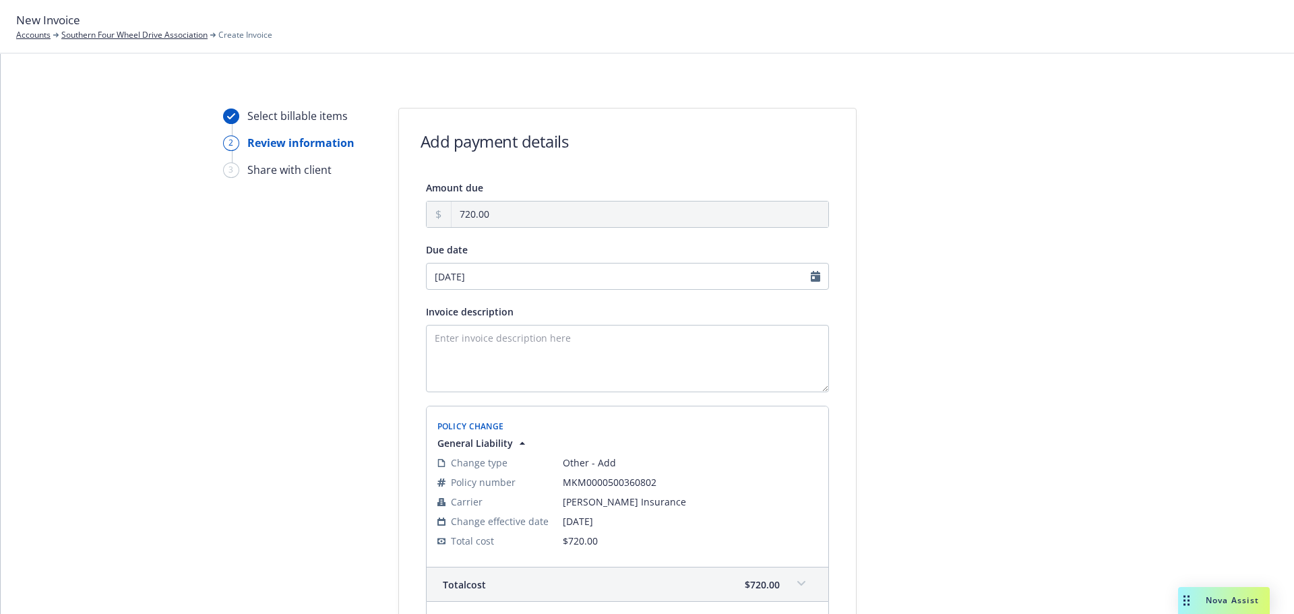
type input "10/15/2025"
click at [568, 336] on textarea "Invoice description" at bounding box center [627, 358] width 403 height 67
paste textarea "Southern Four Wheel Drive Association - 6/12-6/14 Trail Ride event"
drag, startPoint x: 556, startPoint y: 339, endPoint x: 314, endPoint y: 327, distance: 241.7
click at [314, 327] on div "Select billable items 2 Review information 3 Share with client Add payment deta…" at bounding box center [647, 438] width 1261 height 660
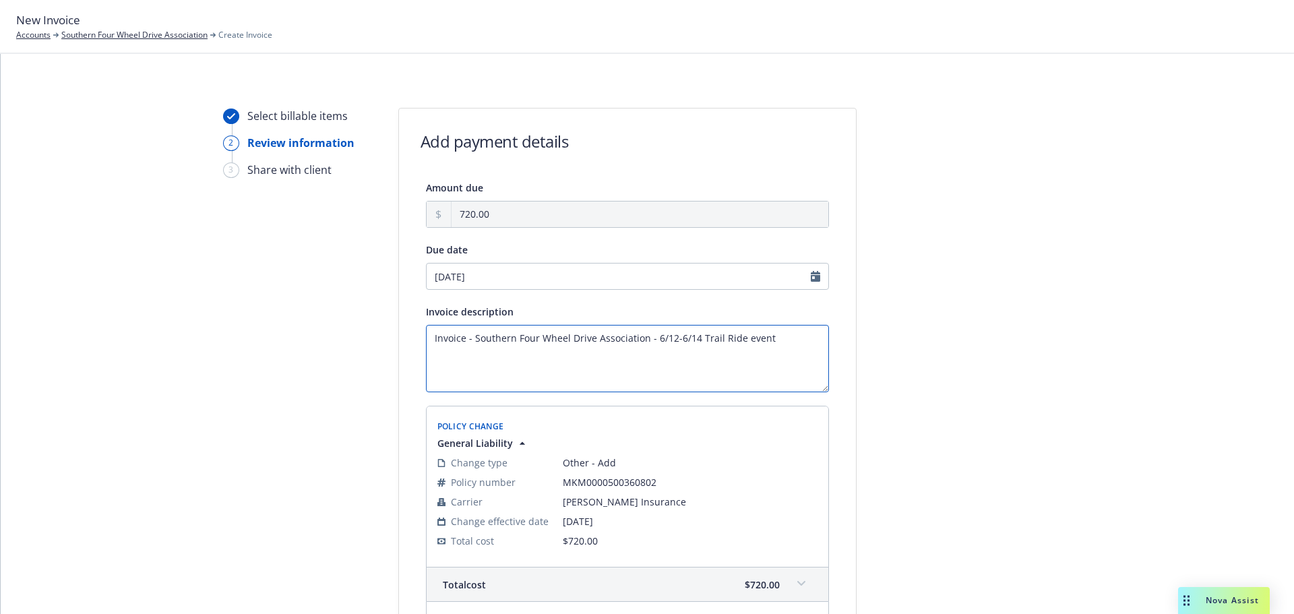
click at [740, 339] on textarea "Invoice - Southern Four Wheel Drive Association - 6/12-6/14 Trail Ride event" at bounding box center [627, 358] width 403 height 67
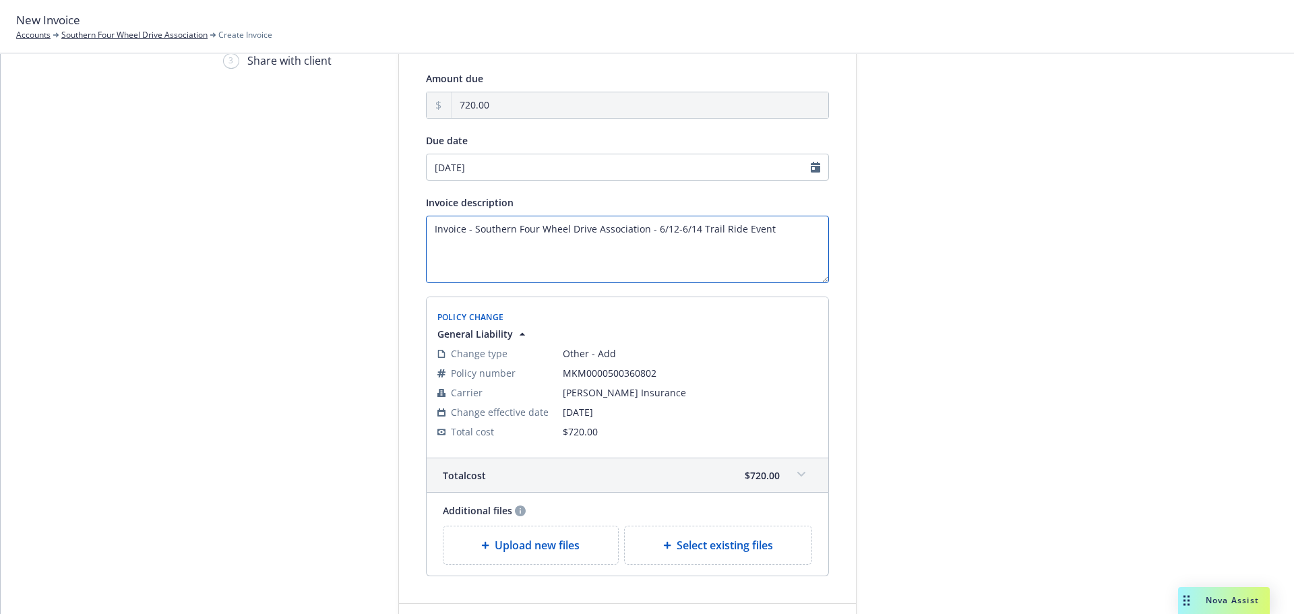
scroll to position [208, 0]
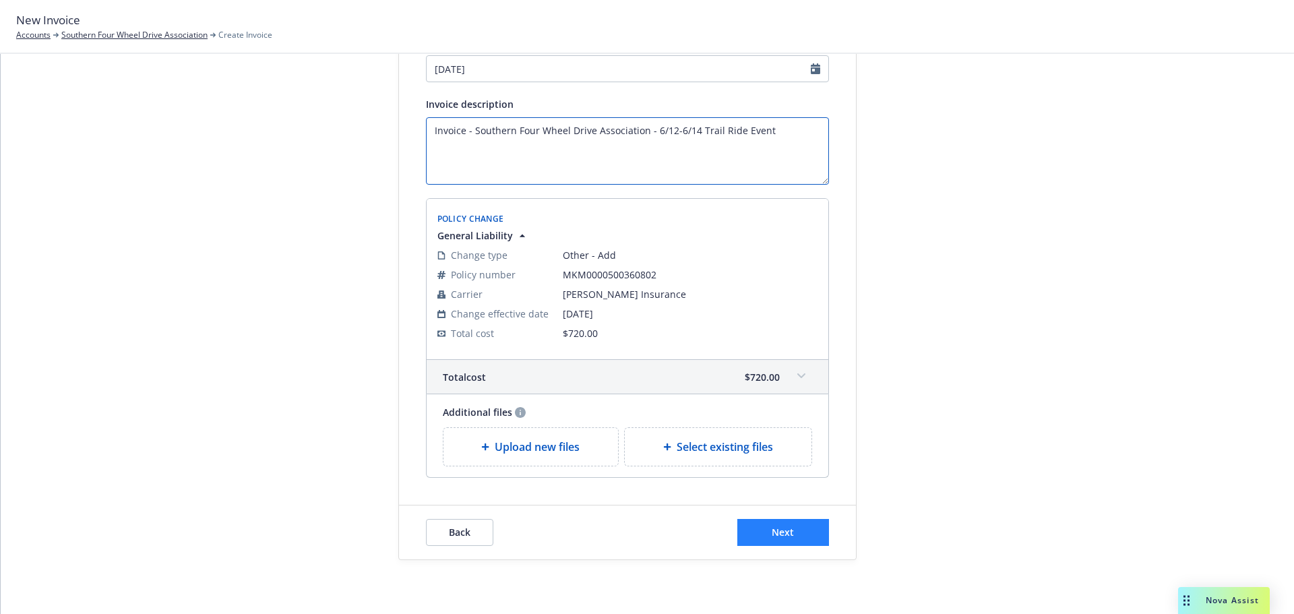
type textarea "Invoice - Southern Four Wheel Drive Association - 6/12-6/14 Trail Ride Event"
click at [775, 535] on span "Next" at bounding box center [783, 532] width 22 height 13
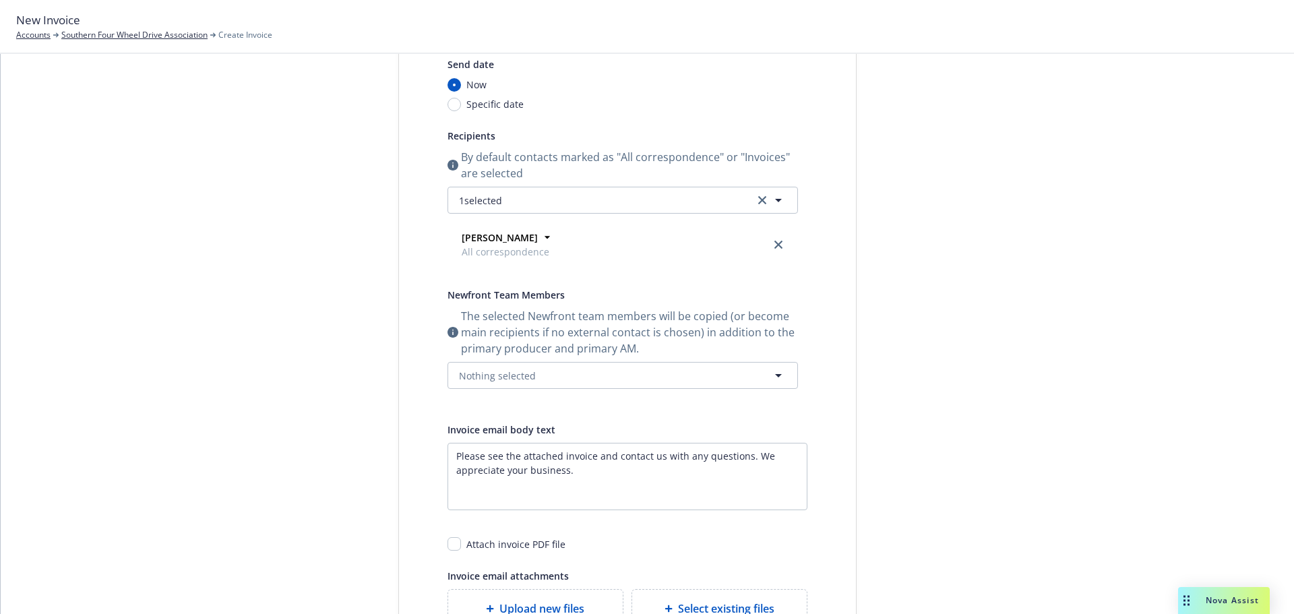
scroll to position [73, 0]
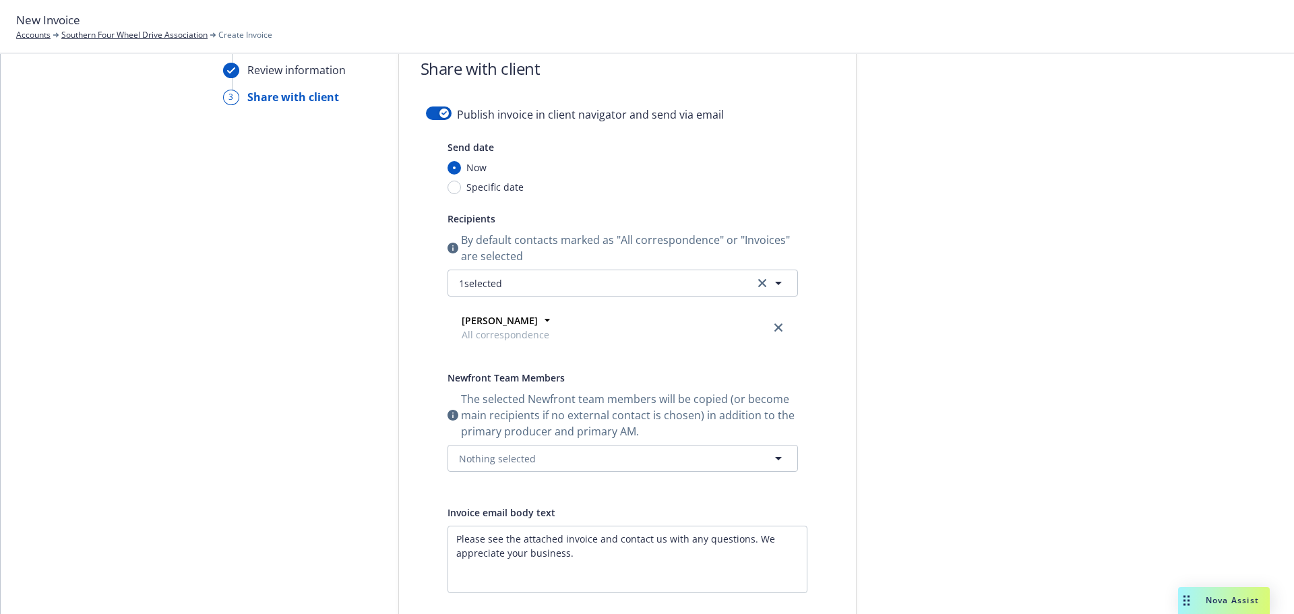
click at [425, 102] on form "Share with client Publish invoice in client navigator and send via email Send d…" at bounding box center [627, 414] width 457 height 757
click at [426, 111] on button "button" at bounding box center [439, 113] width 26 height 13
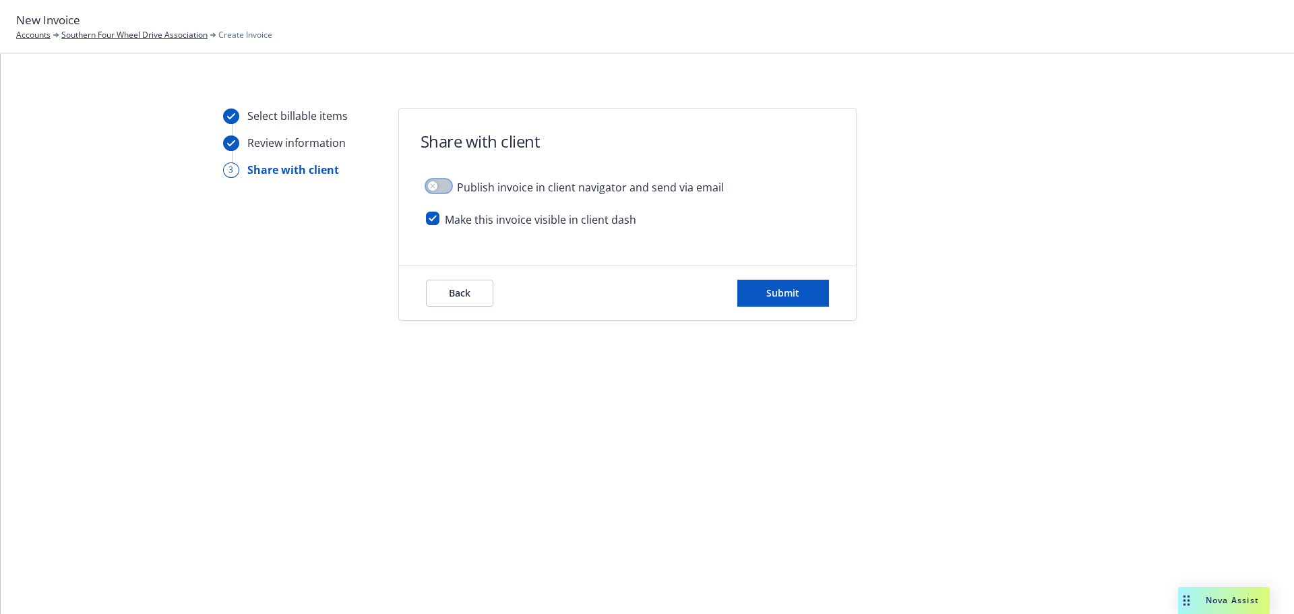
scroll to position [0, 0]
click at [438, 212] on input "checkbox" at bounding box center [432, 218] width 13 height 13
checkbox input "false"
click at [794, 303] on button "Submit" at bounding box center [784, 293] width 92 height 27
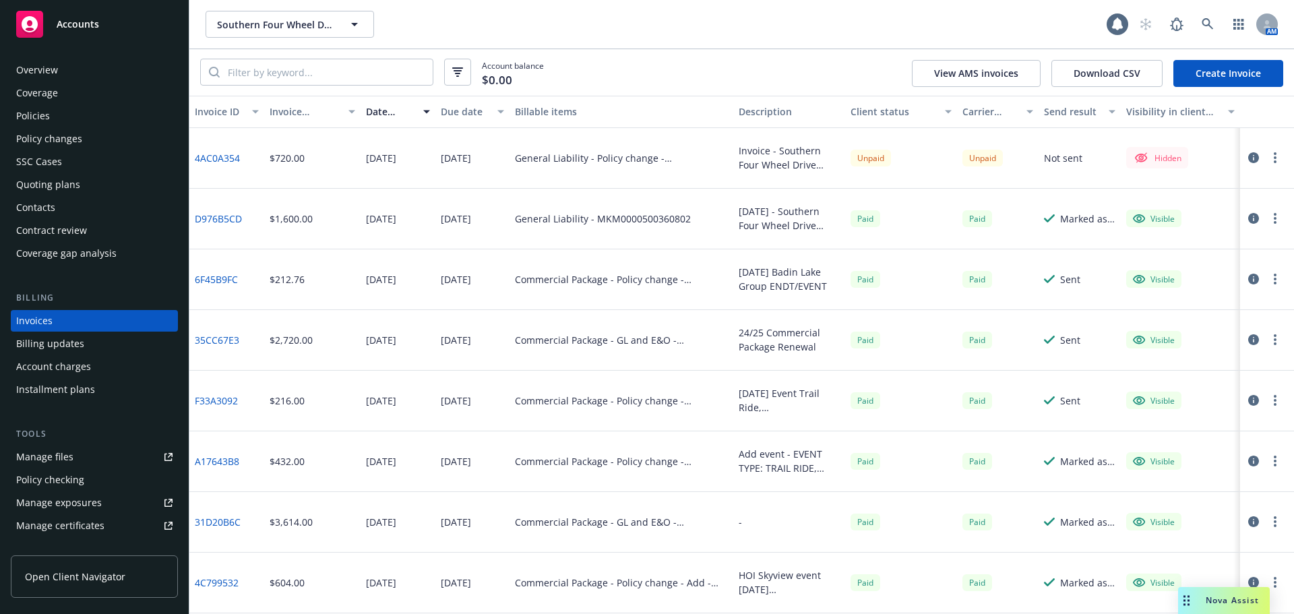
click at [1274, 159] on icon "button" at bounding box center [1275, 157] width 3 height 11
drag, startPoint x: 1219, startPoint y: 267, endPoint x: 1210, endPoint y: 267, distance: 8.8
click at [1219, 267] on link "Make it visible in client dash" at bounding box center [1187, 266] width 172 height 27
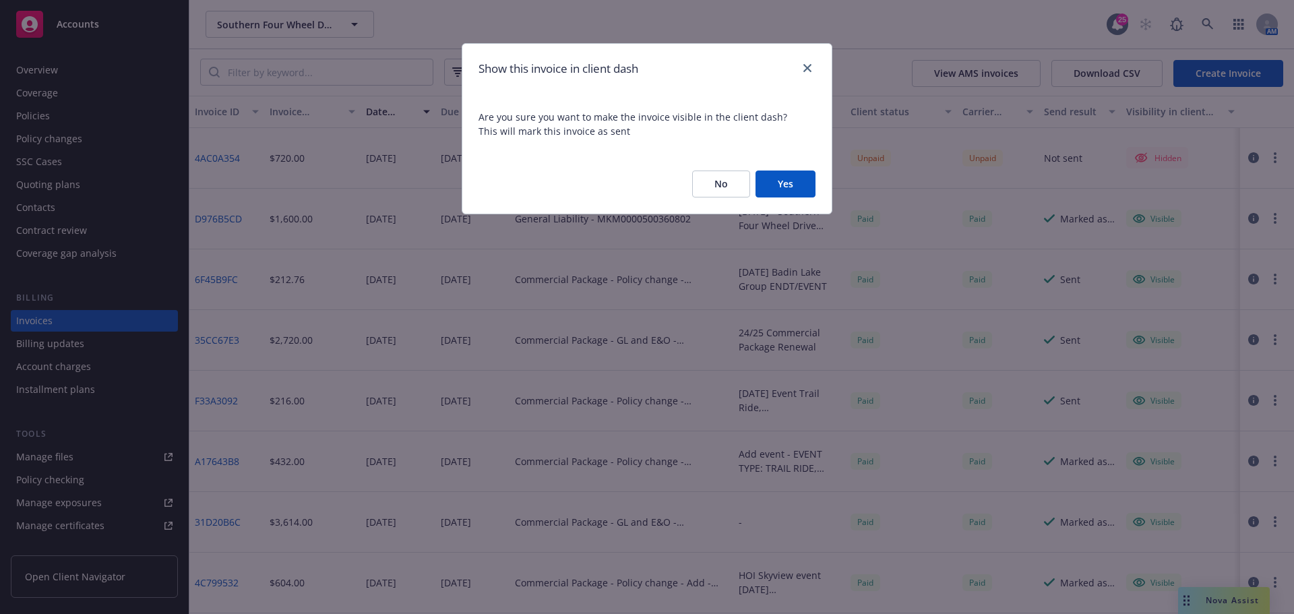
click at [788, 187] on button "Yes" at bounding box center [786, 184] width 60 height 27
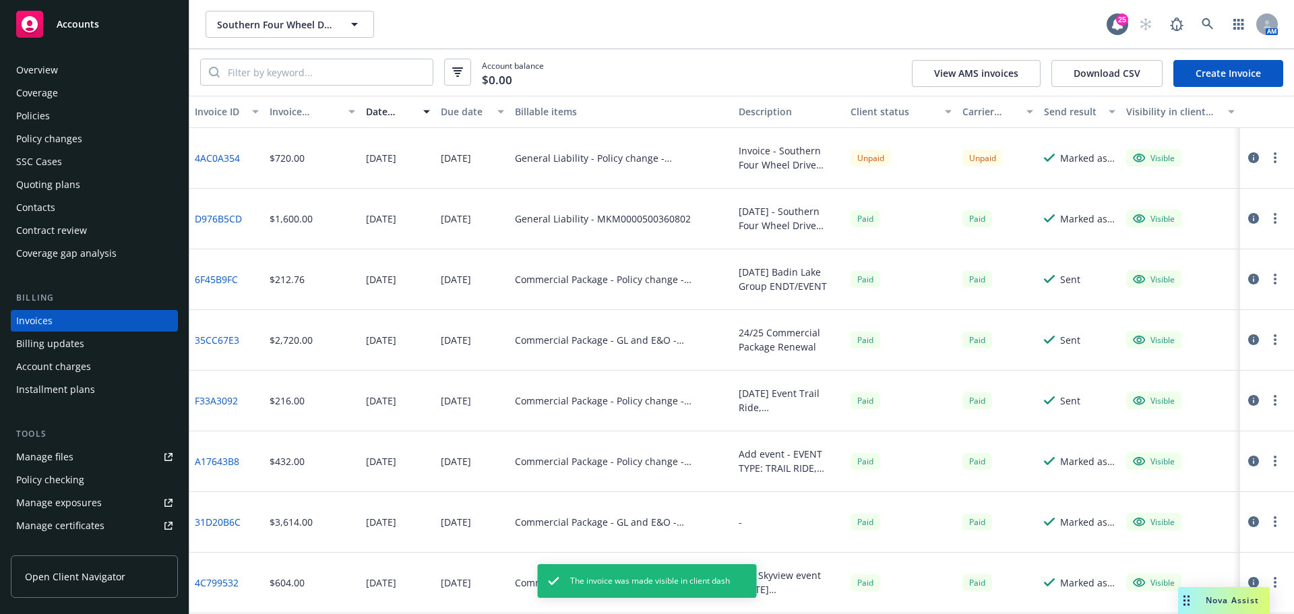
click at [1249, 160] on icon "button" at bounding box center [1254, 157] width 11 height 11
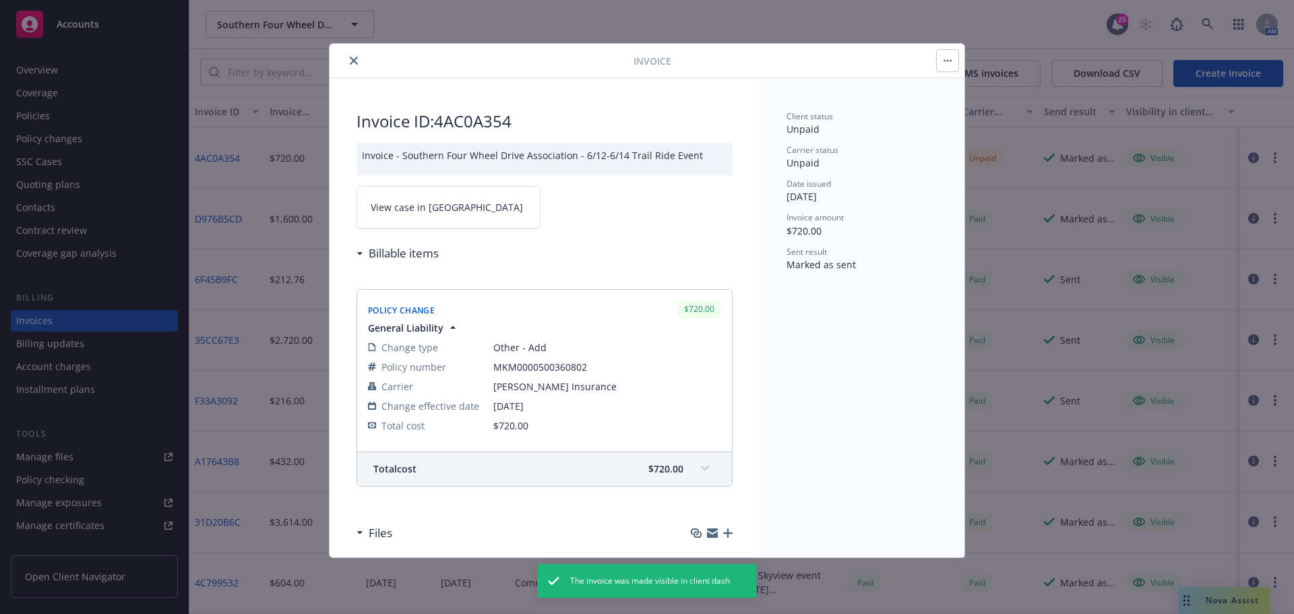
click at [466, 212] on link "View case in SSC" at bounding box center [449, 207] width 184 height 42
click at [357, 63] on icon "close" at bounding box center [354, 61] width 8 height 8
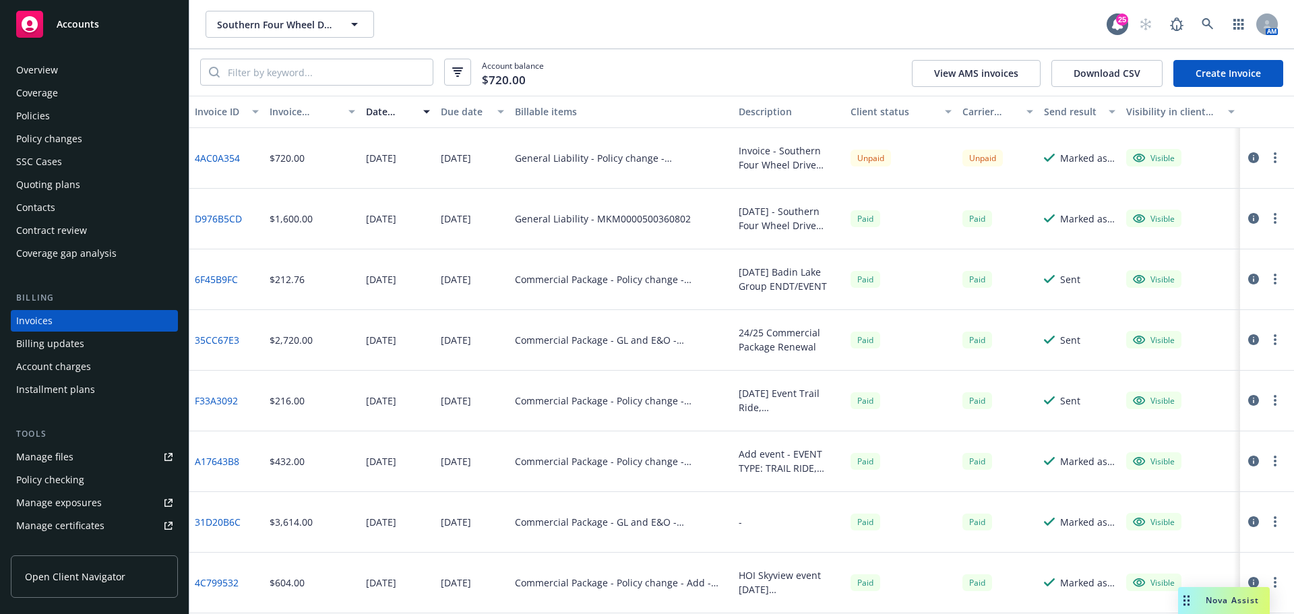
click at [1270, 156] on button "button" at bounding box center [1276, 158] width 16 height 16
click at [1199, 233] on link "Copy invoice URL" at bounding box center [1187, 239] width 172 height 27
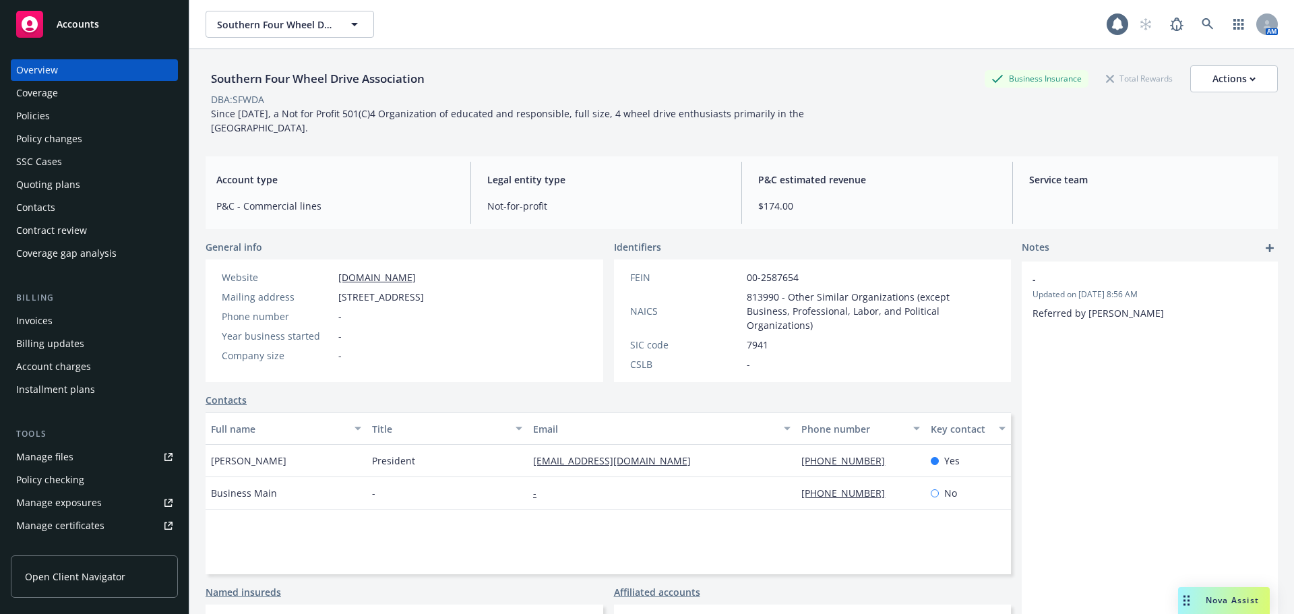
drag, startPoint x: 11, startPoint y: 117, endPoint x: 22, endPoint y: 117, distance: 10.1
click at [11, 117] on link "Policies" at bounding box center [94, 116] width 167 height 22
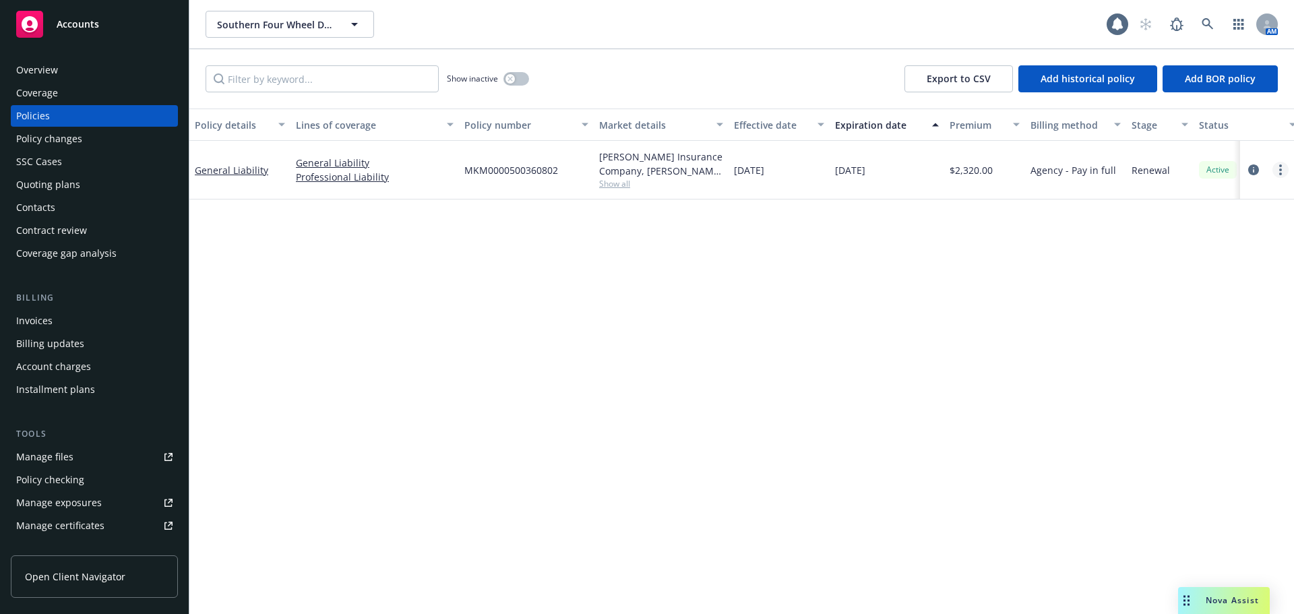
click at [1282, 170] on circle "more" at bounding box center [1281, 170] width 3 height 3
drag, startPoint x: 1208, startPoint y: 356, endPoint x: 214, endPoint y: 92, distance: 1028.2
click at [1207, 356] on link "Copy logging email" at bounding box center [1209, 359] width 158 height 27
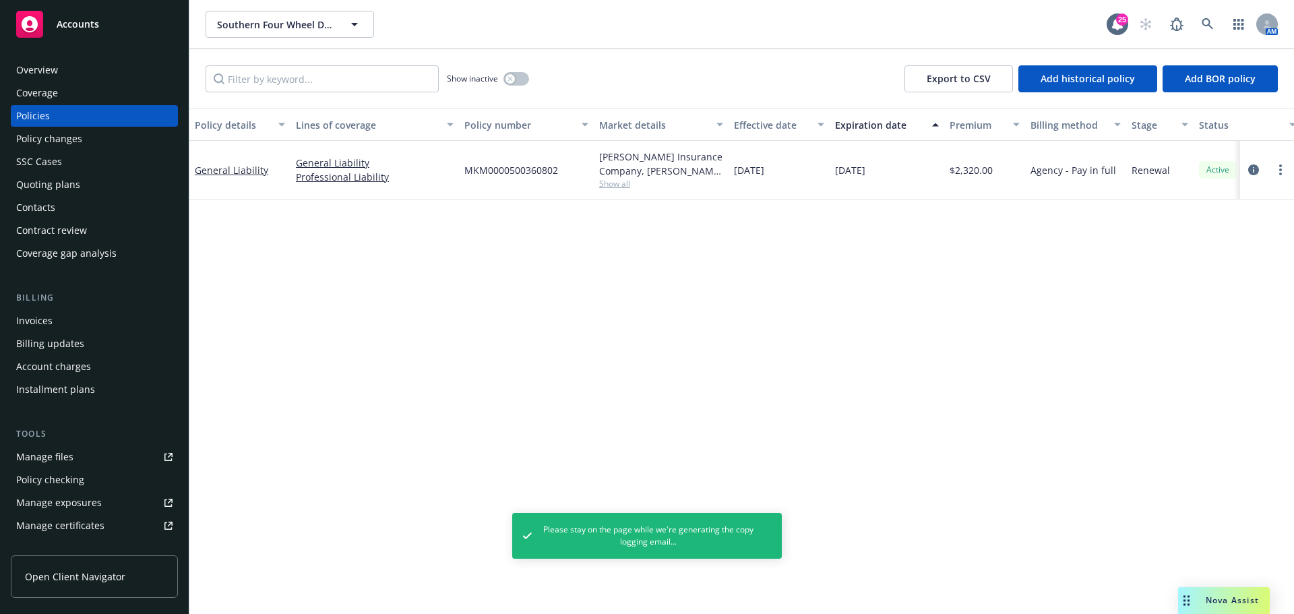
click at [75, 66] on div "Overview" at bounding box center [94, 70] width 156 height 22
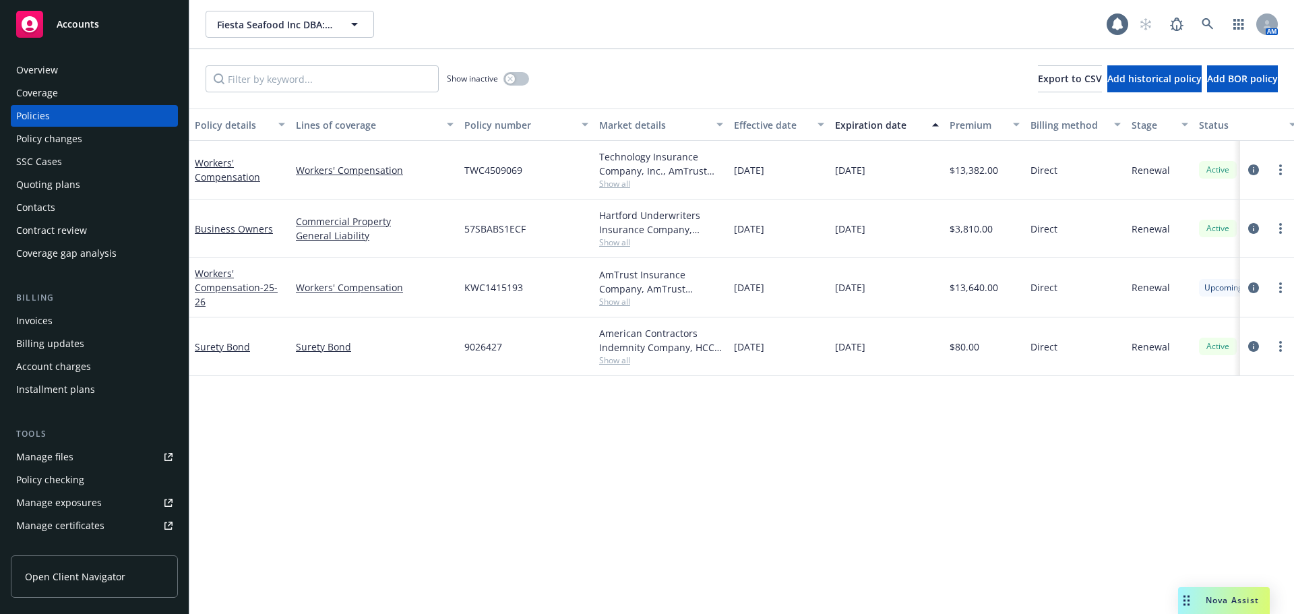
click at [80, 72] on div "Overview" at bounding box center [94, 70] width 156 height 22
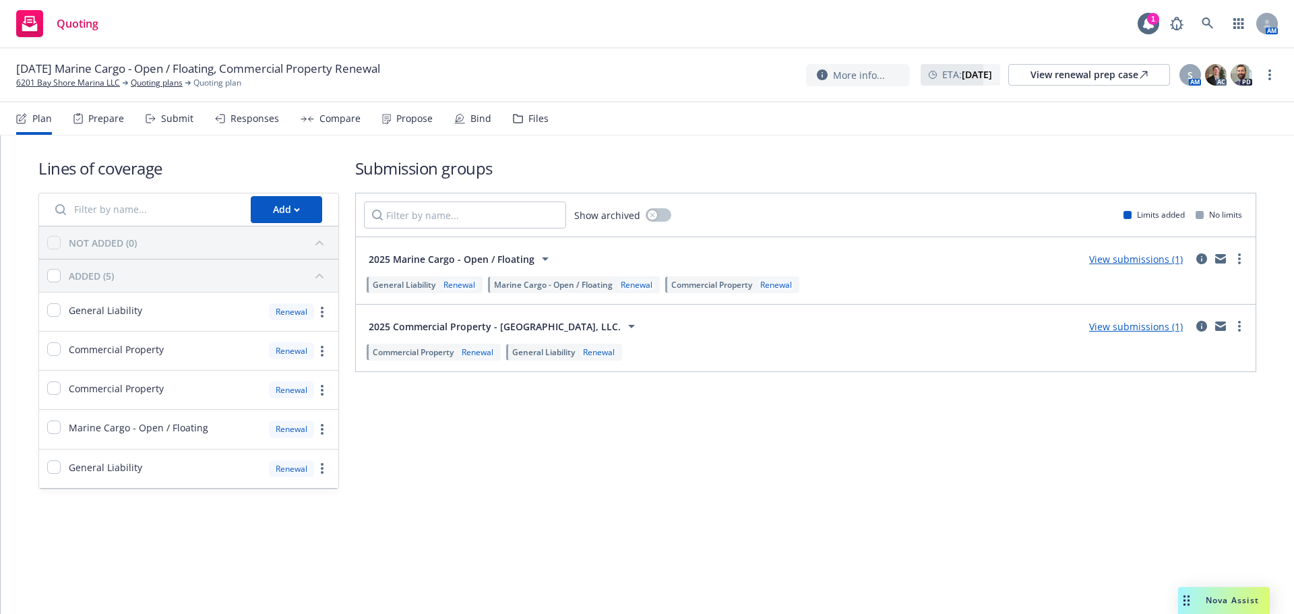
click at [418, 127] on div "Propose" at bounding box center [407, 118] width 51 height 32
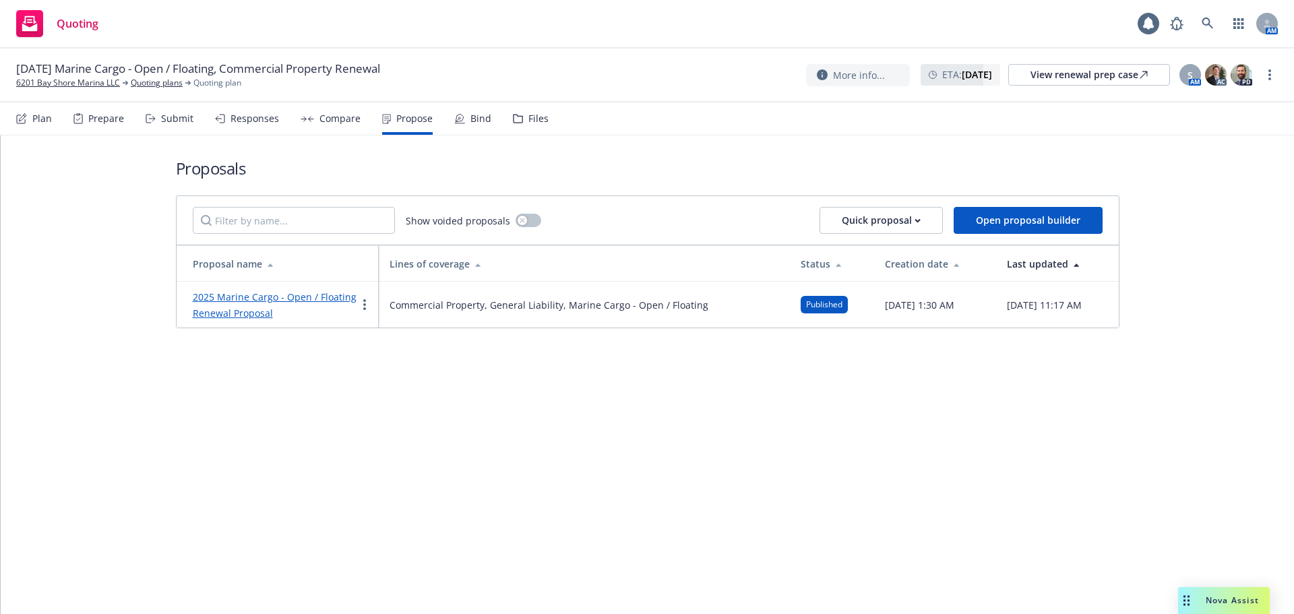
click at [249, 308] on link "2025 Marine Cargo - Open / Floating Renewal Proposal" at bounding box center [275, 305] width 164 height 29
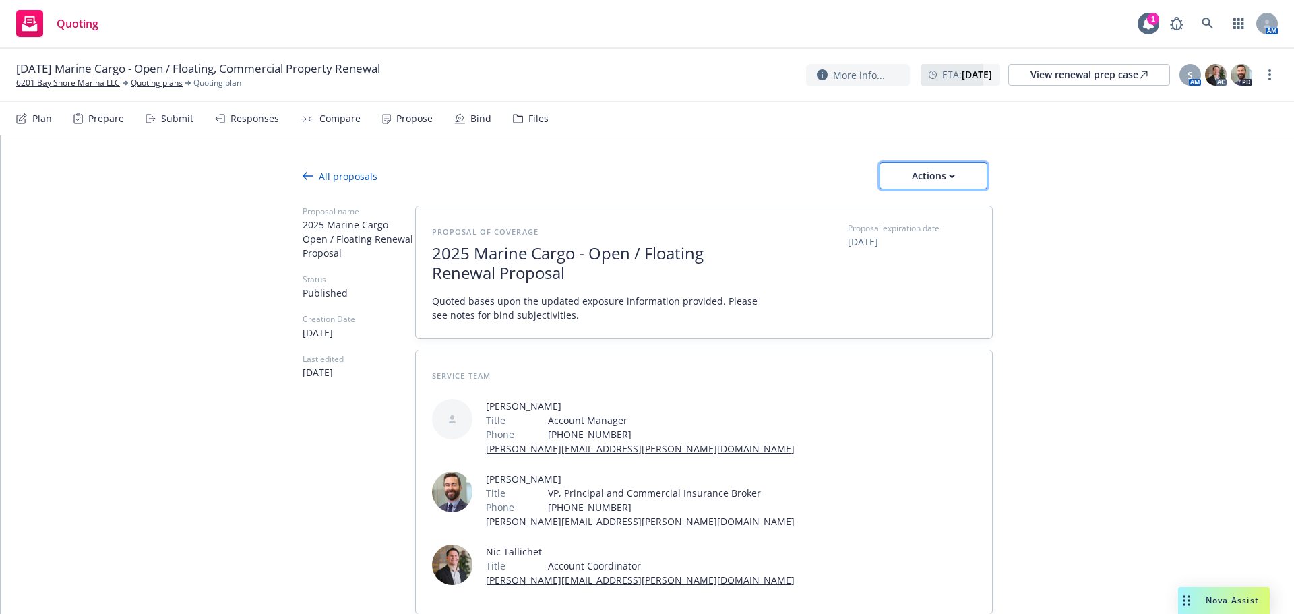
click at [918, 181] on div "Actions" at bounding box center [933, 176] width 63 height 26
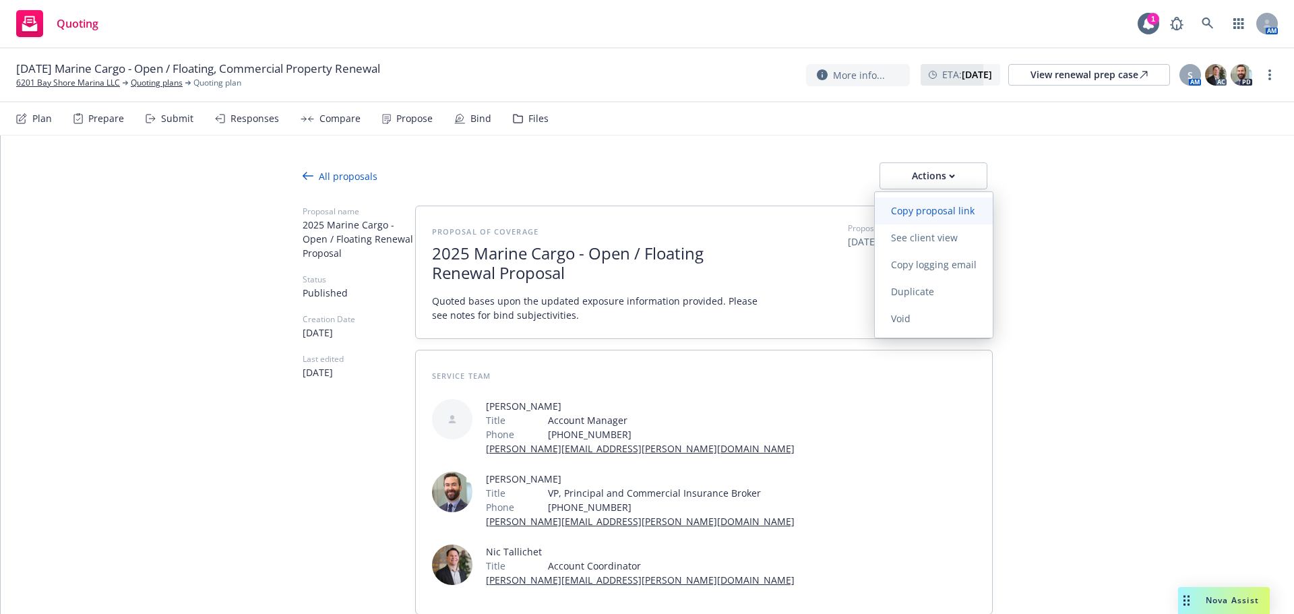
click at [925, 207] on span "Copy proposal link" at bounding box center [933, 210] width 116 height 13
type textarea "x"
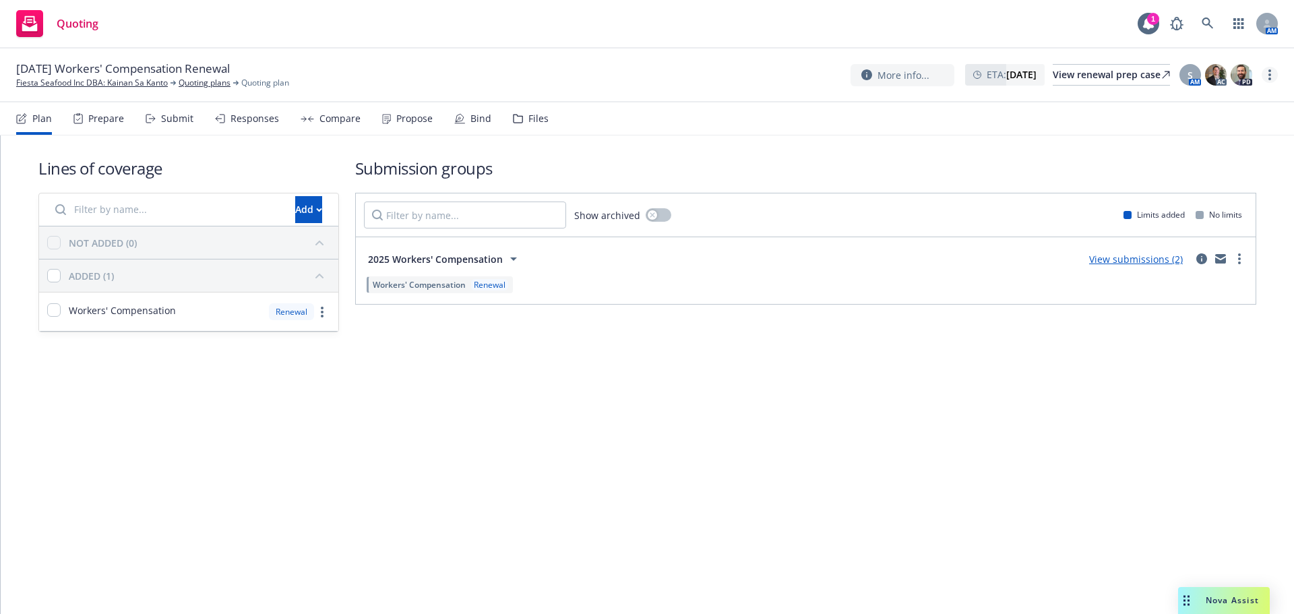
click at [1265, 71] on link "more" at bounding box center [1270, 75] width 16 height 16
click at [1196, 113] on link "Copy logging email" at bounding box center [1202, 103] width 150 height 27
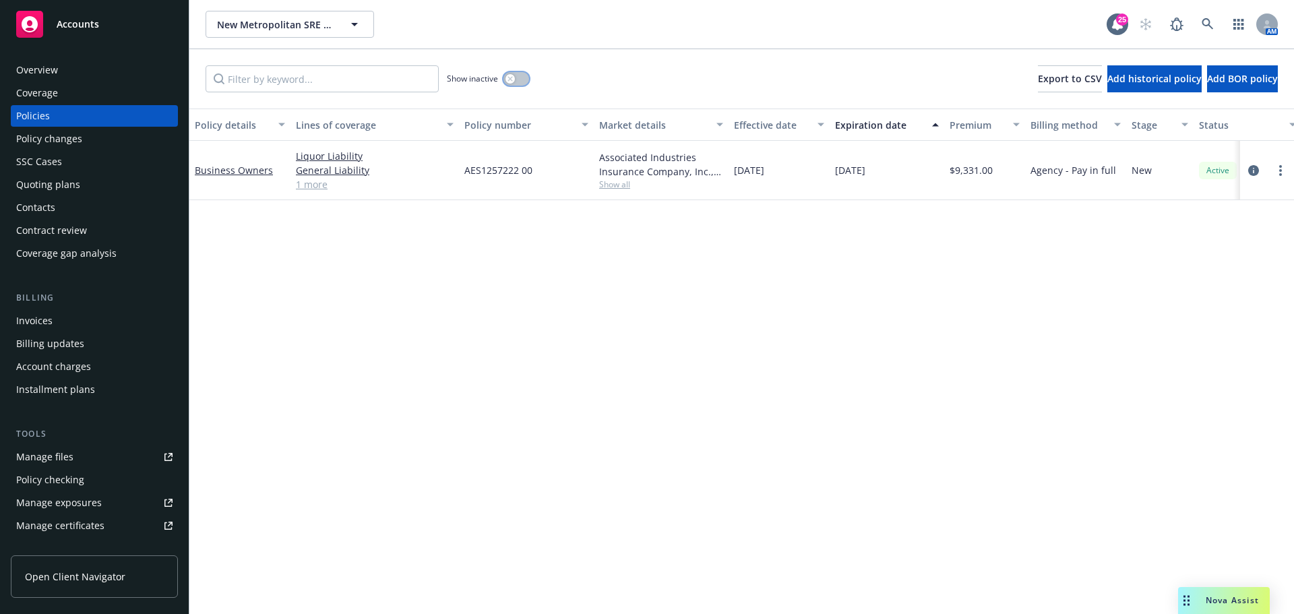
click at [515, 80] on button "button" at bounding box center [517, 78] width 26 height 13
drag, startPoint x: 511, startPoint y: 81, endPoint x: 504, endPoint y: 75, distance: 9.6
click at [510, 81] on button "button" at bounding box center [517, 78] width 26 height 13
click at [90, 185] on div "Quoting plans" at bounding box center [94, 185] width 156 height 22
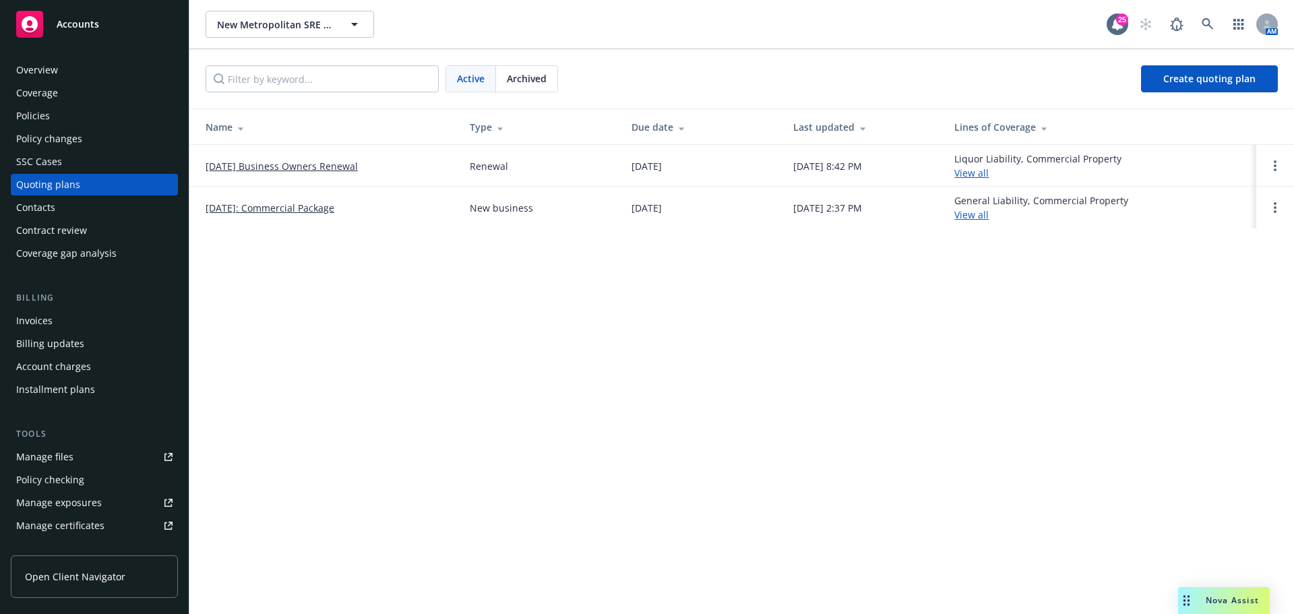
click at [291, 166] on link "[DATE] Business Owners Renewal" at bounding box center [282, 166] width 152 height 14
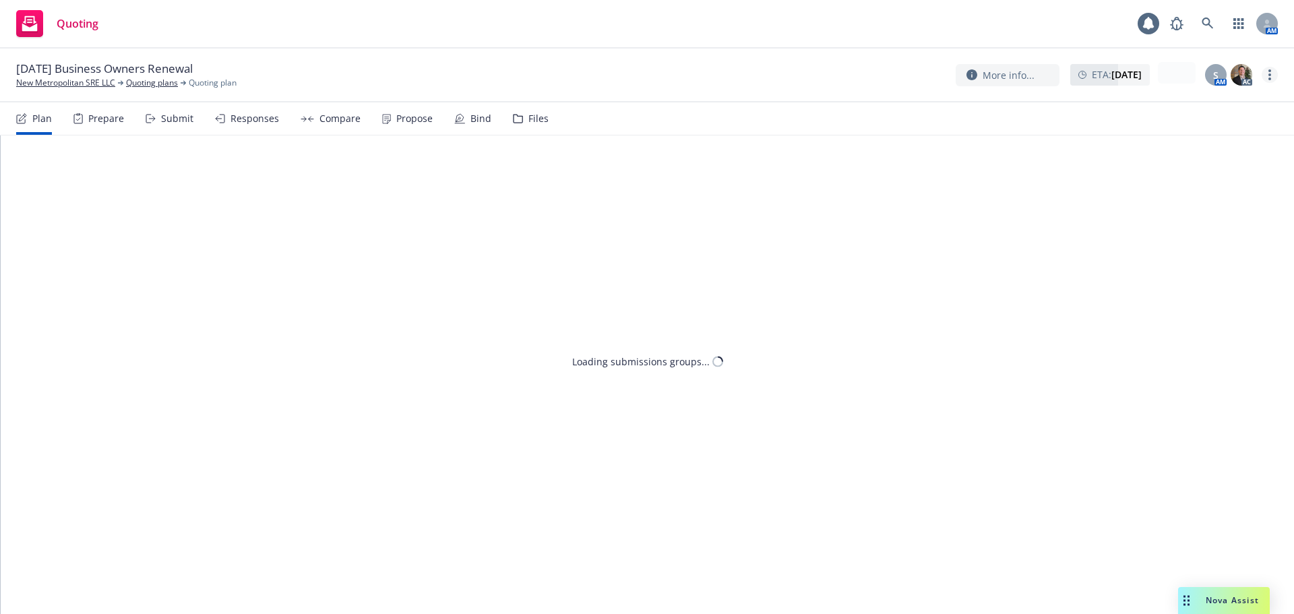
click at [1274, 69] on link "more" at bounding box center [1270, 75] width 16 height 16
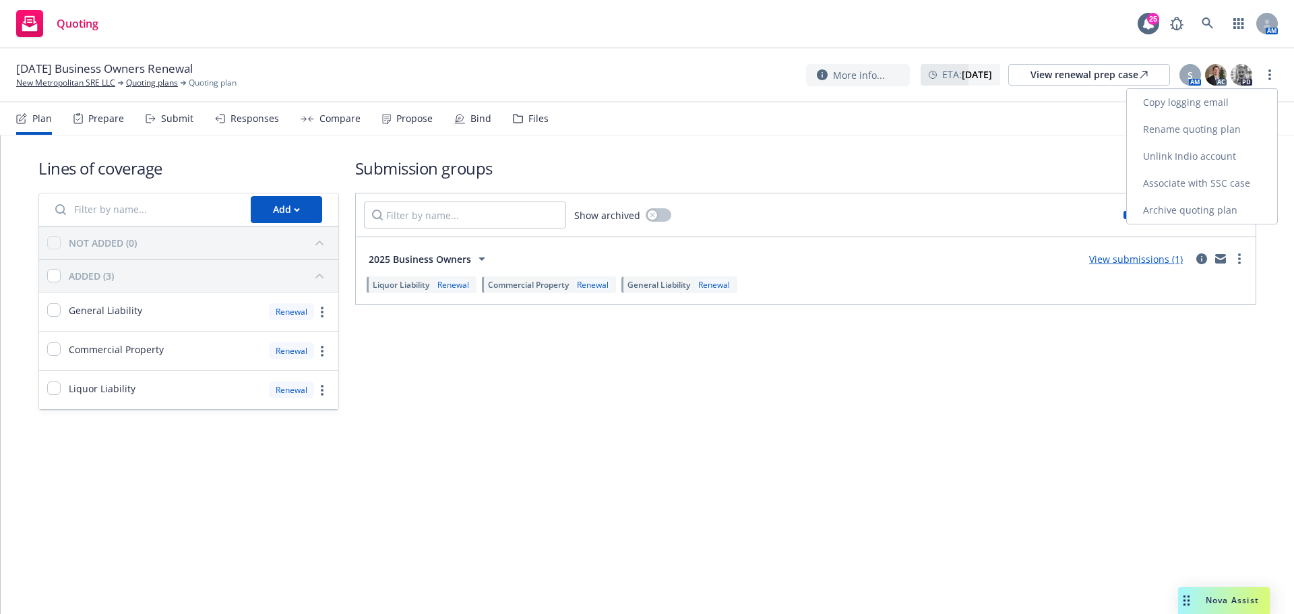
drag, startPoint x: 1232, startPoint y: 96, endPoint x: 1231, endPoint y: 107, distance: 10.2
click at [1232, 97] on link "Copy logging email" at bounding box center [1202, 102] width 150 height 27
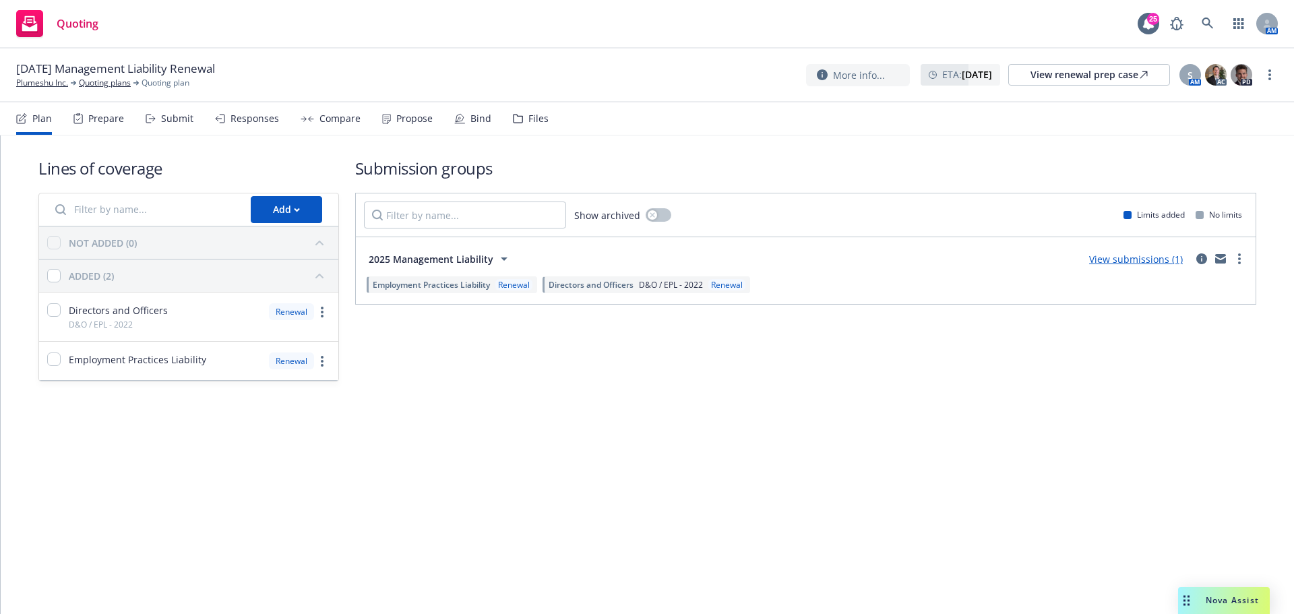
click at [411, 126] on div "Propose" at bounding box center [407, 118] width 51 height 32
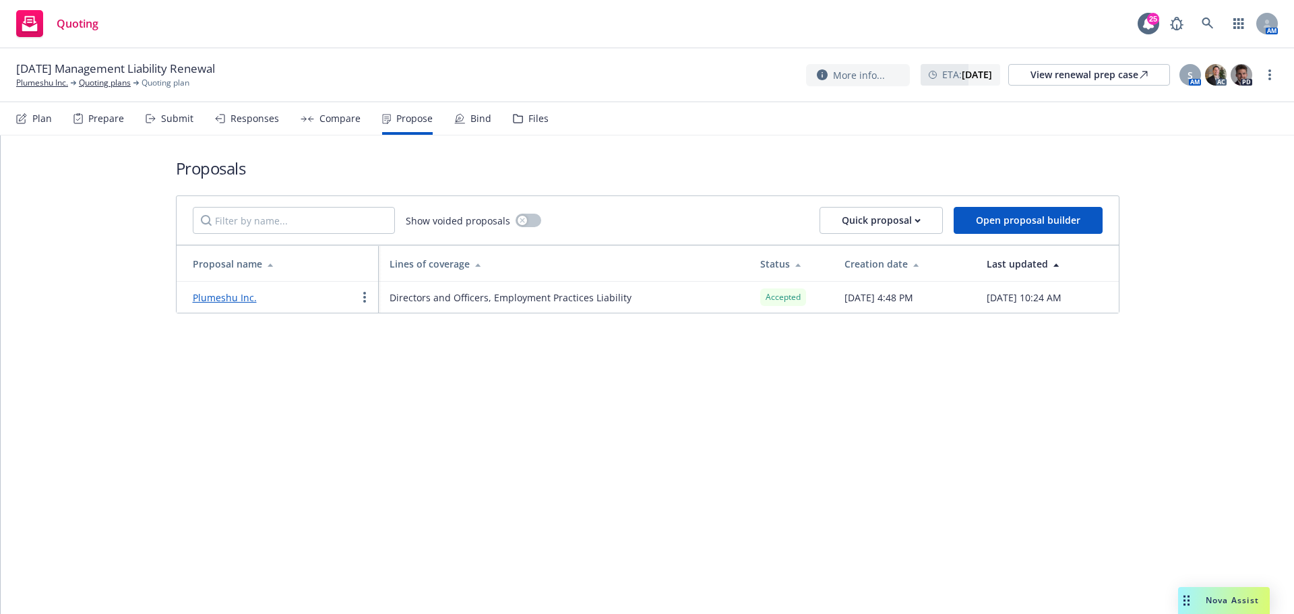
click at [460, 129] on div "Bind" at bounding box center [472, 118] width 37 height 32
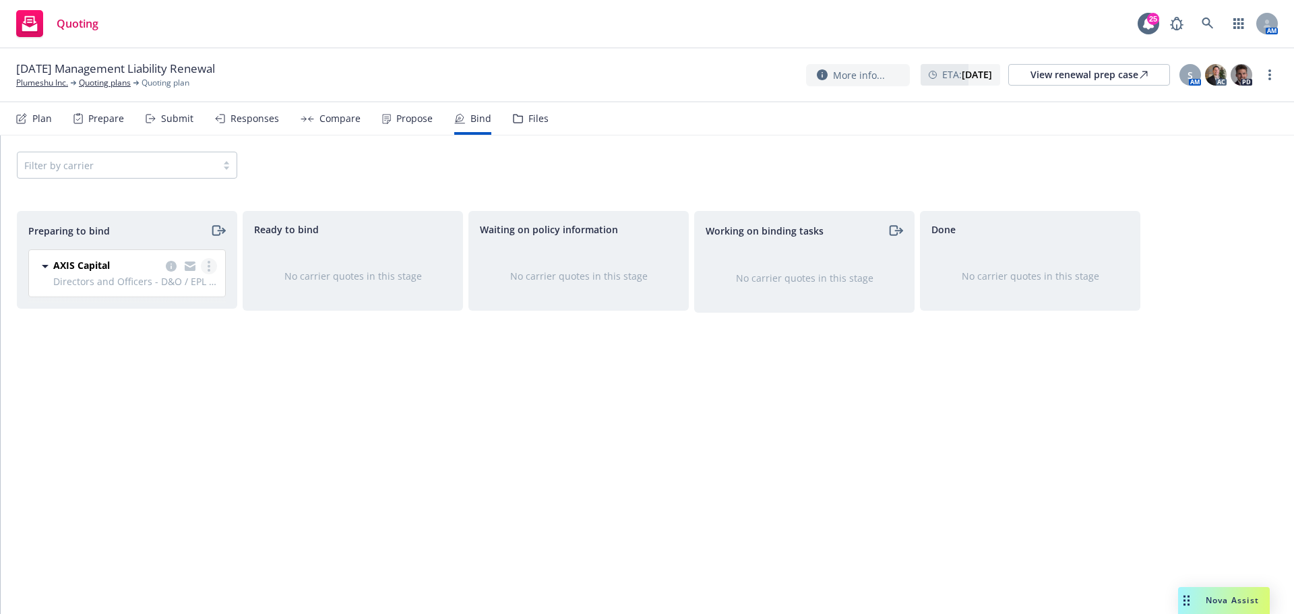
click at [212, 266] on link "more" at bounding box center [209, 266] width 16 height 16
click at [189, 325] on link "Log bind order" at bounding box center [150, 320] width 132 height 27
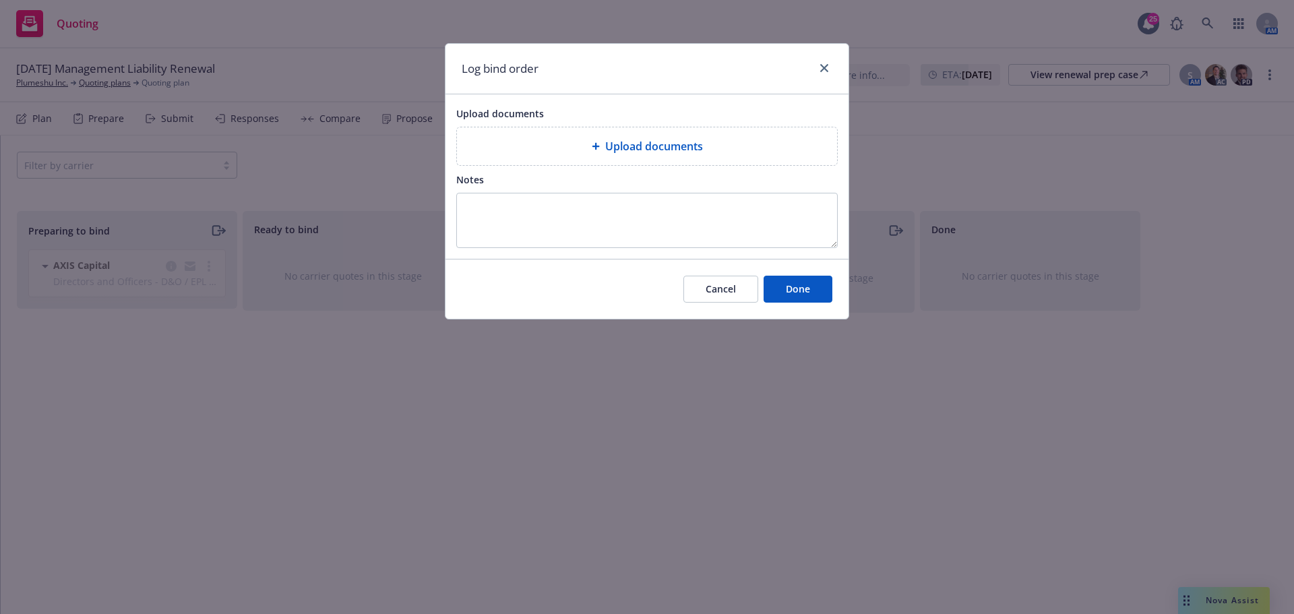
click at [648, 171] on div "Upload documents Upload documents Notes" at bounding box center [647, 176] width 403 height 165
click at [646, 140] on span "Upload documents" at bounding box center [654, 146] width 98 height 16
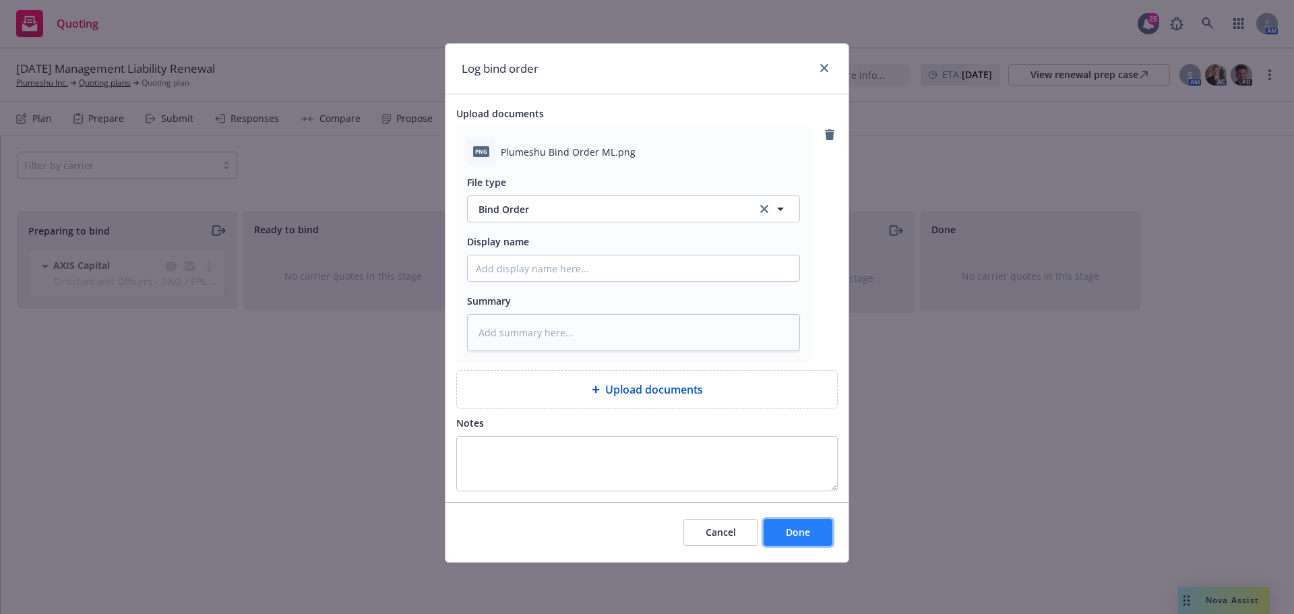
click at [803, 535] on span "Done" at bounding box center [798, 532] width 24 height 13
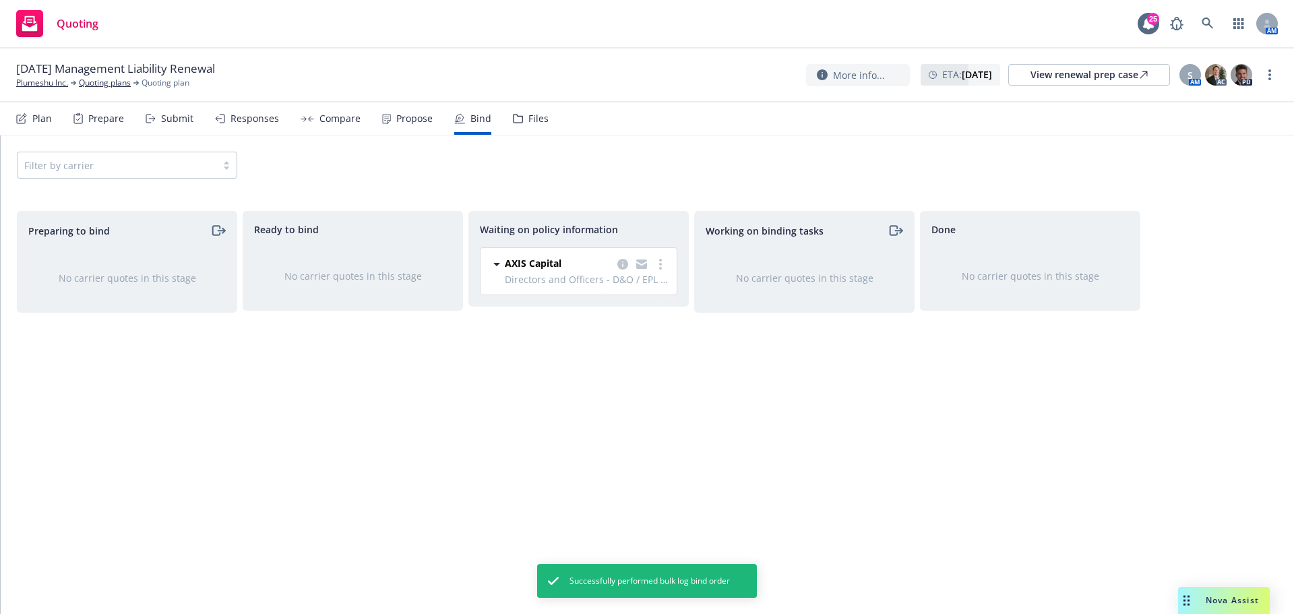
click at [401, 122] on div "Propose" at bounding box center [414, 118] width 36 height 11
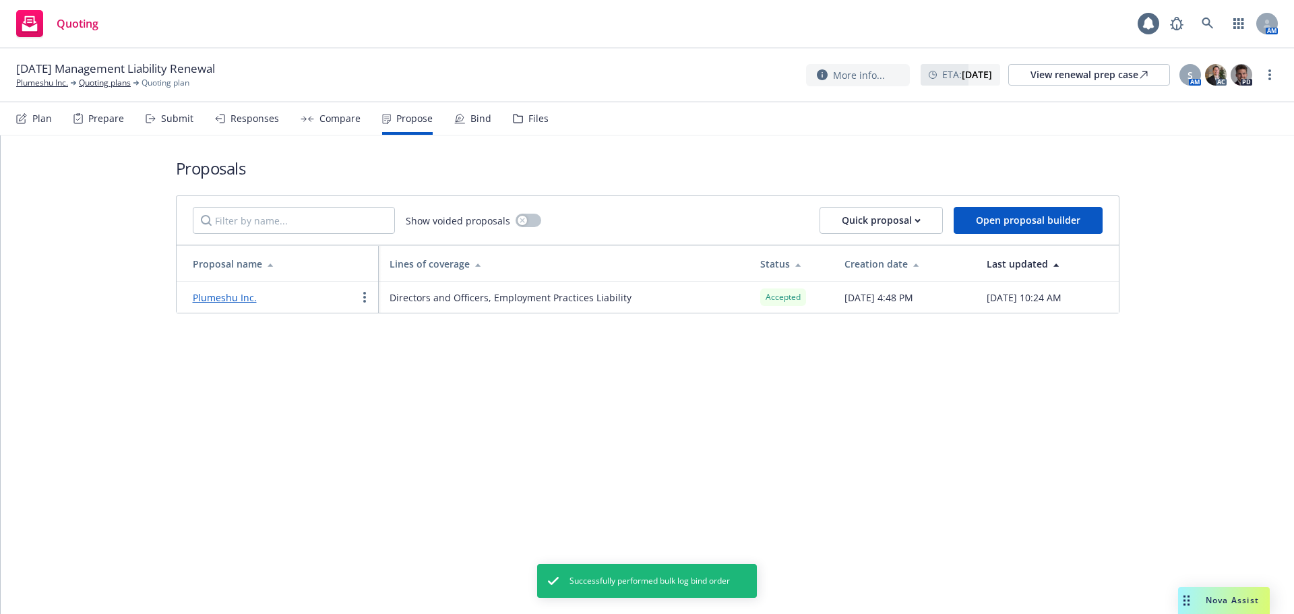
click at [225, 291] on div "Plumeshu Inc." at bounding box center [225, 297] width 64 height 16
click at [229, 300] on link "Plumeshu Inc." at bounding box center [225, 297] width 64 height 13
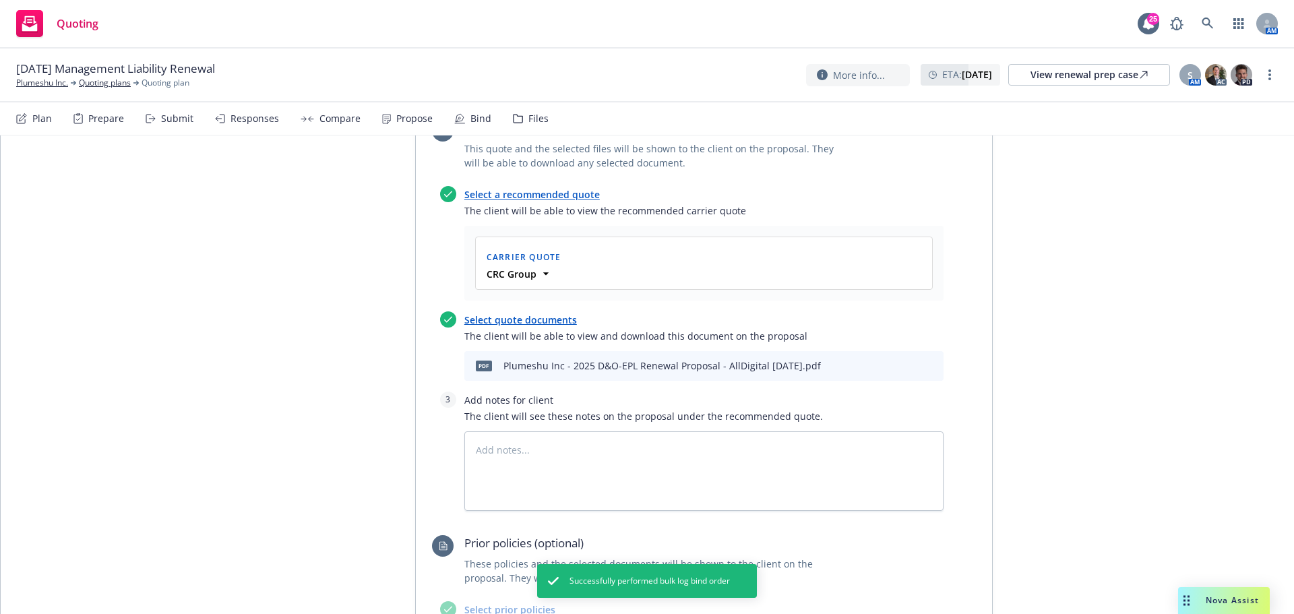
scroll to position [629, 0]
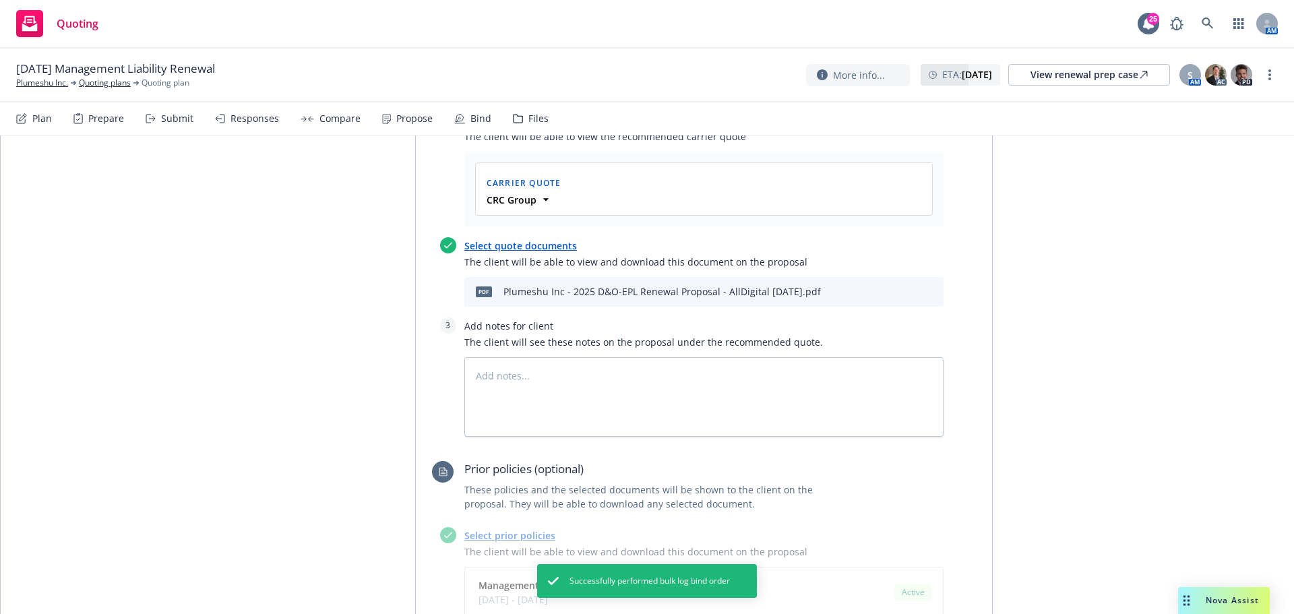
click at [903, 291] on icon "preview file" at bounding box center [909, 291] width 12 height 9
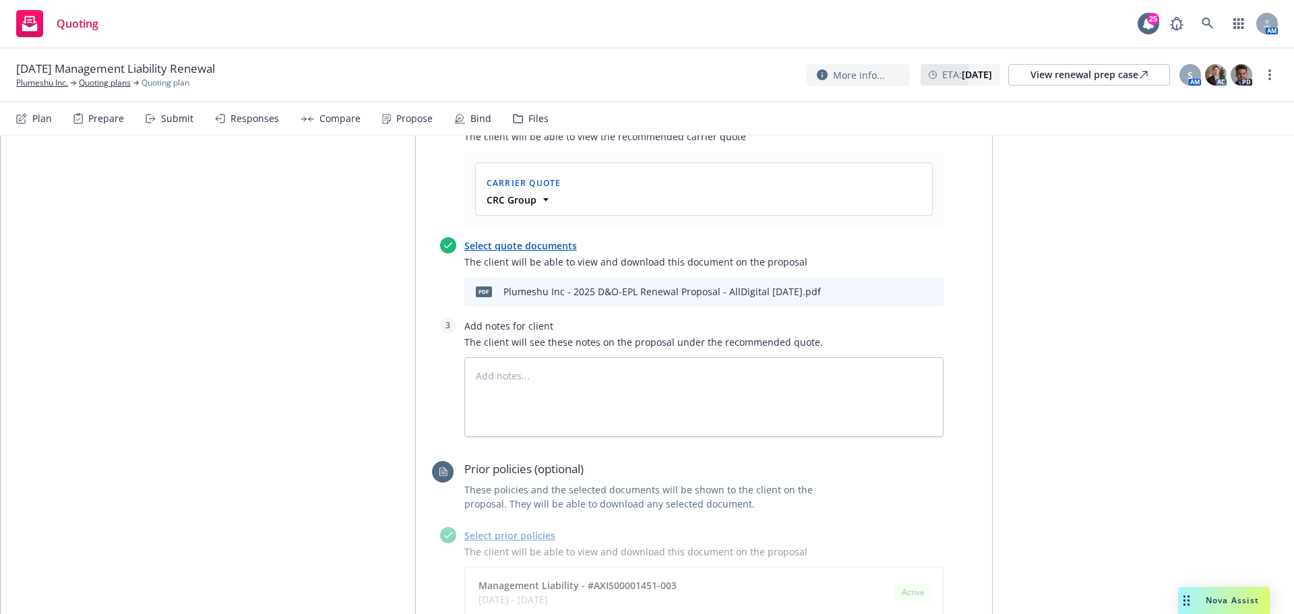
type textarea "x"
